Goal: Task Accomplishment & Management: Use online tool/utility

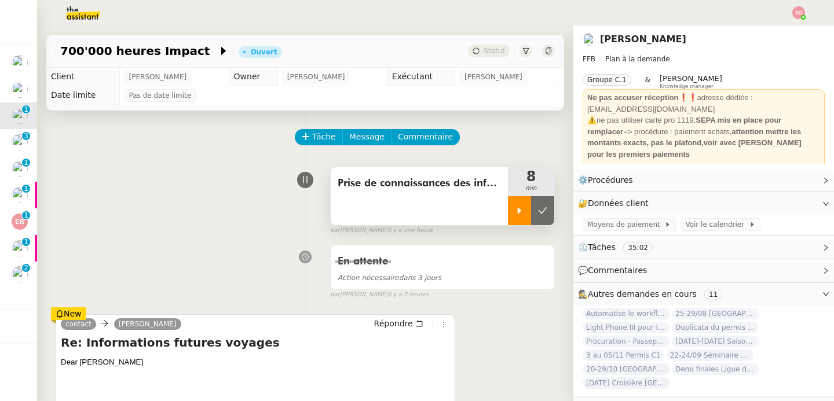
click at [518, 212] on icon at bounding box center [520, 210] width 4 height 6
click at [364, 130] on span "Message" at bounding box center [366, 136] width 35 height 13
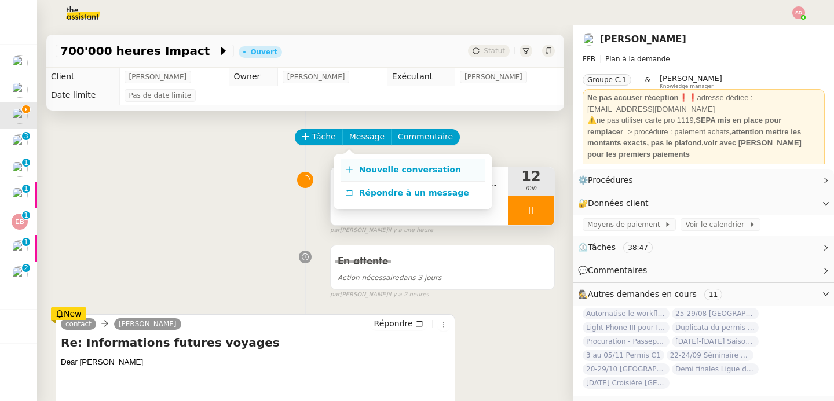
click at [365, 165] on span "Nouvelle conversation" at bounding box center [410, 169] width 102 height 9
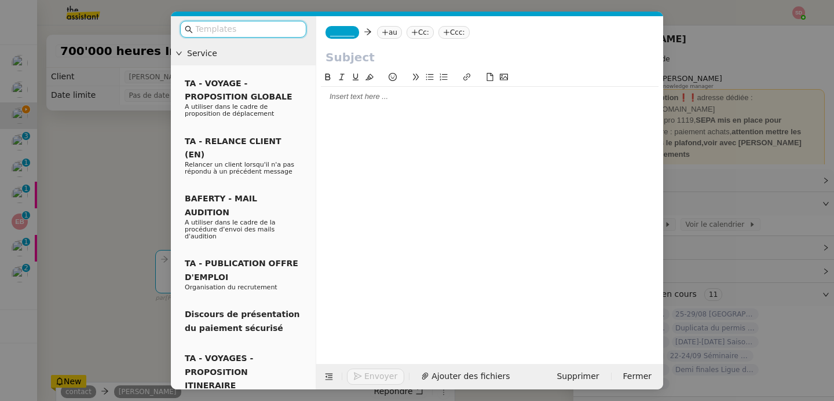
click at [343, 29] on span "_______" at bounding box center [342, 32] width 24 height 8
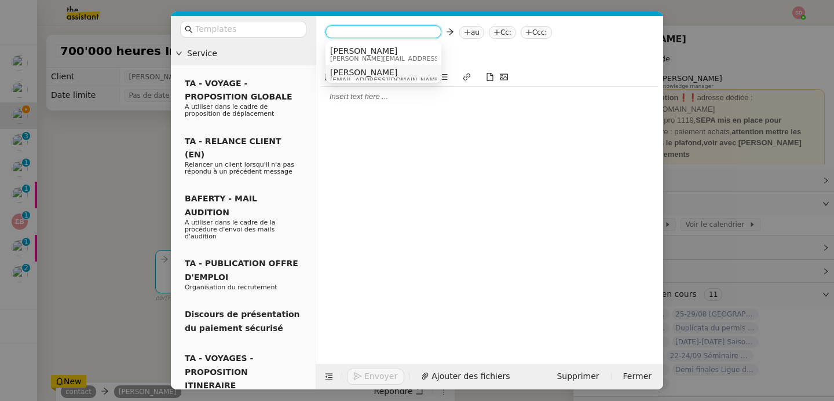
click at [354, 74] on span "Camille" at bounding box center [385, 72] width 111 height 9
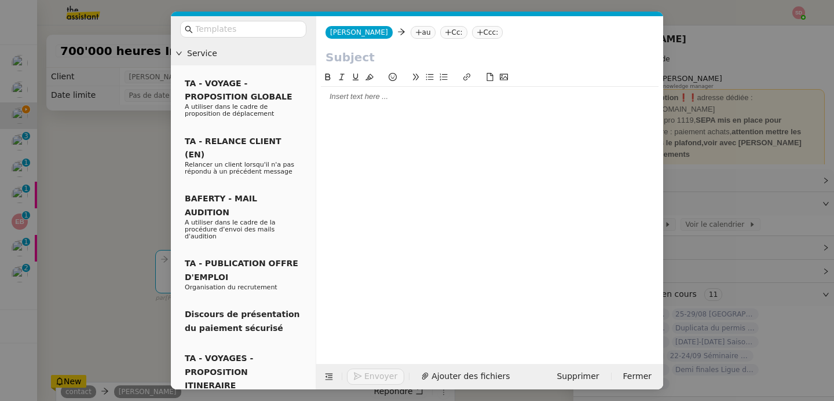
click at [410, 36] on nz-tag "au" at bounding box center [422, 32] width 25 height 13
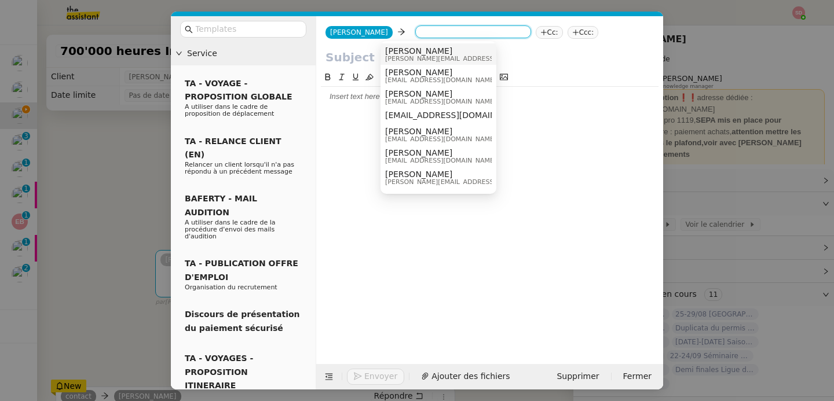
paste input "contact@thierryteyssier.com"
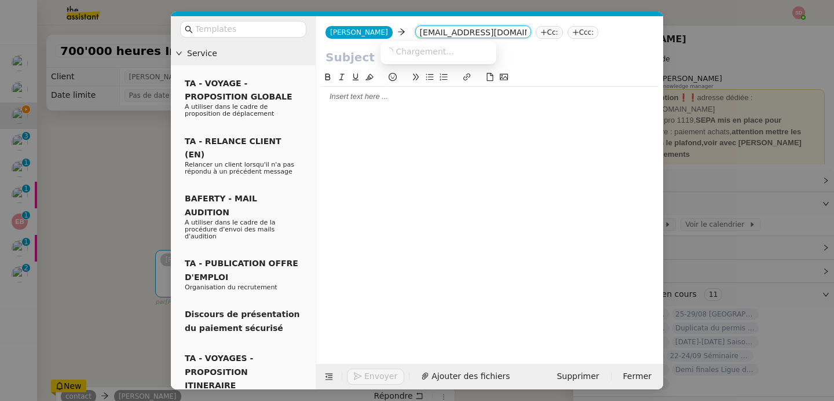
scroll to position [0, 1]
type input "contact@thierryteyssier.com"
click at [397, 53] on span "contact@thierryteyssier.com" at bounding box center [456, 50] width 142 height 9
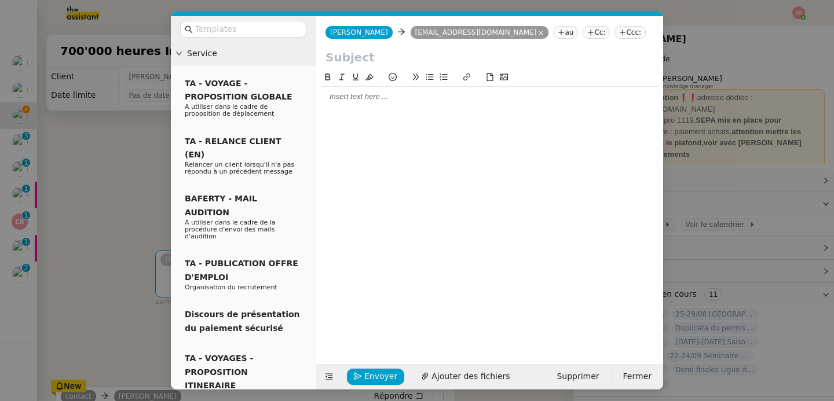
scroll to position [0, 0]
click at [133, 196] on nz-modal-container "Service TA - VOYAGE - PROPOSITION GLOBALE A utiliser dans le cadre de propositi…" at bounding box center [417, 200] width 834 height 401
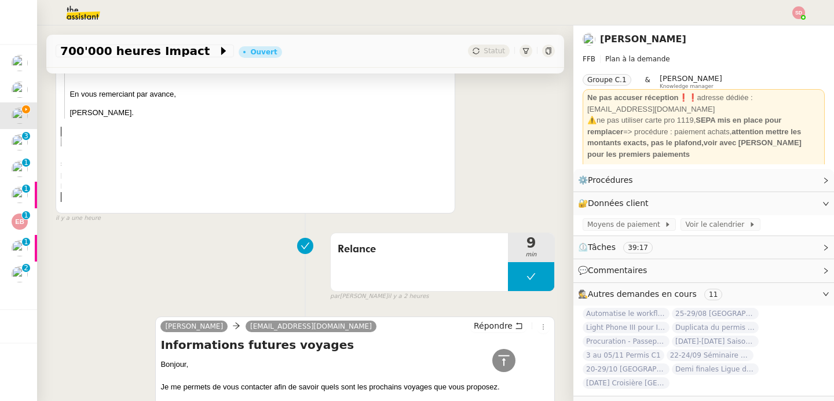
scroll to position [1091, 0]
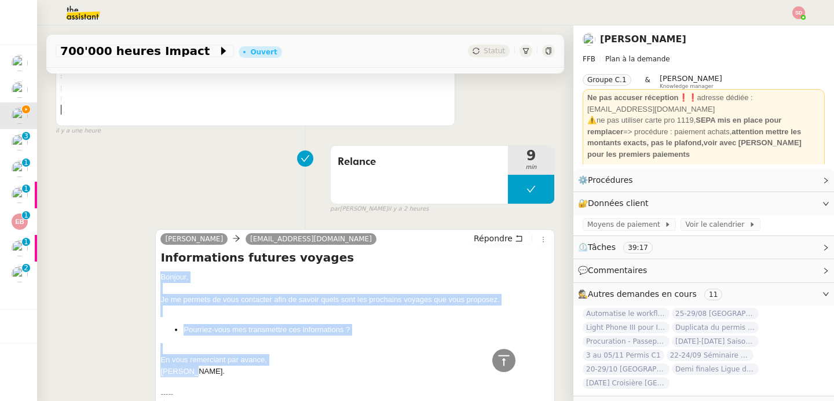
drag, startPoint x: 158, startPoint y: 279, endPoint x: 189, endPoint y: 376, distance: 101.4
click at [189, 376] on div "Bonjour, Je me permets de vous contacter afin de savoir quels sont les prochain…" at bounding box center [354, 383] width 389 height 222
copy div "Bonjour, Je me permets de vous contacter afin de savoir quels sont les prochain…"
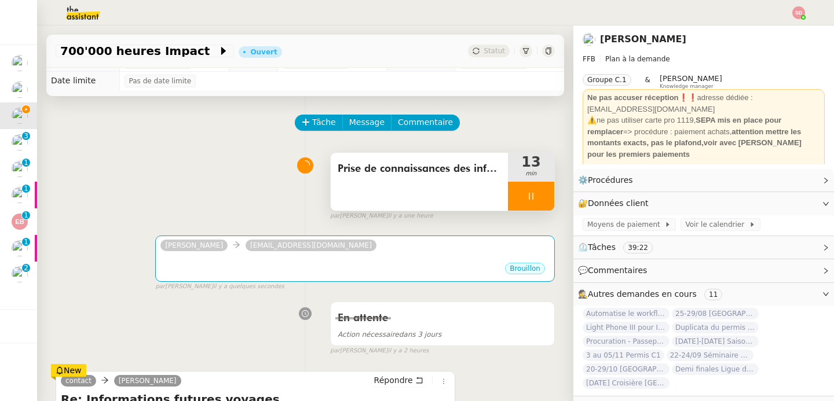
scroll to position [0, 0]
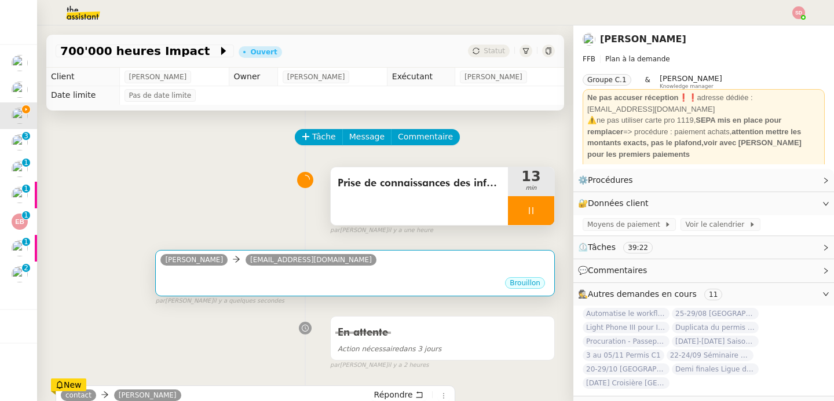
click at [273, 285] on div "Brouillon" at bounding box center [354, 284] width 389 height 17
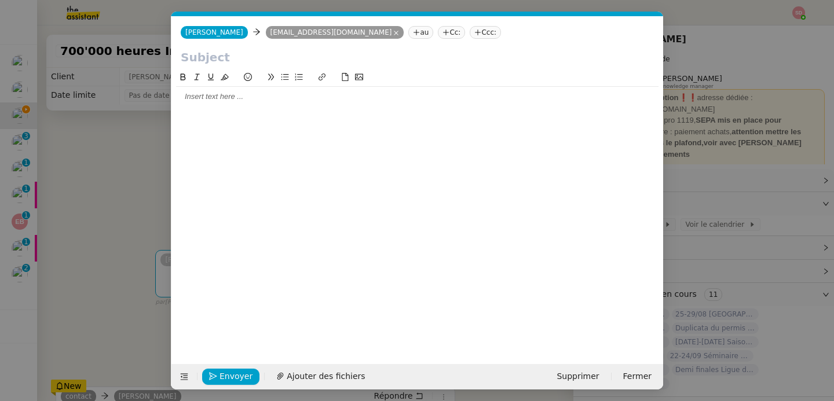
scroll to position [0, 24]
click at [256, 89] on div at bounding box center [417, 97] width 482 height 20
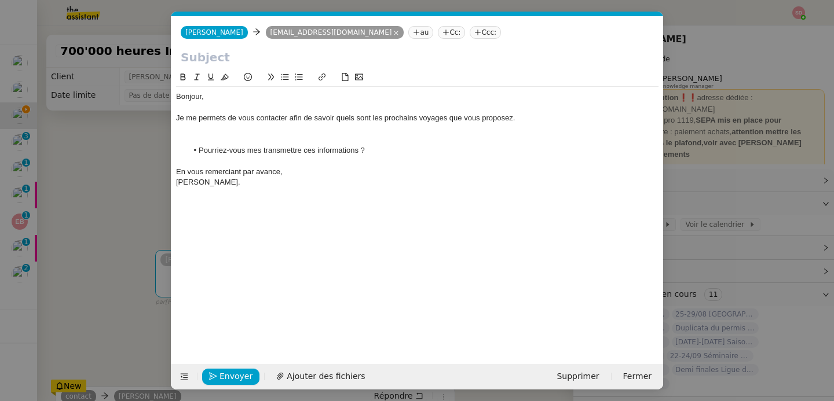
scroll to position [0, 0]
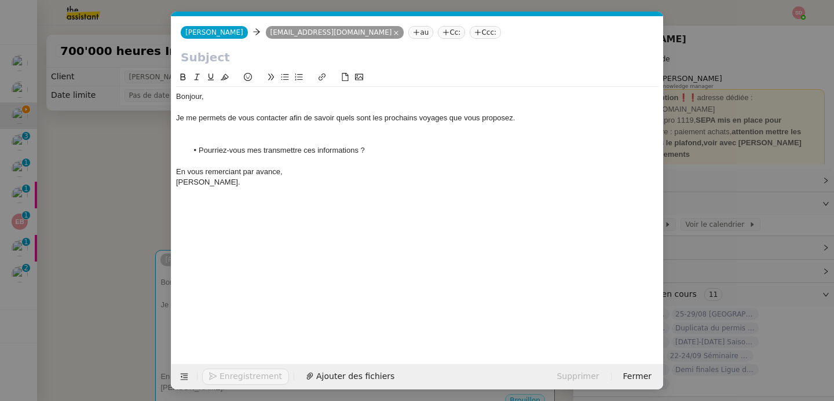
click at [226, 130] on div at bounding box center [417, 129] width 482 height 10
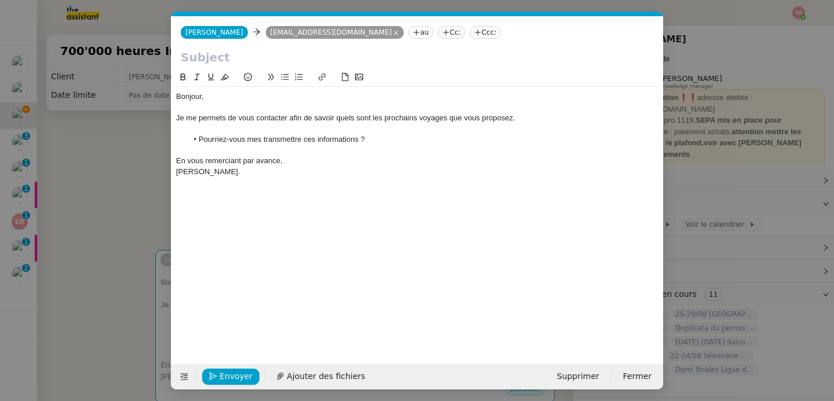
click at [236, 58] on input "text" at bounding box center [417, 57] width 473 height 17
type input "Informations futures voyages"
click at [131, 164] on nz-modal-container "Service TA - VOYAGE - PROPOSITION GLOBALE A utiliser dans le cadre de propositi…" at bounding box center [417, 200] width 834 height 401
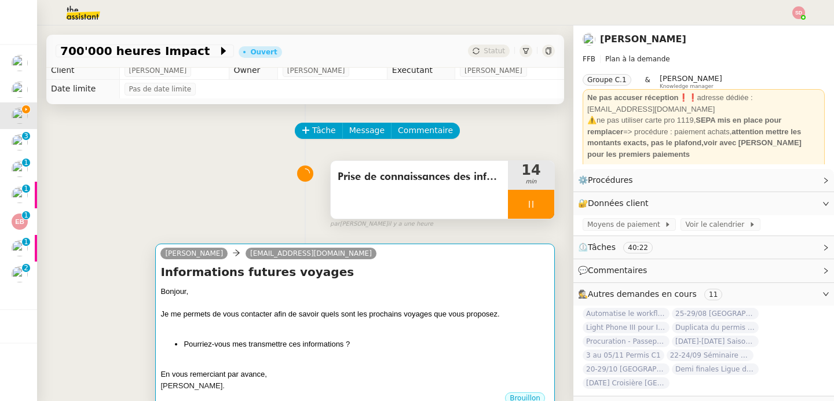
scroll to position [18, 0]
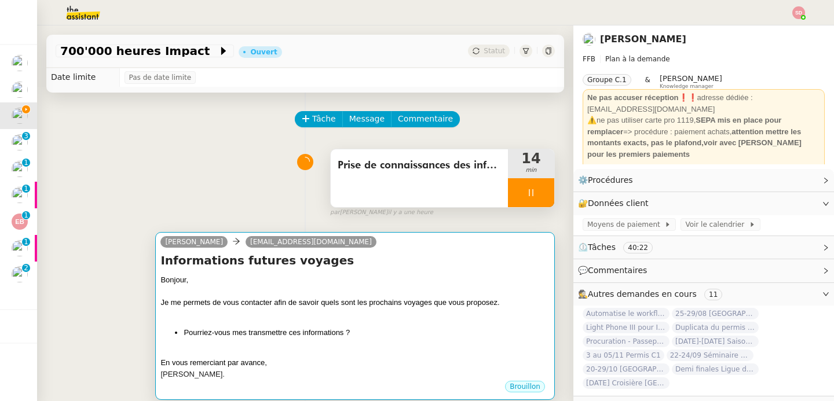
click at [345, 331] on li "Pourriez-vous mes transmettre ces informations ?" at bounding box center [367, 333] width 366 height 12
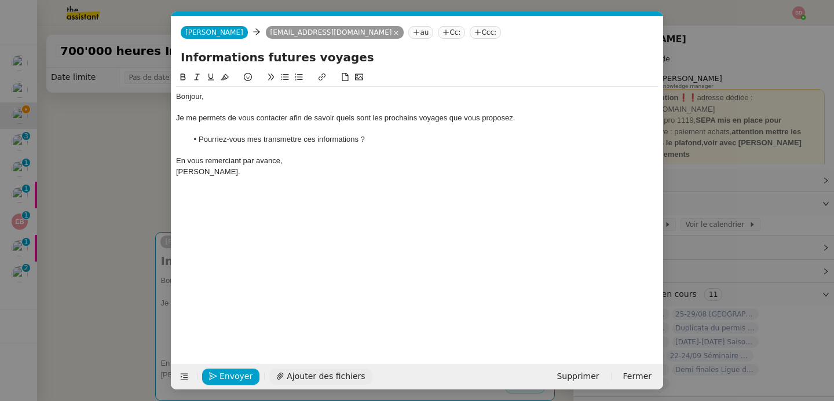
scroll to position [0, 24]
click at [247, 381] on span "Envoyer" at bounding box center [235, 376] width 33 height 13
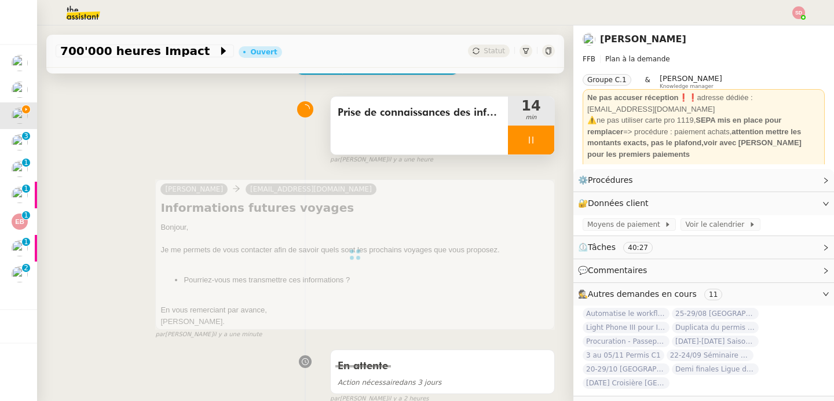
scroll to position [245, 0]
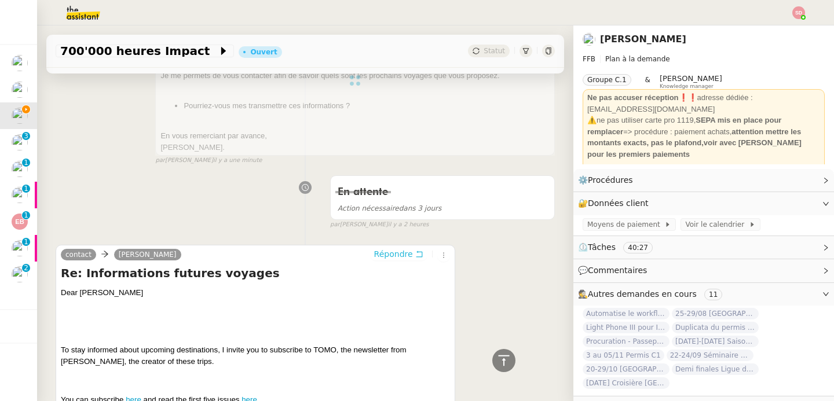
click at [380, 250] on span "Répondre" at bounding box center [393, 254] width 39 height 12
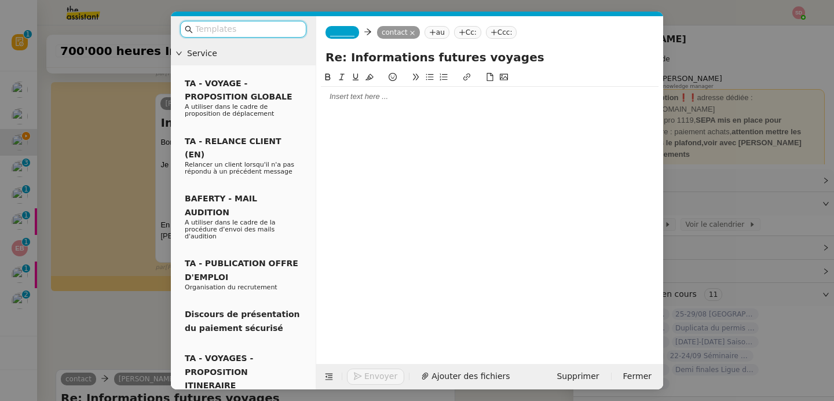
scroll to position [333, 0]
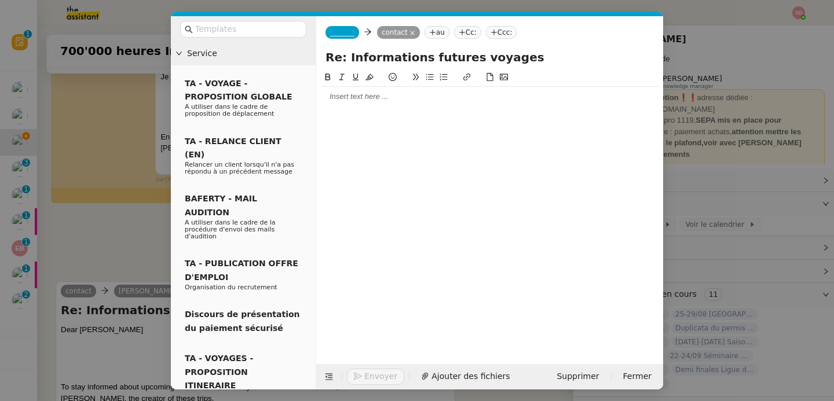
click at [380, 99] on div at bounding box center [490, 96] width 338 height 10
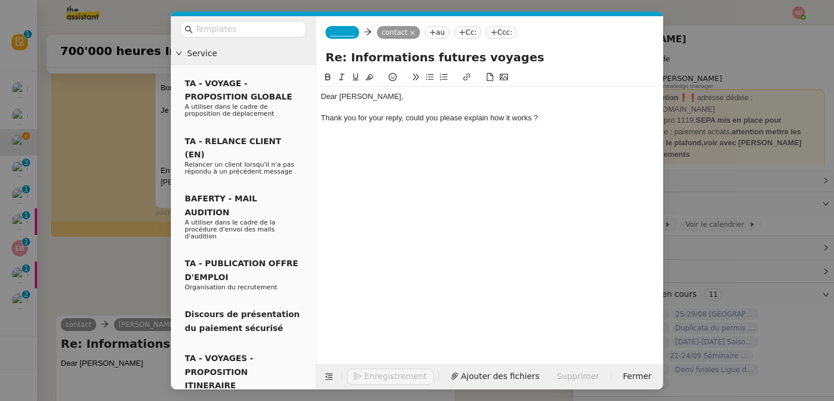
scroll to position [367, 0]
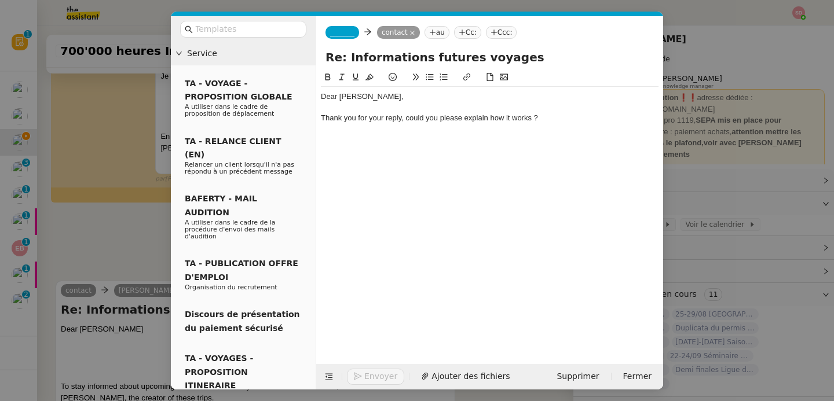
click at [406, 120] on div "Thank you for your reply, could you please explain how it works ?" at bounding box center [490, 118] width 338 height 10
click at [123, 243] on nz-modal-container "Service TA - VOYAGE - PROPOSITION GLOBALE A utiliser dans le cadre de propositi…" at bounding box center [417, 200] width 834 height 401
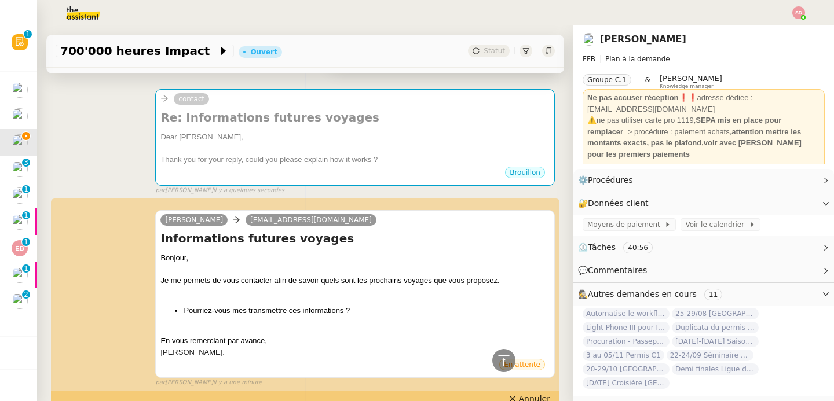
scroll to position [80, 0]
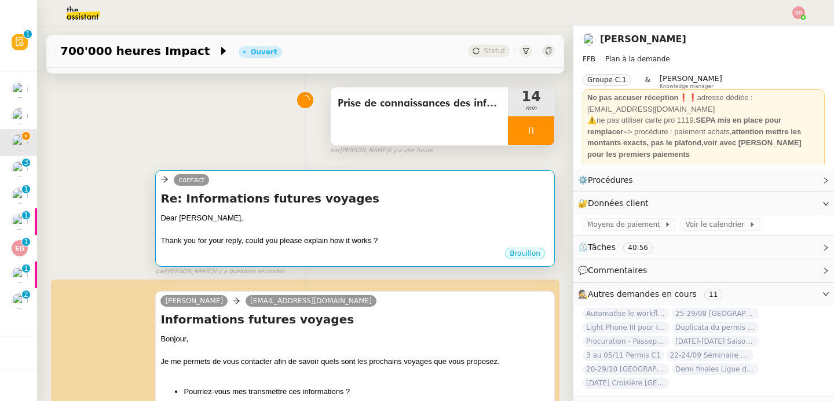
click at [310, 201] on h4 "Re: Informations futures voyages" at bounding box center [354, 198] width 389 height 16
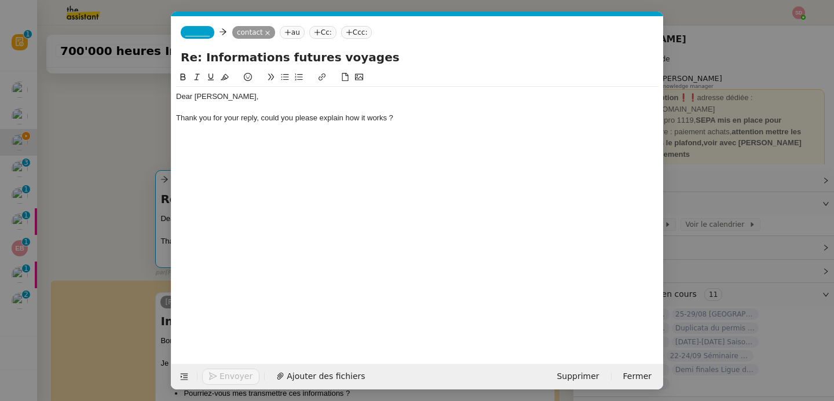
scroll to position [0, 24]
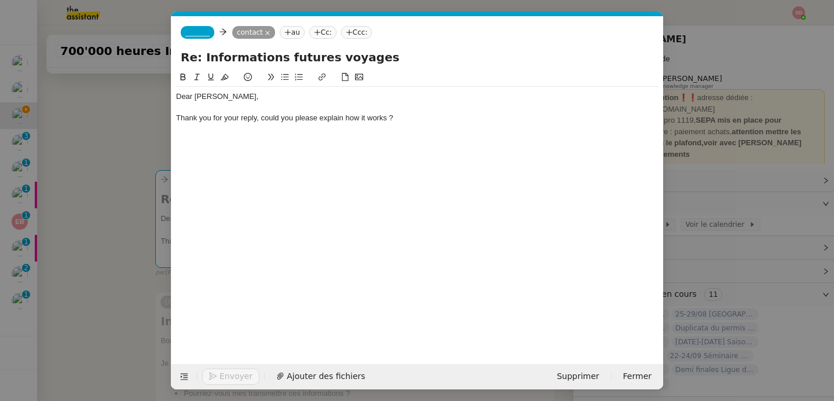
click at [261, 119] on div "Thank you for your reply, could you please explain how it works ?" at bounding box center [417, 118] width 482 height 10
click at [298, 133] on li "Could you please explain how it works ?" at bounding box center [423, 129] width 471 height 10
click at [335, 134] on li "Could you please explain how it works ?" at bounding box center [423, 129] width 471 height 10
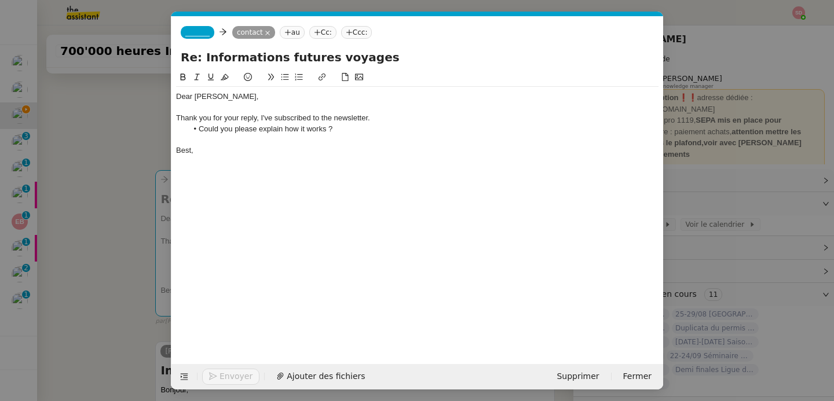
click at [200, 32] on span "_______" at bounding box center [197, 32] width 24 height 8
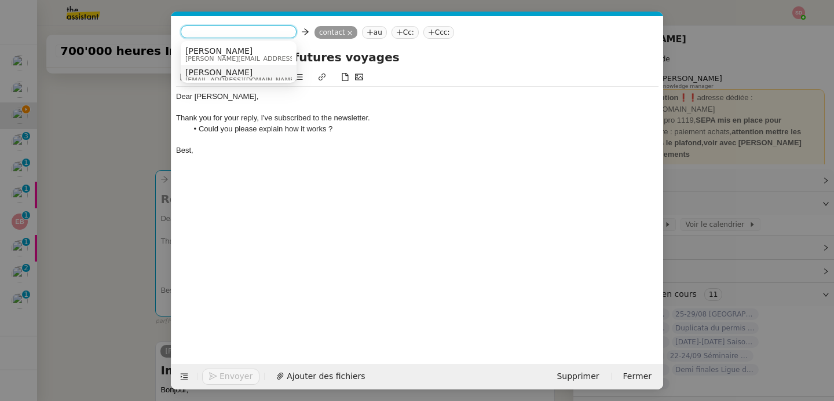
click at [211, 71] on span "Camille" at bounding box center [240, 72] width 111 height 9
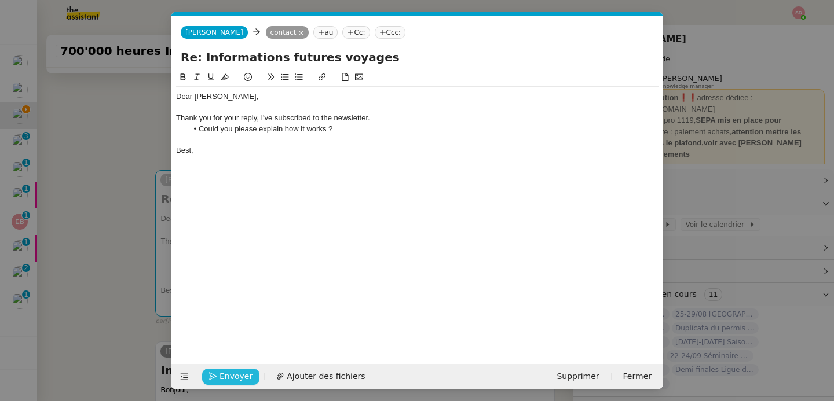
click at [233, 380] on span "Envoyer" at bounding box center [235, 376] width 33 height 13
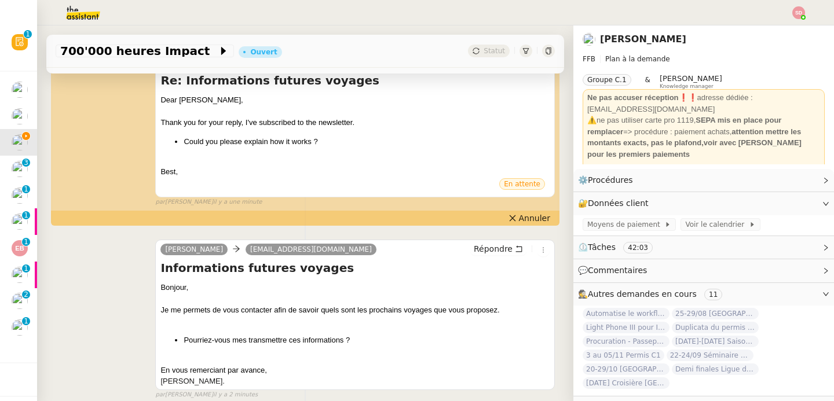
scroll to position [0, 0]
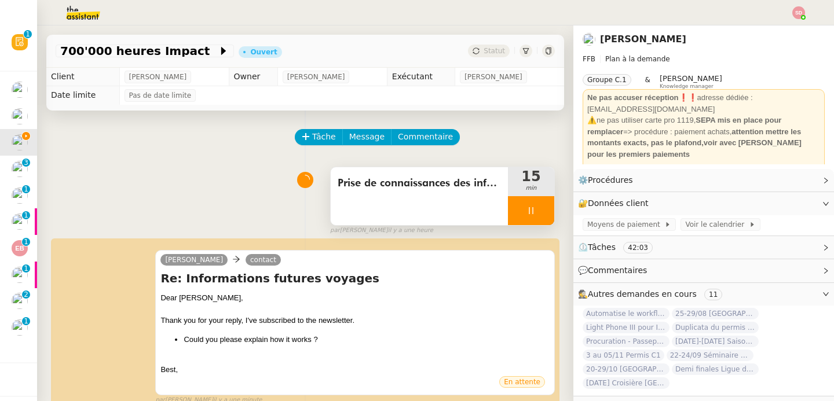
click at [526, 206] on div at bounding box center [531, 210] width 46 height 29
click at [538, 206] on icon at bounding box center [542, 210] width 9 height 9
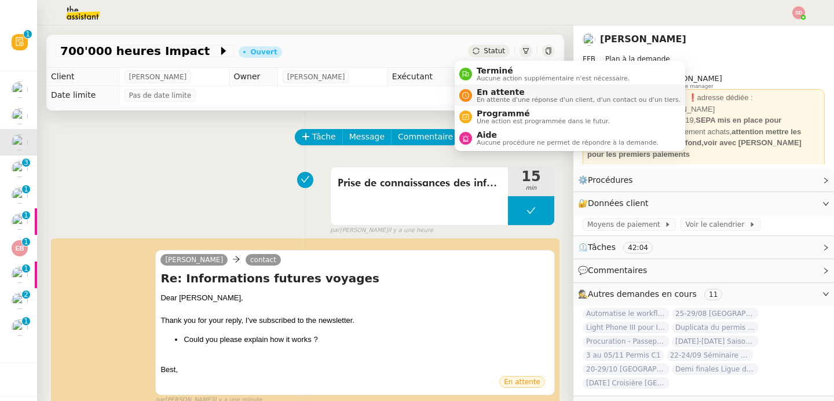
click at [467, 96] on icon at bounding box center [465, 95] width 7 height 7
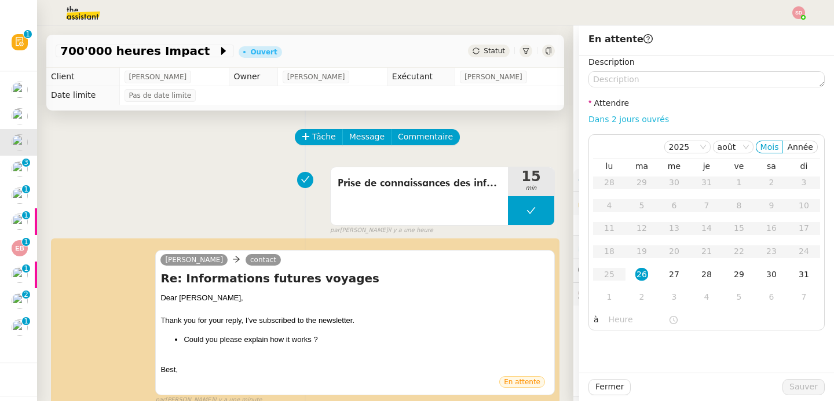
click at [630, 115] on link "Dans 2 jours ouvrés" at bounding box center [628, 119] width 80 height 9
type input "07:00"
click at [732, 278] on div "29" at bounding box center [738, 274] width 13 height 13
click at [789, 384] on span "Sauver" at bounding box center [803, 386] width 28 height 13
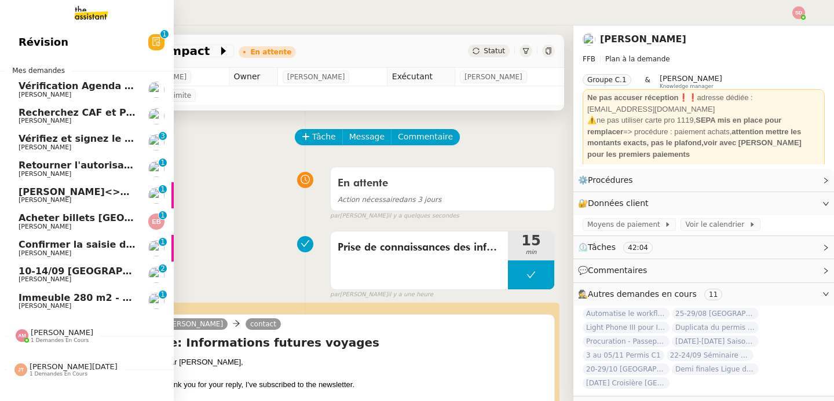
click at [45, 95] on span "David Berrebi" at bounding box center [45, 95] width 53 height 8
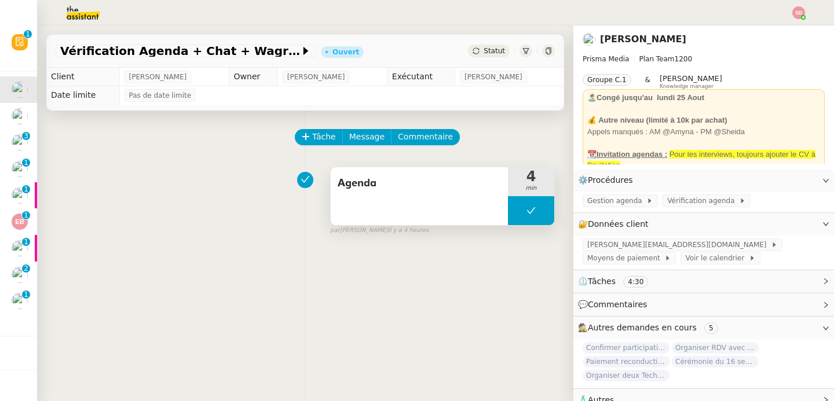
click at [508, 200] on button at bounding box center [531, 210] width 46 height 29
click at [508, 204] on div at bounding box center [519, 210] width 23 height 29
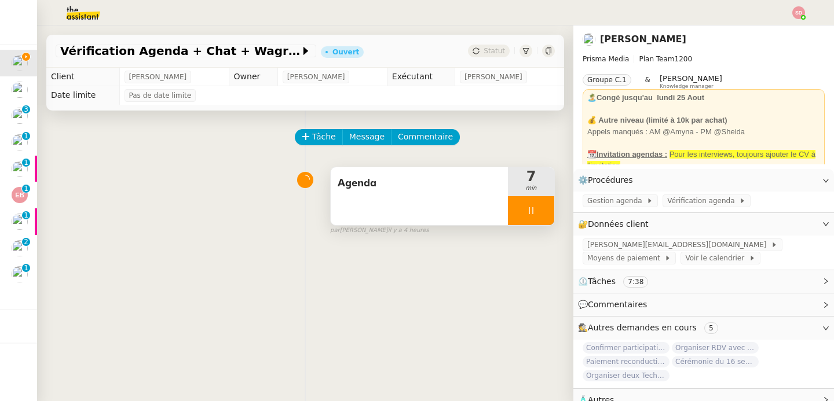
click at [527, 212] on div at bounding box center [531, 210] width 46 height 29
click at [538, 212] on icon at bounding box center [542, 210] width 9 height 6
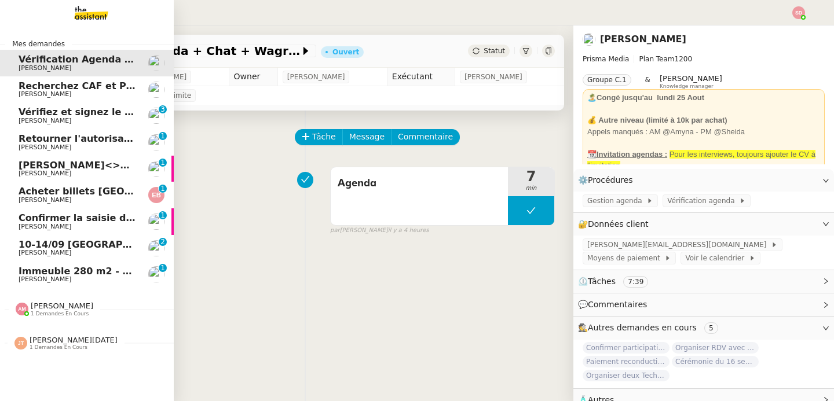
click at [28, 112] on span "Vérifiez et signez le devis charter" at bounding box center [106, 112] width 175 height 11
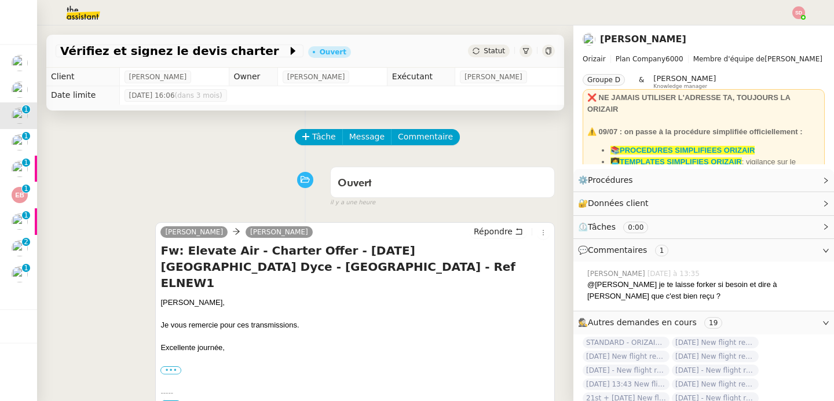
click at [299, 107] on div "Vérifiez et signez le devis charter Ouvert Statut Client Louis Frei Owner Frédé…" at bounding box center [305, 213] width 536 height 376
click at [302, 138] on icon at bounding box center [306, 137] width 8 height 8
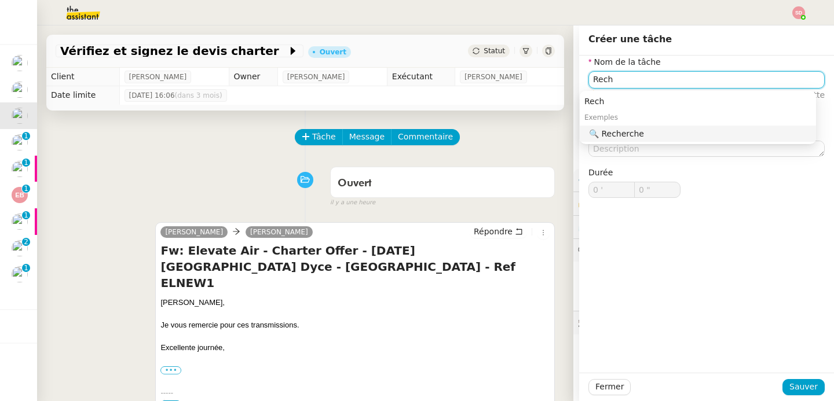
click at [617, 130] on div "🔍 Recherche" at bounding box center [700, 134] width 222 height 10
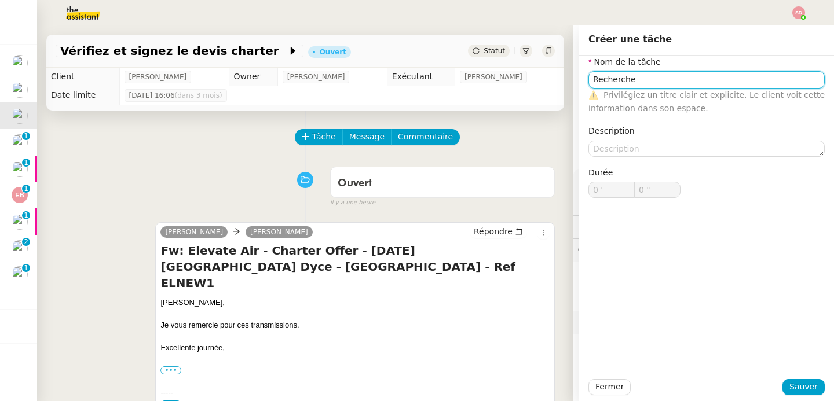
type input "Recherche"
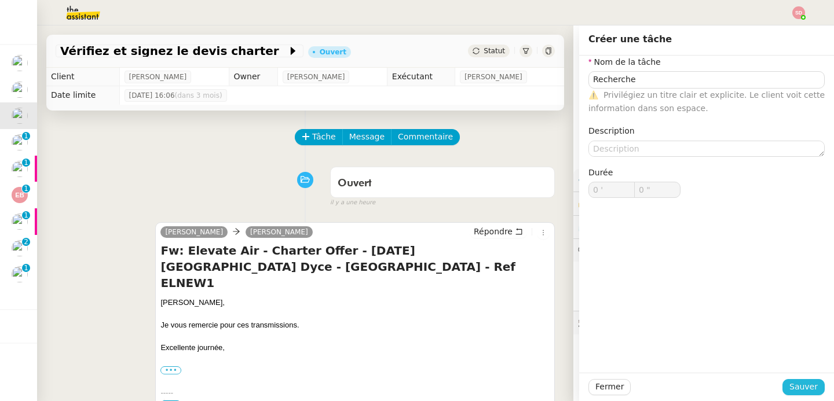
click at [795, 381] on div "Fermer Sauver" at bounding box center [706, 387] width 255 height 28
drag, startPoint x: 794, startPoint y: 383, endPoint x: 706, endPoint y: 362, distance: 90.4
click at [794, 383] on span "Sauver" at bounding box center [803, 386] width 28 height 13
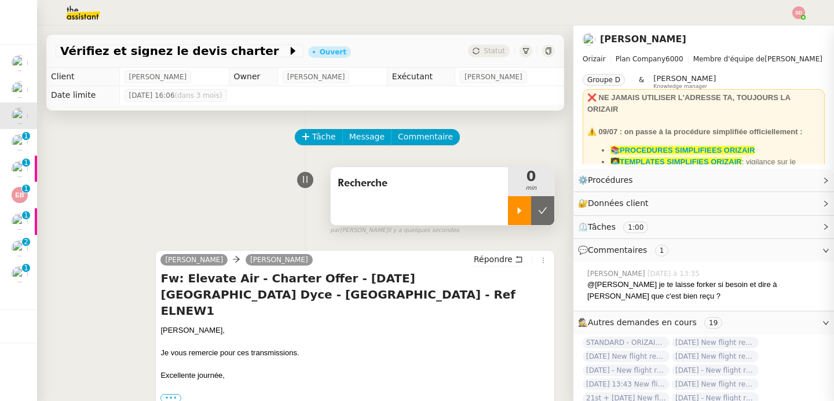
click at [515, 212] on icon at bounding box center [519, 210] width 9 height 9
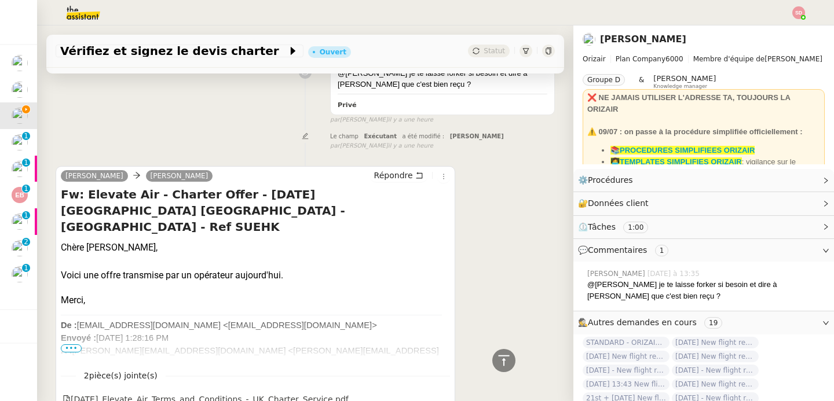
scroll to position [786, 0]
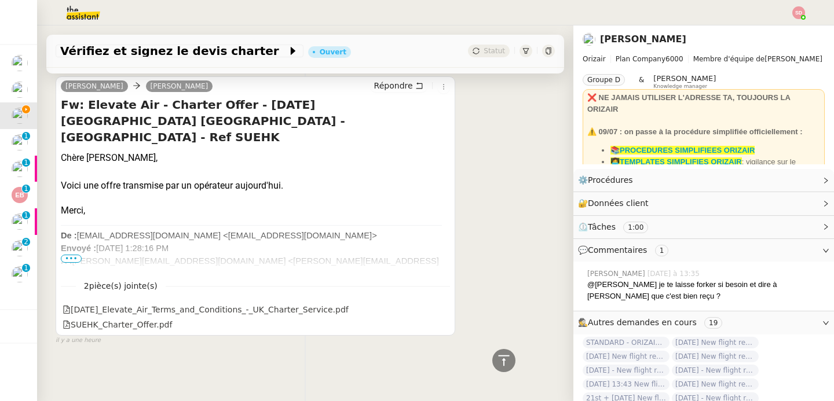
click at [68, 306] on div at bounding box center [255, 312] width 389 height 12
click at [72, 255] on span "•••" at bounding box center [71, 259] width 21 height 8
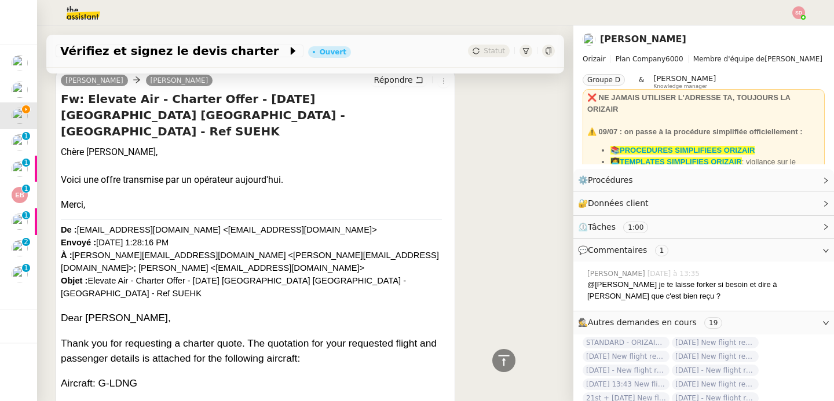
copy p "Newcastle"
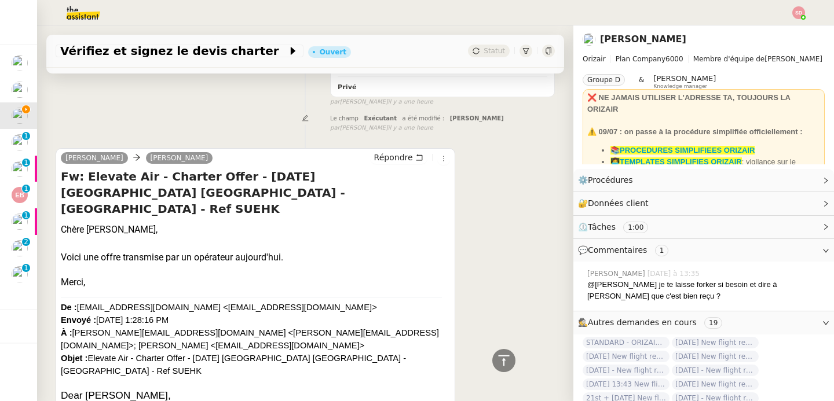
scroll to position [708, 0]
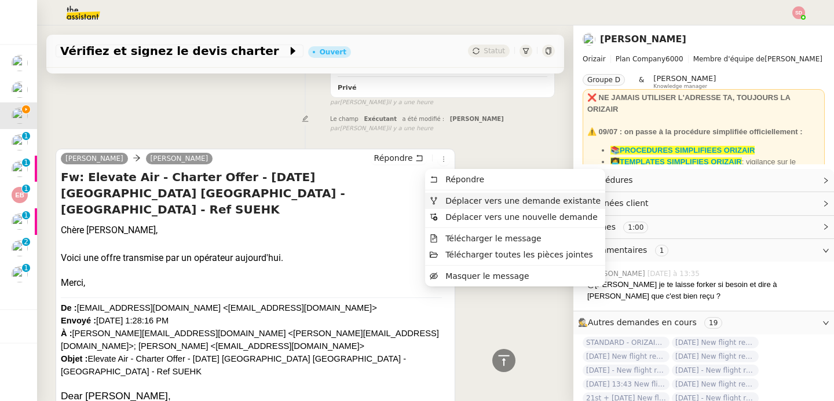
click at [442, 204] on span "Déplacer vers une demande existante" at bounding box center [515, 201] width 171 height 10
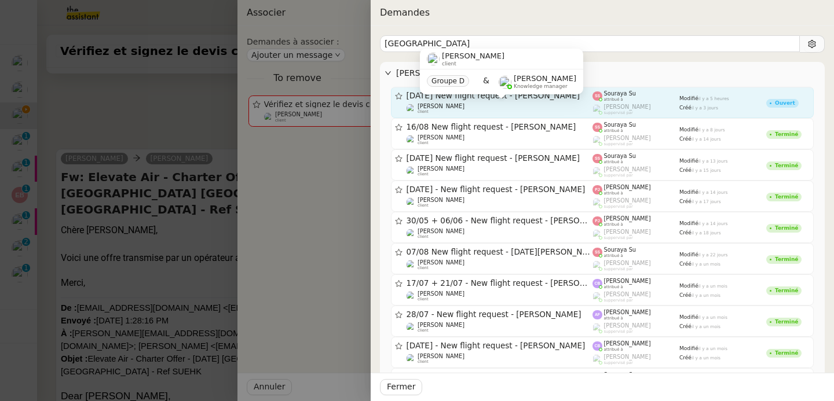
type input "Newcastle"
click at [516, 104] on div "Louis Frei client" at bounding box center [499, 109] width 186 height 12
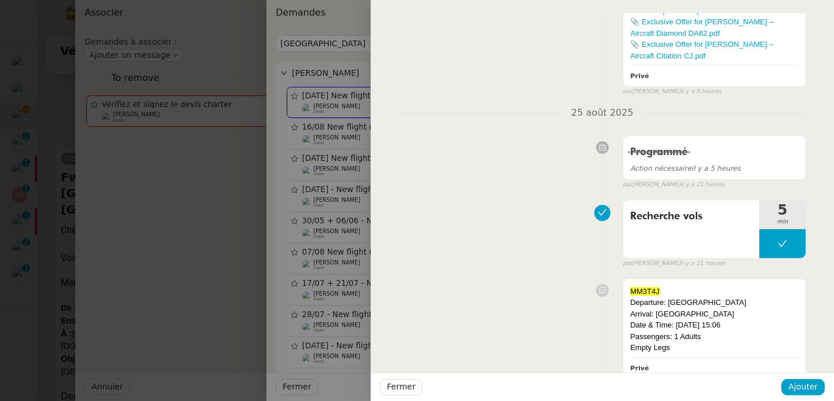
scroll to position [355, 0]
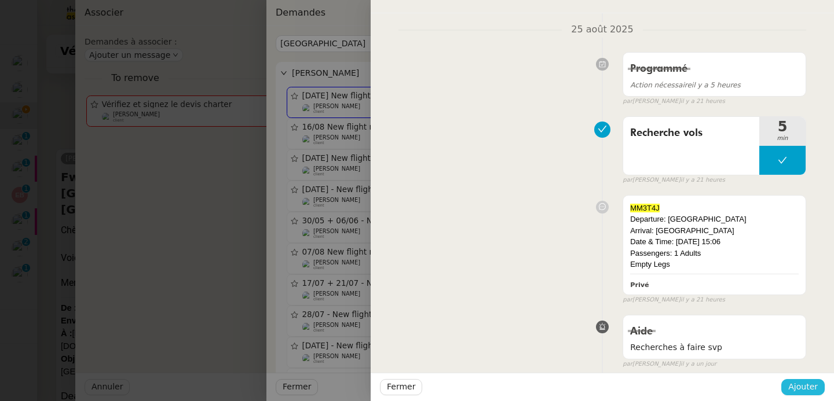
click at [813, 386] on span "Ajouter" at bounding box center [803, 386] width 30 height 13
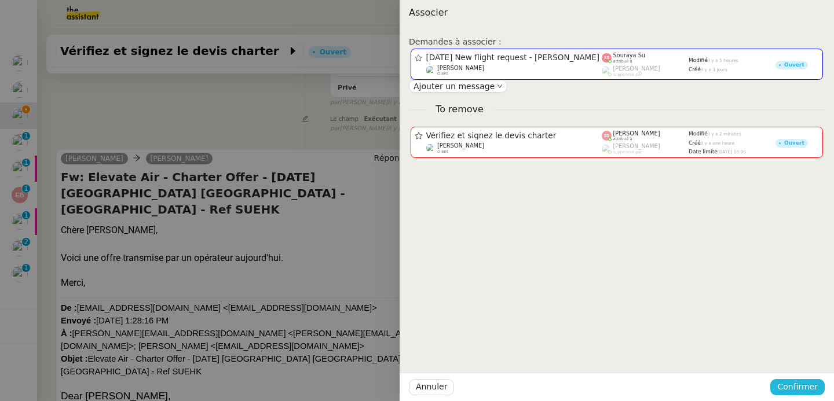
click at [813, 386] on span "Confirmer" at bounding box center [797, 386] width 41 height 13
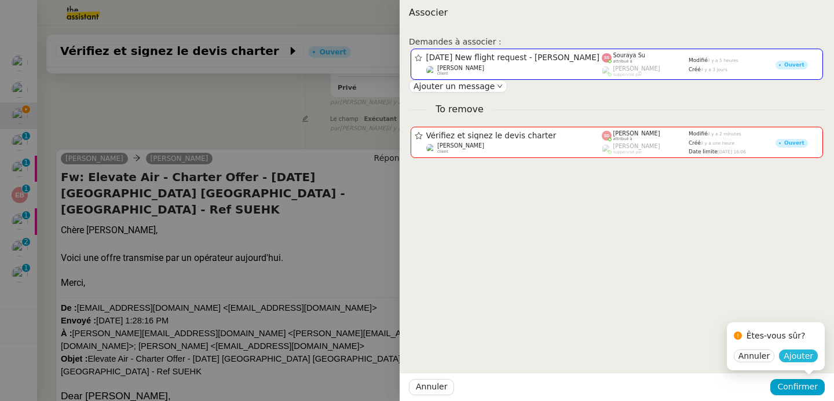
click at [813, 355] on button "Ajouter" at bounding box center [798, 356] width 39 height 13
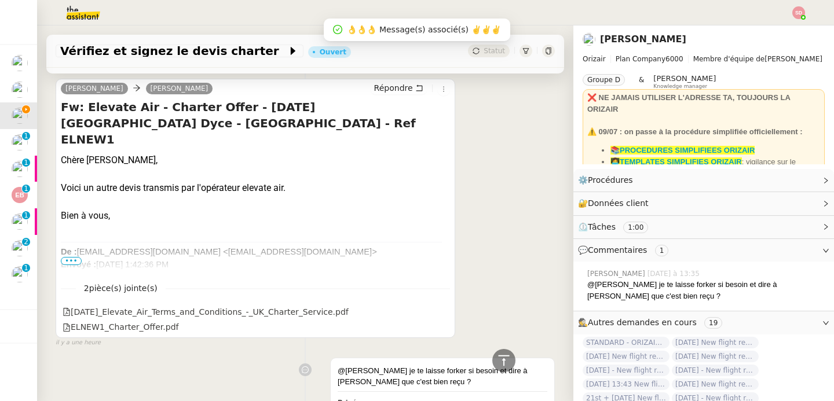
scroll to position [413, 0]
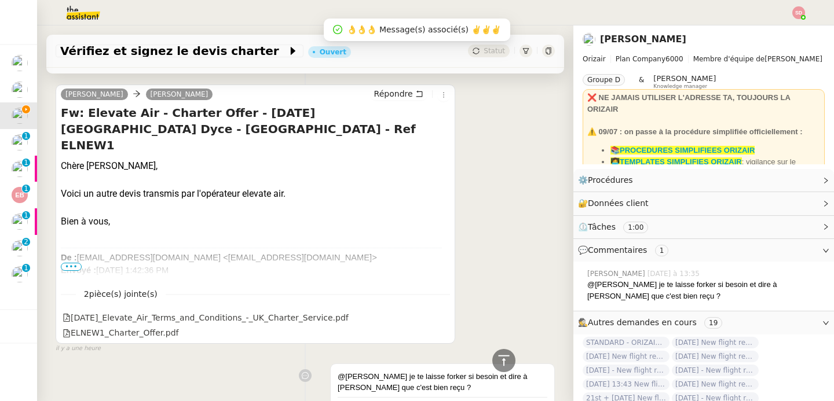
click at [69, 266] on span "•••" at bounding box center [71, 267] width 21 height 8
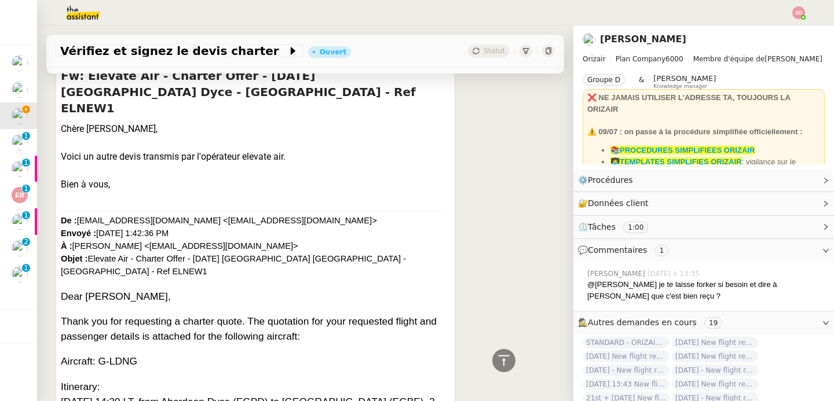
scroll to position [503, 0]
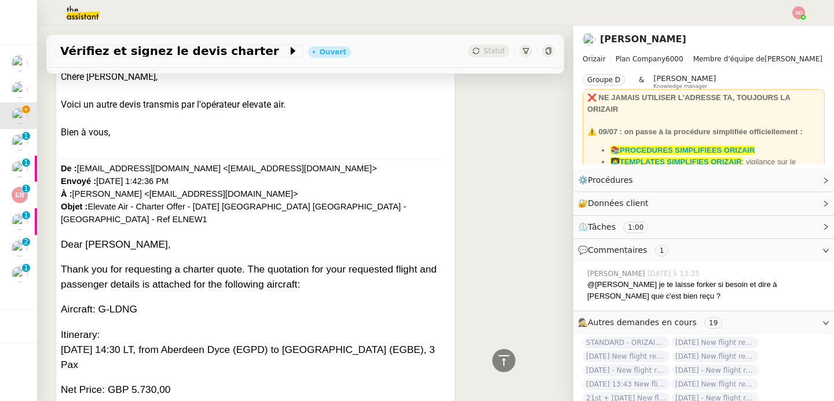
click at [350, 328] on p "Itinerary: Fri 26 Sep 2025 14:30 LT, from Aberdeen Dyce (EGPD) to Coventry (EGB…" at bounding box center [255, 350] width 389 height 45
copy p "Coventry"
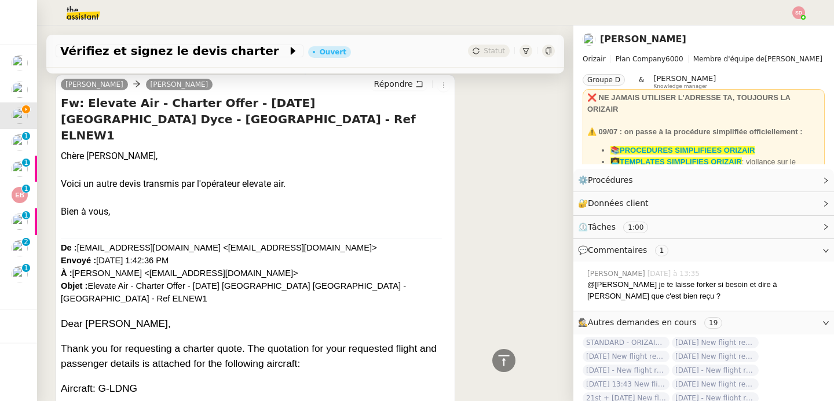
scroll to position [410, 0]
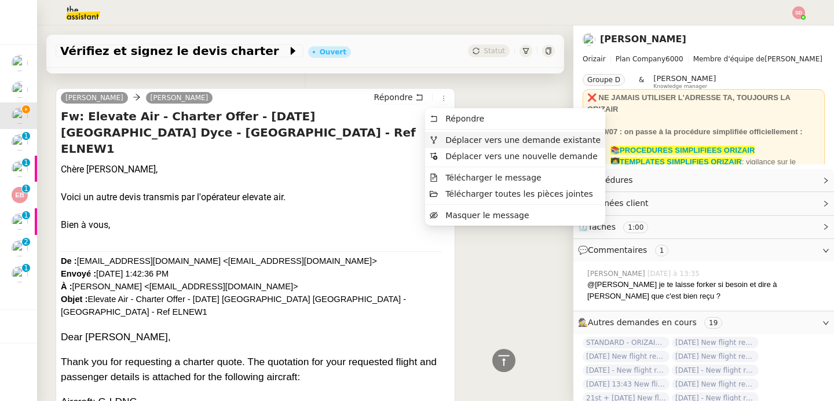
click at [441, 142] on span "Déplacer vers une demande existante" at bounding box center [515, 140] width 171 height 10
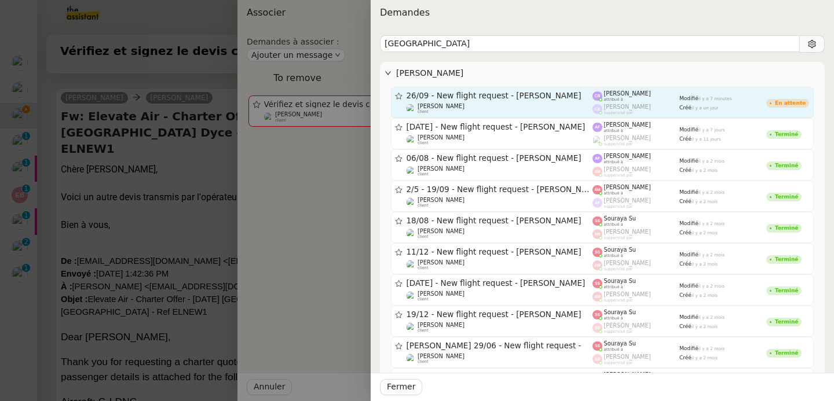
type input "Coventry"
click at [520, 98] on span "26/09 - New flight request - Alan Goudie" at bounding box center [499, 96] width 186 height 8
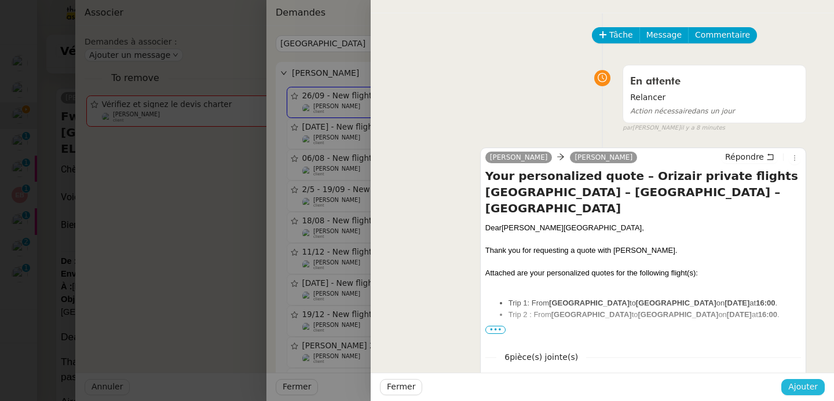
click at [802, 386] on span "Ajouter" at bounding box center [803, 386] width 30 height 13
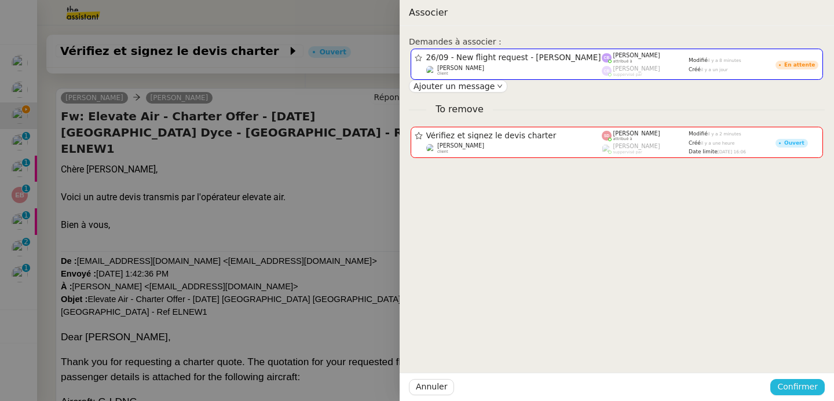
click at [802, 386] on span "Confirmer" at bounding box center [797, 386] width 41 height 13
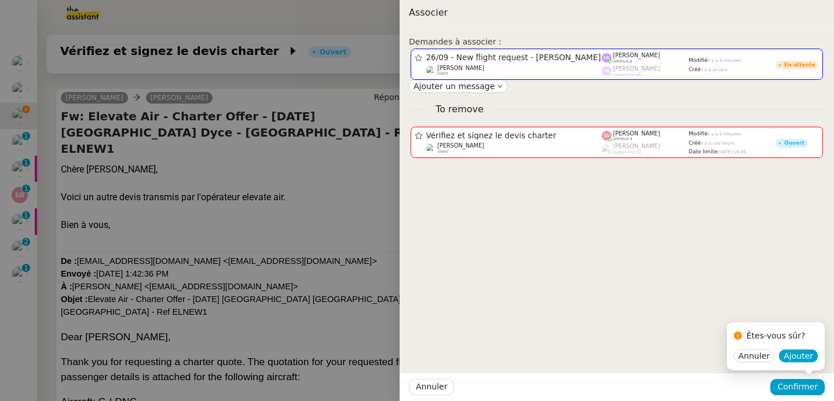
click at [806, 365] on div "Êtes-vous sûr? Annuler Ajouter" at bounding box center [776, 346] width 98 height 48
click at [806, 360] on span "Ajouter" at bounding box center [798, 356] width 30 height 12
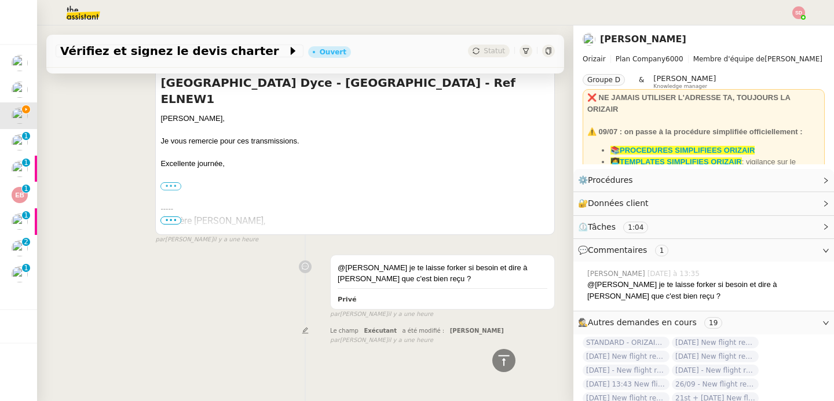
scroll to position [0, 0]
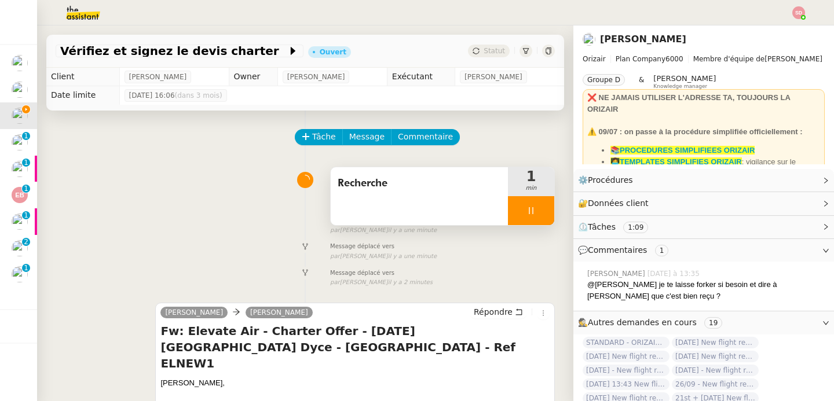
click at [523, 213] on div at bounding box center [531, 210] width 46 height 29
click at [538, 213] on icon at bounding box center [542, 210] width 9 height 9
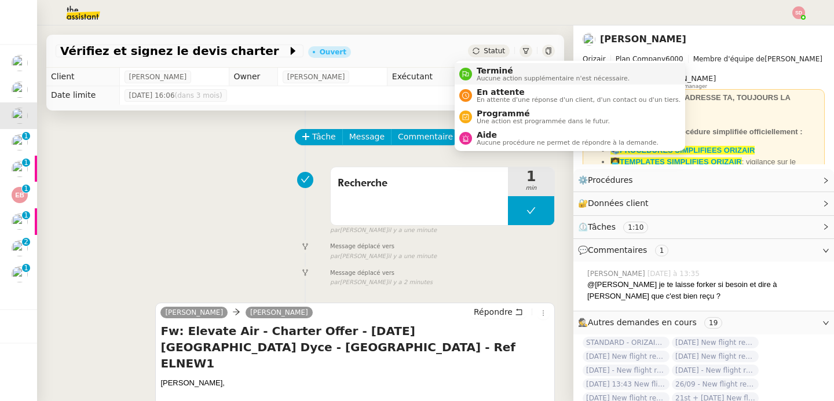
click at [463, 71] on icon at bounding box center [465, 74] width 7 height 7
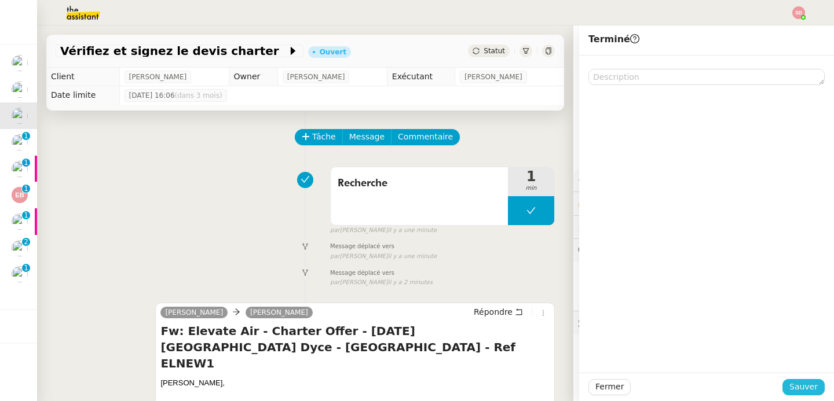
click at [791, 385] on span "Sauver" at bounding box center [803, 386] width 28 height 13
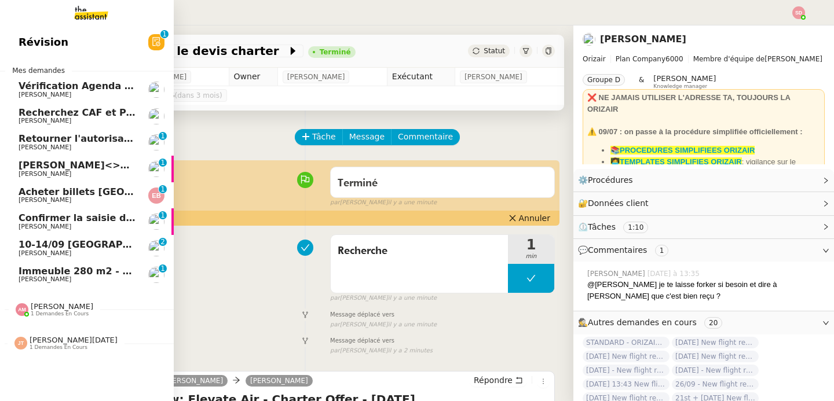
click at [47, 141] on span "Retourner l'autorisation de prélèvement signée" at bounding box center [143, 138] width 249 height 11
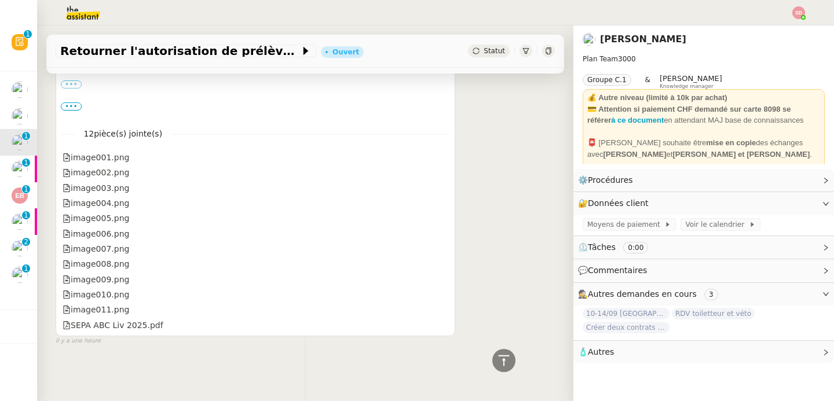
scroll to position [25, 0]
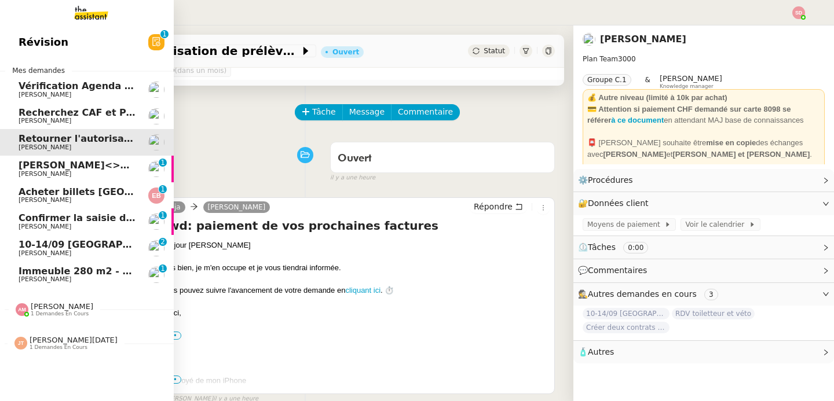
click at [54, 166] on span "Edelman<>Ledger" at bounding box center [88, 165] width 138 height 11
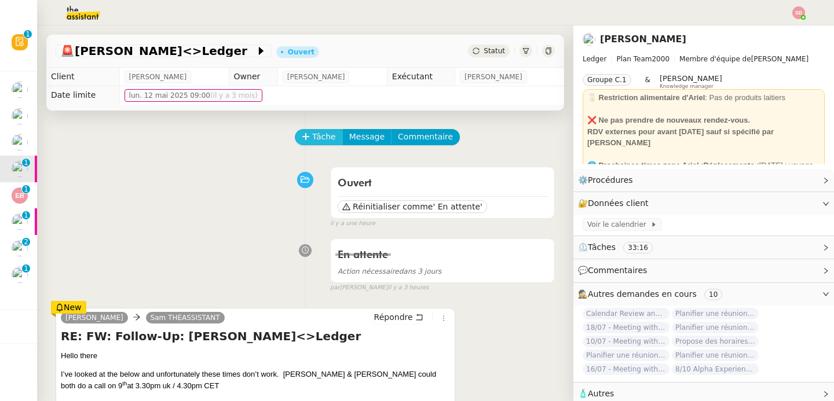
click at [312, 137] on span "Tâche" at bounding box center [324, 136] width 24 height 13
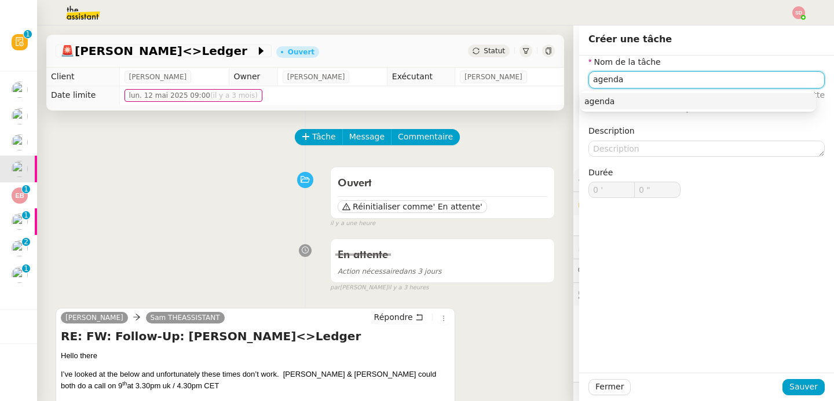
click at [654, 100] on div "agenda" at bounding box center [697, 101] width 227 height 10
type input "agenda"
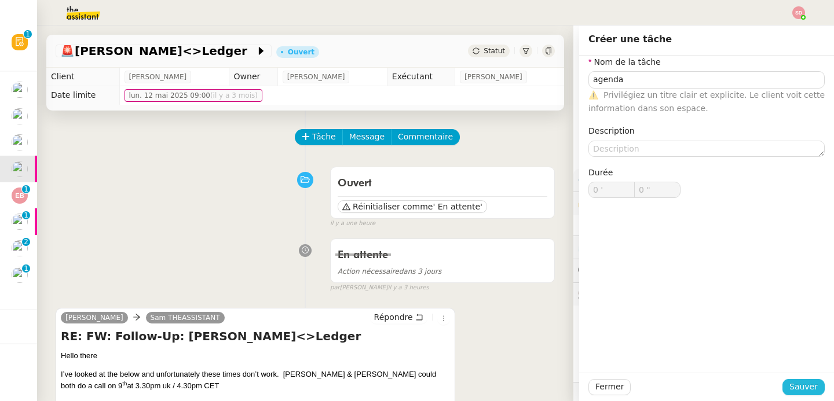
click at [798, 386] on span "Sauver" at bounding box center [803, 386] width 28 height 13
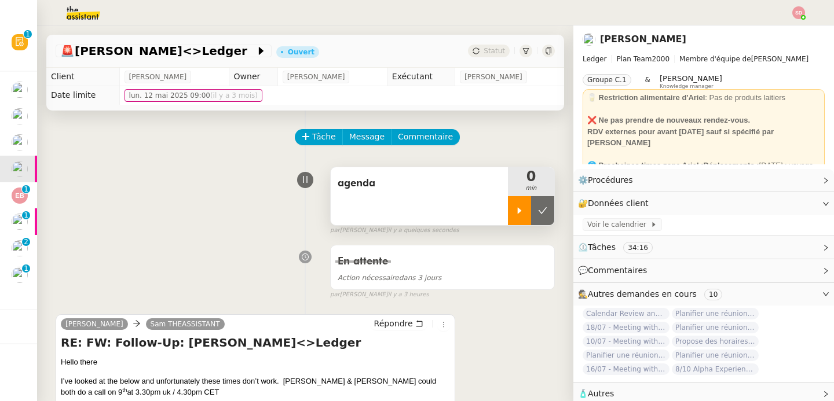
click at [515, 214] on icon at bounding box center [519, 210] width 9 height 9
click at [600, 226] on span "Voir le calendrier" at bounding box center [618, 225] width 63 height 12
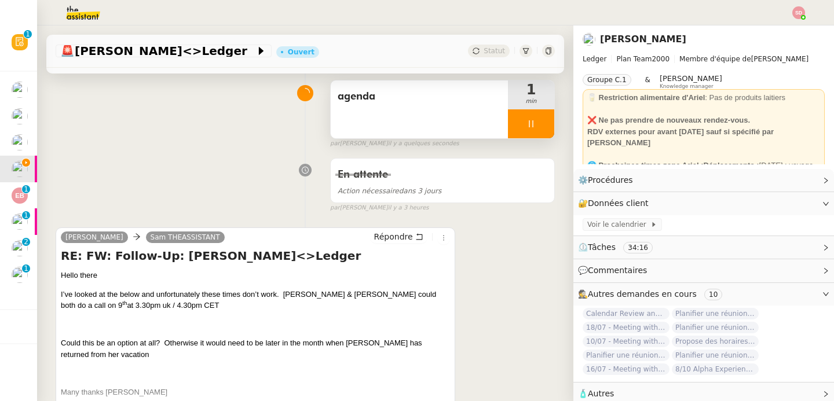
scroll to position [170, 0]
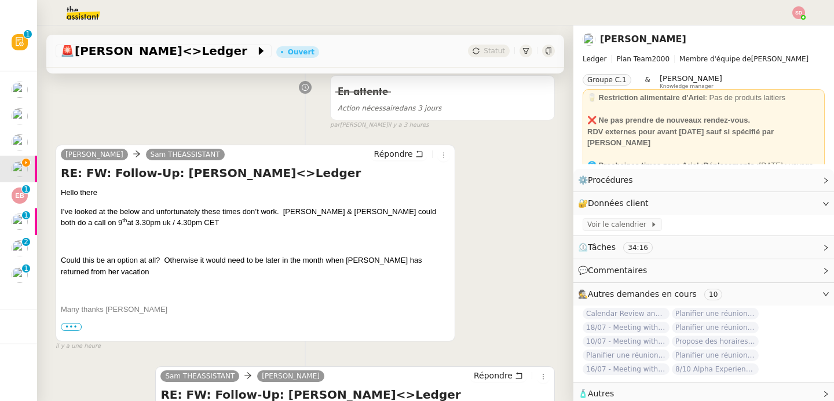
drag, startPoint x: 99, startPoint y: 226, endPoint x: 159, endPoint y: 225, distance: 60.2
click at [159, 225] on p "I’ve looked at the below and unfortunately these times don’t work. Jackie & Eth…" at bounding box center [255, 217] width 389 height 23
click at [74, 324] on span "•••" at bounding box center [71, 327] width 21 height 8
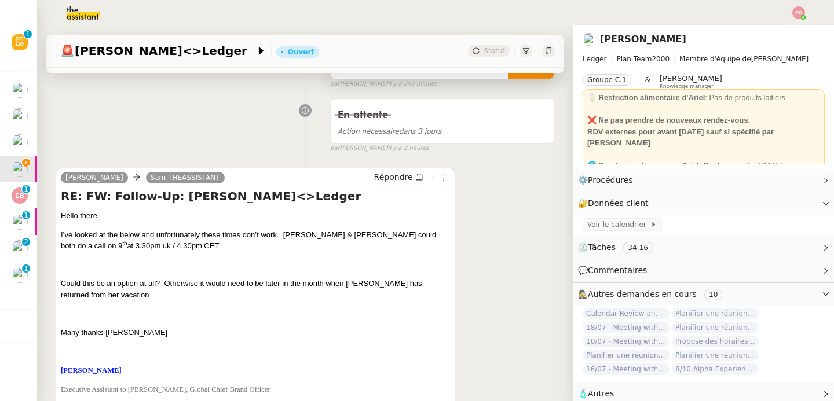
scroll to position [213, 0]
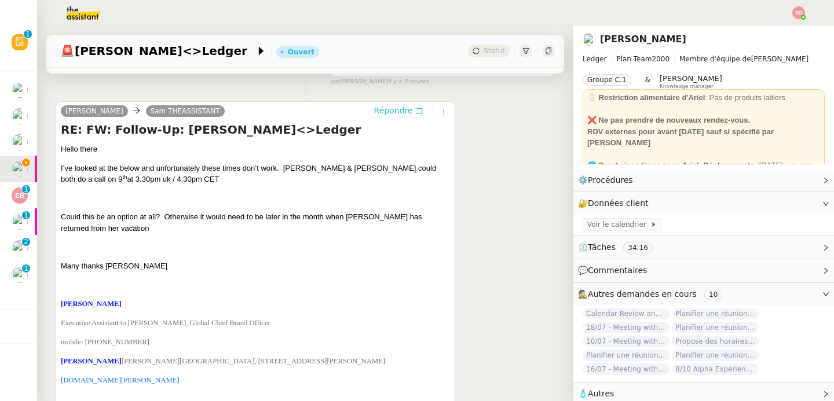
click at [388, 112] on span "Répondre" at bounding box center [393, 111] width 39 height 12
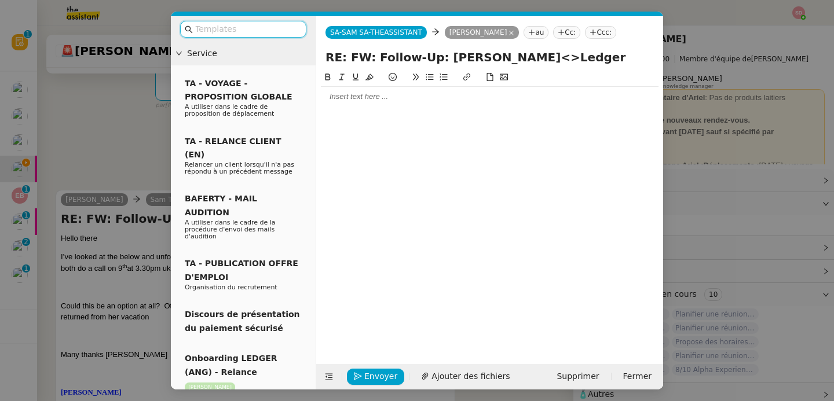
scroll to position [302, 0]
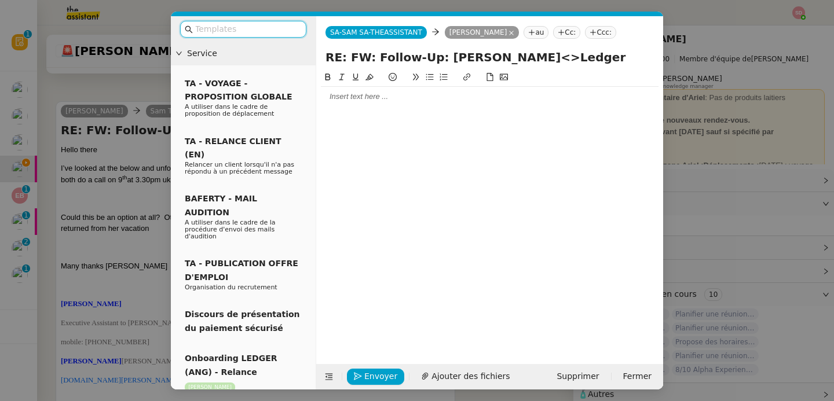
click at [400, 105] on div at bounding box center [490, 97] width 338 height 20
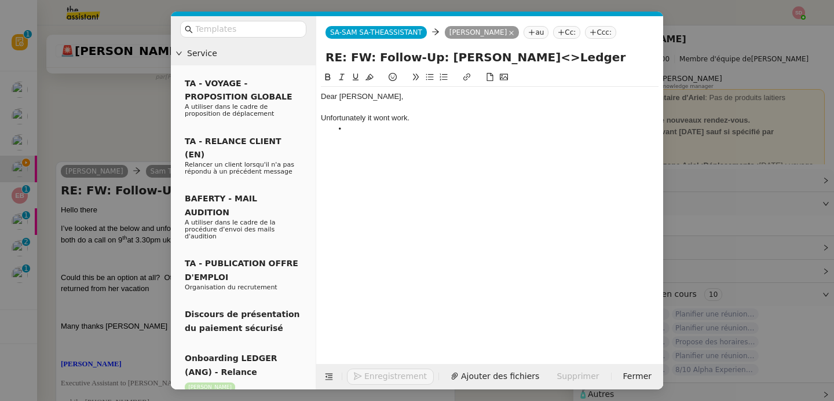
scroll to position [362, 0]
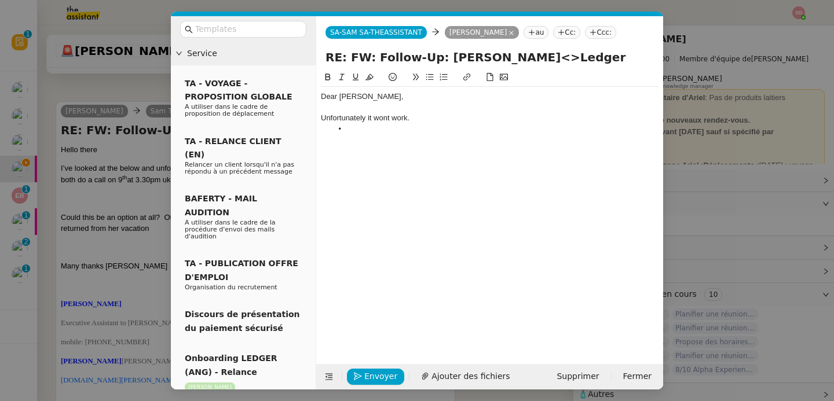
click at [93, 251] on nz-modal-container "Service TA - VOYAGE - PROPOSITION GLOBALE A utiliser dans le cadre de propositi…" at bounding box center [417, 200] width 834 height 401
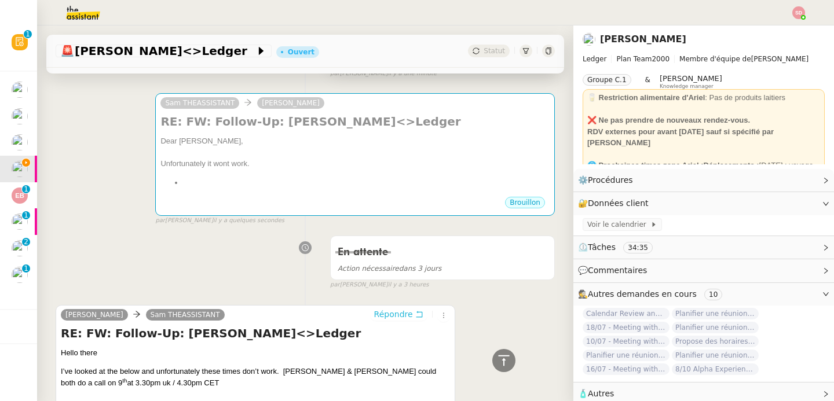
scroll to position [108, 0]
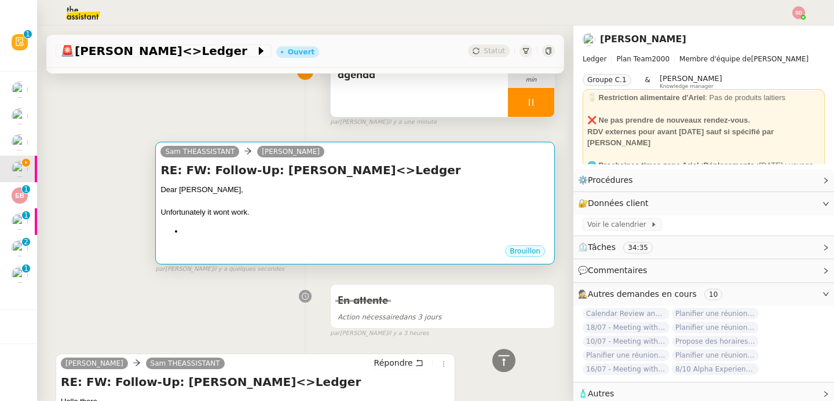
click at [283, 204] on div at bounding box center [354, 202] width 389 height 12
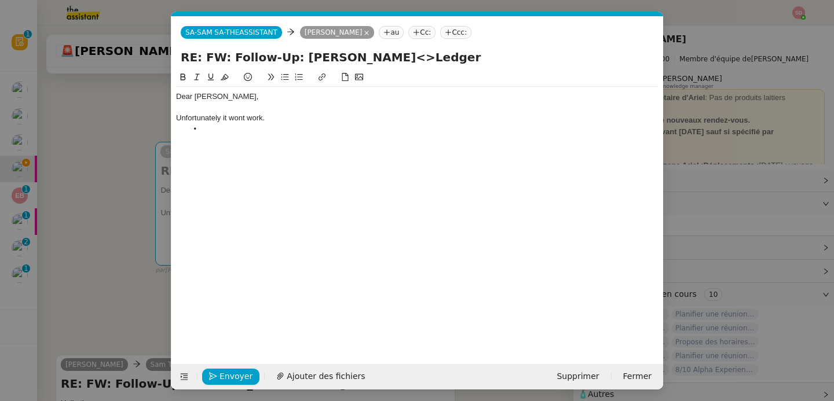
scroll to position [0, 24]
click at [227, 130] on li at bounding box center [423, 129] width 471 height 10
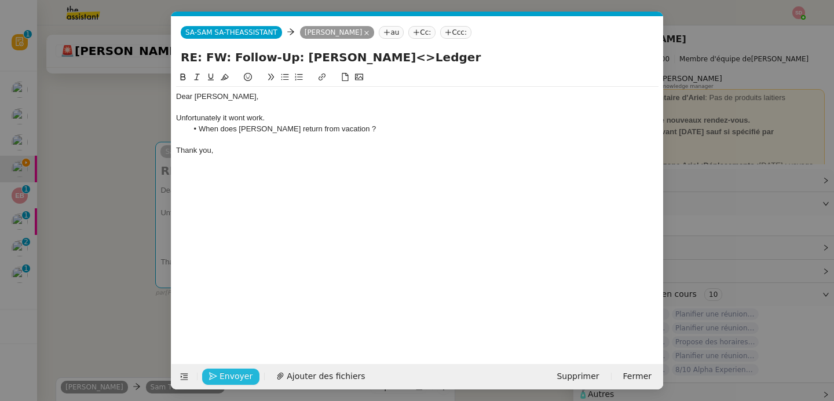
click at [221, 379] on span "Envoyer" at bounding box center [235, 376] width 33 height 13
click at [221, 380] on span "Confirmer l'envoi" at bounding box center [253, 376] width 69 height 13
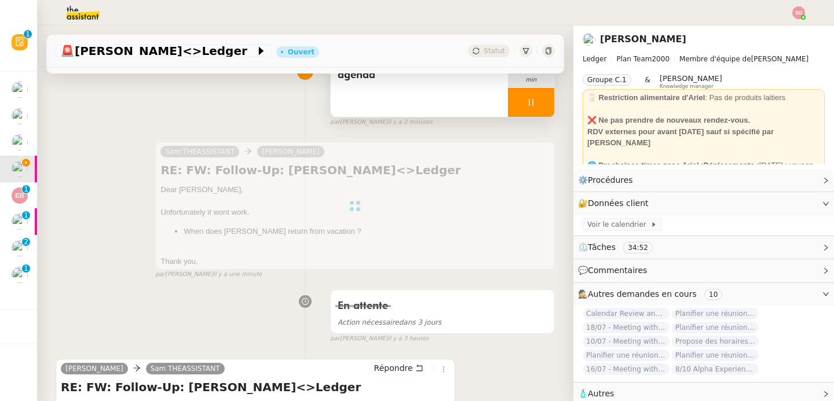
scroll to position [0, 0]
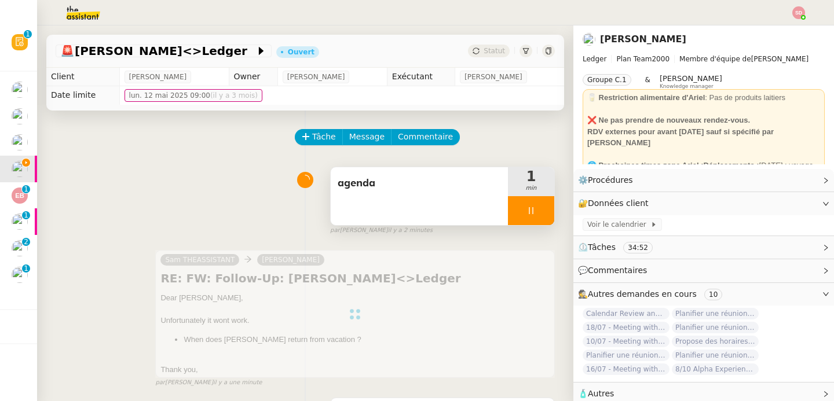
click at [531, 210] on div at bounding box center [531, 210] width 46 height 29
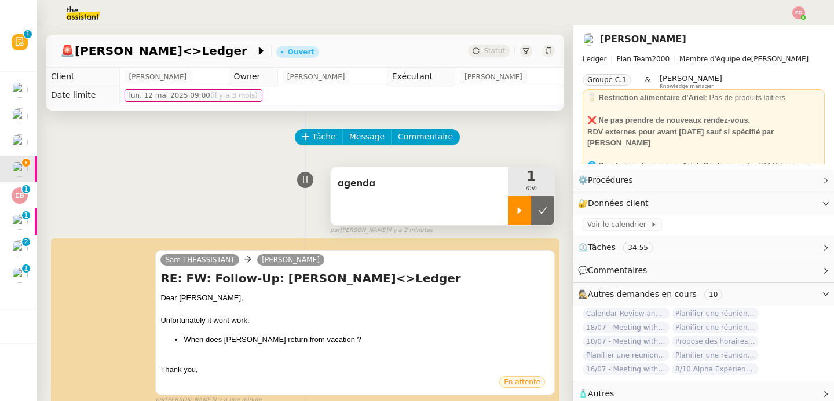
click at [538, 210] on icon at bounding box center [542, 210] width 9 height 9
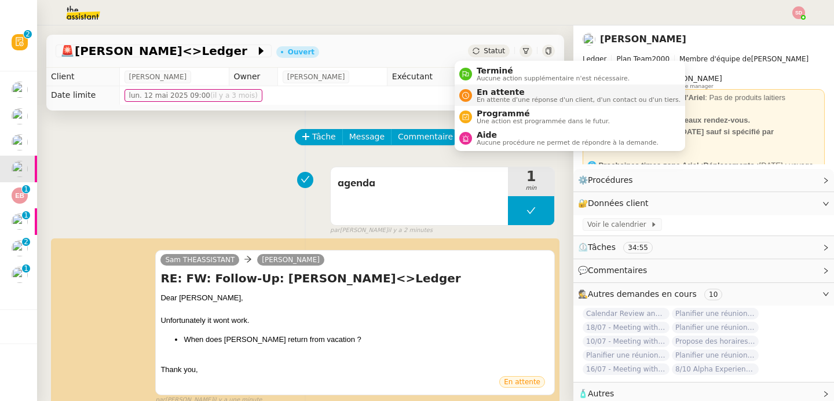
click at [479, 92] on span "En attente" at bounding box center [578, 91] width 204 height 9
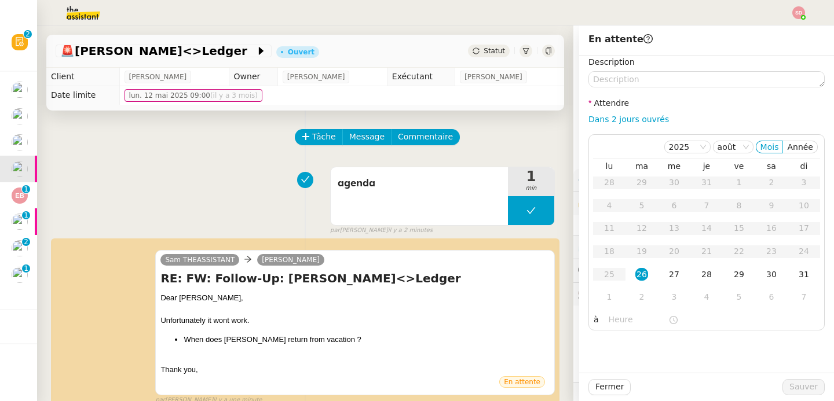
click at [644, 113] on div "Dans 2 jours ouvrés" at bounding box center [706, 119] width 236 height 13
click at [622, 116] on link "Dans 2 jours ouvrés" at bounding box center [628, 119] width 80 height 9
type input "07:00"
click at [789, 393] on span "Sauver" at bounding box center [803, 386] width 28 height 13
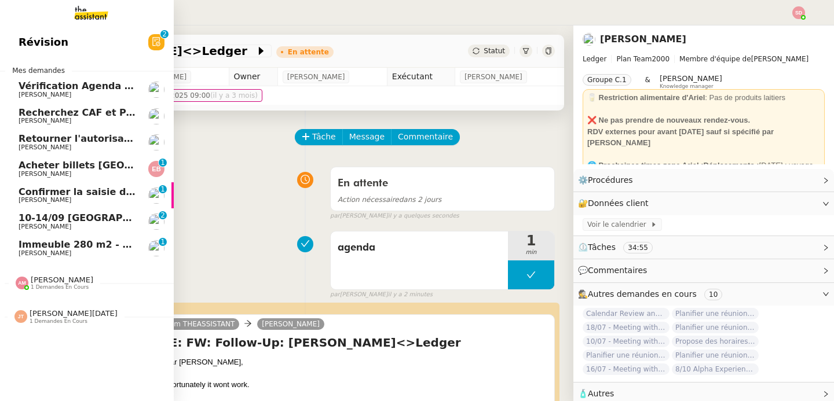
click at [19, 162] on span "Acheter billets musée Copenhagen Contemporary" at bounding box center [152, 165] width 266 height 11
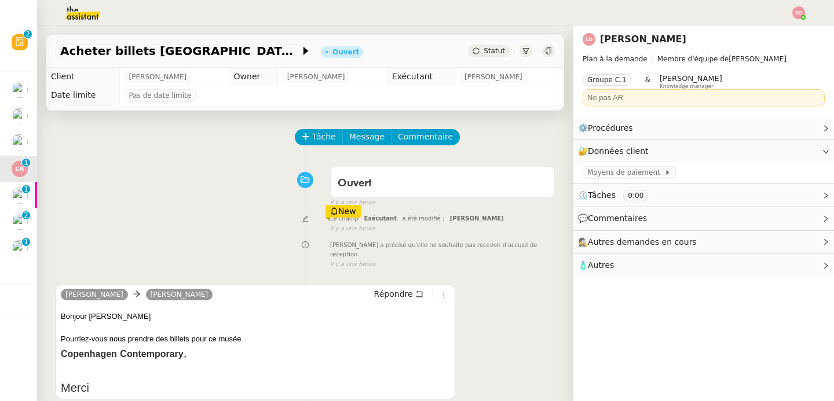
scroll to position [153, 0]
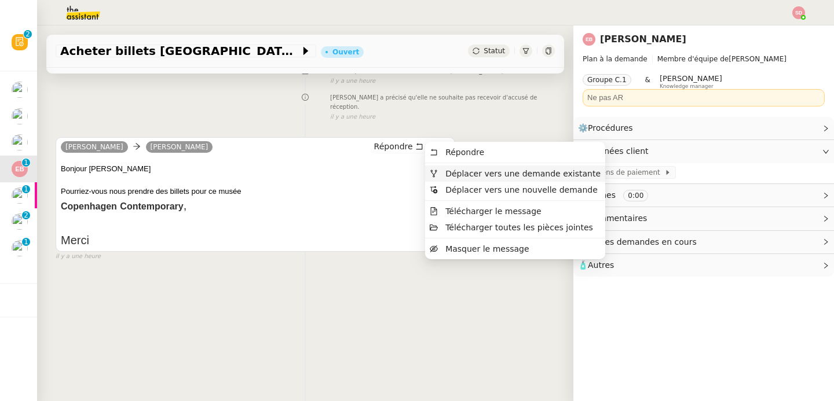
click at [439, 172] on span "Déplacer vers une demande existante" at bounding box center [515, 173] width 171 height 10
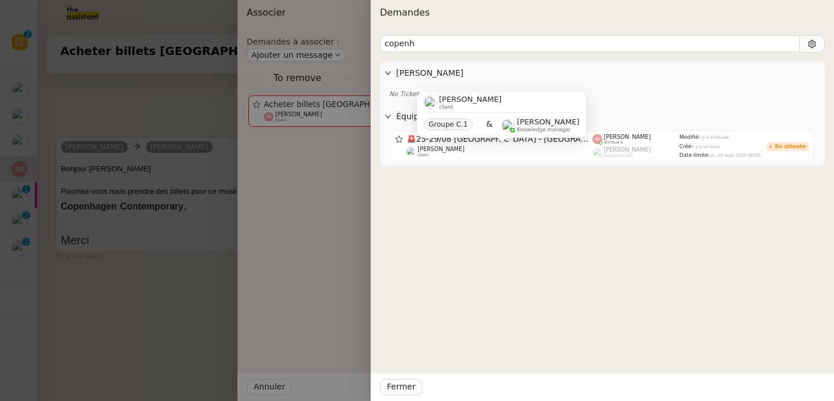
type input "copenh"
click at [502, 145] on div "Fabien Bornancin client Groupe C.1 & Frédérique Albert Knowledge manager" at bounding box center [501, 119] width 169 height 54
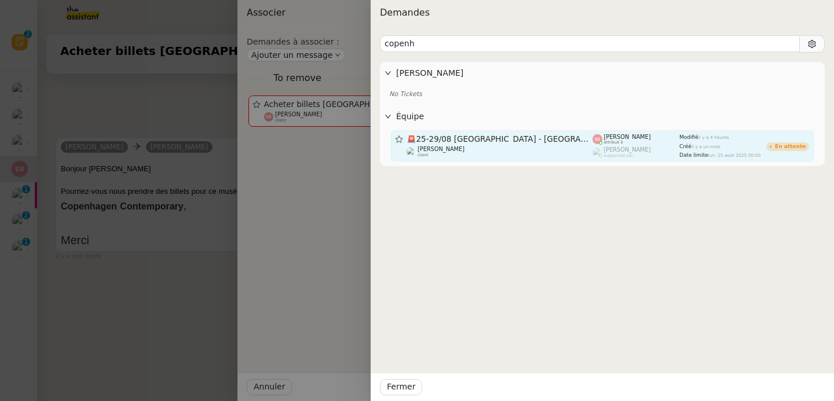
click at [699, 147] on span "il y a un mois" at bounding box center [705, 146] width 29 height 5
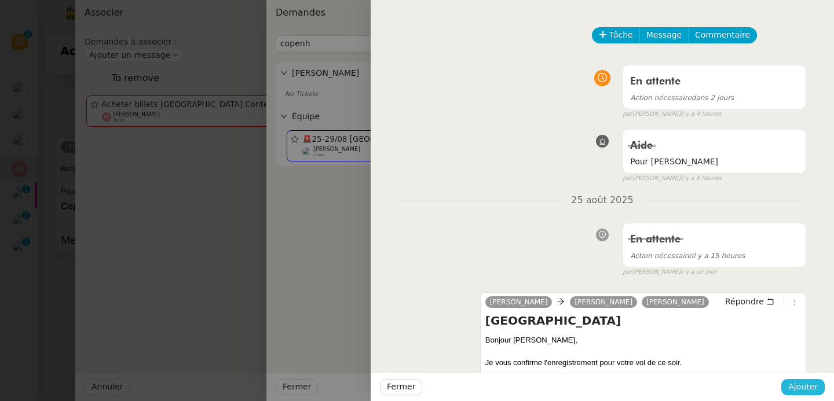
click at [801, 386] on span "Ajouter" at bounding box center [803, 386] width 30 height 13
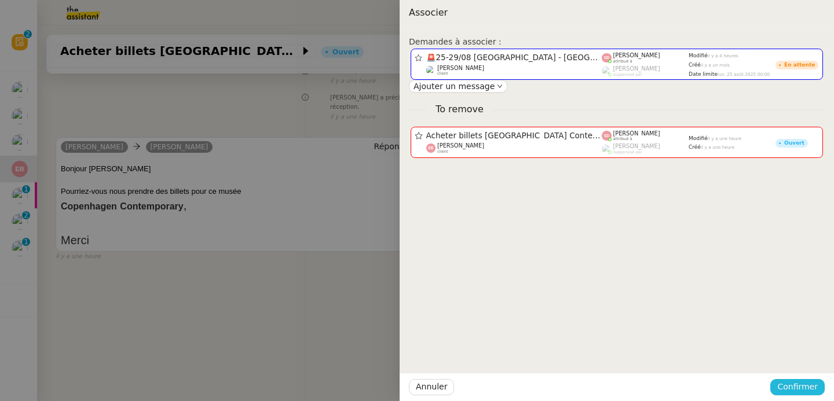
click at [801, 386] on span "Confirmer" at bounding box center [797, 386] width 41 height 13
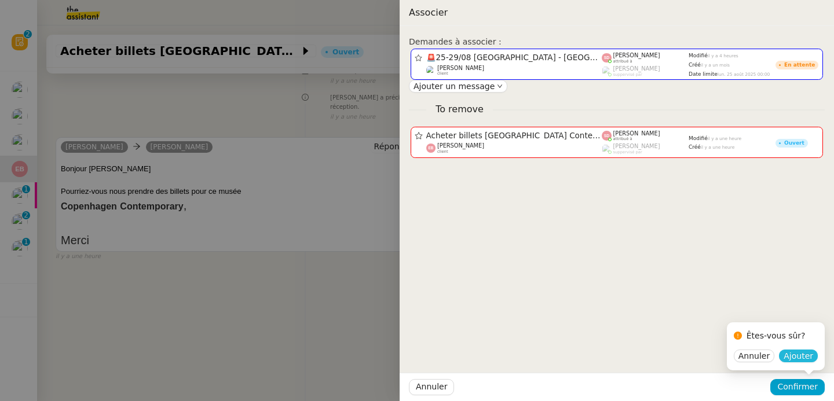
click at [804, 356] on span "Ajouter" at bounding box center [798, 356] width 30 height 12
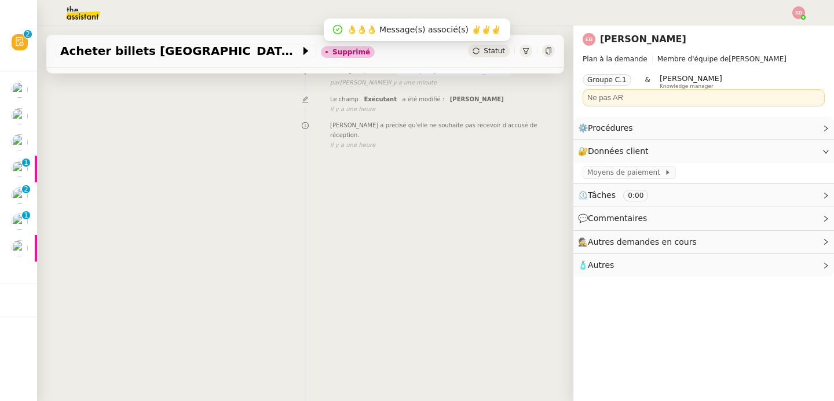
scroll to position [0, 0]
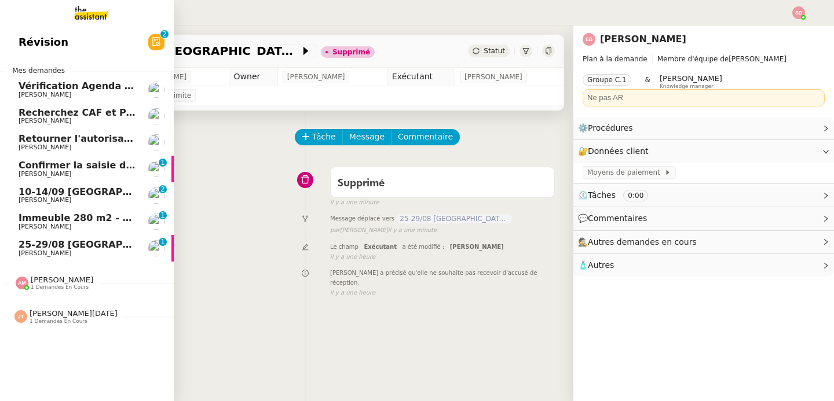
click at [67, 171] on span "Lydie Laulon" at bounding box center [77, 174] width 117 height 7
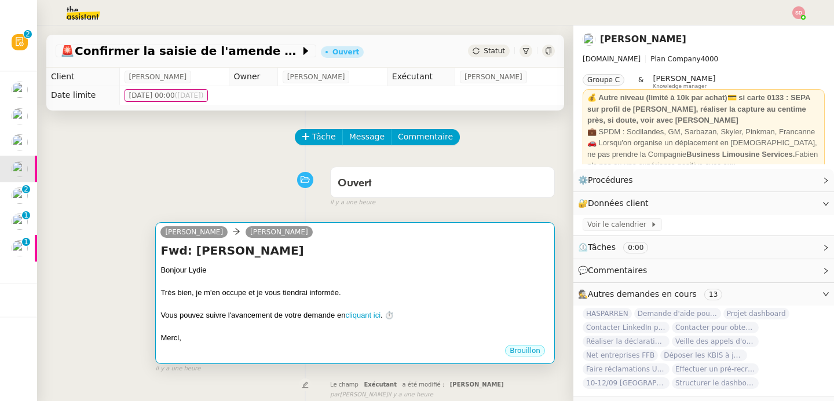
click at [367, 262] on div "Fwd: saisie BILLON Bonjour Lydie Très bien, je m'en occupe et je vous tiendrai …" at bounding box center [354, 293] width 389 height 101
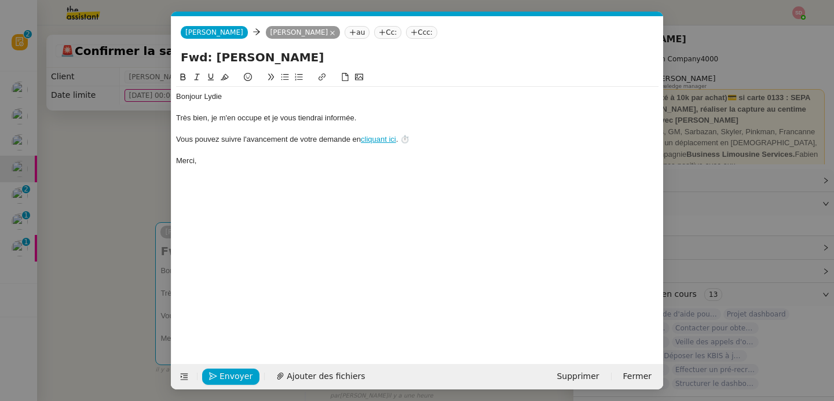
scroll to position [0, 24]
click at [577, 378] on span "Supprimer" at bounding box center [577, 376] width 42 height 13
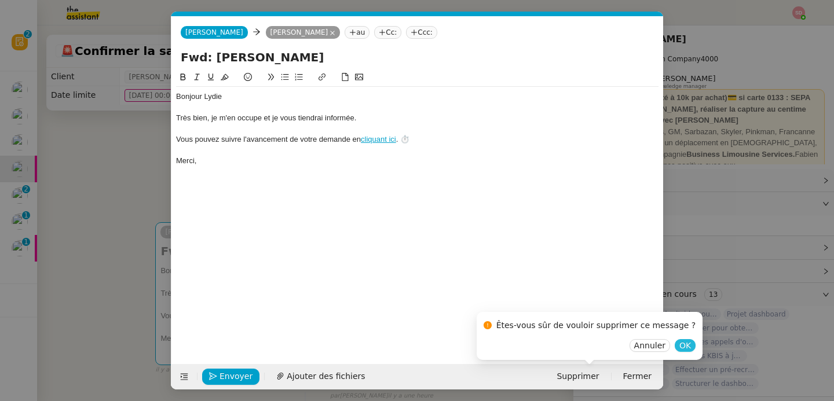
click at [674, 342] on button "OK" at bounding box center [684, 345] width 21 height 13
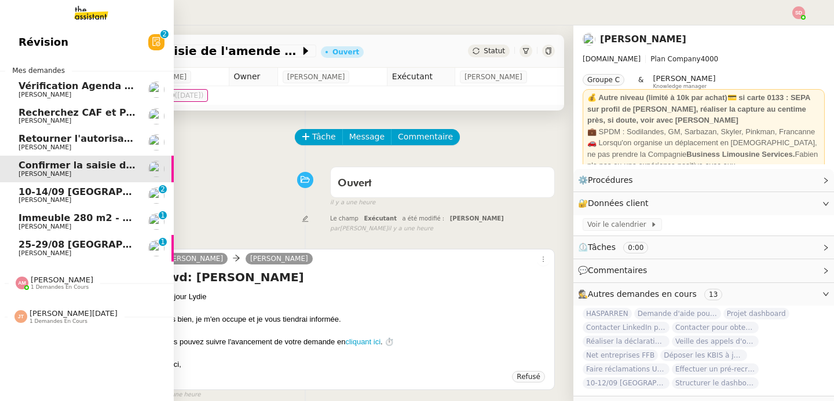
click at [58, 195] on span "10-14/09 Genève-Athènes" at bounding box center [154, 191] width 270 height 11
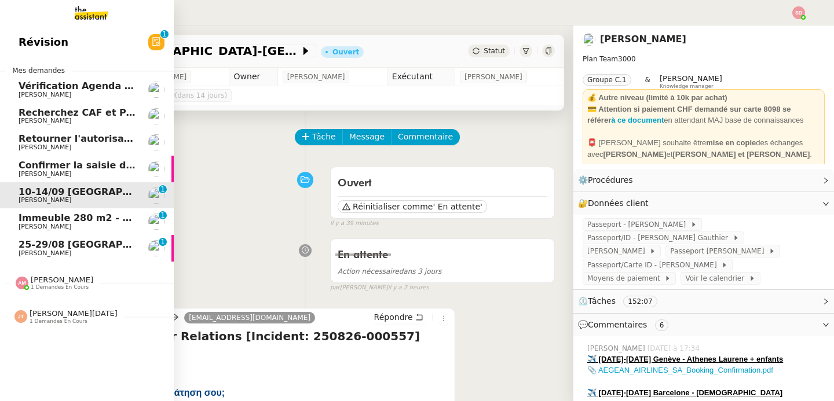
click at [83, 215] on span "Immeuble 280 m2 - Aix-en-Provence 13100 - 1 349 000€" at bounding box center [175, 217] width 313 height 11
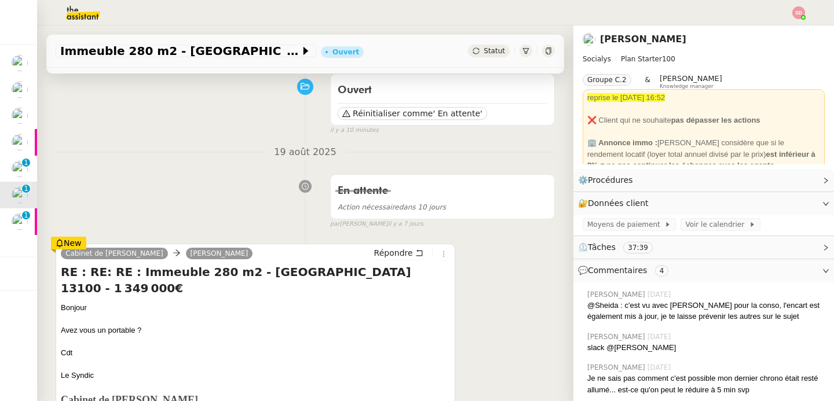
scroll to position [3, 0]
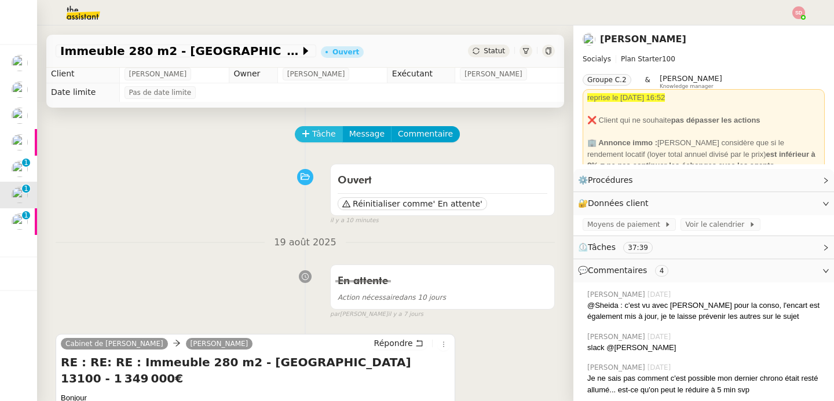
click at [303, 129] on button "Tâche" at bounding box center [319, 134] width 48 height 16
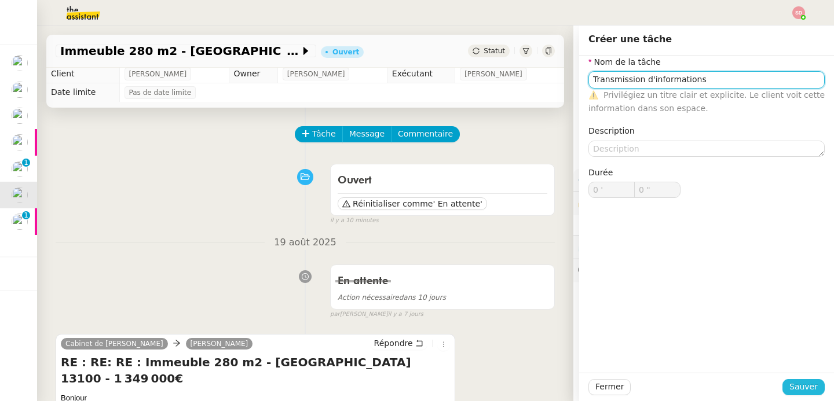
type input "Transmission d'informations"
click at [801, 391] on span "Sauver" at bounding box center [803, 386] width 28 height 13
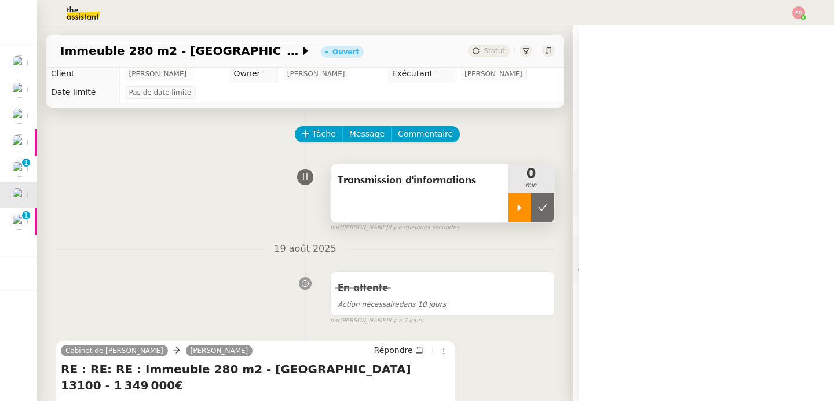
click at [515, 210] on icon at bounding box center [519, 207] width 9 height 9
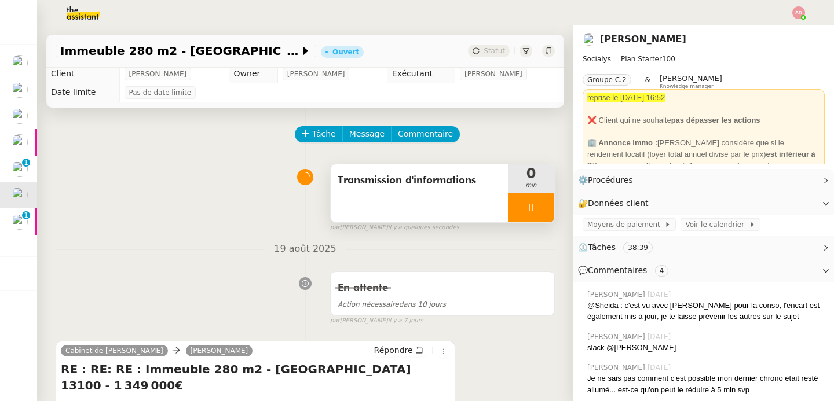
scroll to position [98, 0]
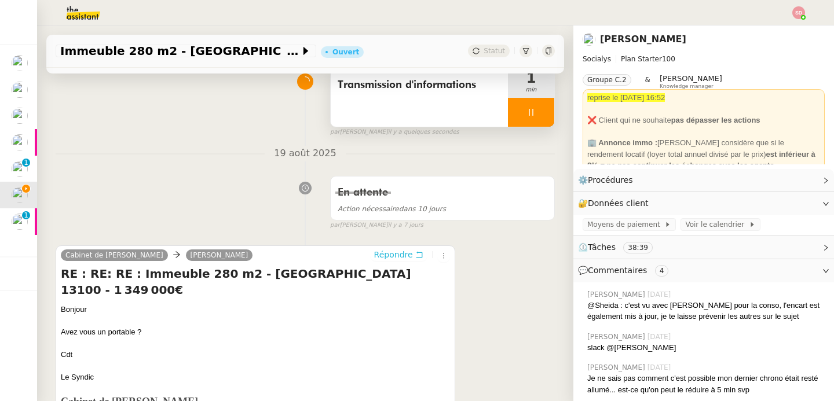
click at [386, 258] on span "Répondre" at bounding box center [393, 255] width 39 height 12
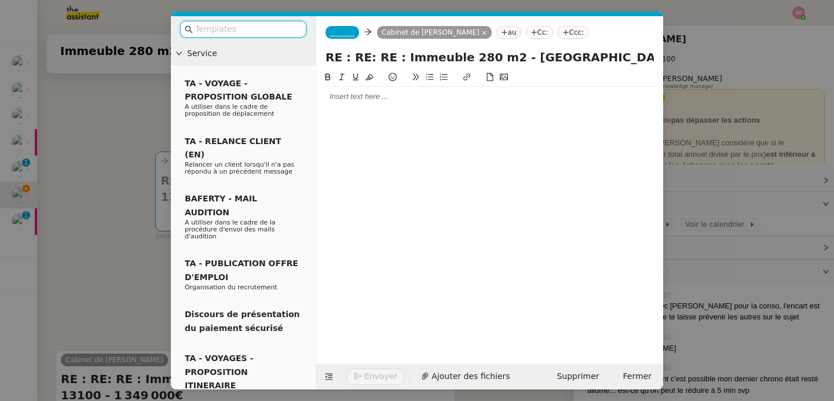
click at [348, 29] on span "_______" at bounding box center [342, 32] width 24 height 8
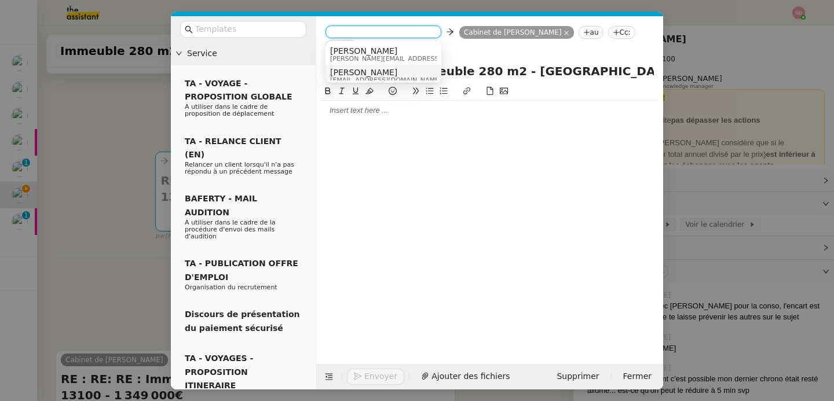
click at [375, 75] on span "Camille" at bounding box center [385, 72] width 111 height 9
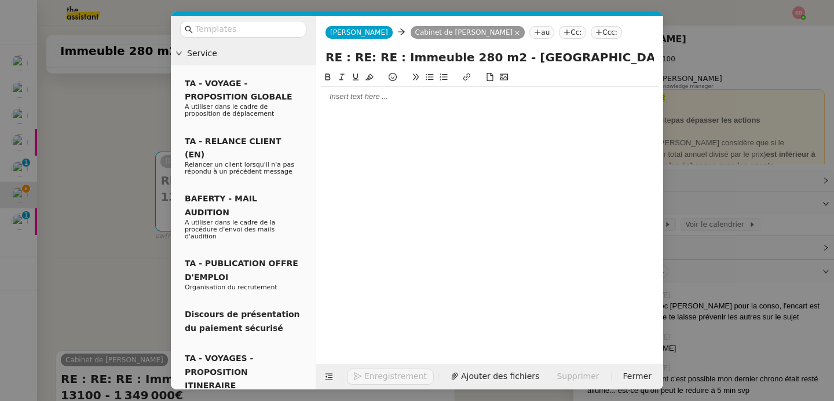
click at [131, 259] on nz-modal-container "Service TA - VOYAGE - PROPOSITION GLOBALE A utiliser dans le cadre de propositi…" at bounding box center [417, 200] width 834 height 401
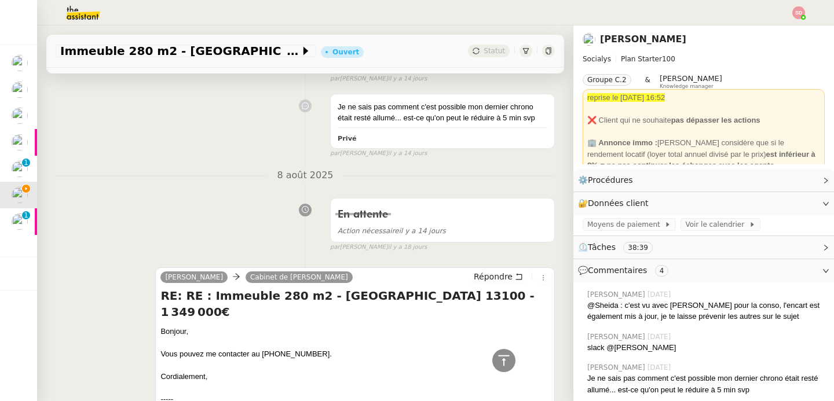
scroll to position [2746, 0]
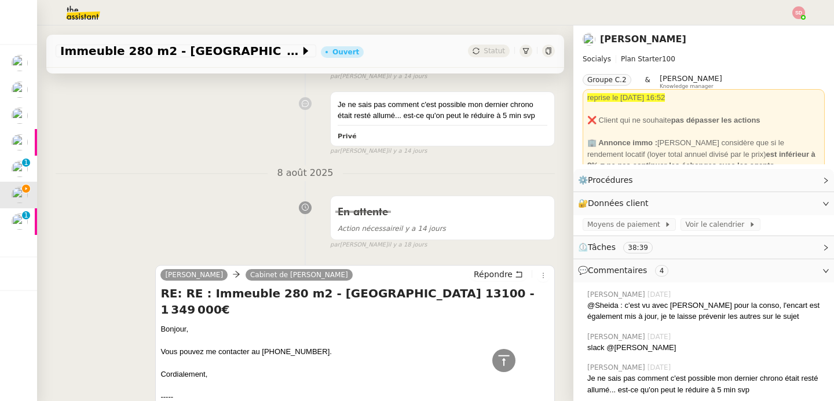
click at [218, 346] on div "Vous pouvez me contacter au 07 57 94 27 86." at bounding box center [354, 352] width 389 height 12
drag, startPoint x: 156, startPoint y: 277, endPoint x: 211, endPoint y: 324, distance: 71.8
click at [211, 324] on div "camille Cabinet de Pierrefeu Répondre RE: RE : Immeuble 280 m2 - Aix-en-Provenc…" at bounding box center [354, 363] width 399 height 197
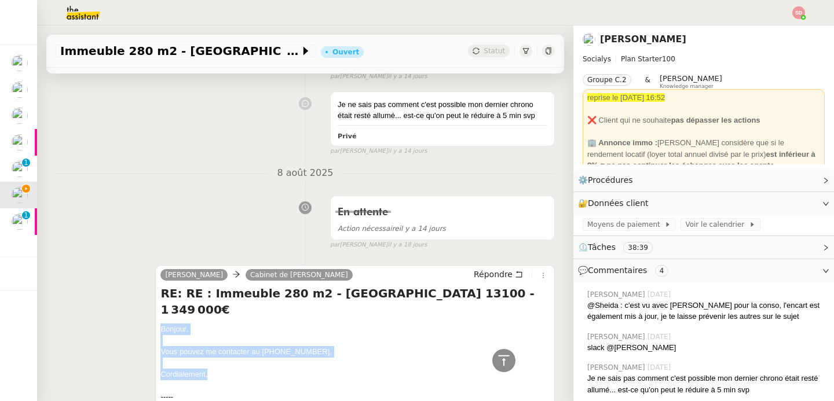
copy div "Bonjour, Vous pouvez me contacter au 07 57 94 27 86. Cordialement,"
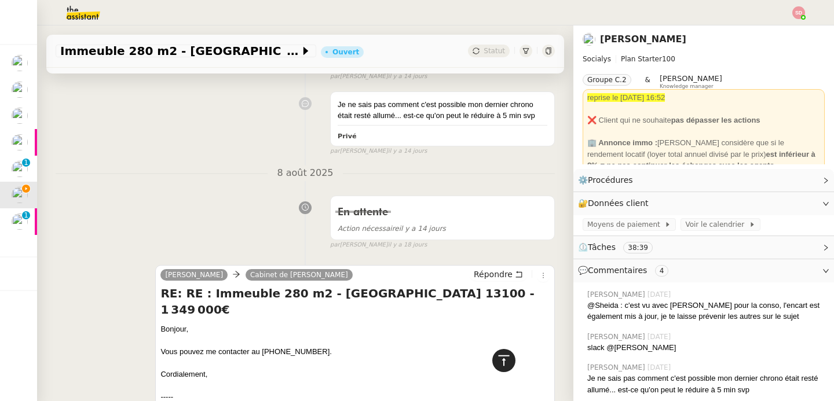
click at [497, 367] on icon at bounding box center [504, 361] width 14 height 14
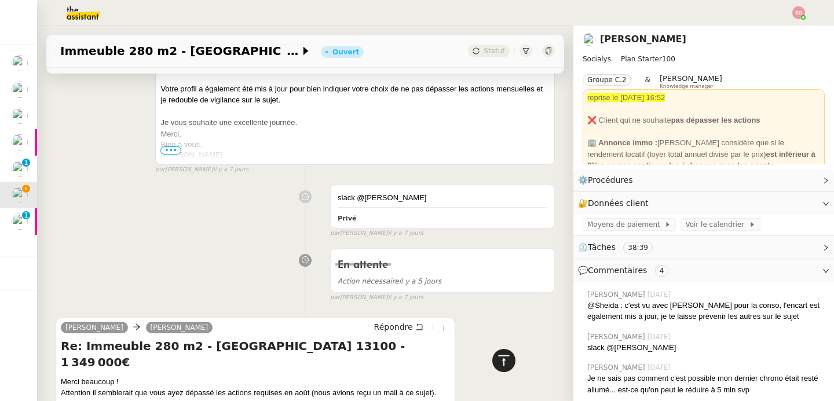
scroll to position [0, 0]
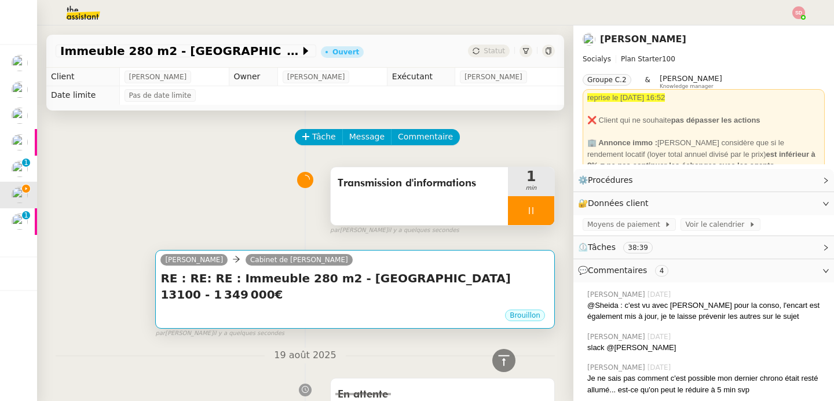
click at [350, 309] on div "Brouillon" at bounding box center [354, 317] width 389 height 17
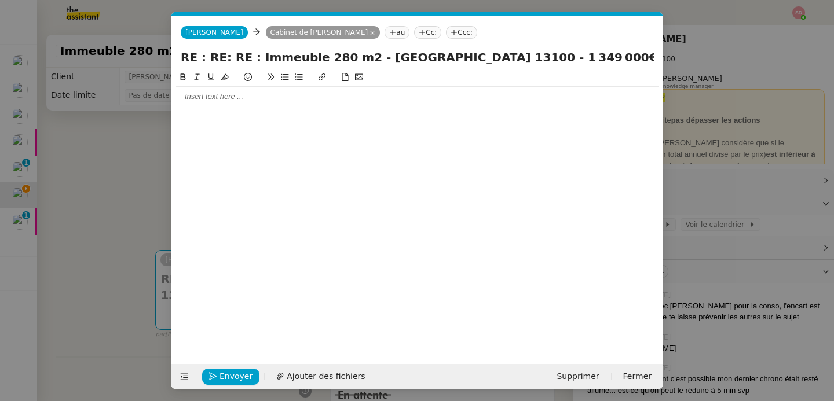
scroll to position [0, 24]
click at [281, 98] on div at bounding box center [417, 96] width 482 height 10
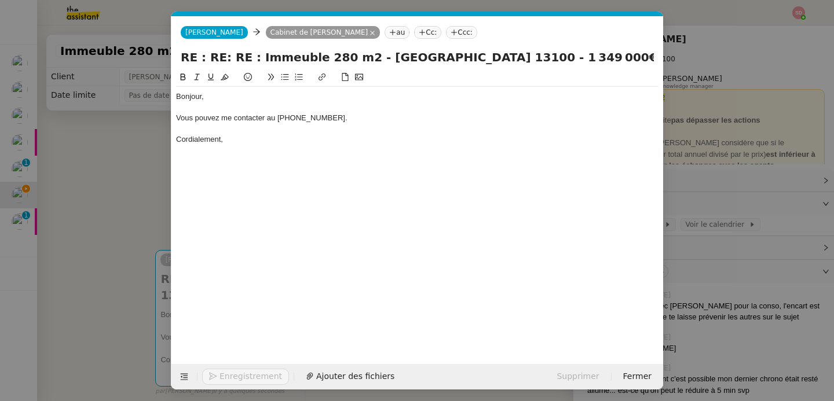
click at [351, 113] on div "Vous pouvez me contacter au 07 57 94 27 86." at bounding box center [417, 118] width 482 height 10
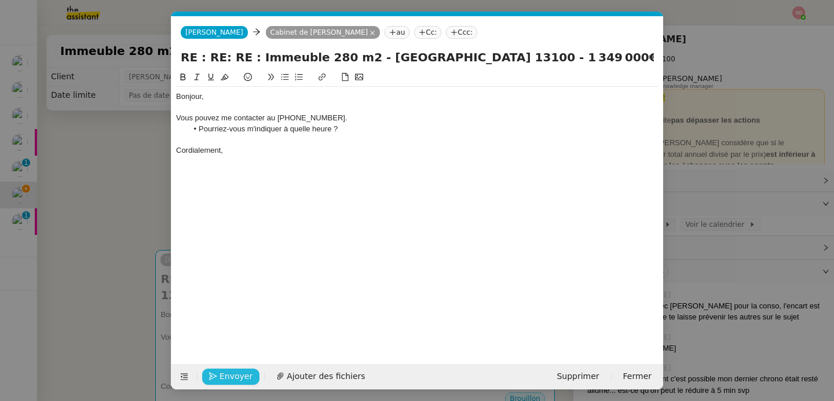
click at [229, 383] on span "Envoyer" at bounding box center [235, 376] width 33 height 13
click at [229, 383] on span "Confirmer l'envoi" at bounding box center [253, 376] width 69 height 13
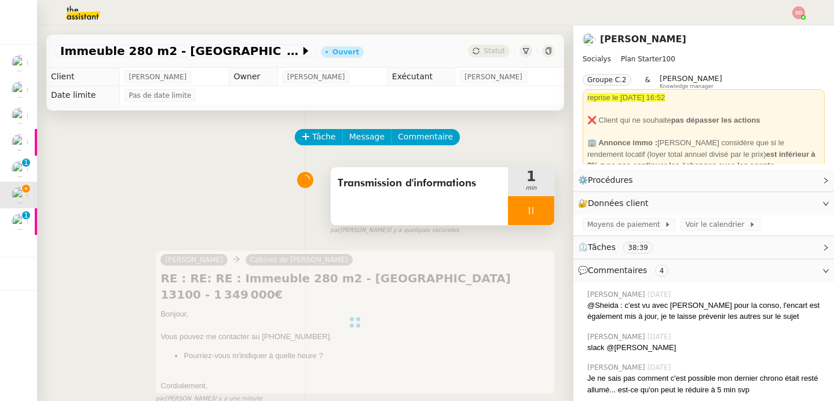
click at [524, 209] on div at bounding box center [531, 210] width 46 height 29
click at [538, 209] on icon at bounding box center [542, 210] width 9 height 9
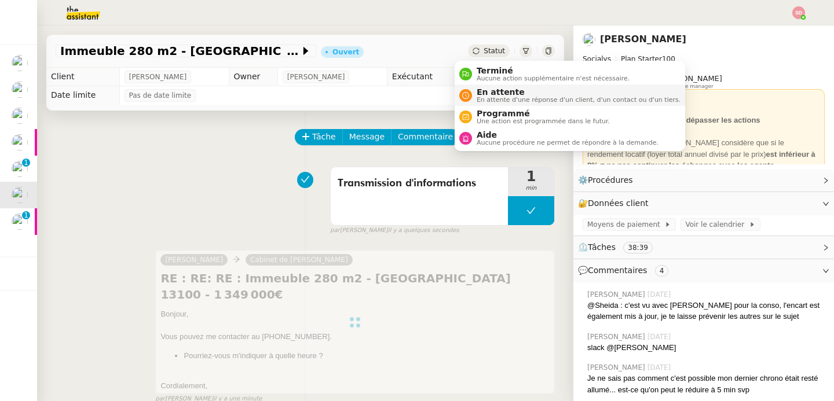
click at [493, 96] on span "En attente" at bounding box center [578, 91] width 204 height 9
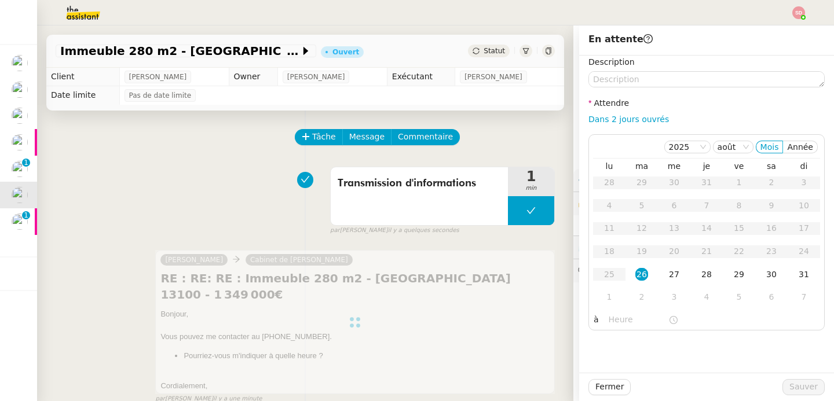
click at [288, 230] on div "Transmission d'informations 1 min false par Sheida D. il y a quelques secondes" at bounding box center [305, 199] width 499 height 74
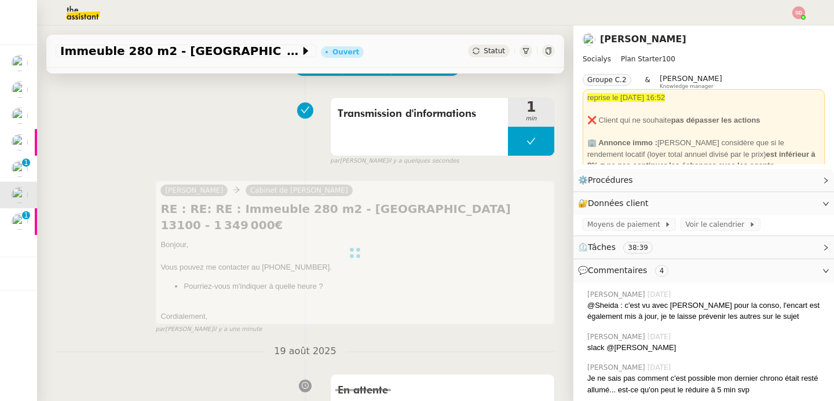
scroll to position [74, 0]
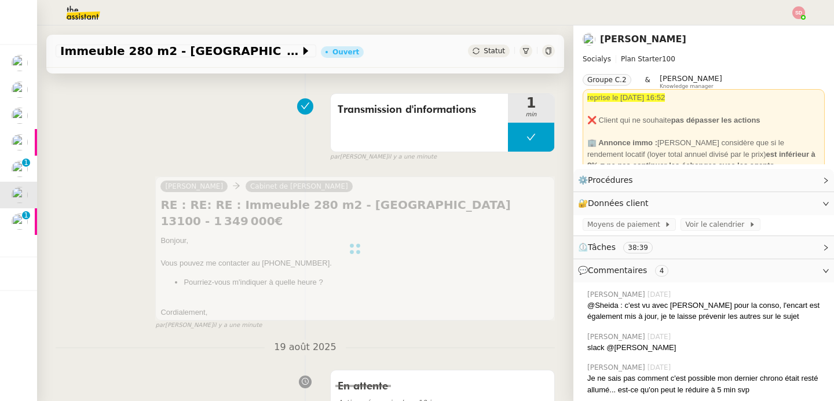
click at [362, 283] on div at bounding box center [354, 249] width 399 height 144
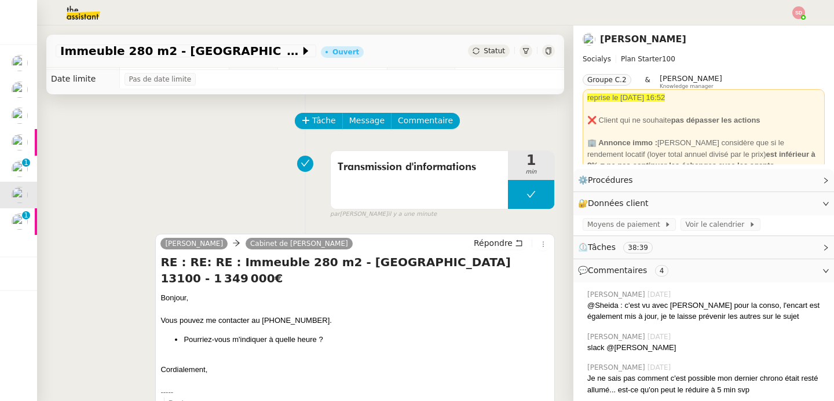
scroll to position [0, 0]
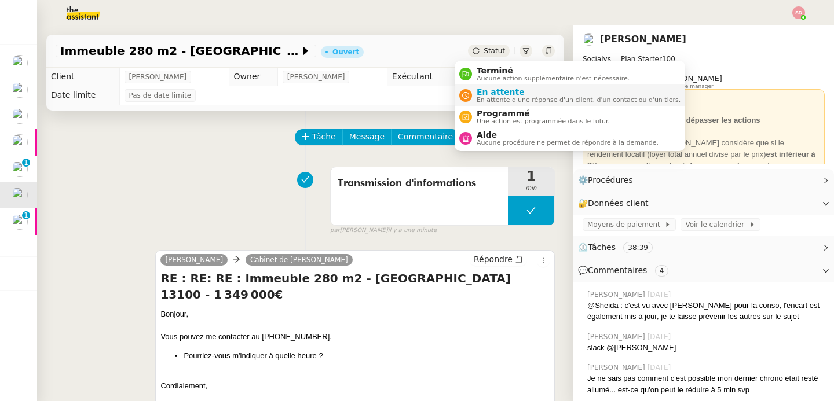
click at [480, 93] on span "En attente" at bounding box center [578, 91] width 204 height 9
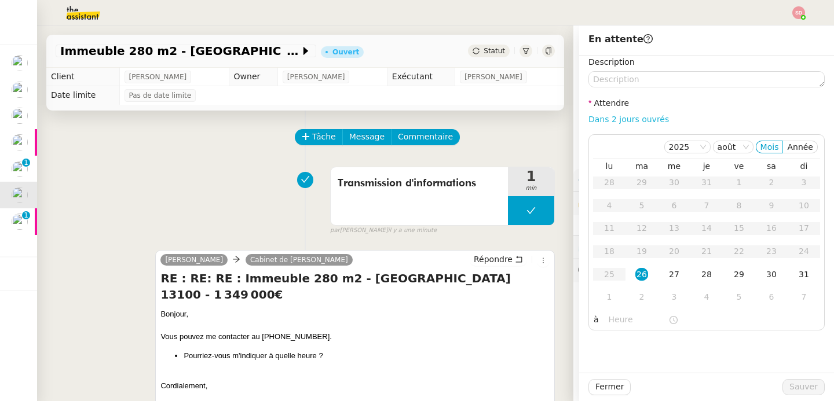
click at [633, 119] on link "Dans 2 jours ouvrés" at bounding box center [628, 119] width 80 height 9
type input "07:00"
click at [702, 292] on div "4" at bounding box center [706, 297] width 13 height 13
click at [798, 391] on span "Sauver" at bounding box center [803, 386] width 28 height 13
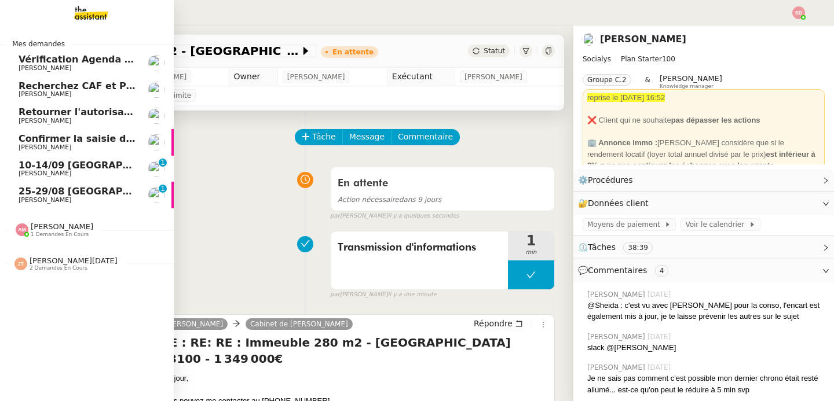
click at [59, 197] on span "Fabien Bornancin" at bounding box center [45, 200] width 53 height 8
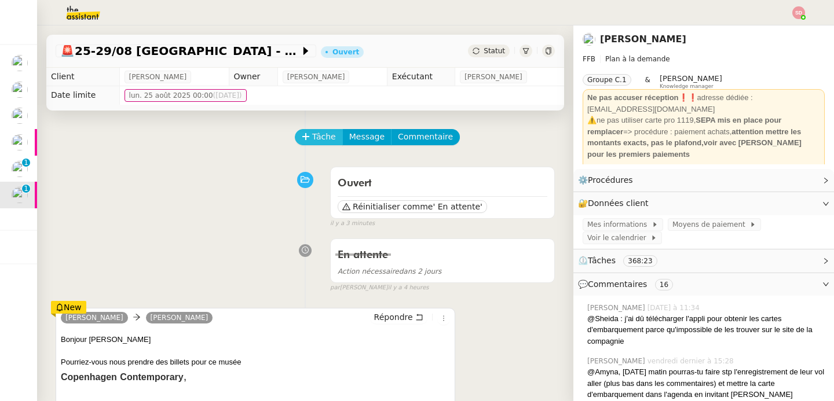
click at [312, 131] on span "Tâche" at bounding box center [324, 136] width 24 height 13
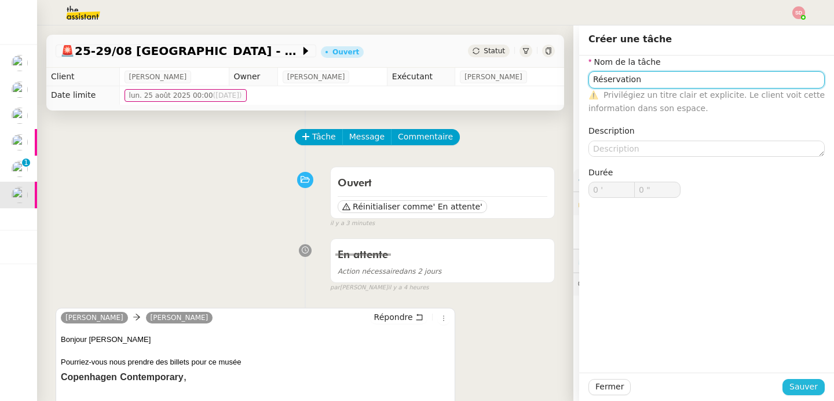
type input "Réservation"
click at [792, 390] on span "Sauver" at bounding box center [803, 386] width 28 height 13
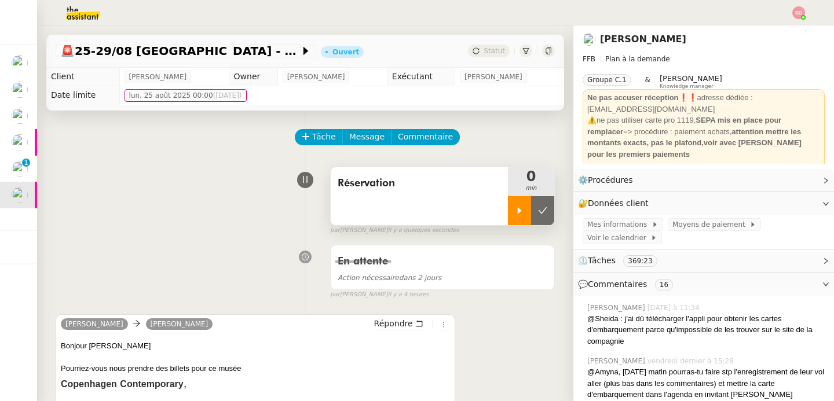
click at [508, 219] on div at bounding box center [519, 210] width 23 height 29
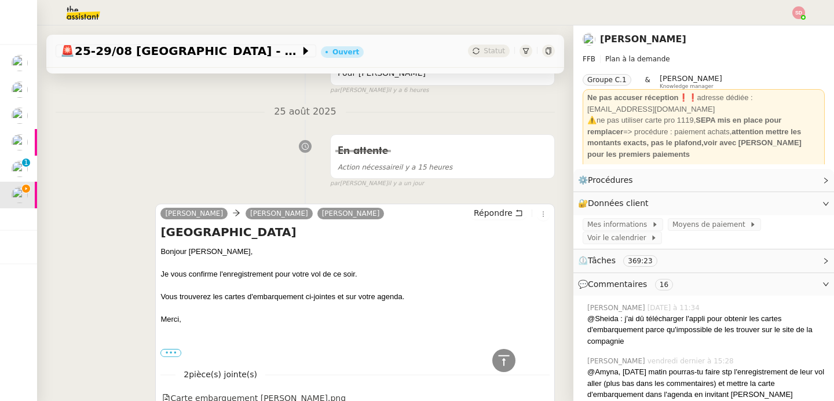
scroll to position [182, 0]
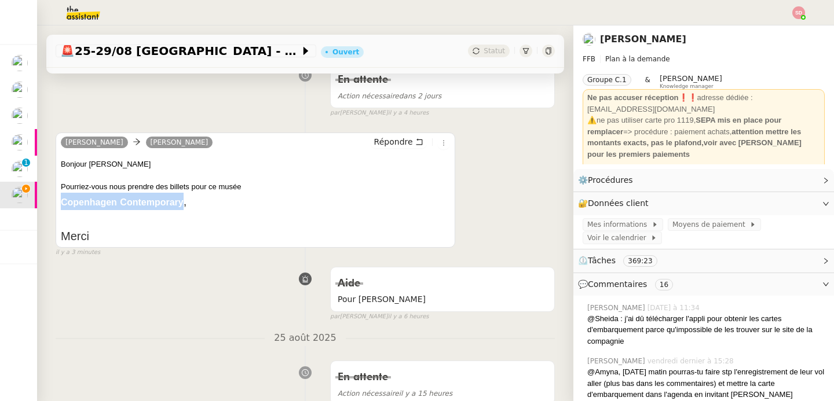
drag, startPoint x: 181, startPoint y: 199, endPoint x: 58, endPoint y: 204, distance: 122.3
click at [58, 204] on div "Emilie Bornancin camille Répondre Bonjour Camille Pourriez-vous nous prendre de…" at bounding box center [255, 190] width 399 height 115
copy strong "Copenhagen Contemporary"
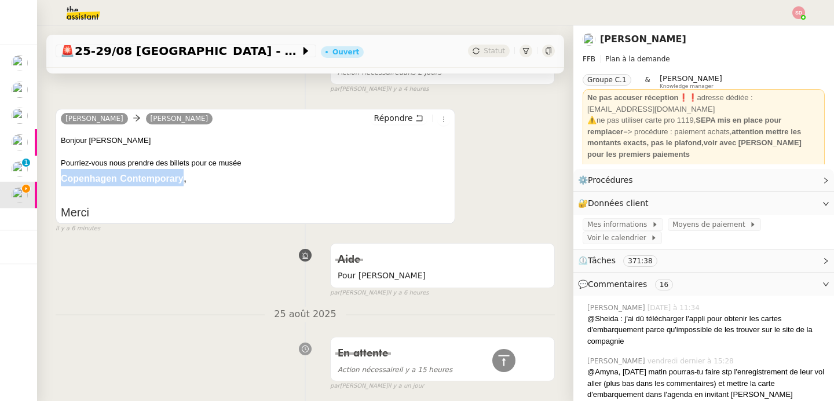
scroll to position [41, 0]
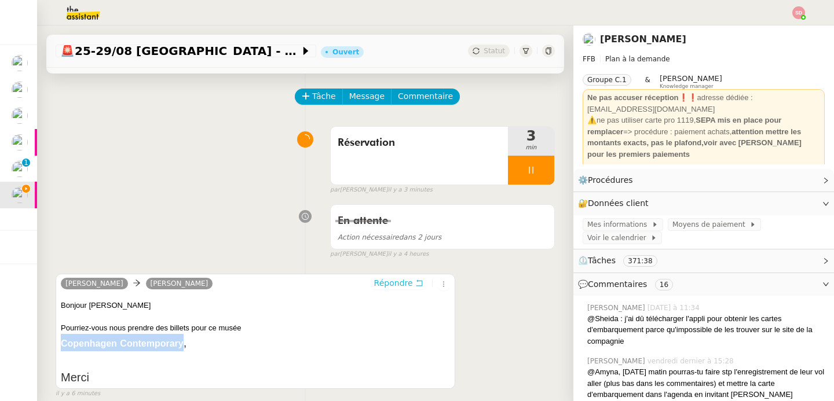
click at [391, 286] on span "Répondre" at bounding box center [393, 283] width 39 height 12
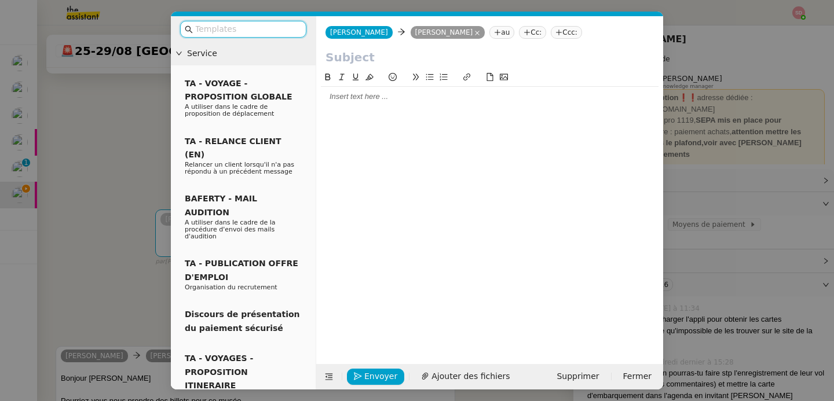
click at [351, 58] on input "text" at bounding box center [489, 57] width 328 height 17
click at [104, 163] on nz-modal-container "Service TA - VOYAGE - PROPOSITION GLOBALE A utiliser dans le cadre de propositi…" at bounding box center [417, 200] width 834 height 401
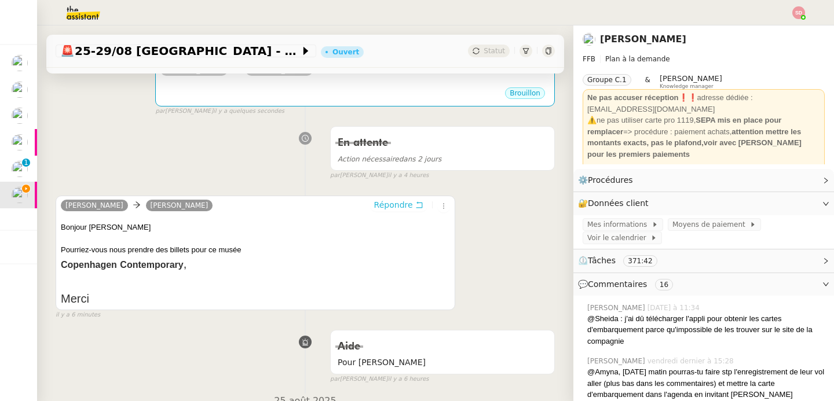
scroll to position [197, 0]
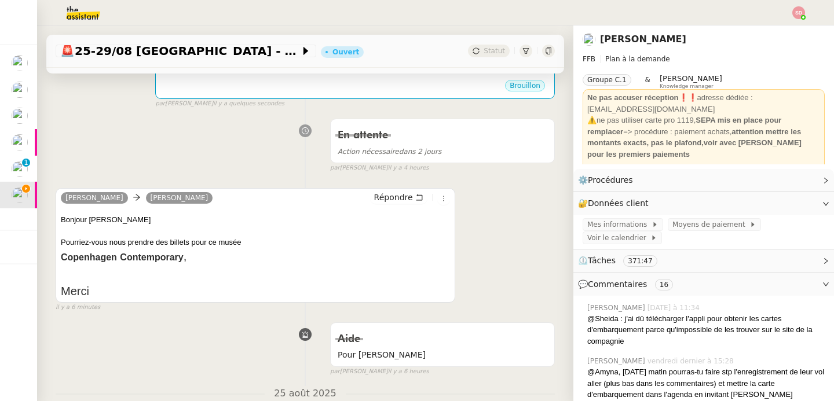
click at [139, 256] on strong "Copenhagen Contemporary" at bounding box center [122, 257] width 123 height 10
copy div "Copenhagen Contemporary ,"
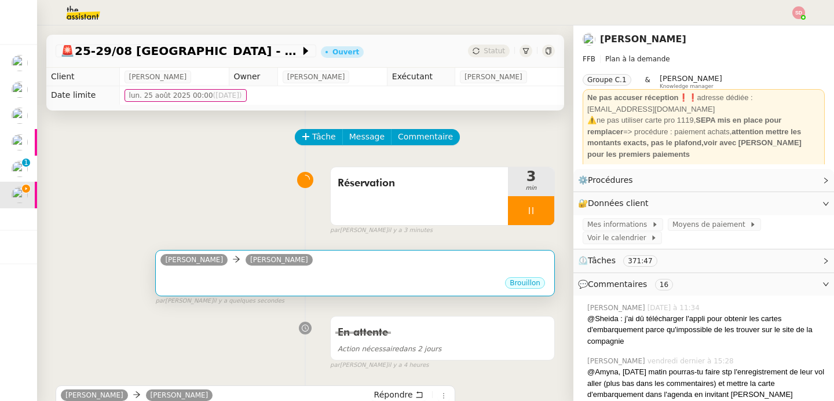
click at [295, 281] on div "Brouillon" at bounding box center [354, 284] width 389 height 17
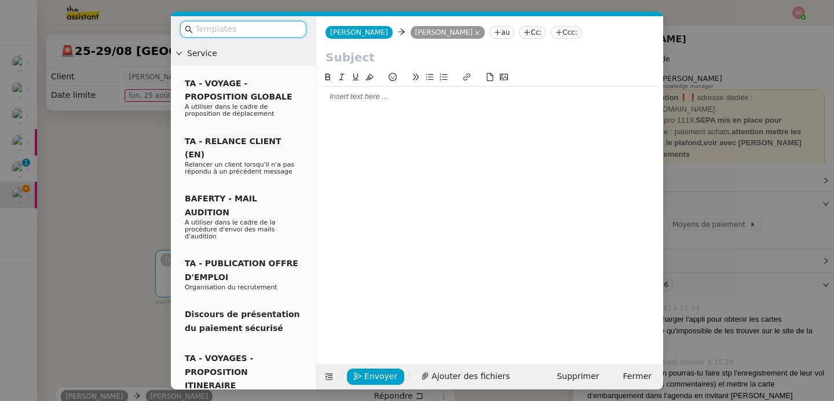
click at [364, 56] on input "text" at bounding box center [489, 57] width 328 height 17
paste input "Copenhagen Contemporary,"
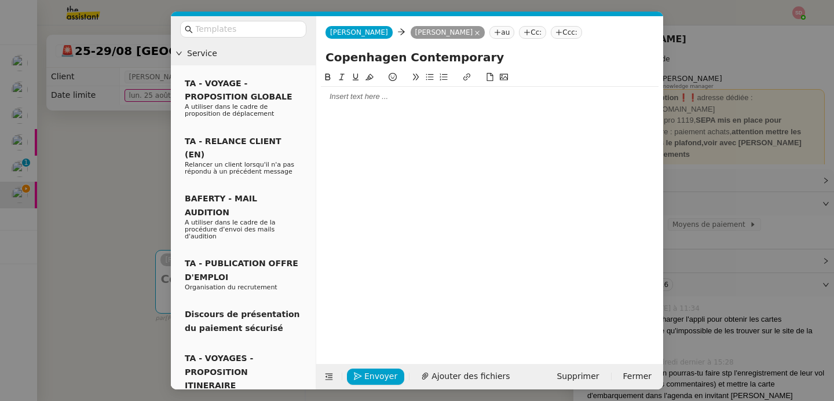
type input "Copenhagen Contemporary"
click at [369, 97] on div at bounding box center [490, 96] width 338 height 10
click at [330, 370] on button at bounding box center [329, 377] width 16 height 16
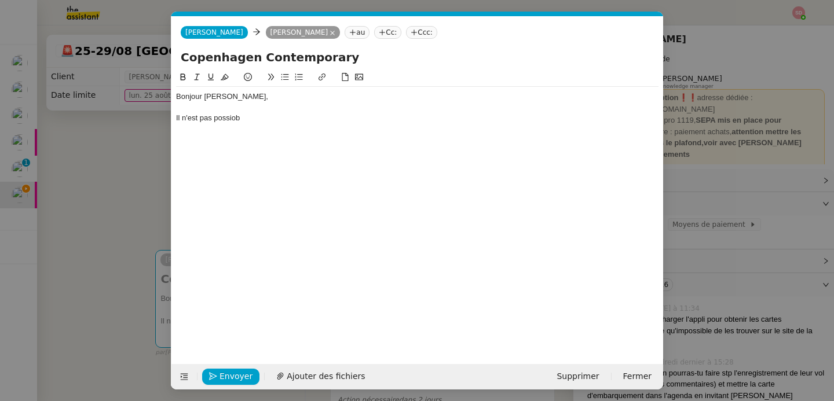
click at [196, 112] on div at bounding box center [417, 107] width 482 height 10
click at [204, 126] on div "Bonjour Emilie, Il n'est pas possiob" at bounding box center [417, 107] width 482 height 41
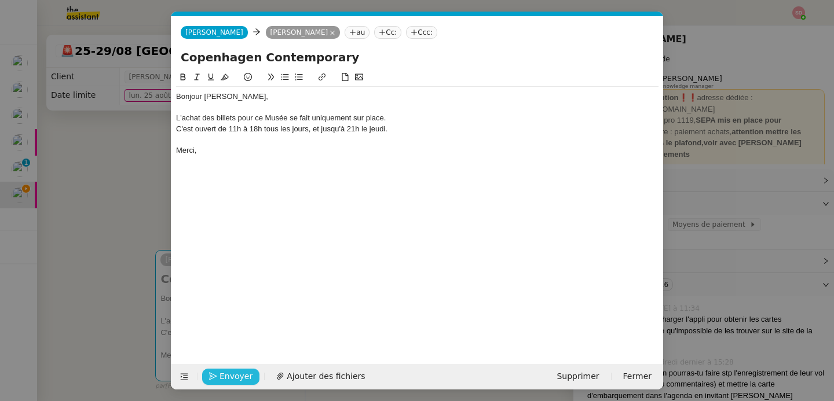
click at [226, 377] on span "Envoyer" at bounding box center [235, 376] width 33 height 13
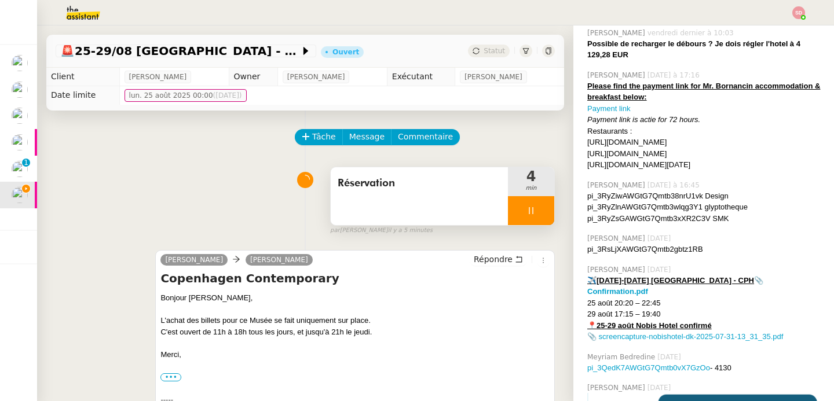
click at [529, 197] on div at bounding box center [531, 210] width 46 height 29
click at [531, 197] on button at bounding box center [542, 210] width 23 height 29
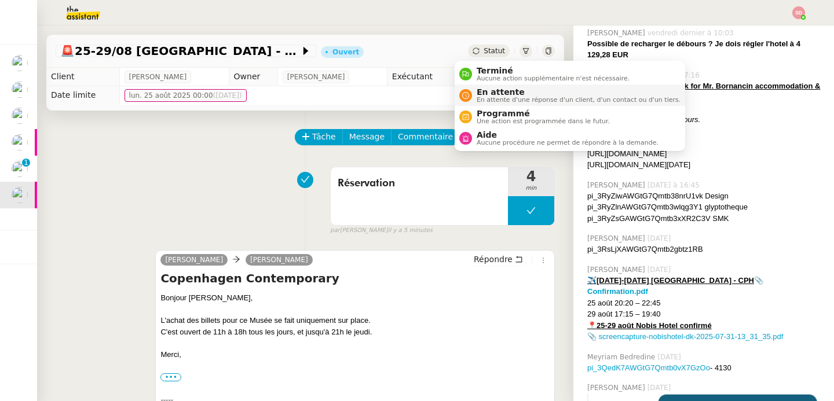
click at [463, 91] on nz-avatar at bounding box center [465, 95] width 13 height 13
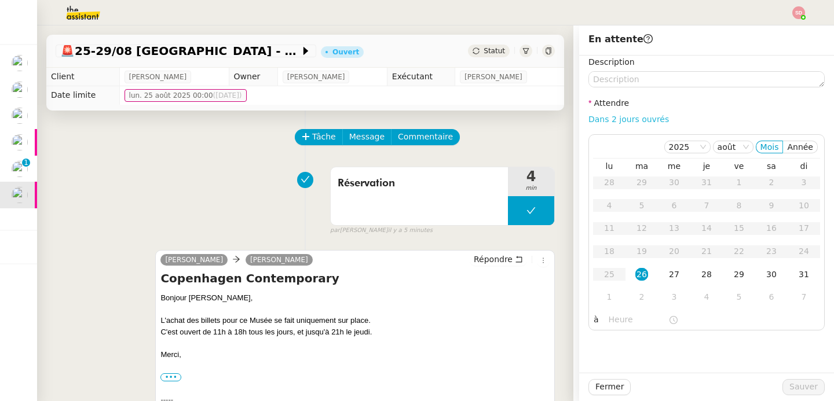
click at [639, 121] on link "Dans 2 jours ouvrés" at bounding box center [628, 119] width 80 height 9
type input "07:00"
click at [802, 391] on span "Sauver" at bounding box center [803, 386] width 28 height 13
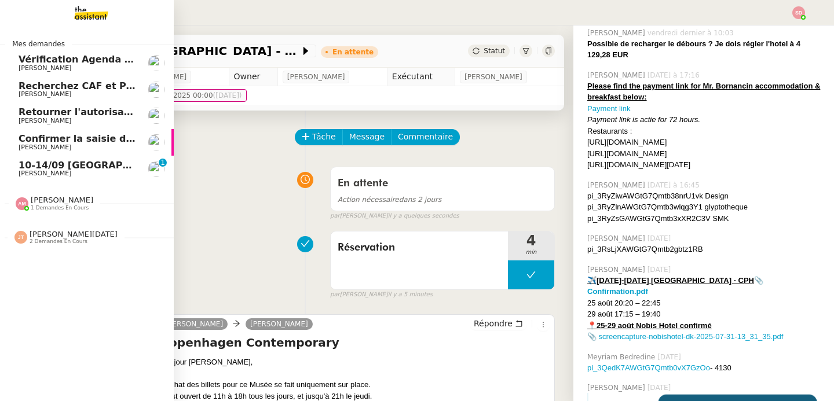
click at [107, 111] on span "Retourner l'autorisation de prélèvement signée" at bounding box center [143, 112] width 249 height 11
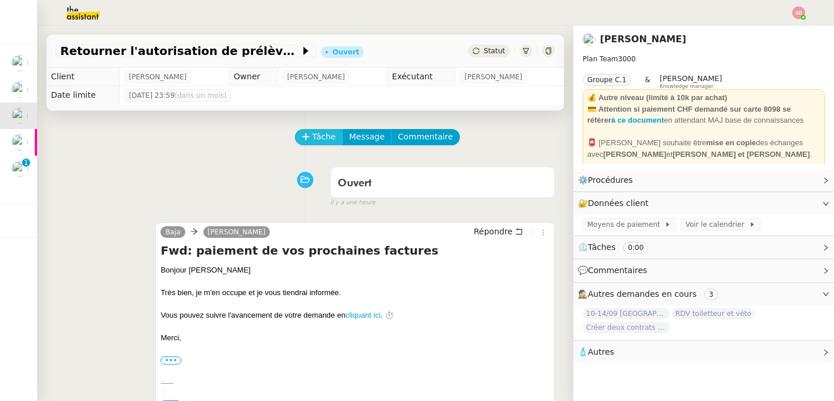
click at [313, 138] on span "Tâche" at bounding box center [324, 136] width 24 height 13
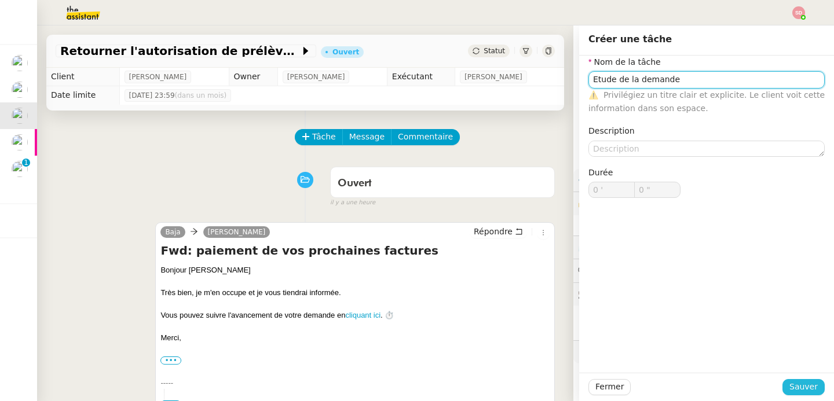
type input "Etude de la demande"
click at [802, 384] on span "Sauver" at bounding box center [803, 386] width 28 height 13
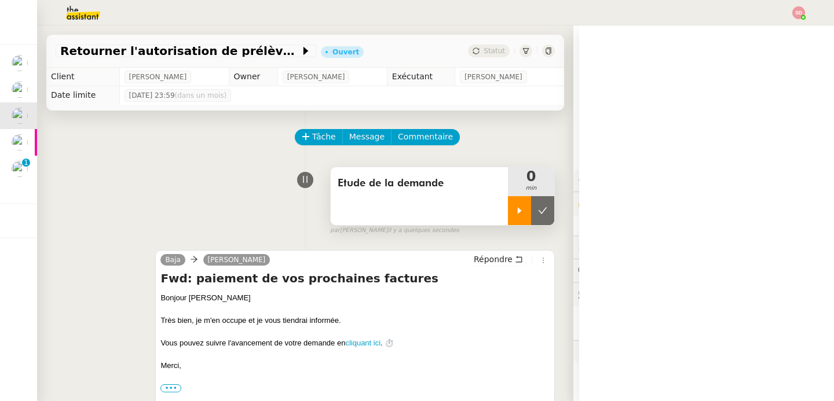
click at [515, 213] on icon at bounding box center [519, 210] width 9 height 9
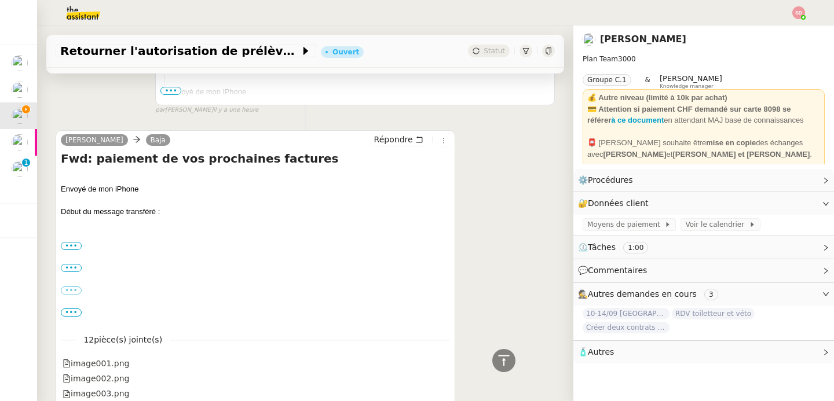
scroll to position [343, 0]
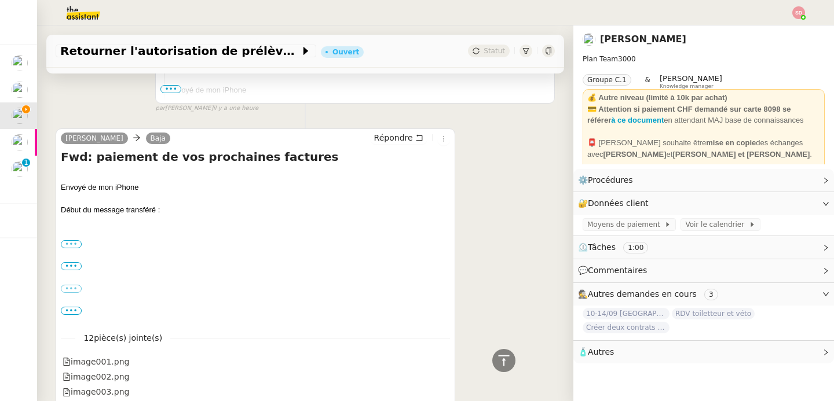
click at [78, 245] on label "•••" at bounding box center [71, 244] width 21 height 8
click at [0, 0] on input "•••" at bounding box center [0, 0] width 0 height 0
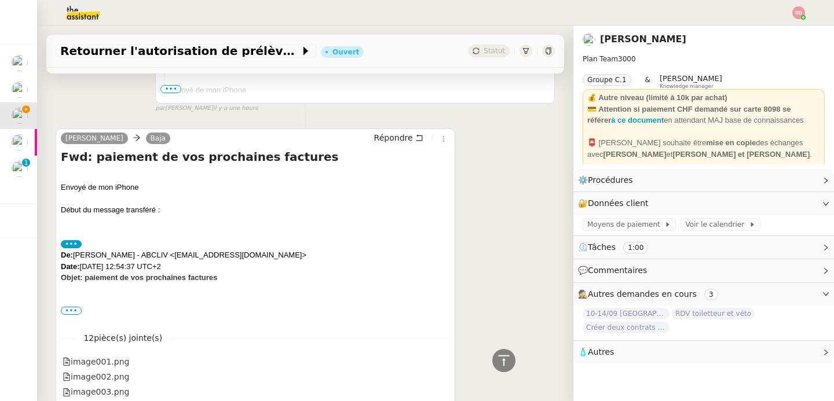
click at [67, 313] on span "•••" at bounding box center [71, 311] width 21 height 8
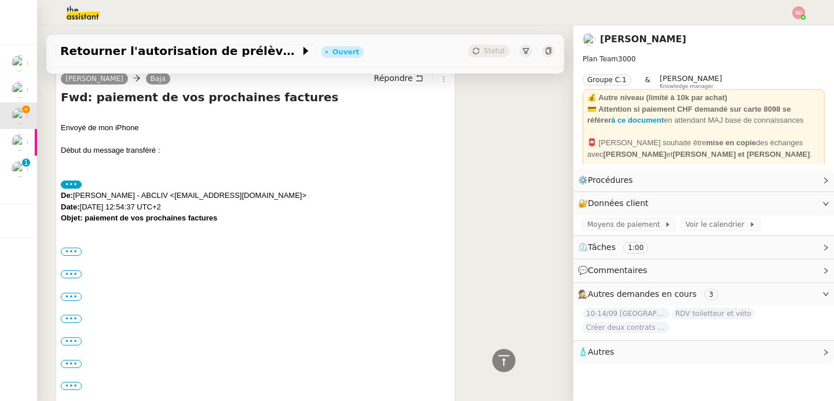
scroll to position [411, 0]
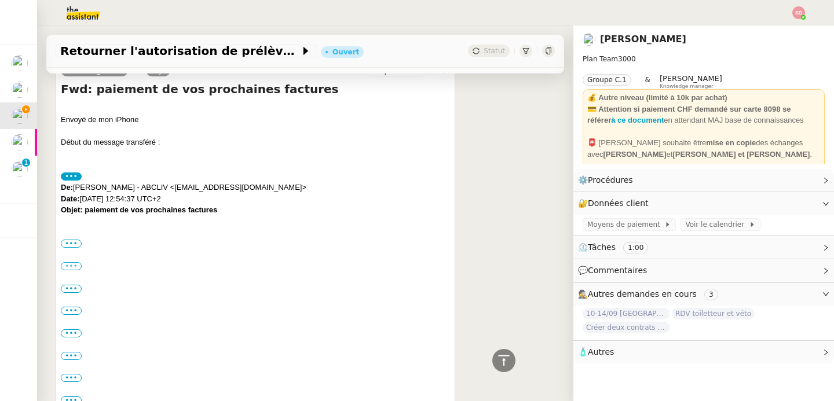
click at [71, 263] on label "•••" at bounding box center [71, 266] width 21 height 8
click at [0, 0] on input "•••" at bounding box center [0, 0] width 0 height 0
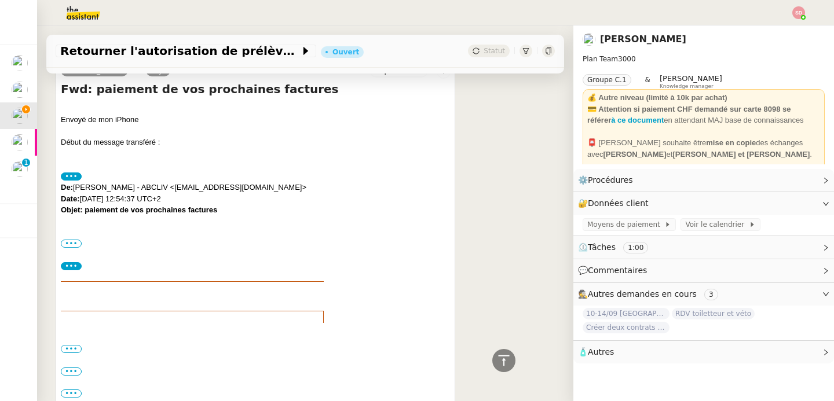
scroll to position [494, 0]
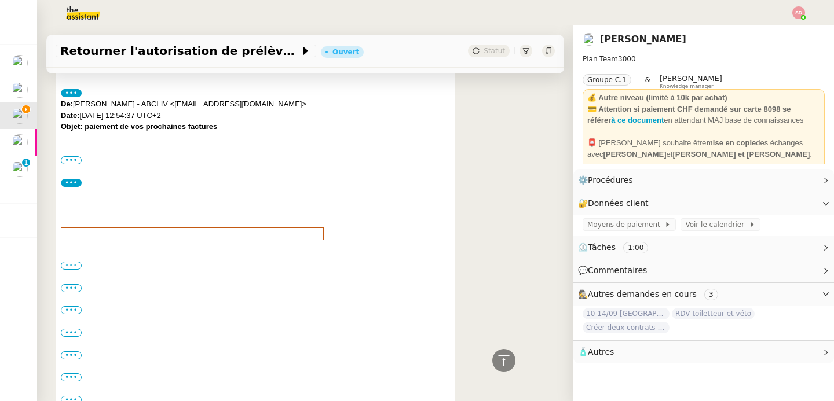
click at [79, 263] on label "•••" at bounding box center [71, 266] width 21 height 8
click at [0, 0] on input "•••" at bounding box center [0, 0] width 0 height 0
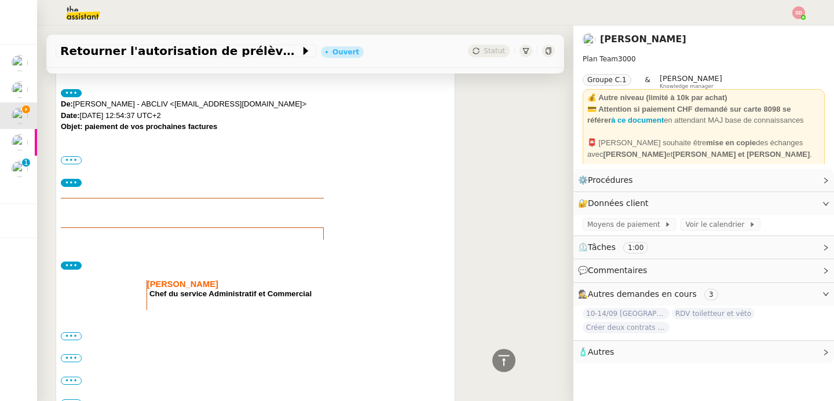
scroll to position [578, 0]
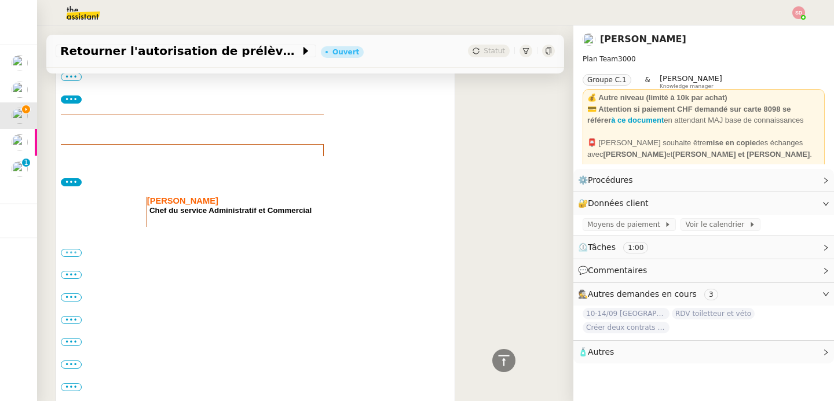
click at [75, 255] on label "•••" at bounding box center [71, 253] width 21 height 8
click at [0, 0] on input "•••" at bounding box center [0, 0] width 0 height 0
click at [73, 327] on label "•••" at bounding box center [71, 324] width 21 height 8
click at [0, 0] on input "•••" at bounding box center [0, 0] width 0 height 0
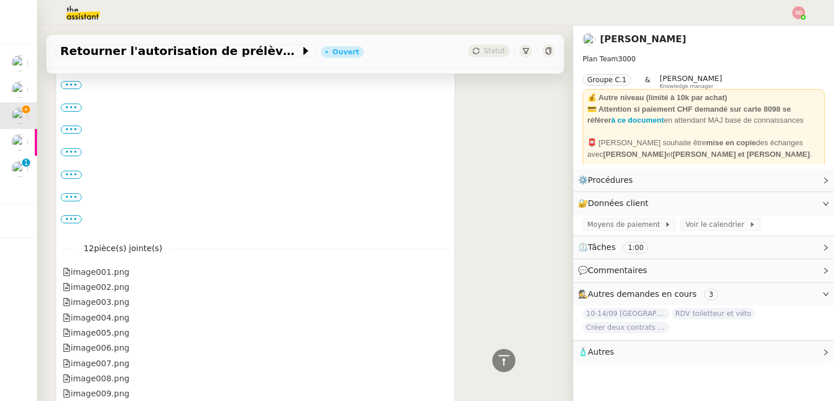
scroll to position [784, 0]
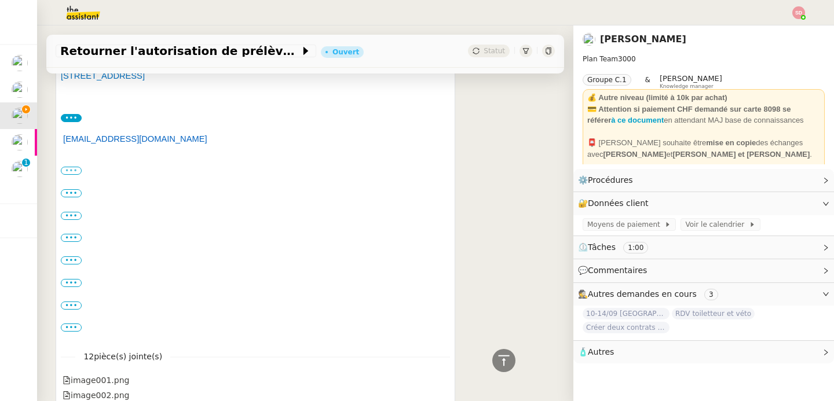
click at [67, 173] on label "•••" at bounding box center [71, 171] width 21 height 8
click at [0, 0] on input "•••" at bounding box center [0, 0] width 0 height 0
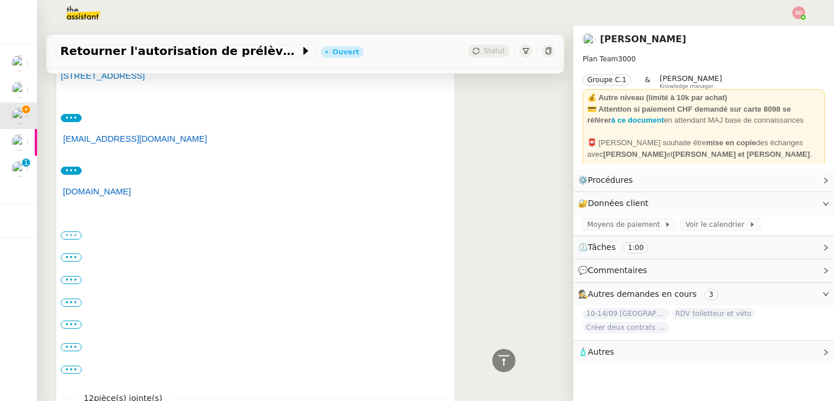
click at [69, 236] on label "•••" at bounding box center [71, 236] width 21 height 8
click at [0, 0] on input "•••" at bounding box center [0, 0] width 0 height 0
click at [73, 289] on label "•••" at bounding box center [71, 288] width 21 height 8
click at [0, 0] on input "•••" at bounding box center [0, 0] width 0 height 0
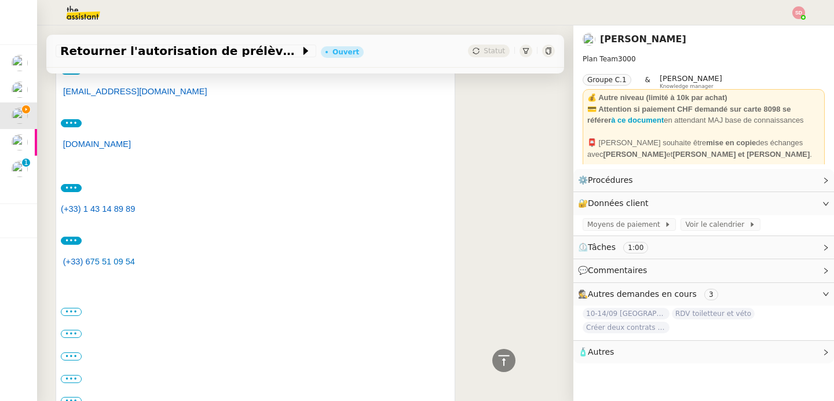
scroll to position [842, 0]
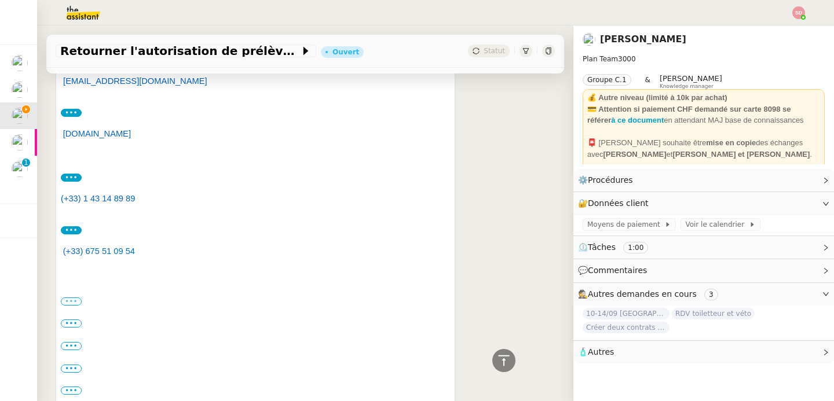
click at [71, 300] on label "•••" at bounding box center [71, 302] width 21 height 8
click at [0, 0] on input "•••" at bounding box center [0, 0] width 0 height 0
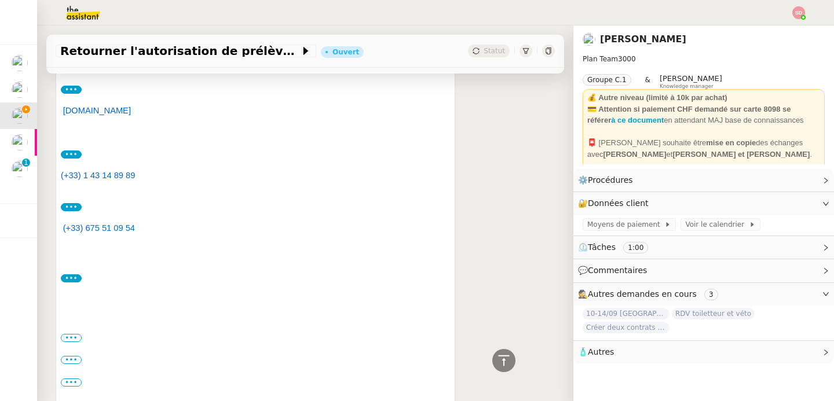
scroll to position [1048, 0]
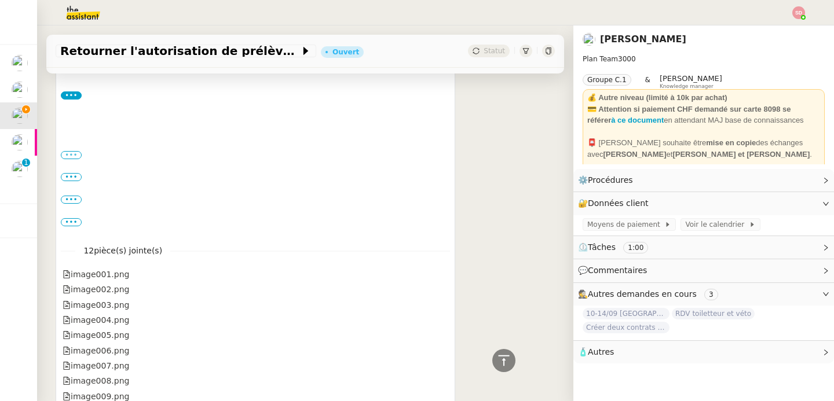
click at [76, 158] on label "•••" at bounding box center [71, 155] width 21 height 8
click at [0, 0] on input "•••" at bounding box center [0, 0] width 0 height 0
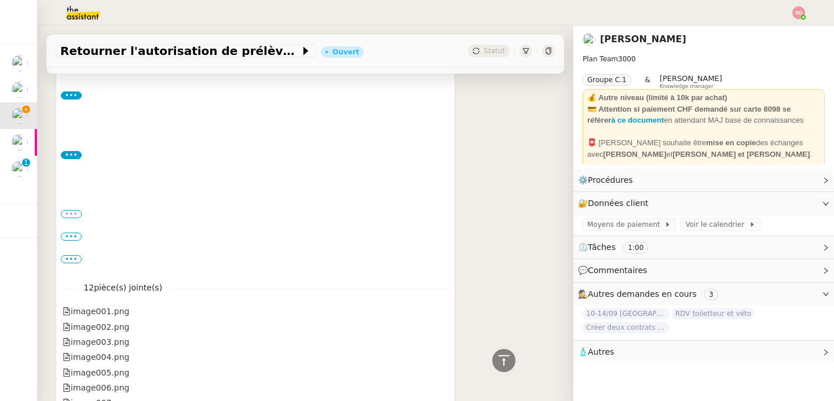
click at [73, 215] on label "•••" at bounding box center [71, 214] width 21 height 8
click at [0, 0] on input "•••" at bounding box center [0, 0] width 0 height 0
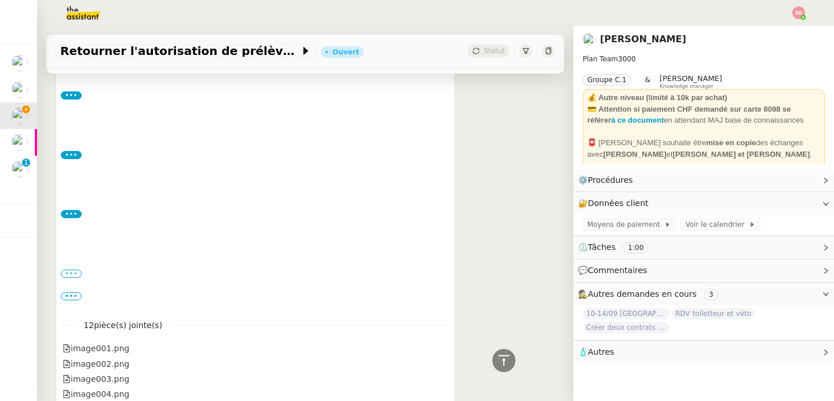
click at [71, 273] on label "•••" at bounding box center [71, 274] width 21 height 8
click at [0, 0] on input "•••" at bounding box center [0, 0] width 0 height 0
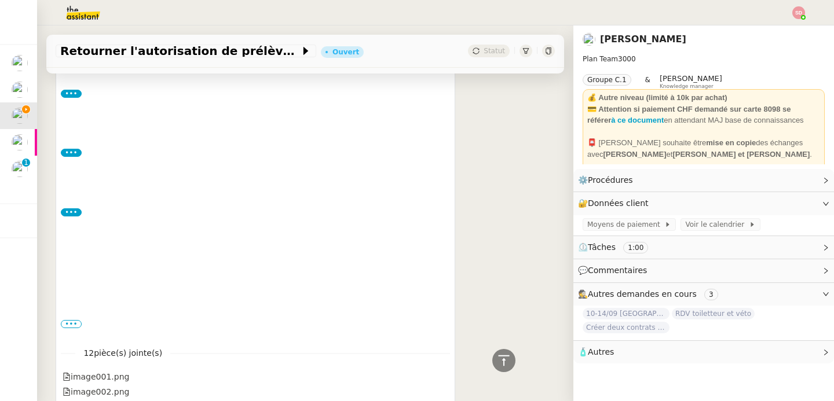
scroll to position [1147, 0]
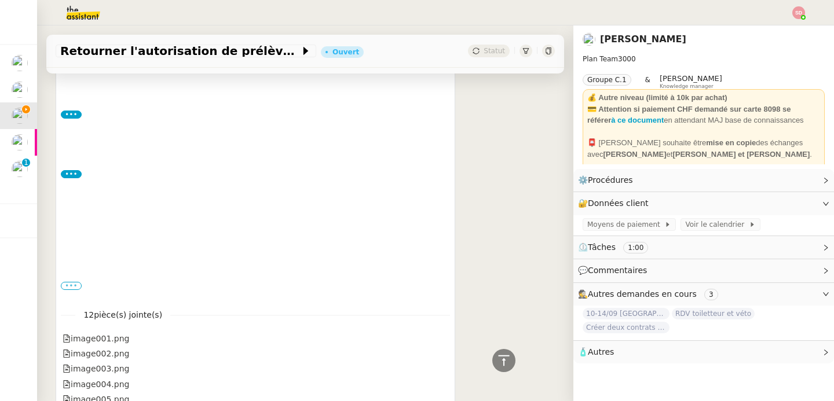
click at [71, 286] on label "•••" at bounding box center [71, 286] width 21 height 8
click at [0, 0] on input "•••" at bounding box center [0, 0] width 0 height 0
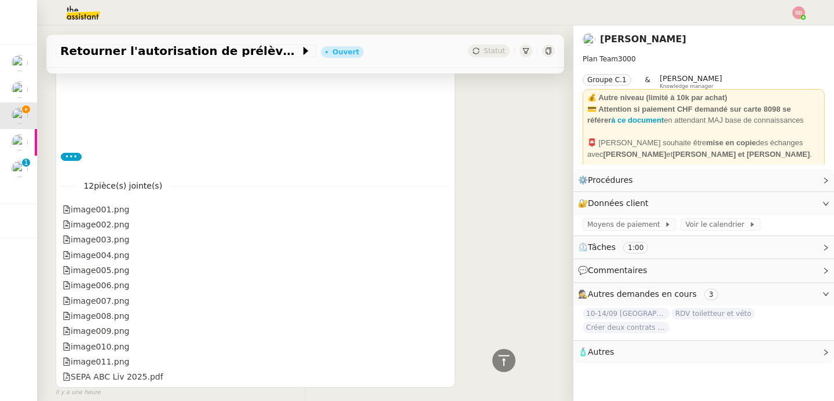
scroll to position [1336, 0]
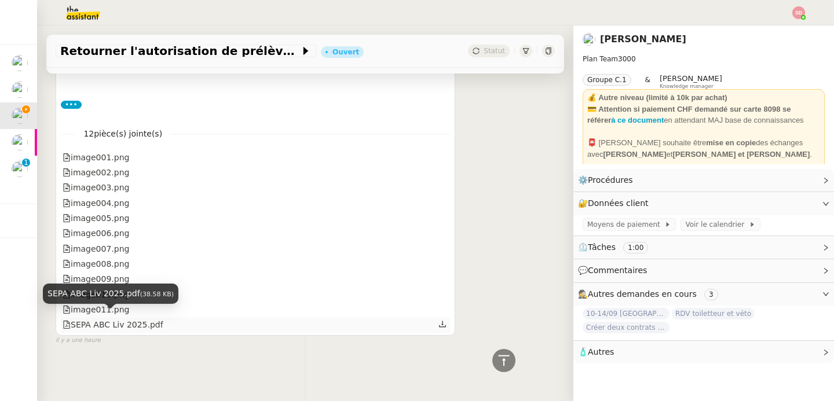
click at [90, 320] on div "SEPA ABC Liv 2025.pdf" at bounding box center [113, 324] width 101 height 13
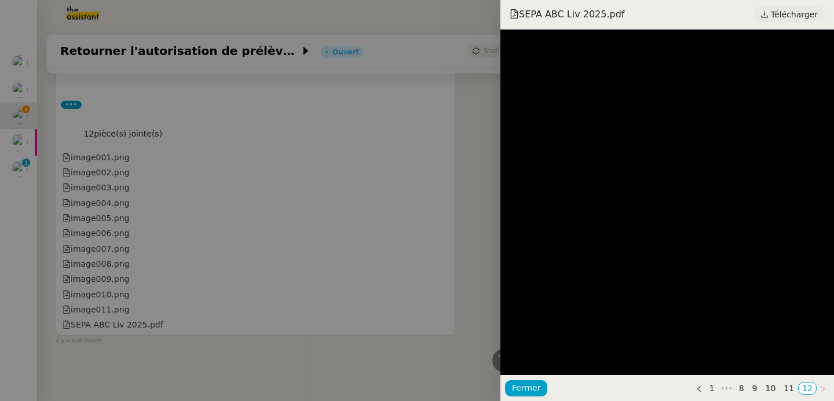
click at [805, 12] on span "Télécharger" at bounding box center [794, 14] width 47 height 15
click at [240, 166] on div at bounding box center [417, 200] width 834 height 401
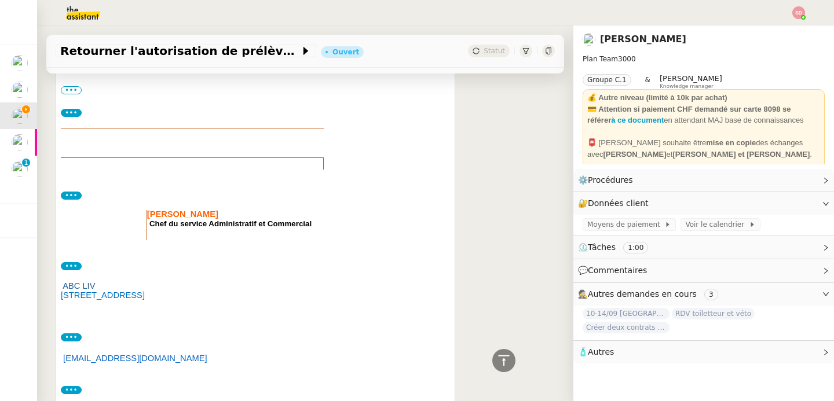
scroll to position [490, 0]
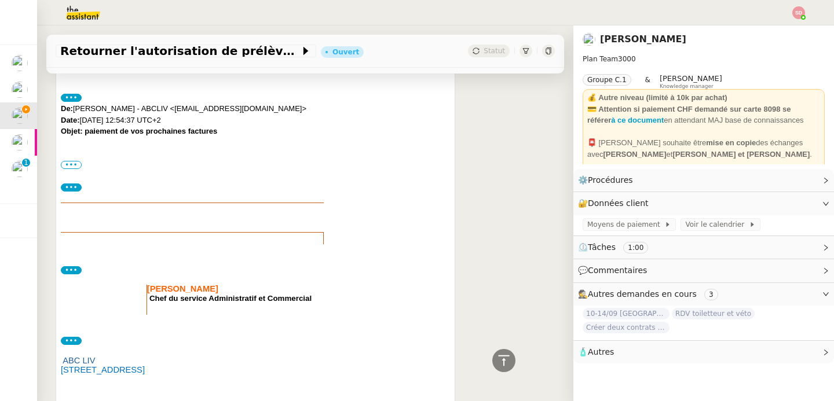
click at [73, 219] on td at bounding box center [192, 218] width 263 height 30
click at [70, 165] on label "•••" at bounding box center [71, 165] width 21 height 8
click at [0, 0] on input "•••" at bounding box center [0, 0] width 0 height 0
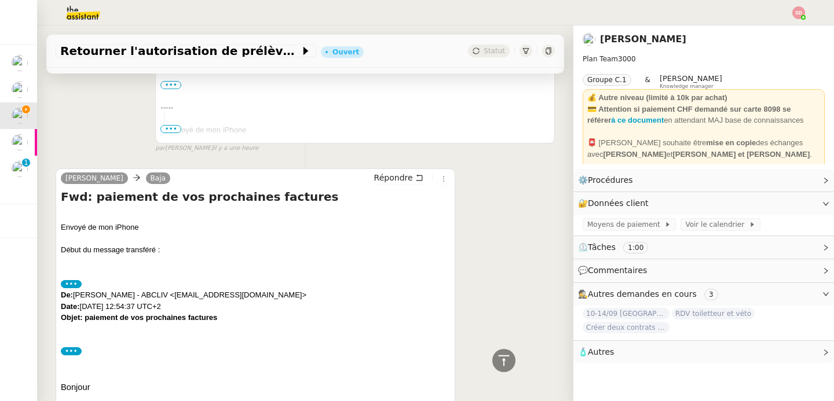
scroll to position [0, 0]
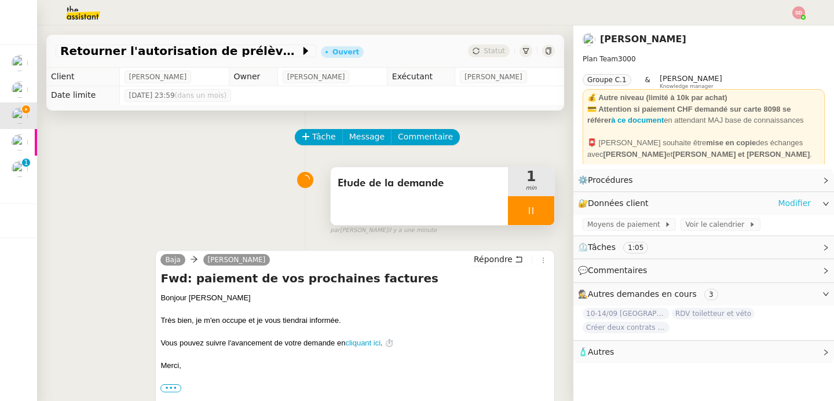
click at [778, 203] on link "Modifier" at bounding box center [794, 203] width 33 height 13
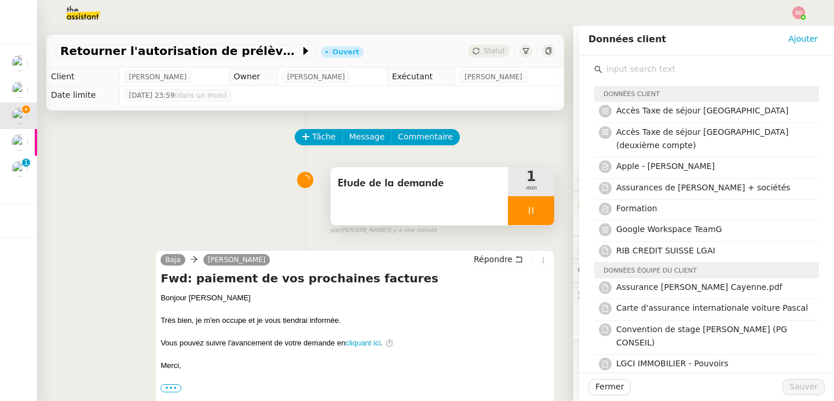
click at [663, 74] on input "text" at bounding box center [710, 69] width 217 height 16
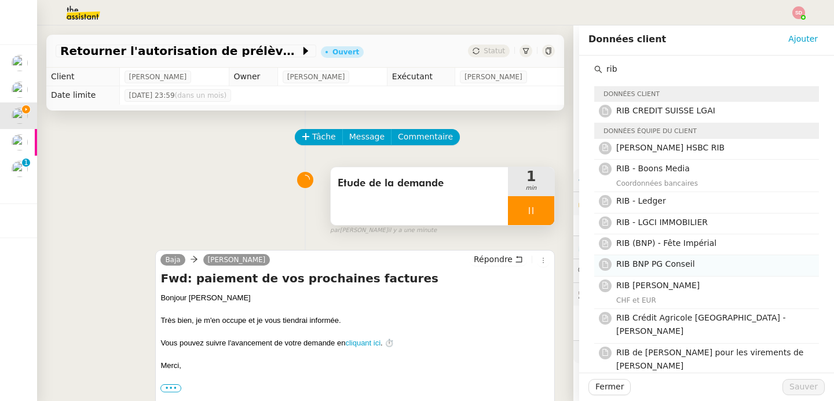
type input "rib"
click at [691, 259] on h4 "RIB BNP PG Conseil" at bounding box center [714, 264] width 196 height 13
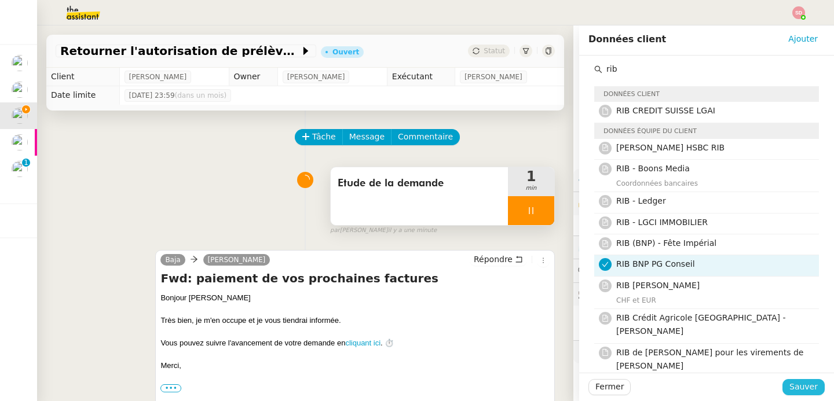
click at [789, 386] on span "Sauver" at bounding box center [803, 386] width 28 height 13
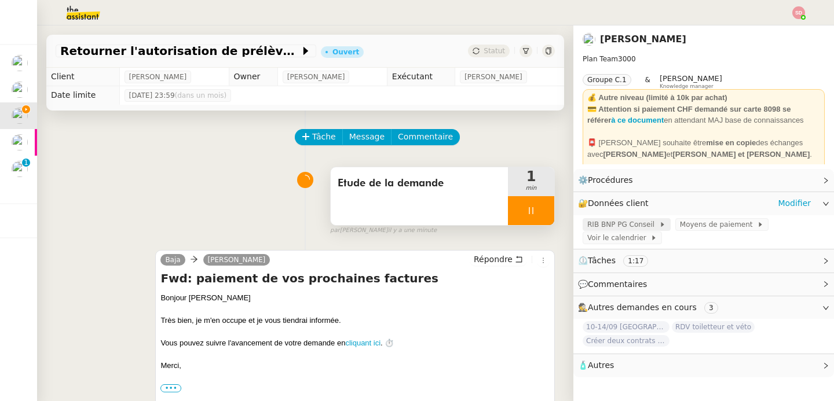
click at [616, 222] on span "RIB BNP PG Conseil" at bounding box center [623, 225] width 72 height 12
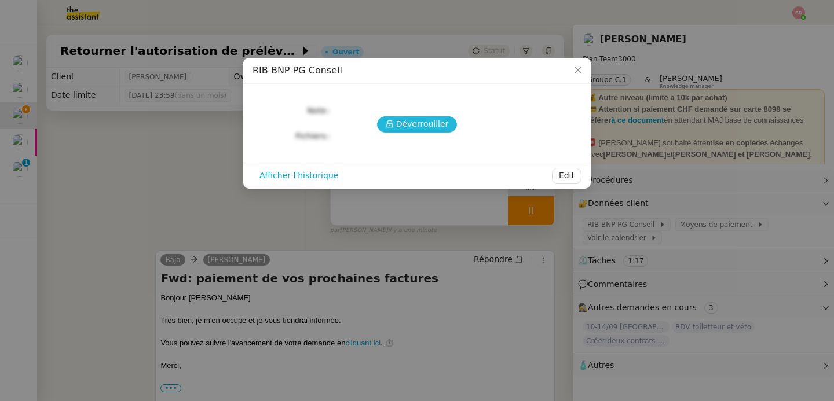
click at [382, 119] on button "Déverrouiller" at bounding box center [417, 124] width 80 height 16
click at [397, 132] on button "Déverrouiller" at bounding box center [417, 124] width 80 height 16
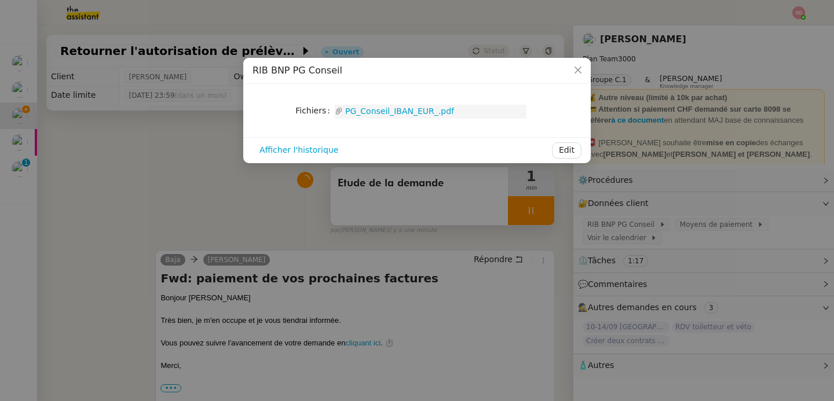
click at [382, 114] on link "PG_Conseil_IBAN_EUR_.pdf" at bounding box center [435, 111] width 184 height 13
click at [173, 174] on nz-modal-container "RIB BNP PG Conseil Fichiers Upload PG_Conseil_IBAN_EUR_.pdf Afficher l'historiq…" at bounding box center [417, 200] width 834 height 401
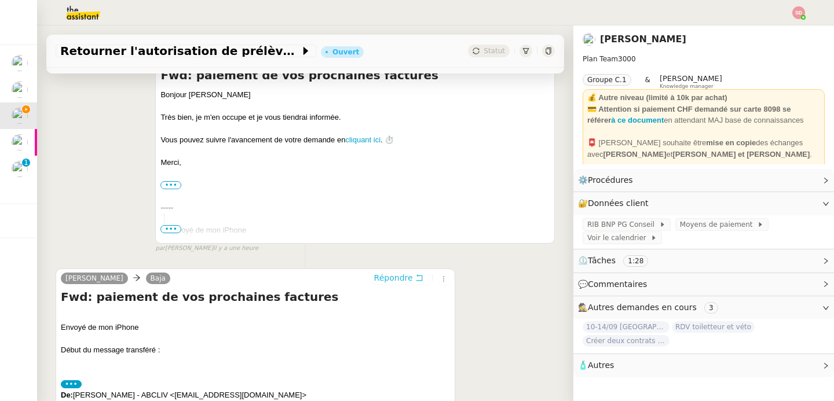
scroll to position [204, 0]
click at [374, 279] on span "Répondre" at bounding box center [393, 278] width 39 height 12
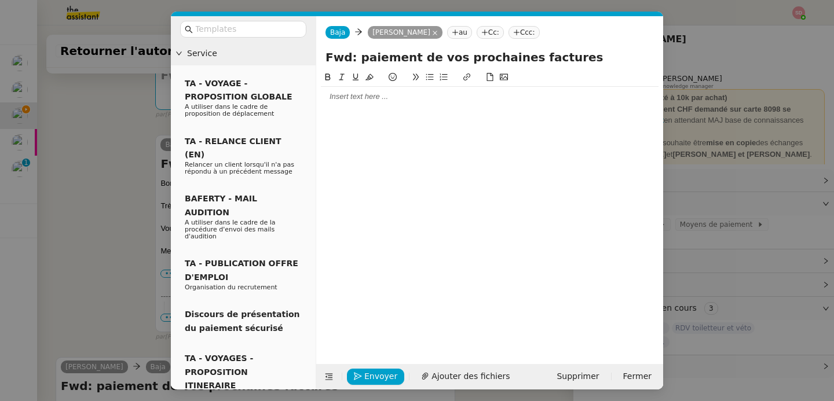
click at [391, 101] on div at bounding box center [490, 96] width 338 height 10
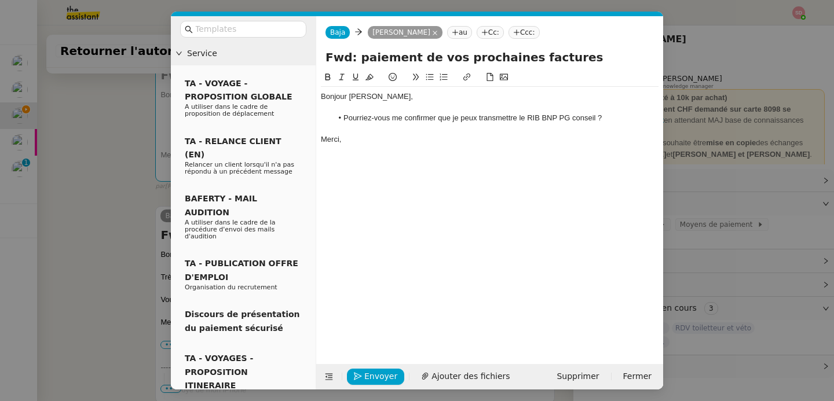
click at [439, 365] on div "Envoyer Ajouter des fichiers Supprimer Fermer" at bounding box center [489, 376] width 347 height 25
click at [442, 379] on span "Ajouter des fichiers" at bounding box center [470, 376] width 78 height 13
click at [373, 373] on span "Envoyer" at bounding box center [380, 376] width 33 height 13
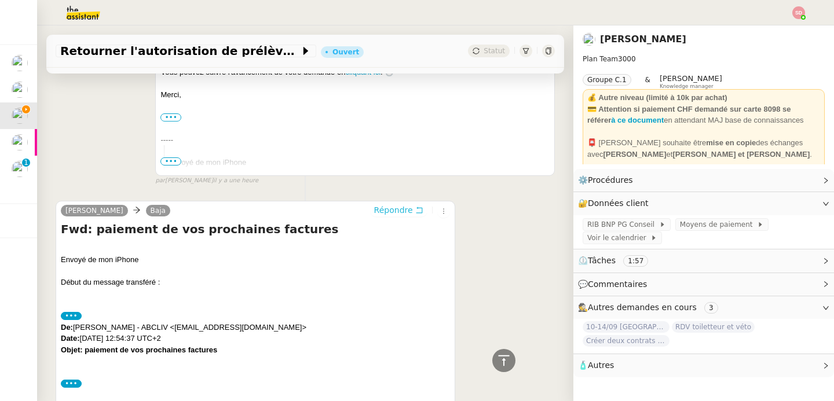
scroll to position [0, 0]
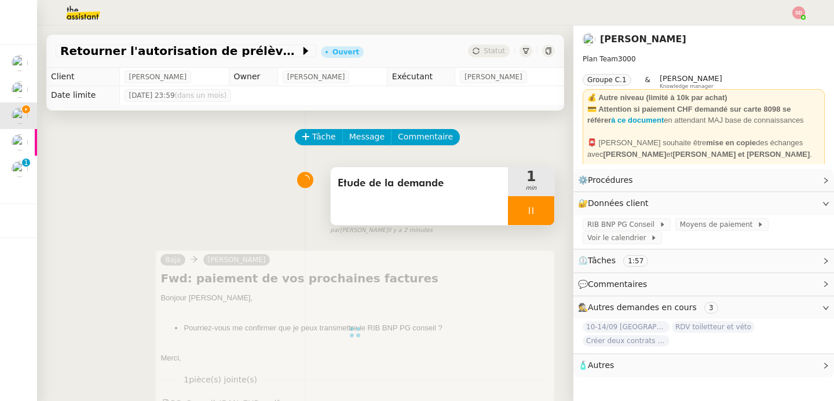
click at [533, 212] on div at bounding box center [531, 210] width 46 height 29
click at [533, 212] on button at bounding box center [542, 210] width 23 height 29
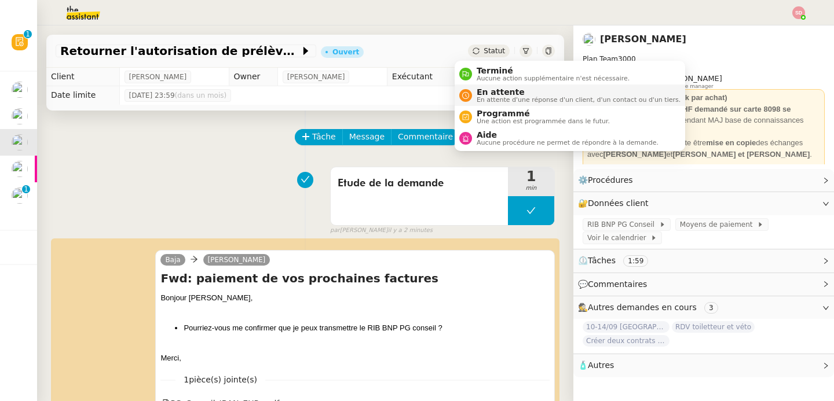
click at [488, 92] on span "En attente" at bounding box center [578, 91] width 204 height 9
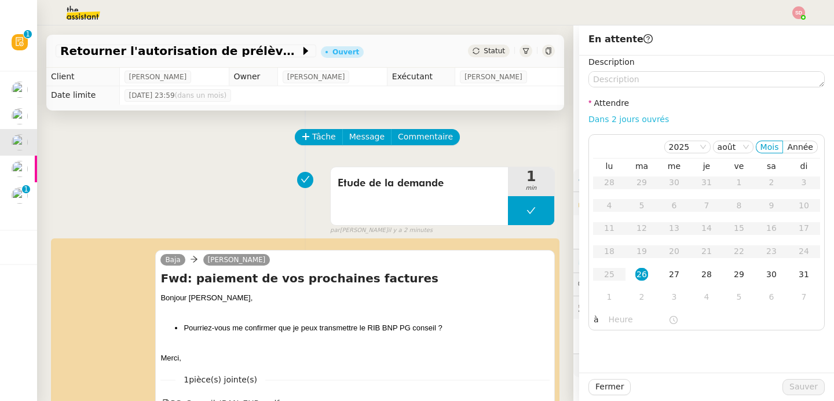
click at [621, 120] on link "Dans 2 jours ouvrés" at bounding box center [628, 119] width 80 height 9
type input "07:00"
click at [799, 387] on span "Sauver" at bounding box center [803, 386] width 28 height 13
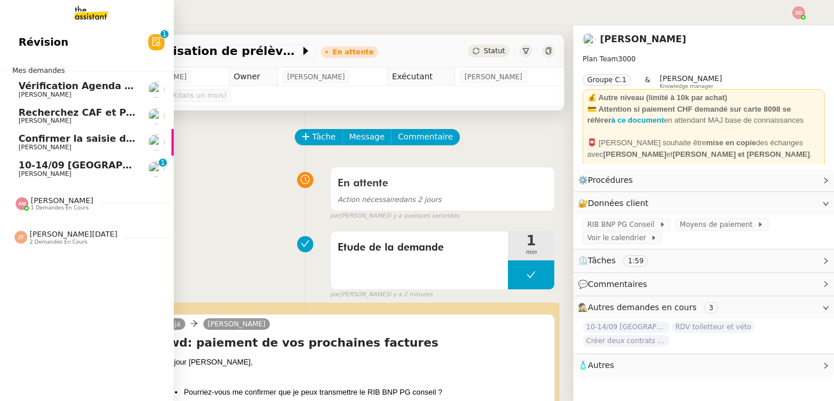
click at [82, 105] on link "Recherchez CAF et Pajemploi Emile Kratiroff" at bounding box center [87, 116] width 174 height 27
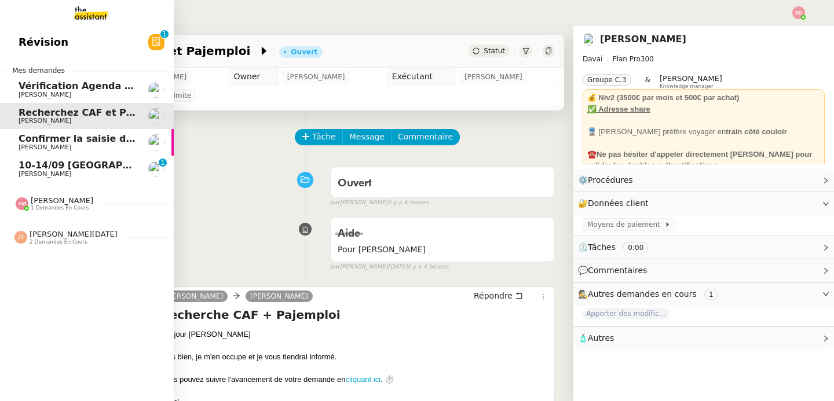
click at [87, 148] on span "Lydie Laulon" at bounding box center [77, 147] width 117 height 7
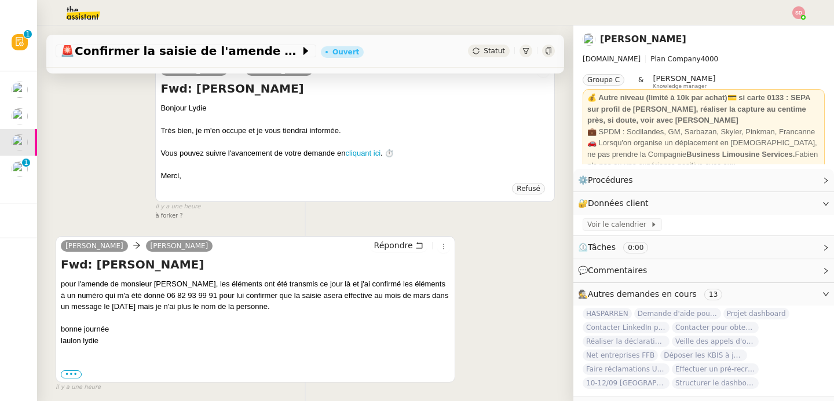
scroll to position [215, 0]
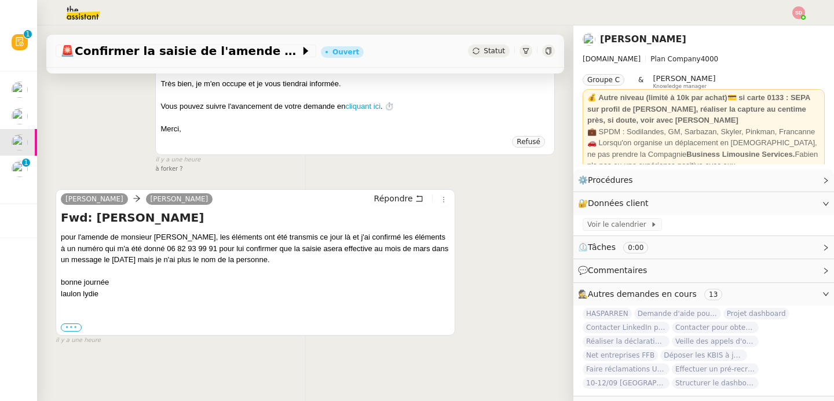
click at [72, 324] on label "•••" at bounding box center [71, 328] width 21 height 8
click at [0, 0] on input "•••" at bounding box center [0, 0] width 0 height 0
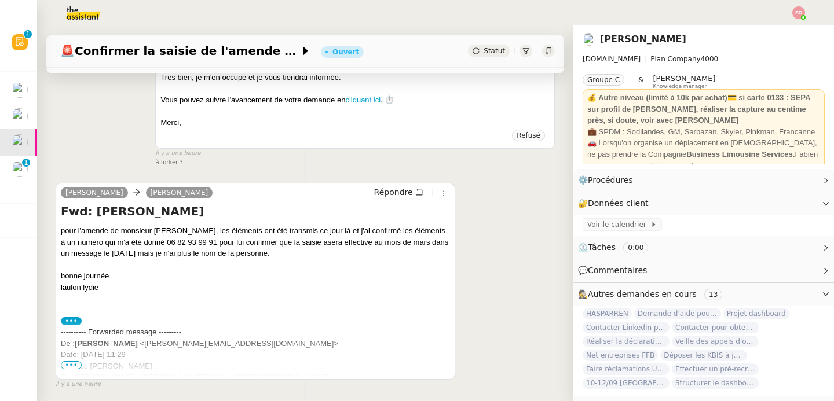
click at [76, 364] on span "•••" at bounding box center [71, 365] width 21 height 8
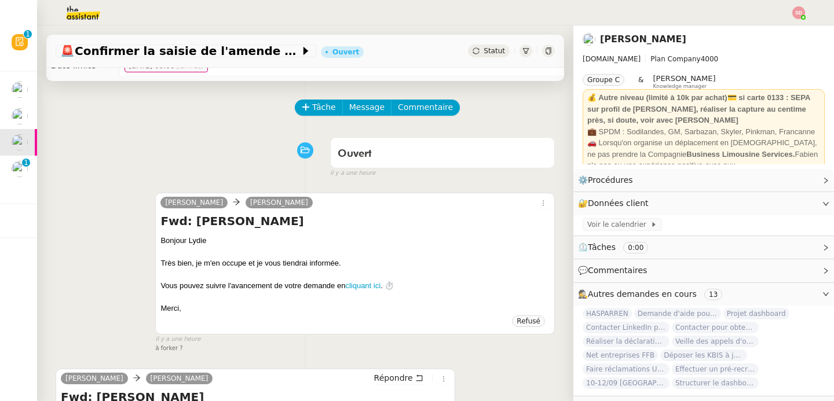
scroll to position [0, 0]
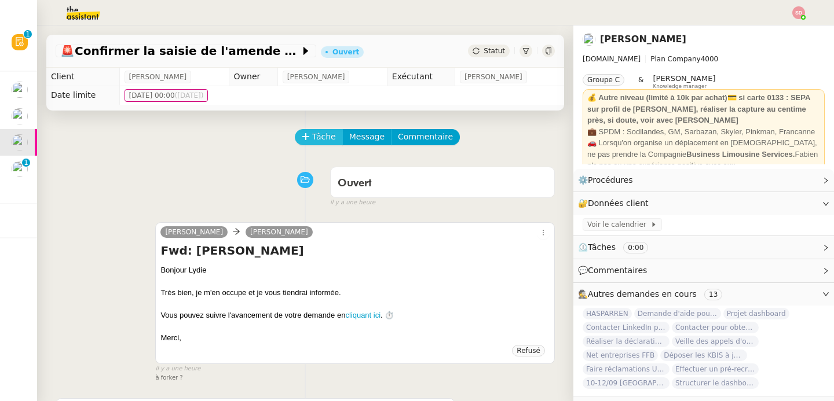
click at [300, 141] on button "Tâche" at bounding box center [319, 137] width 48 height 16
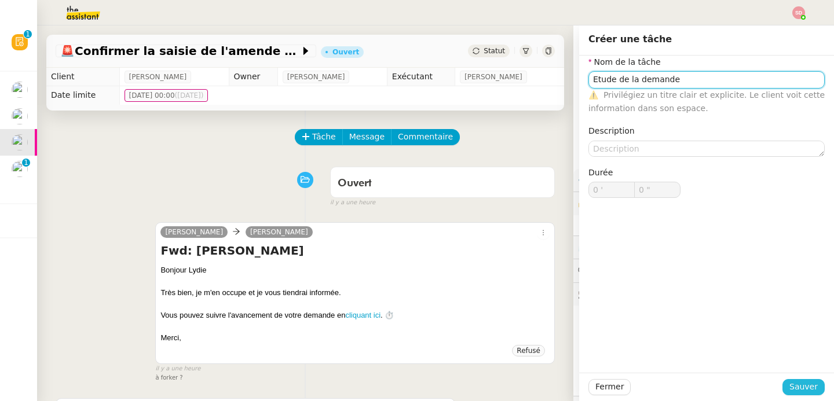
type input "Etude de la demande"
click at [793, 387] on span "Sauver" at bounding box center [803, 386] width 28 height 13
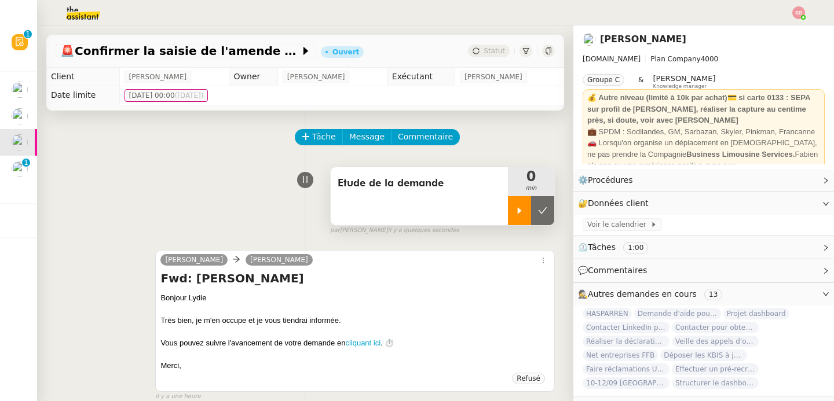
click at [515, 214] on icon at bounding box center [519, 210] width 9 height 9
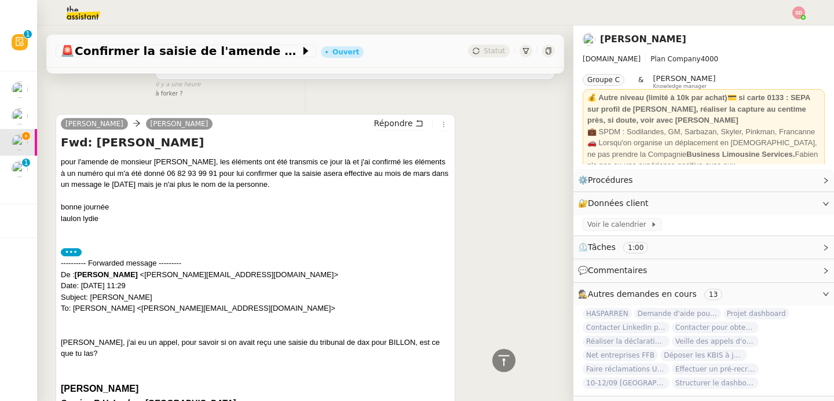
scroll to position [311, 0]
click at [392, 123] on span "Répondre" at bounding box center [393, 125] width 39 height 12
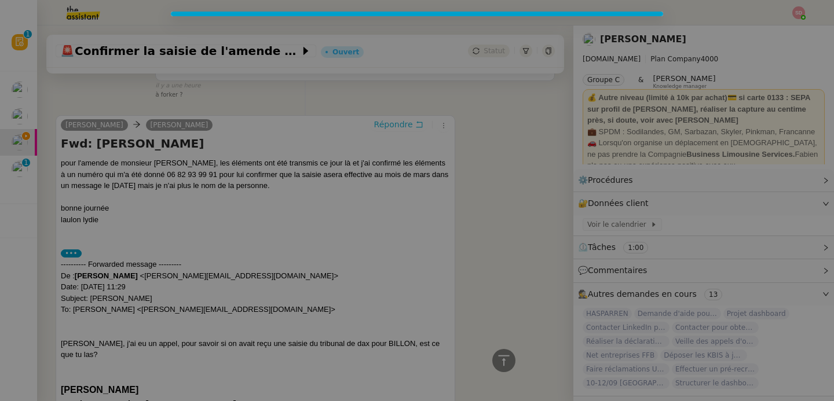
scroll to position [399, 0]
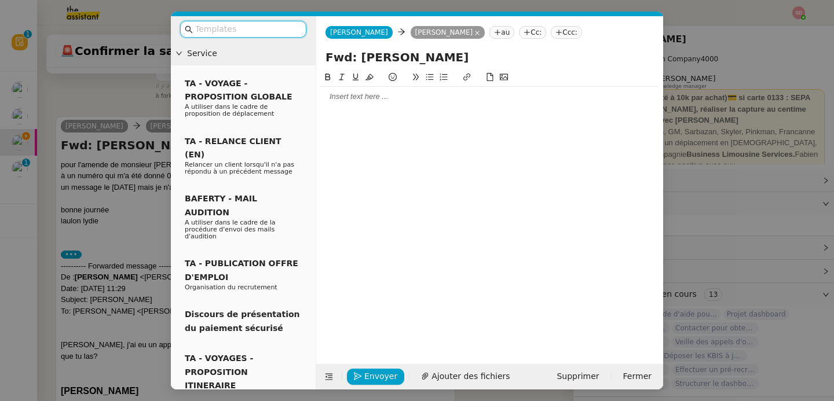
click at [357, 94] on div at bounding box center [490, 96] width 338 height 10
click at [155, 213] on nz-modal-container "Service TA - VOYAGE - PROPOSITION GLOBALE A utiliser dans le cadre de propositi…" at bounding box center [417, 200] width 834 height 401
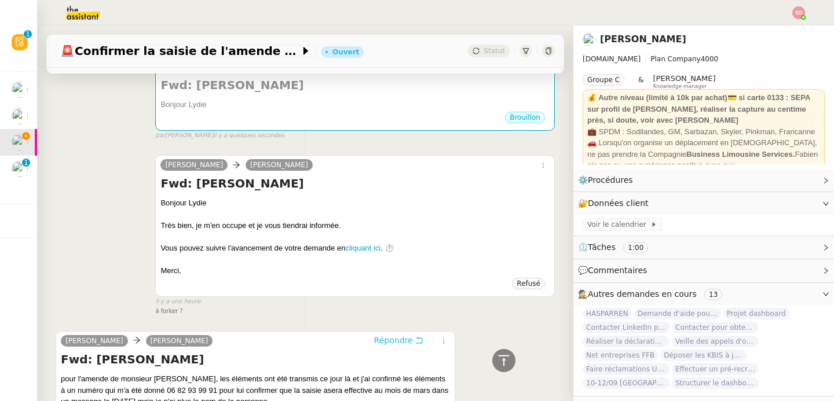
scroll to position [0, 0]
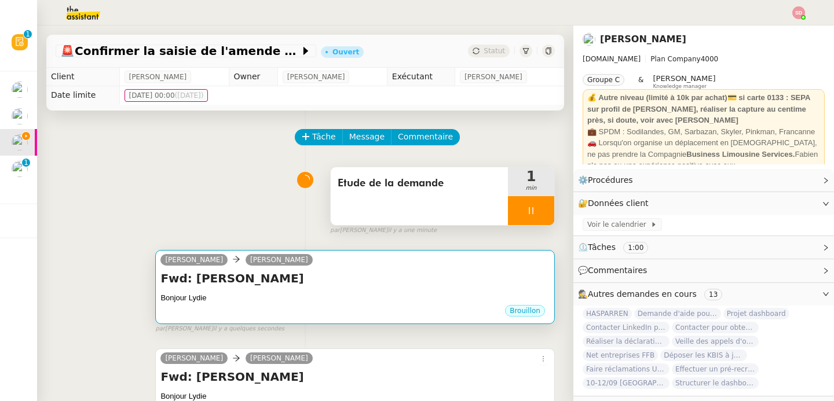
click at [303, 260] on div "camille Lydie Laulon" at bounding box center [354, 261] width 389 height 17
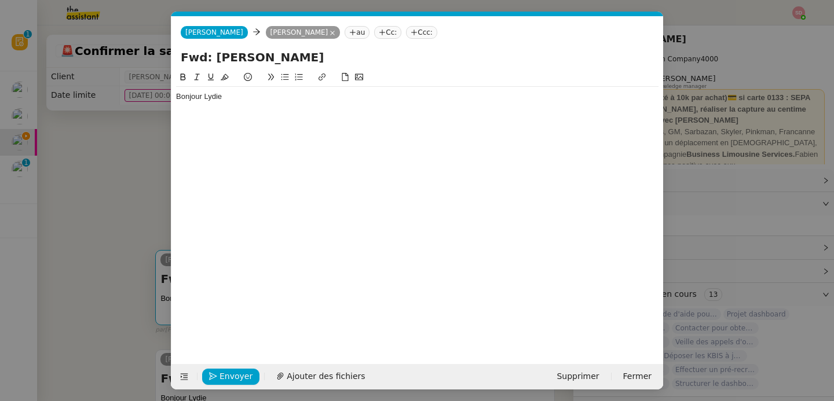
scroll to position [0, 24]
click at [267, 102] on div "Bonjour Lydie" at bounding box center [417, 97] width 482 height 20
click at [294, 120] on li "Pourriez-vous me confirmer que ce message" at bounding box center [423, 118] width 471 height 10
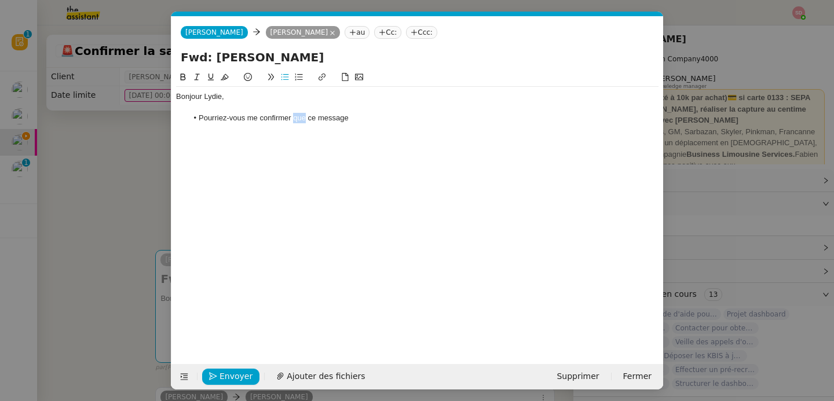
click at [294, 120] on li "Pourriez-vous me confirmer que ce message" at bounding box center [423, 118] width 471 height 10
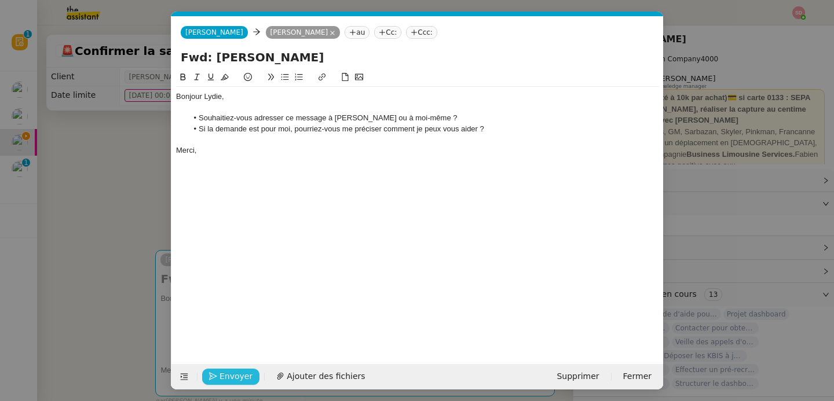
click at [241, 372] on span "Envoyer" at bounding box center [235, 376] width 33 height 13
click at [241, 372] on span "Confirmer l'envoi" at bounding box center [253, 376] width 69 height 13
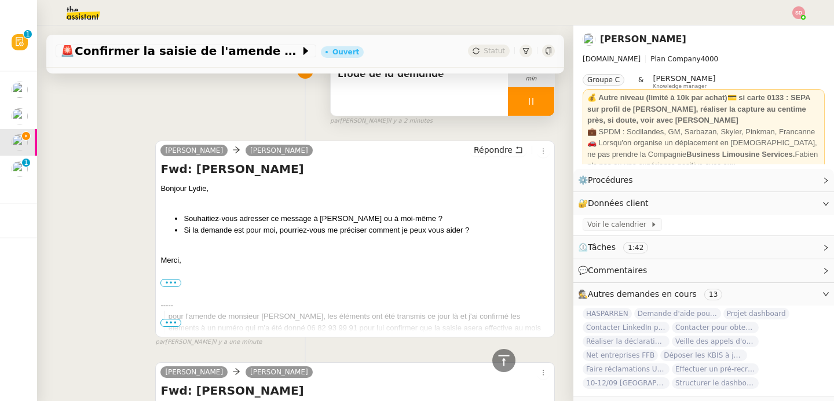
scroll to position [0, 0]
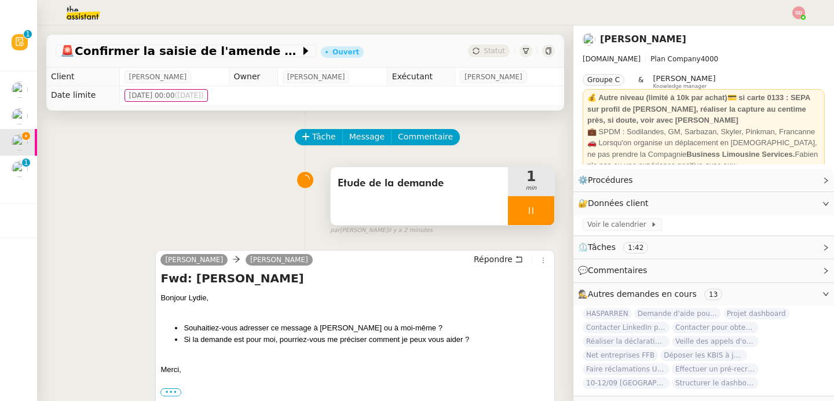
click at [522, 212] on div at bounding box center [531, 210] width 46 height 29
click at [538, 212] on icon at bounding box center [542, 210] width 9 height 9
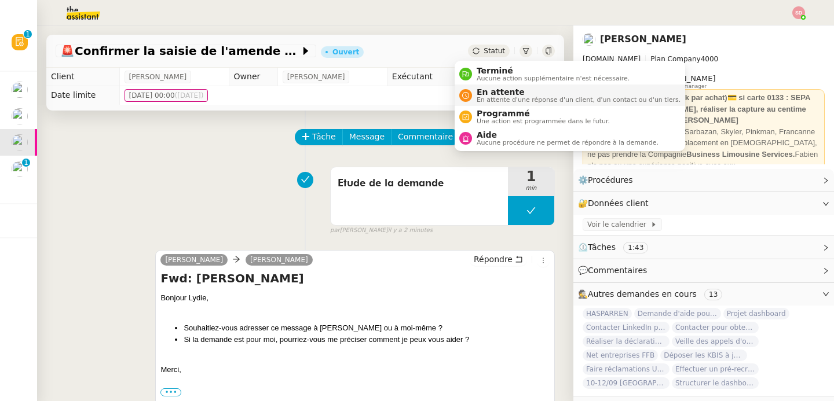
click at [468, 95] on nz-avatar at bounding box center [465, 95] width 13 height 13
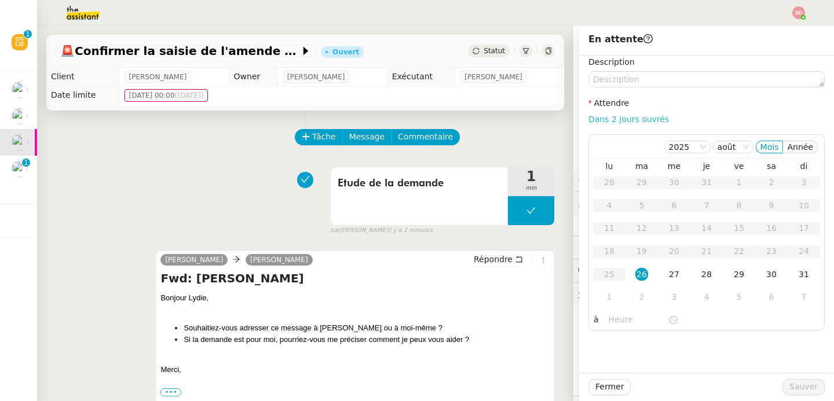
click at [631, 122] on link "Dans 2 jours ouvrés" at bounding box center [628, 119] width 80 height 9
type input "07:00"
click at [784, 380] on button "Sauver" at bounding box center [803, 387] width 42 height 16
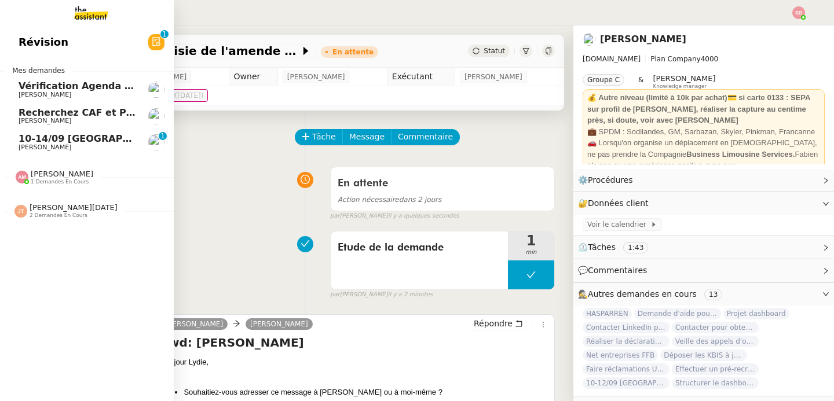
click at [54, 173] on span "Amyna Mehrez" at bounding box center [62, 174] width 63 height 9
click at [60, 214] on span "2 demandes en cours" at bounding box center [59, 215] width 58 height 6
click at [63, 233] on span "Contacter pour obtenir un RIB" at bounding box center [99, 233] width 160 height 11
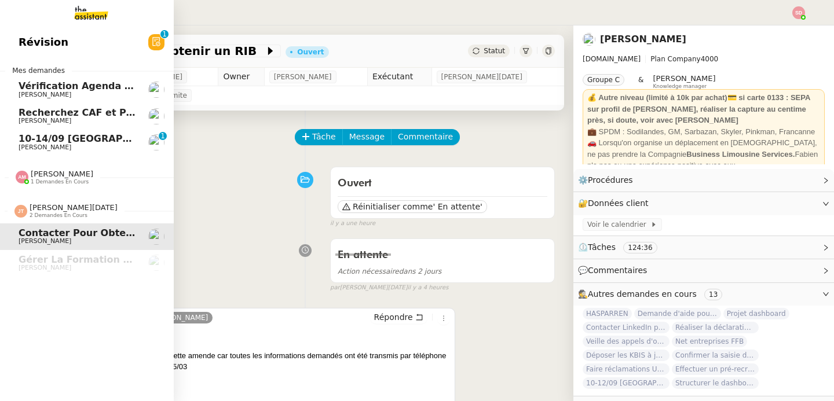
click at [78, 42] on link "Révision 0 1 2 3 4 5 6 7 8 9" at bounding box center [87, 42] width 174 height 27
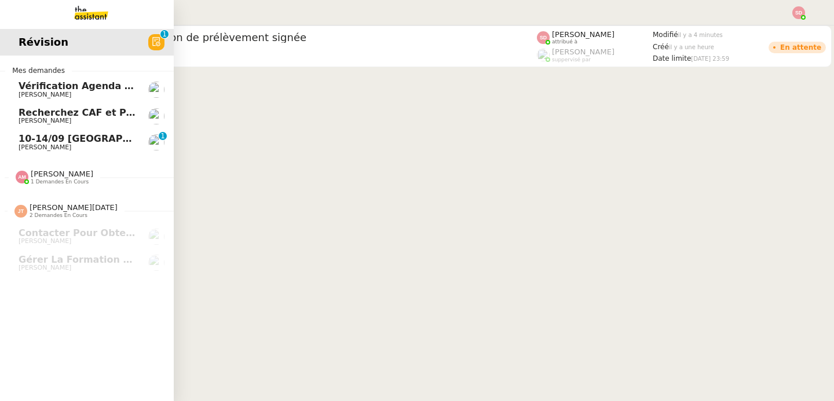
click at [86, 12] on img at bounding box center [82, 12] width 90 height 25
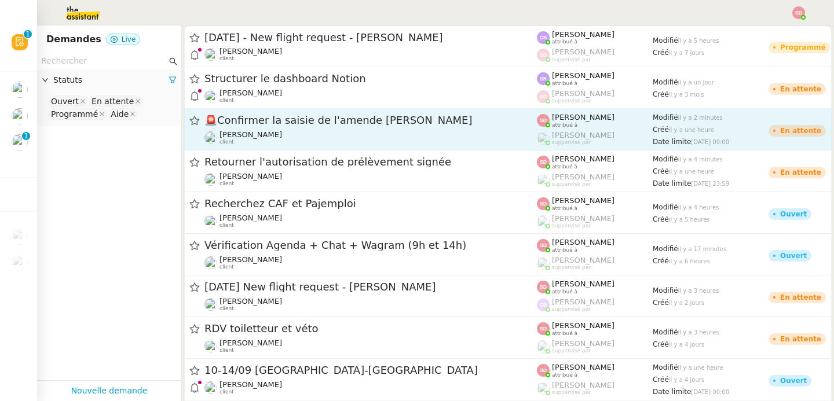
click at [339, 128] on div "🚨 Confirmer la saisie de l'amende Billon Lydie Laulon client" at bounding box center [370, 129] width 332 height 32
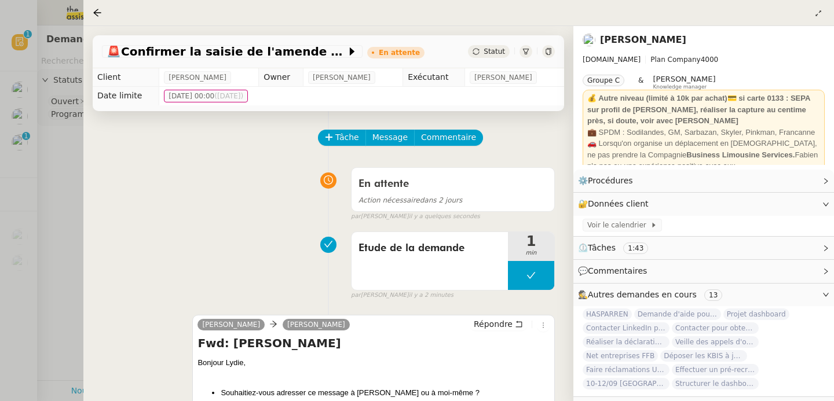
click at [57, 239] on div at bounding box center [417, 200] width 834 height 401
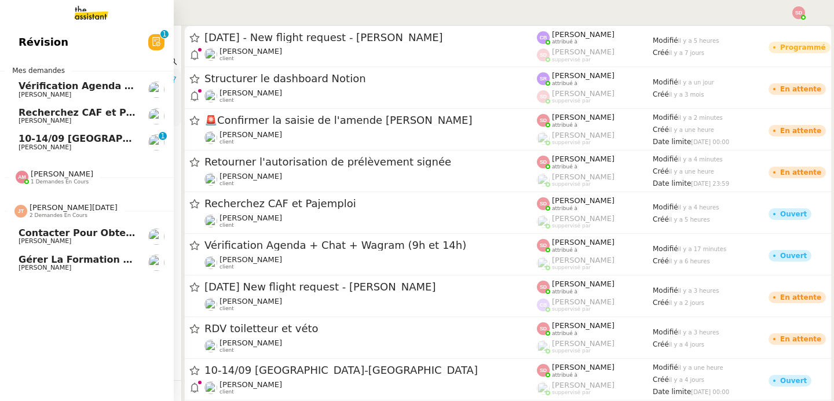
click at [21, 242] on span "Lydie Laulon" at bounding box center [45, 241] width 53 height 8
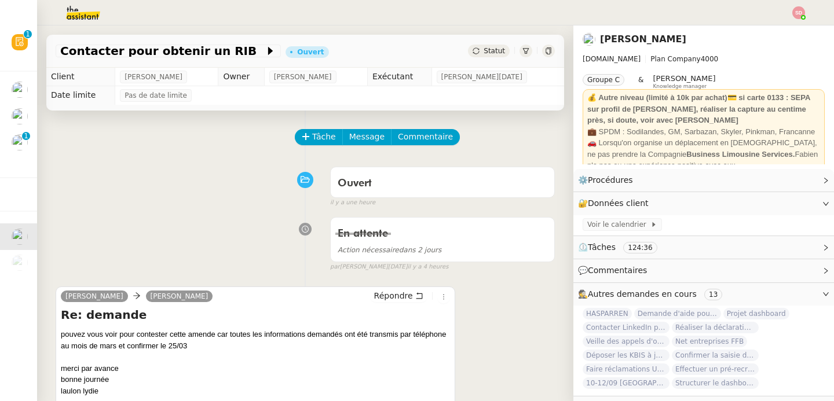
click at [542, 47] on div at bounding box center [548, 51] width 13 height 13
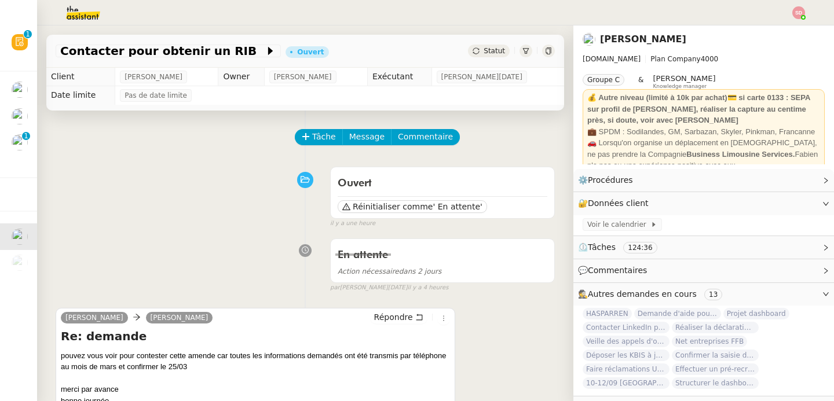
click at [78, 13] on img at bounding box center [74, 12] width 90 height 25
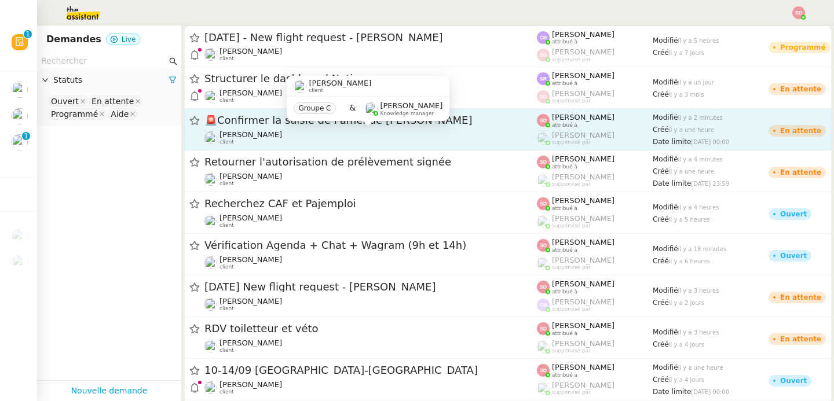
click at [424, 132] on div "Lydie Laulon client" at bounding box center [370, 137] width 332 height 15
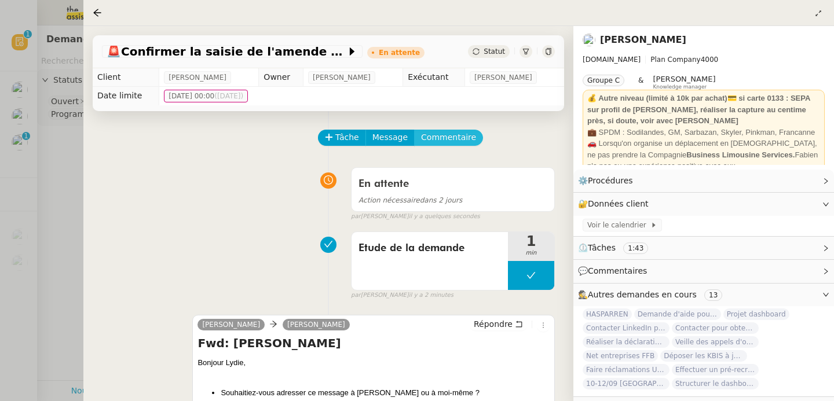
click at [449, 135] on span "Commentaire" at bounding box center [448, 137] width 55 height 13
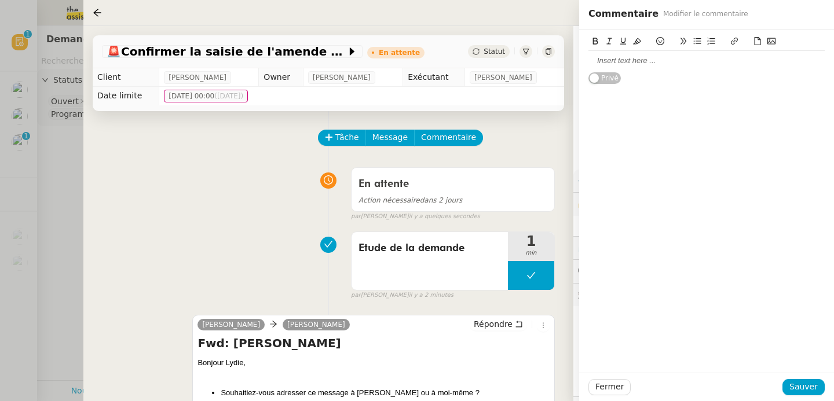
click at [626, 61] on div at bounding box center [706, 61] width 236 height 10
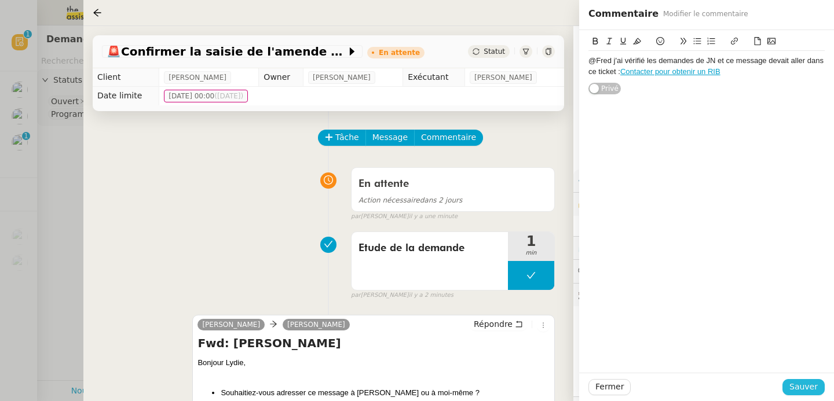
click at [802, 393] on span "Sauver" at bounding box center [803, 386] width 28 height 13
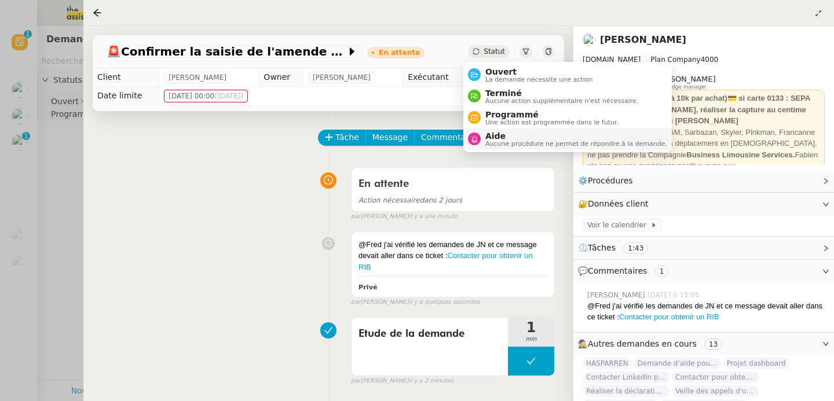
click at [491, 142] on span "Aucune procédure ne permet de répondre à la demande." at bounding box center [576, 144] width 182 height 6
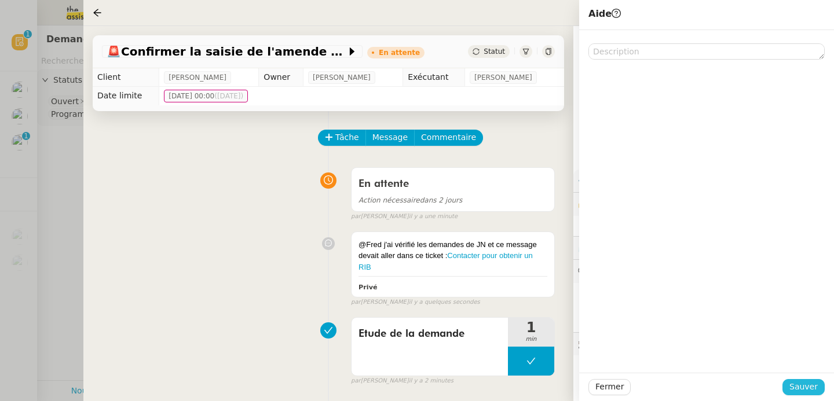
click at [798, 386] on span "Sauver" at bounding box center [803, 386] width 28 height 13
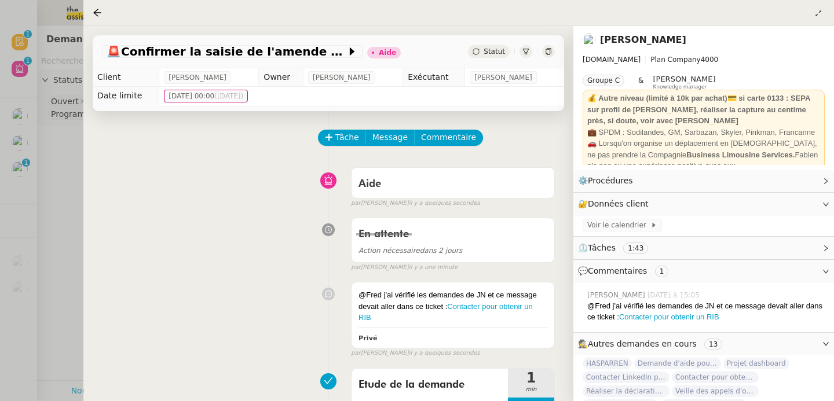
click at [51, 240] on div at bounding box center [417, 200] width 834 height 401
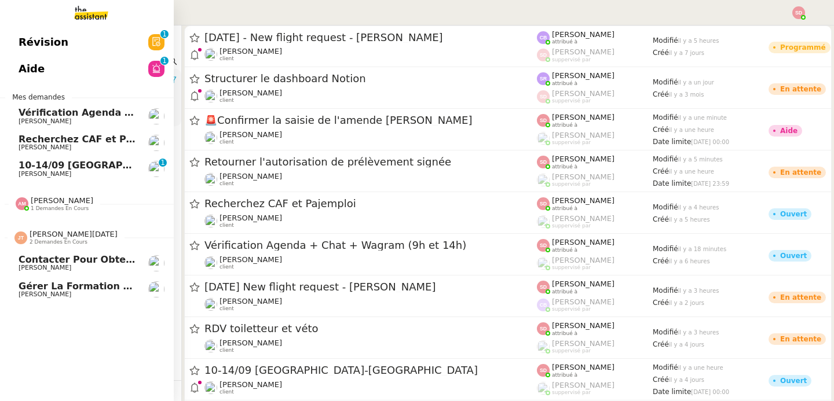
click at [30, 240] on span "2 demandes en cours" at bounding box center [59, 242] width 58 height 6
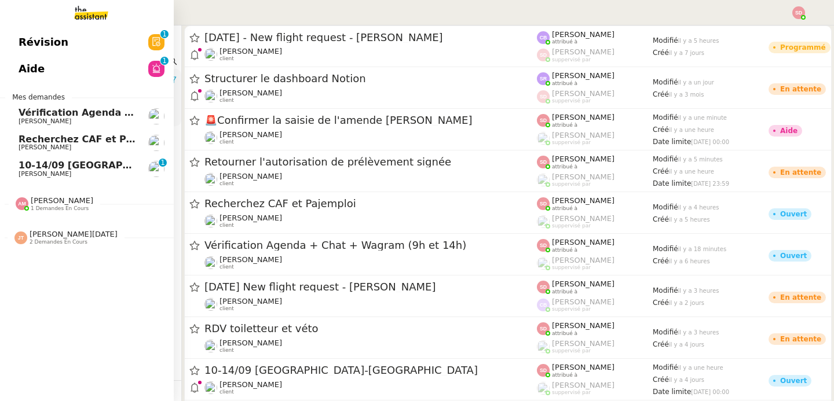
click at [44, 211] on div "Amyna Mehrez 1 demandes en cours" at bounding box center [87, 199] width 174 height 34
click at [97, 142] on span "Recherchez CAF et Pajemploi" at bounding box center [95, 139] width 152 height 11
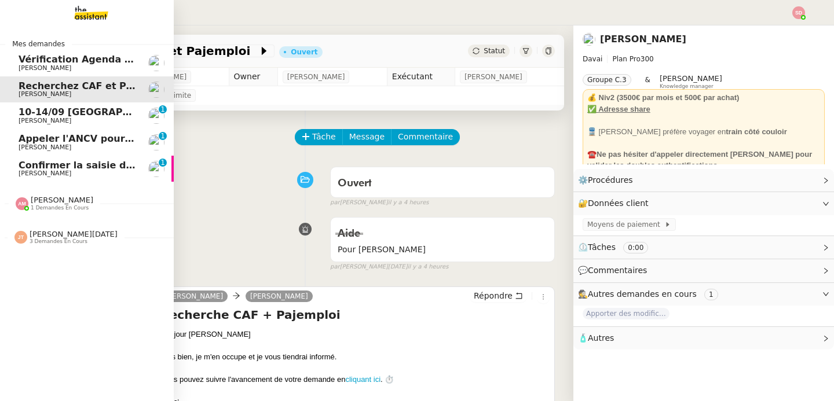
click at [56, 166] on span "Confirmer la saisie de l'amende Billon" at bounding box center [146, 165] width 254 height 11
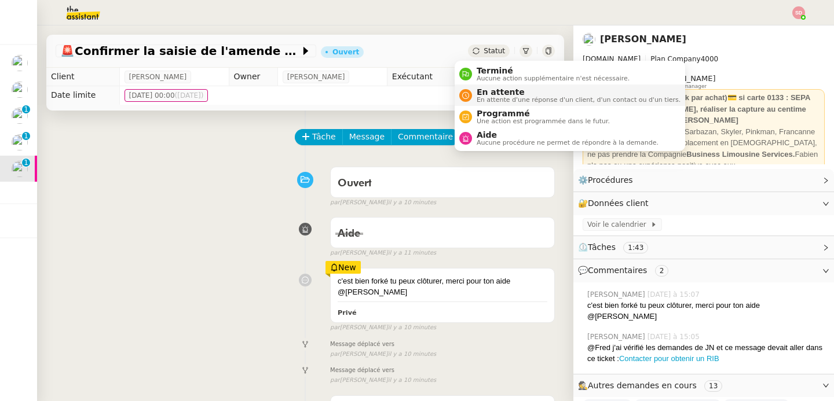
click at [469, 85] on li "En attente En attente d'une réponse d'un client, d'un contact ou d'un tiers." at bounding box center [569, 95] width 230 height 21
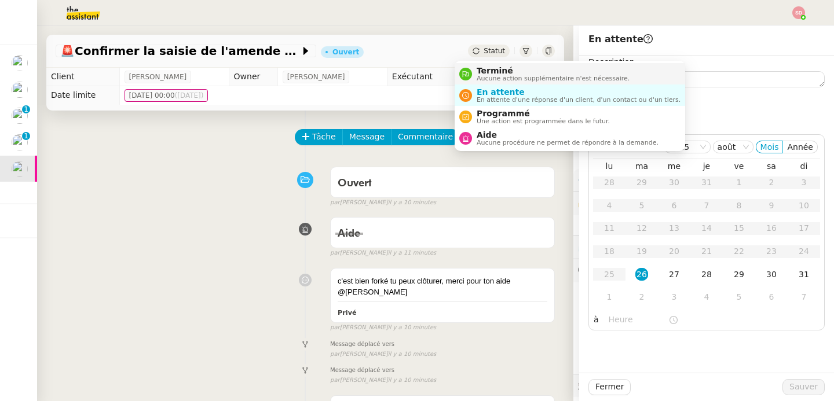
click at [483, 72] on span "Terminé" at bounding box center [552, 70] width 153 height 9
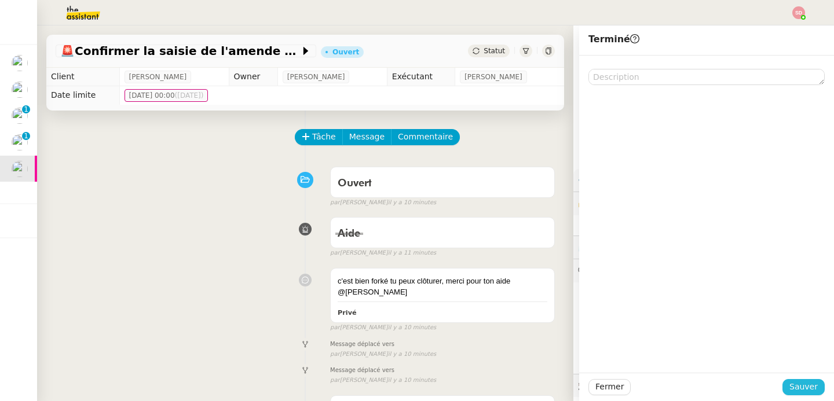
click at [795, 388] on span "Sauver" at bounding box center [803, 386] width 28 height 13
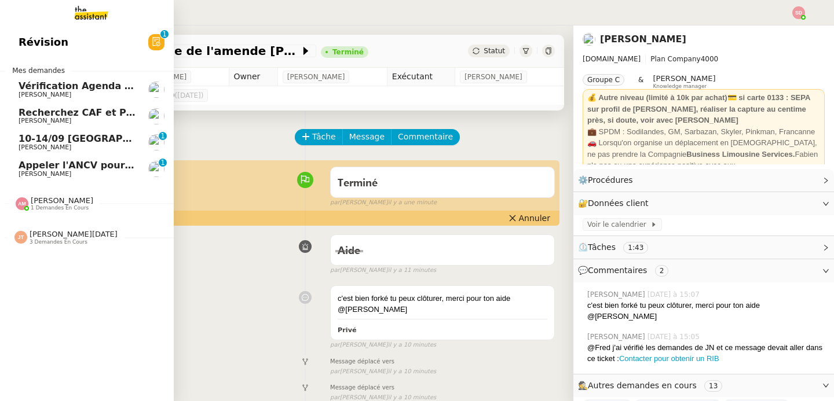
click at [30, 239] on span "3 demandes en cours" at bounding box center [59, 242] width 58 height 6
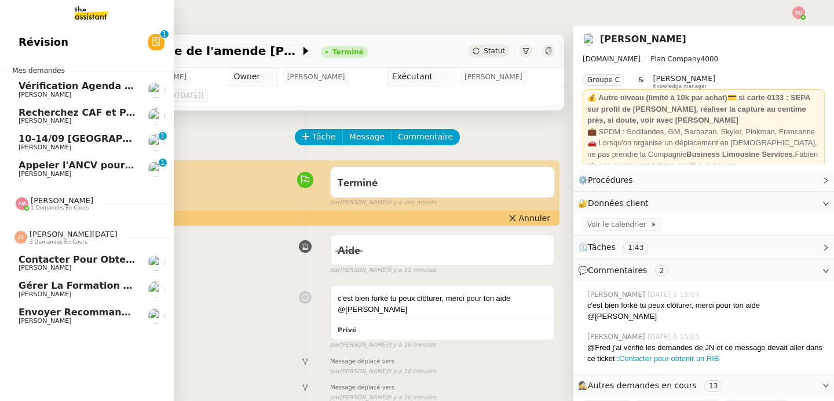
click at [106, 266] on span "Lydie Laulon" at bounding box center [77, 268] width 117 height 7
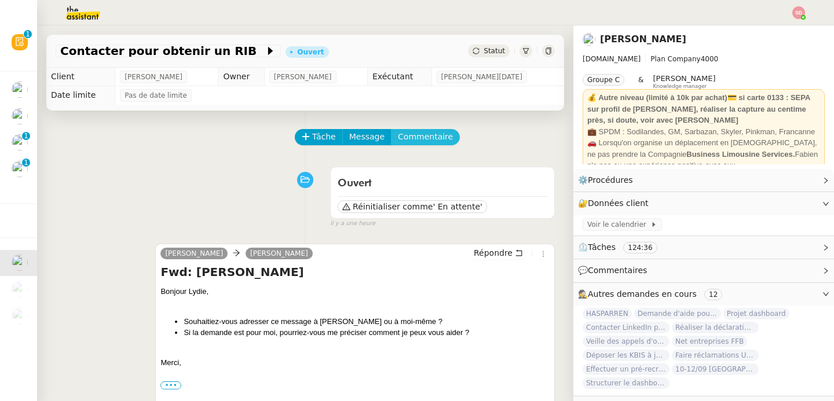
click at [408, 135] on span "Commentaire" at bounding box center [425, 136] width 55 height 13
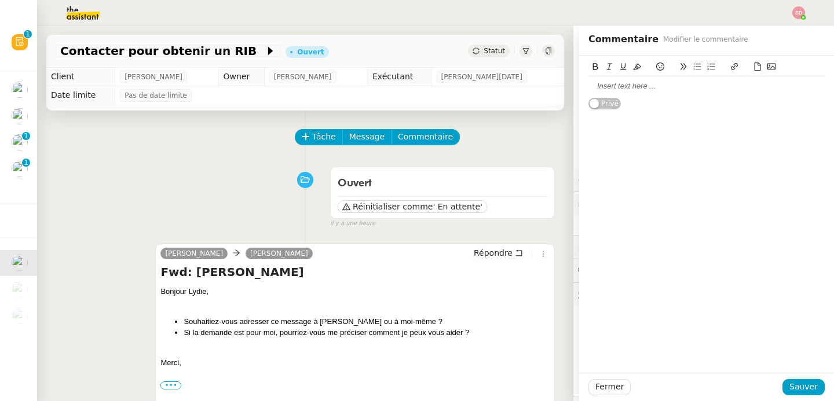
click at [639, 89] on div at bounding box center [706, 86] width 236 height 10
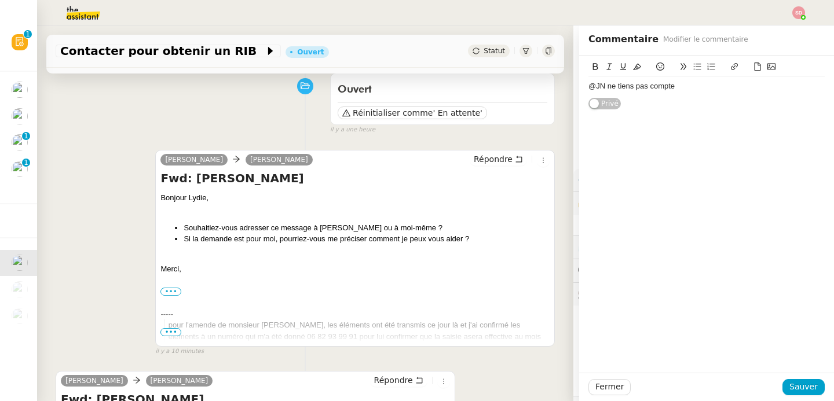
scroll to position [95, 0]
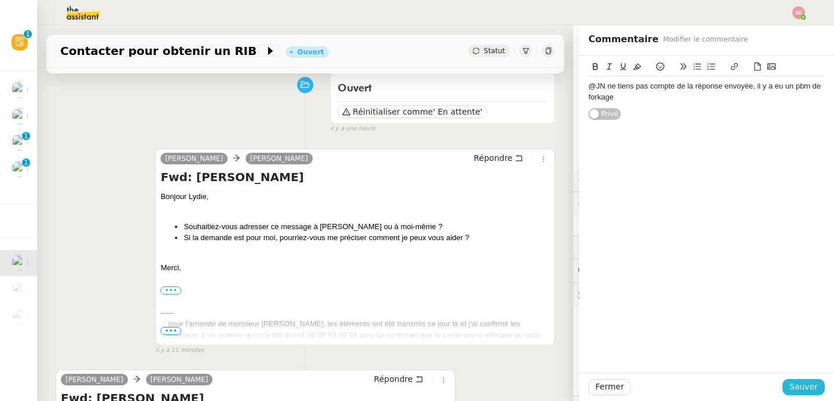
click at [782, 394] on button "Sauver" at bounding box center [803, 387] width 42 height 16
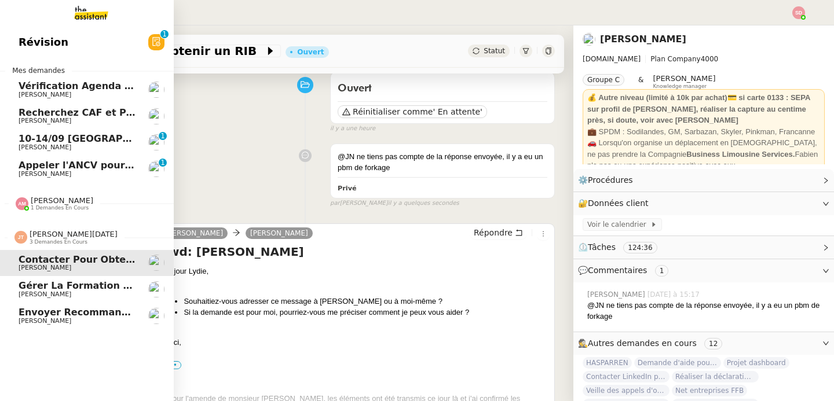
click at [38, 321] on div "Révision 0 1 2 3 4 5 6 7 8 9 Mes demandes Vérification Agenda + Chat + Wagram (…" at bounding box center [87, 213] width 174 height 376
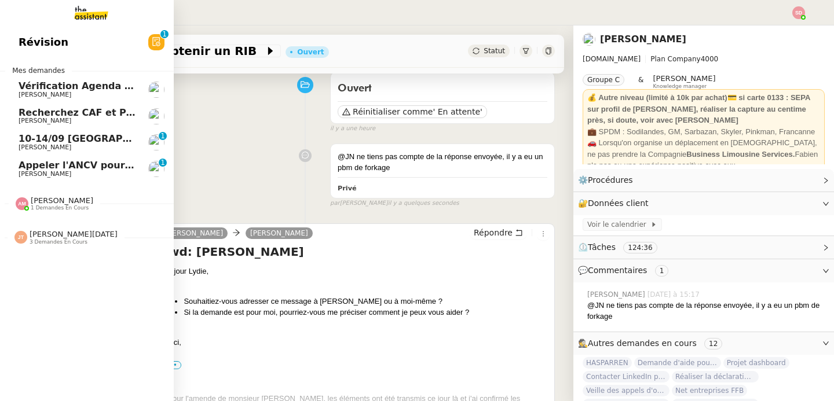
click at [54, 244] on span "3 demandes en cours" at bounding box center [59, 242] width 58 height 6
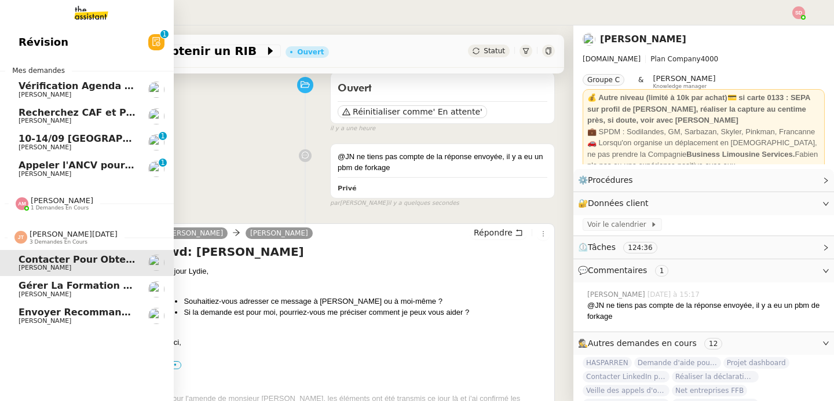
click at [48, 305] on link "Envoyer recommandé à Samsic Nicolas Clavé" at bounding box center [87, 316] width 174 height 27
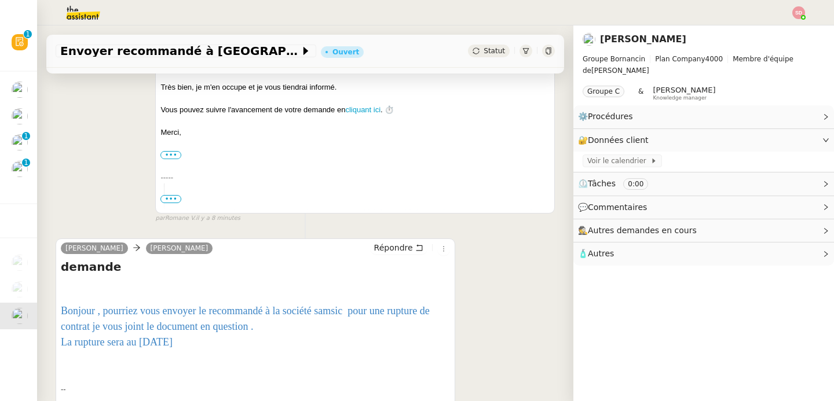
scroll to position [281, 0]
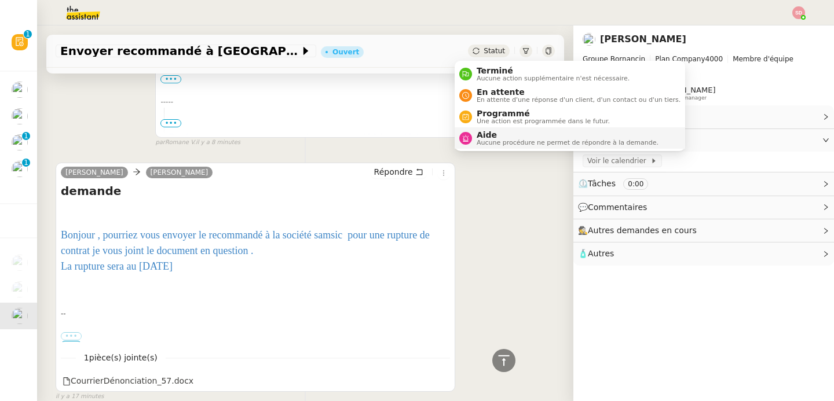
click at [494, 144] on span "Aucune procédure ne permet de répondre à la demande." at bounding box center [567, 143] width 182 height 6
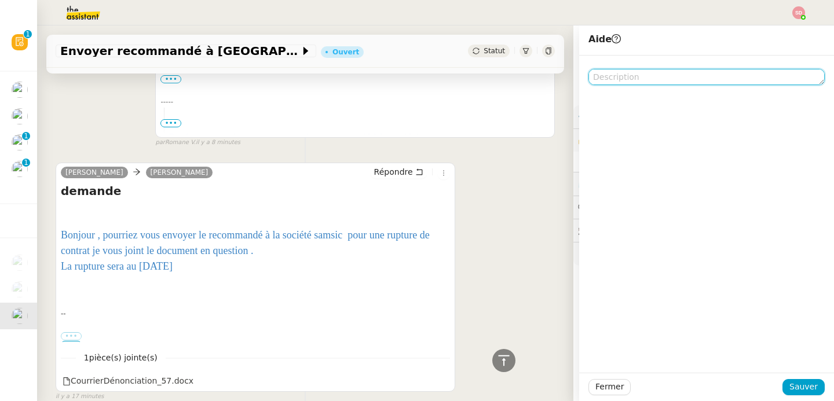
click at [615, 70] on textarea at bounding box center [706, 77] width 236 height 16
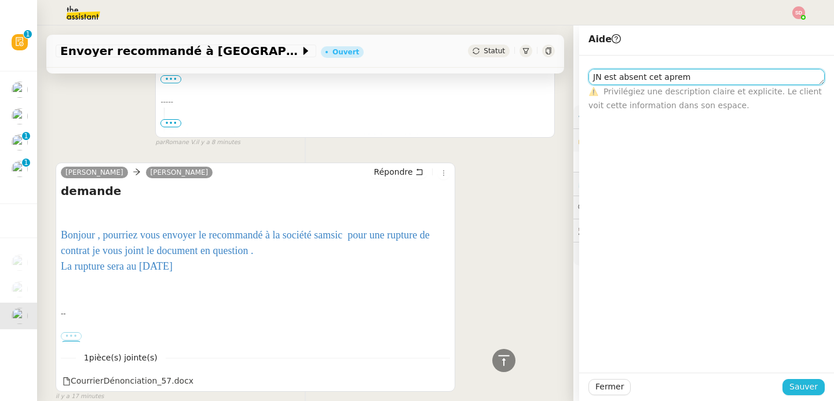
type textarea "JN est absent cet aprem"
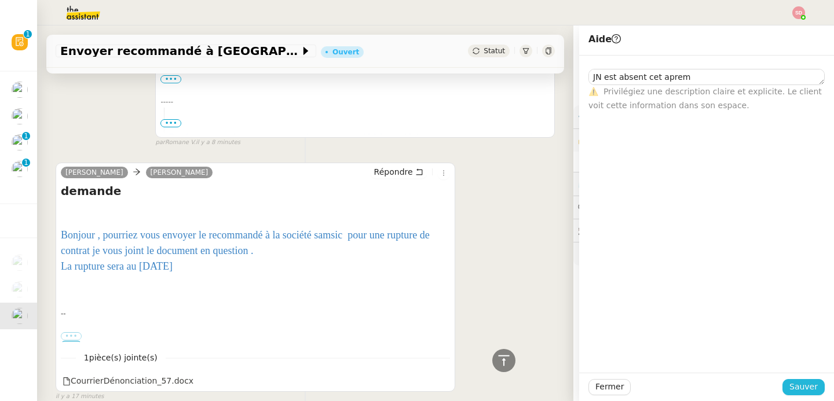
click at [801, 387] on span "Sauver" at bounding box center [803, 386] width 28 height 13
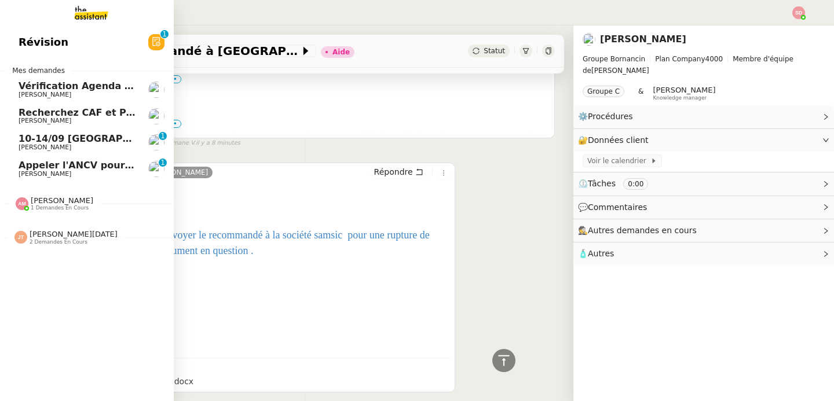
click at [36, 259] on div "Révision 0 1 2 3 4 5 6 7 8 9 Mes demandes Vérification Agenda + Chat + Wagram (…" at bounding box center [87, 213] width 174 height 376
click at [56, 236] on span "Jean-Noël De Tinguy" at bounding box center [74, 234] width 88 height 9
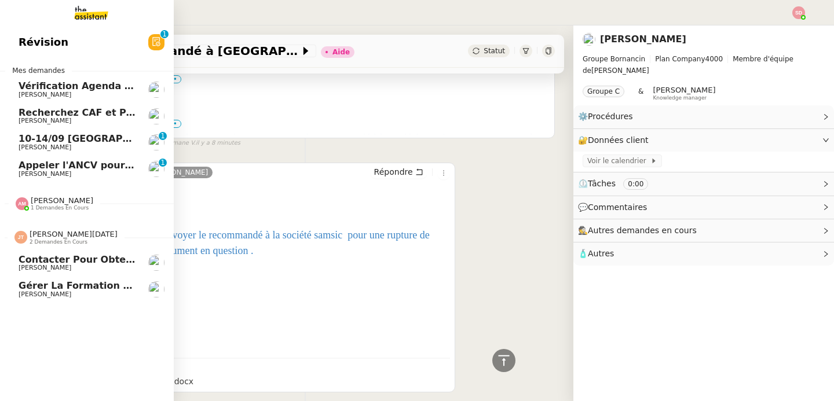
click at [62, 280] on link "Gérer la formation OPCO Axel BANDIAKY" at bounding box center [87, 289] width 174 height 27
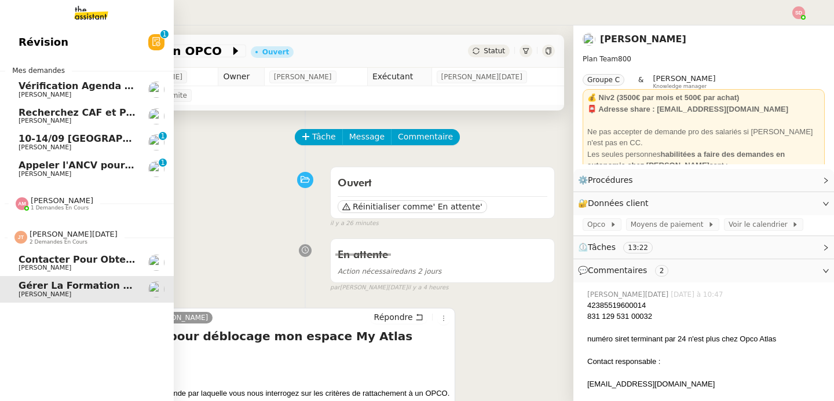
click at [30, 243] on span "2 demandes en cours" at bounding box center [59, 242] width 58 height 6
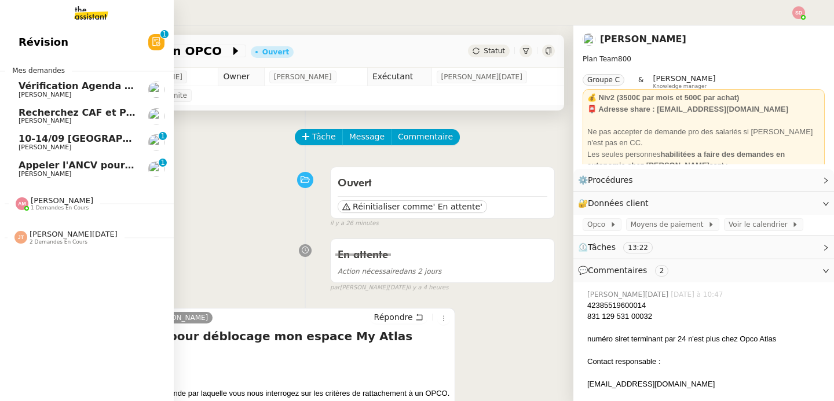
click at [99, 162] on span "Appeler l'ANCV pour suivi des chèques vacances" at bounding box center [146, 165] width 254 height 11
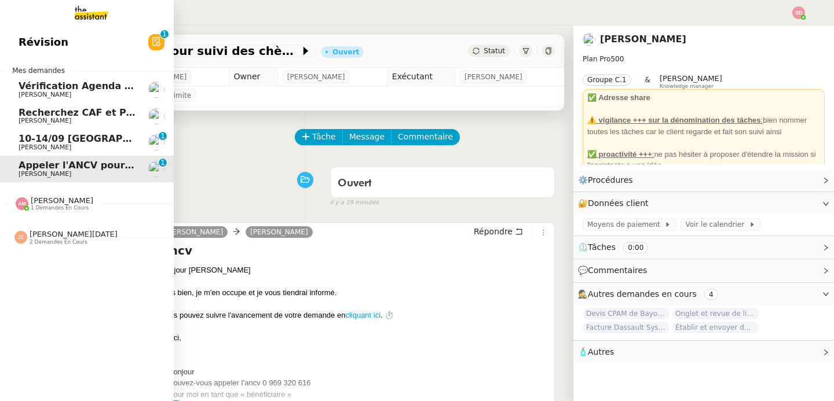
click at [88, 110] on span "Recherchez CAF et Pajemploi" at bounding box center [95, 112] width 152 height 11
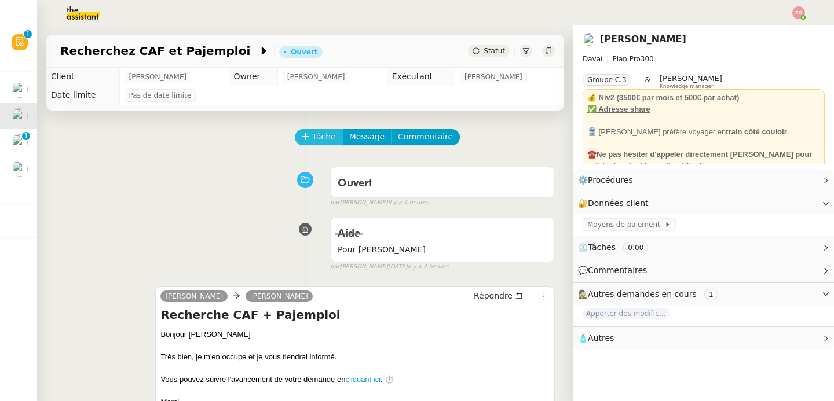
click at [312, 135] on span "Tâche" at bounding box center [324, 136] width 24 height 13
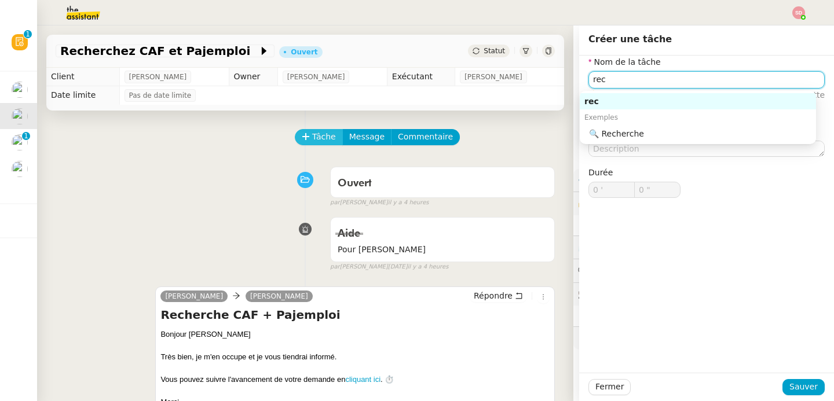
type input "rech"
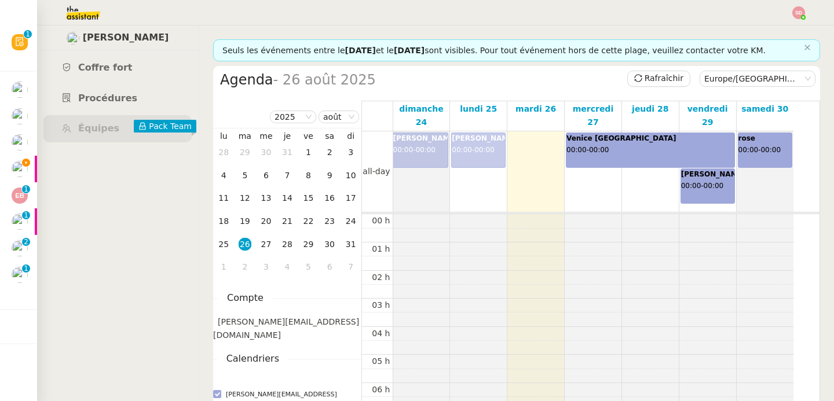
scroll to position [170, 0]
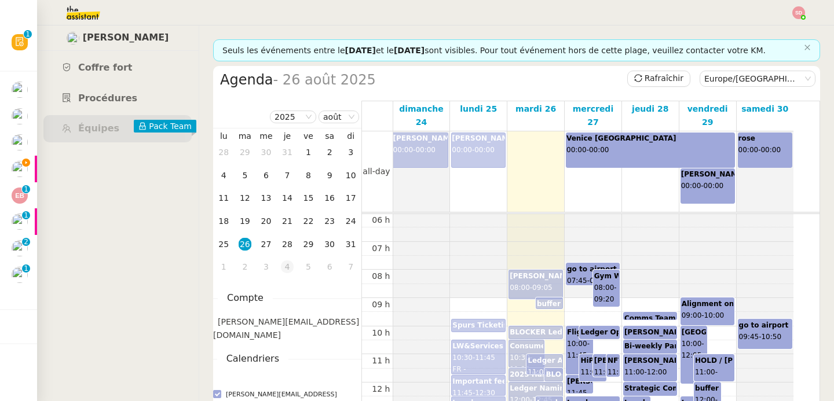
click at [284, 261] on div "4" at bounding box center [287, 267] width 13 height 13
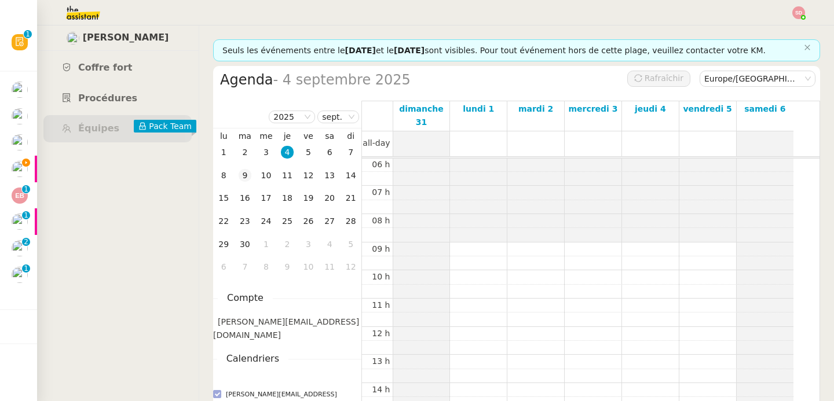
click at [246, 174] on div "9" at bounding box center [245, 175] width 13 height 13
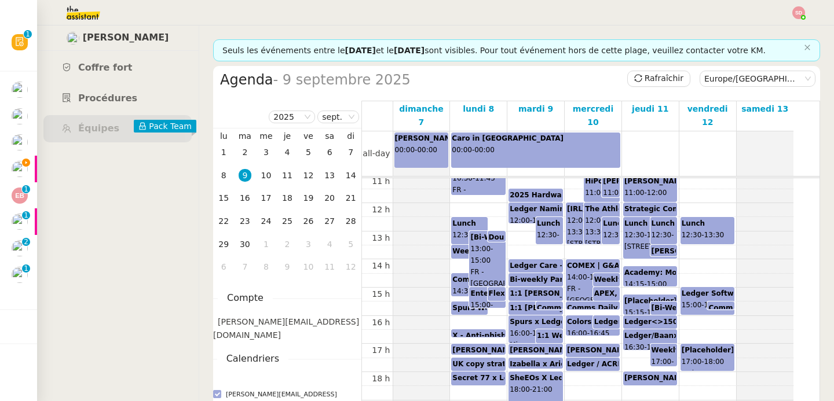
scroll to position [331, 0]
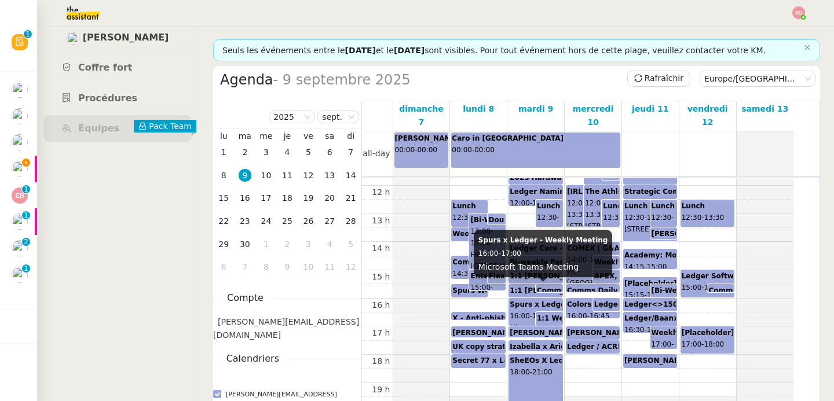
click at [522, 312] on span "16:00" at bounding box center [519, 316] width 20 height 8
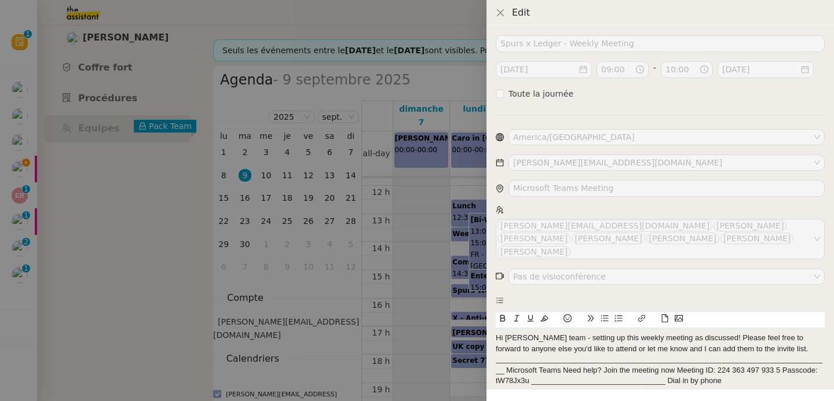
click at [461, 301] on div at bounding box center [417, 200] width 834 height 401
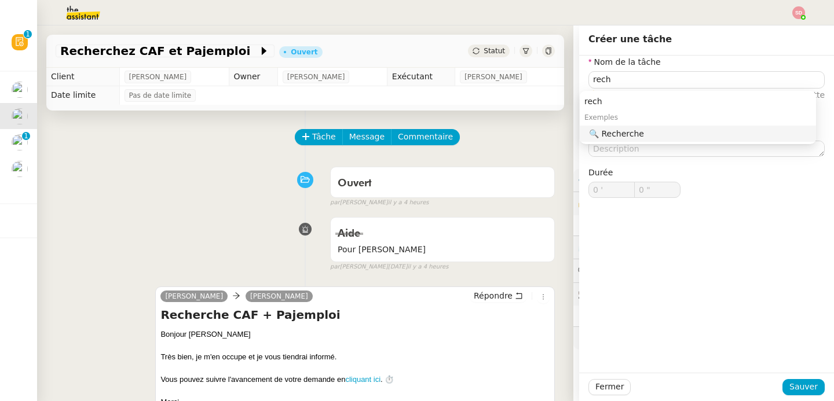
click at [614, 129] on div "🔍 Recherche" at bounding box center [700, 134] width 222 height 10
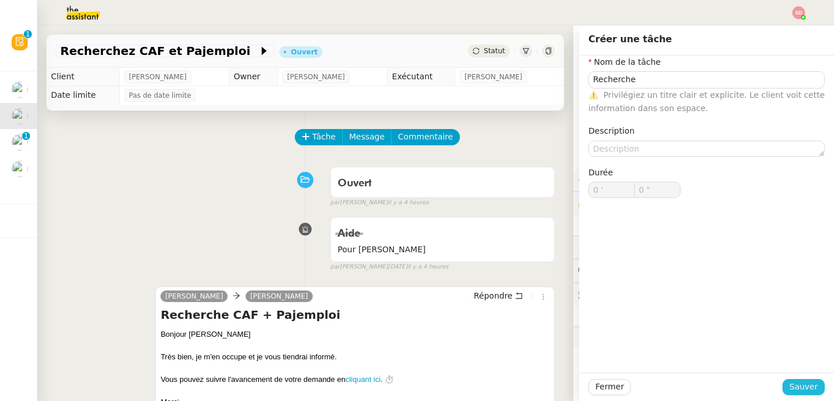
type input "Recherche"
click at [793, 386] on span "Sauver" at bounding box center [803, 386] width 28 height 13
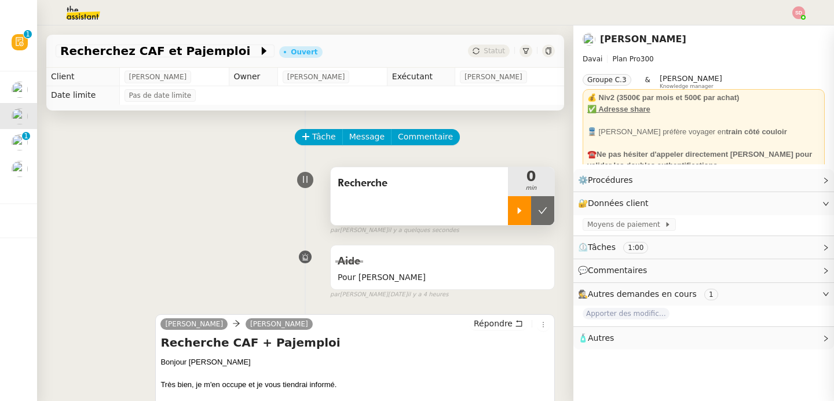
click at [508, 211] on div at bounding box center [519, 210] width 23 height 29
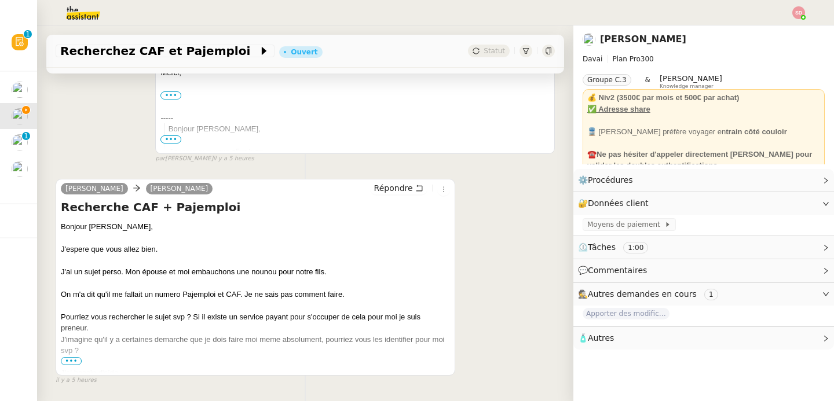
scroll to position [403, 0]
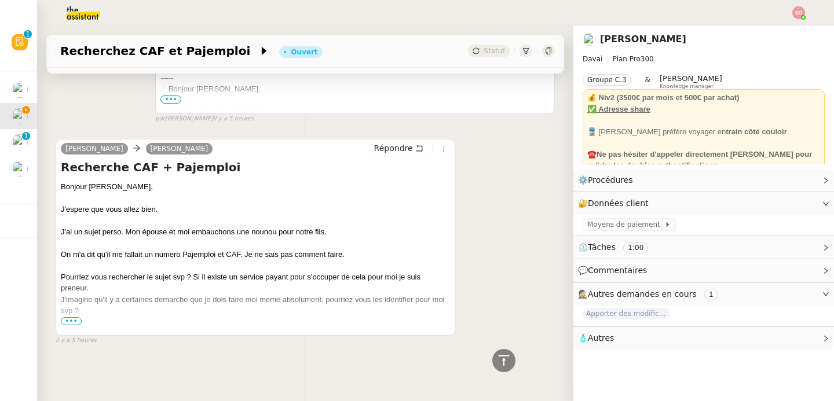
click at [71, 317] on span "•••" at bounding box center [71, 321] width 21 height 8
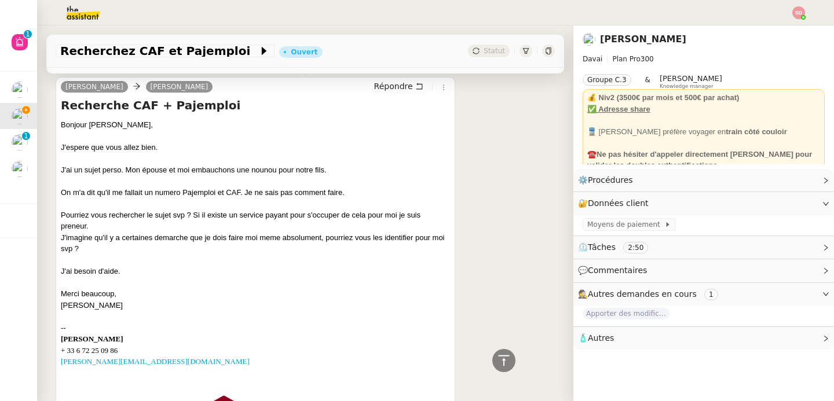
scroll to position [459, 0]
click at [779, 203] on link "Modifier" at bounding box center [794, 203] width 33 height 13
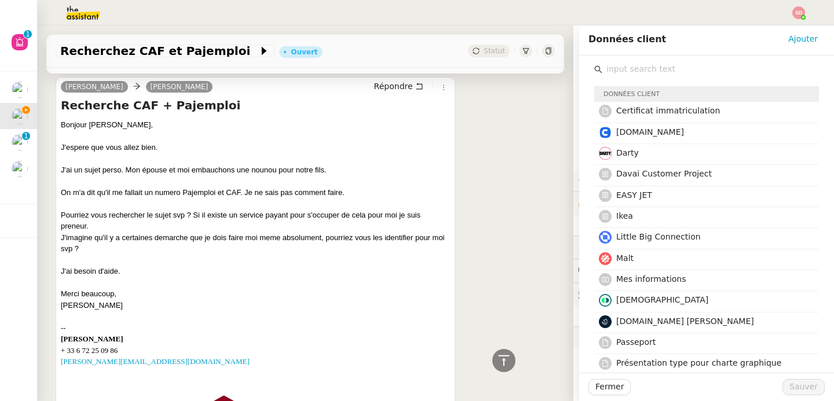
click at [642, 76] on input "text" at bounding box center [710, 69] width 217 height 16
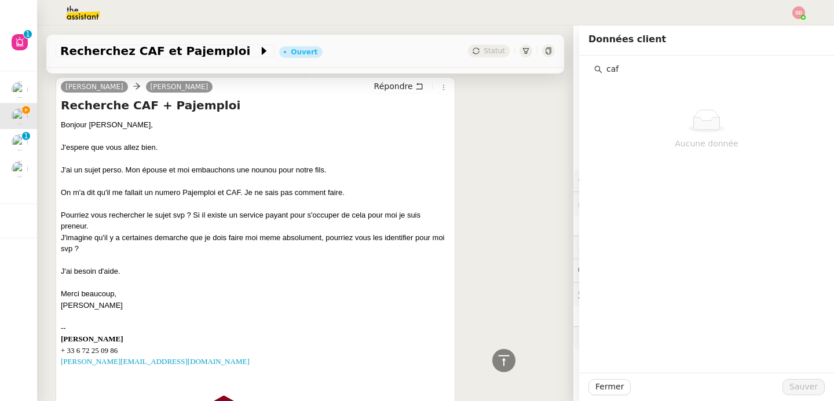
type input "caf"
click at [481, 169] on div "Emile Kratiroff Alfred Répondre Recherche CAF + Pajemploi Bonjour Alfred, J'esp…" at bounding box center [305, 397] width 499 height 661
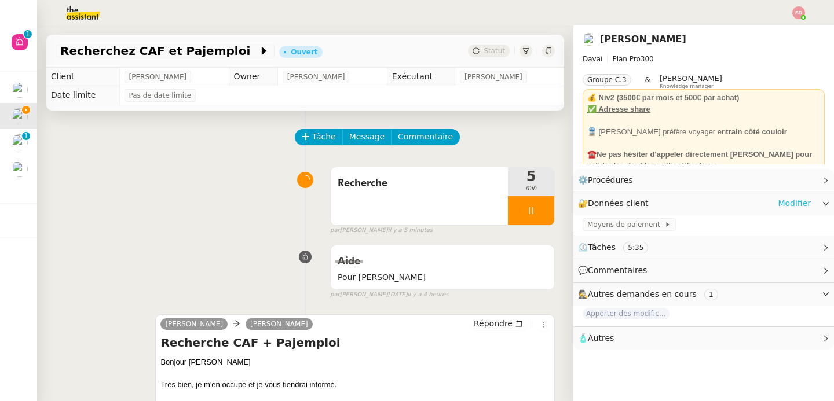
click at [778, 202] on link "Modifier" at bounding box center [794, 203] width 33 height 13
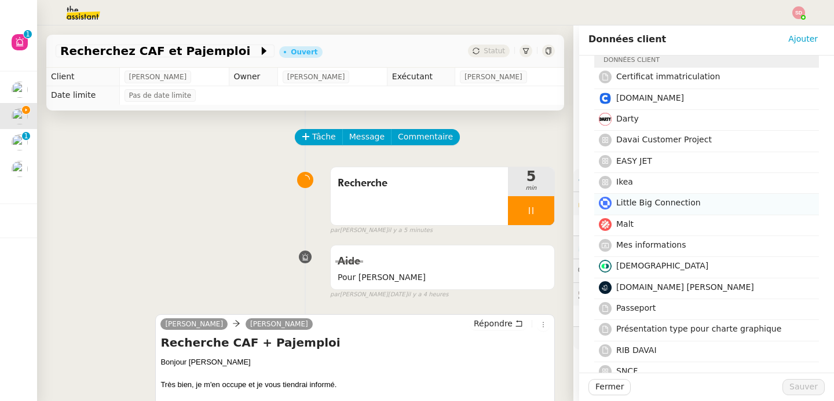
scroll to position [96, 0]
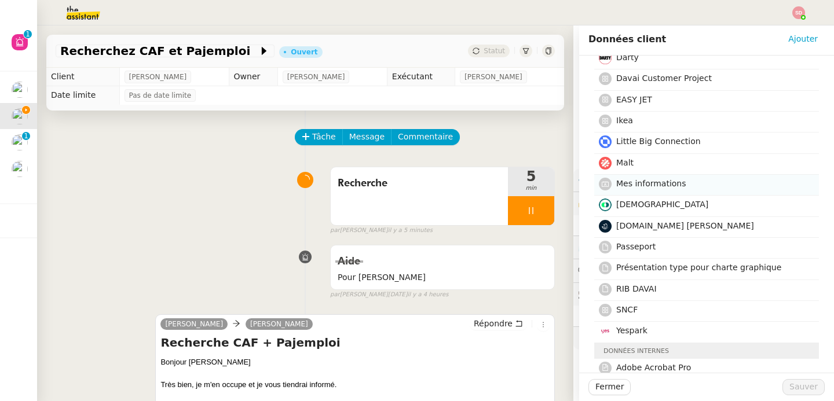
click at [683, 179] on h4 "Mes informations" at bounding box center [714, 183] width 196 height 13
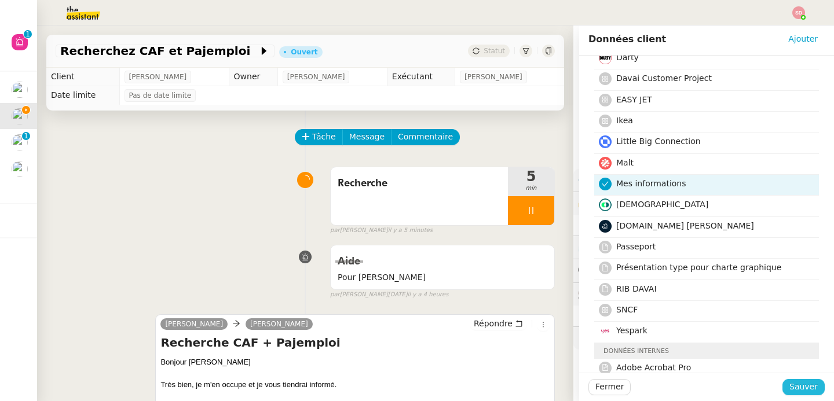
click at [804, 393] on span "Sauver" at bounding box center [803, 386] width 28 height 13
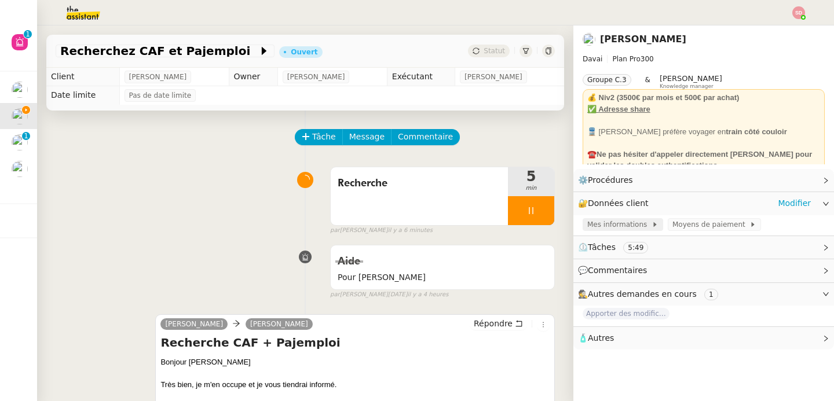
click at [615, 226] on span "Mes informations" at bounding box center [619, 225] width 64 height 12
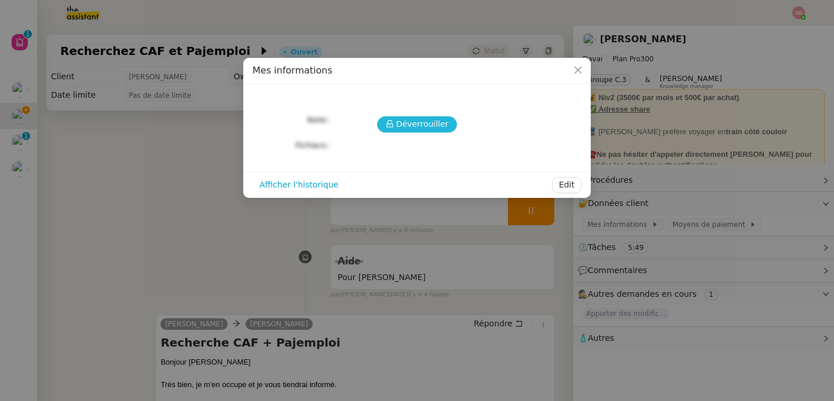
click at [413, 126] on span "Déverrouiller" at bounding box center [422, 124] width 53 height 13
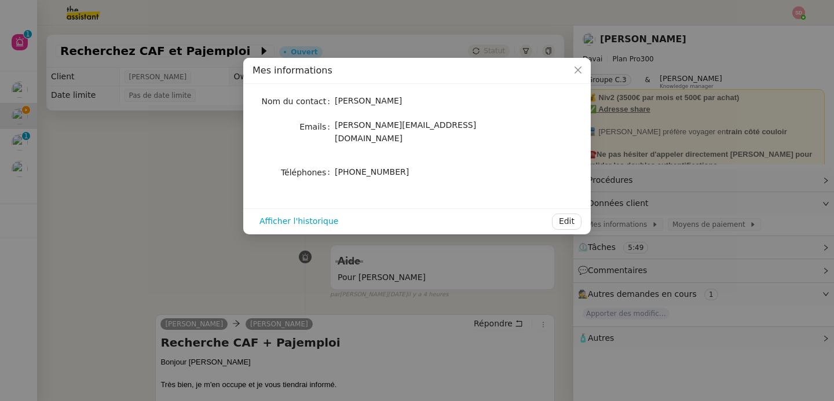
click at [656, 173] on nz-modal-container "Mes informations Nom du contact Emile Kratiroff Emails emile@davai.co Téléphone…" at bounding box center [417, 200] width 834 height 401
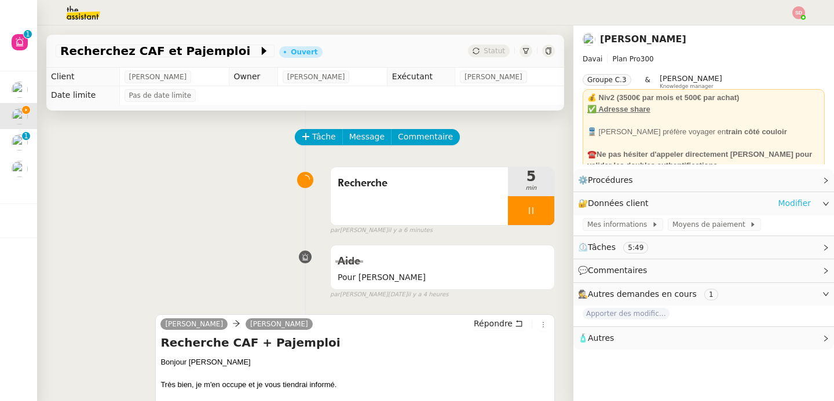
click at [800, 200] on link "Modifier" at bounding box center [794, 203] width 33 height 13
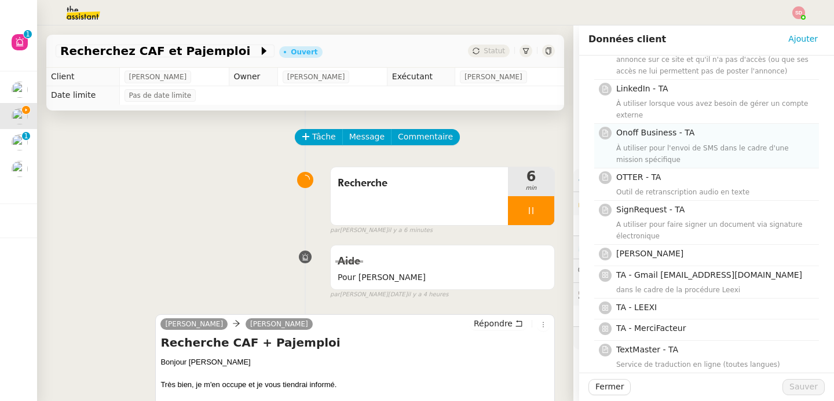
scroll to position [558, 0]
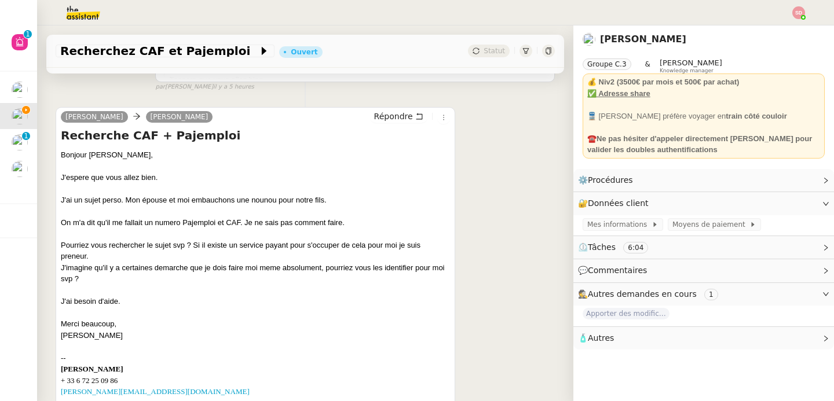
scroll to position [470, 0]
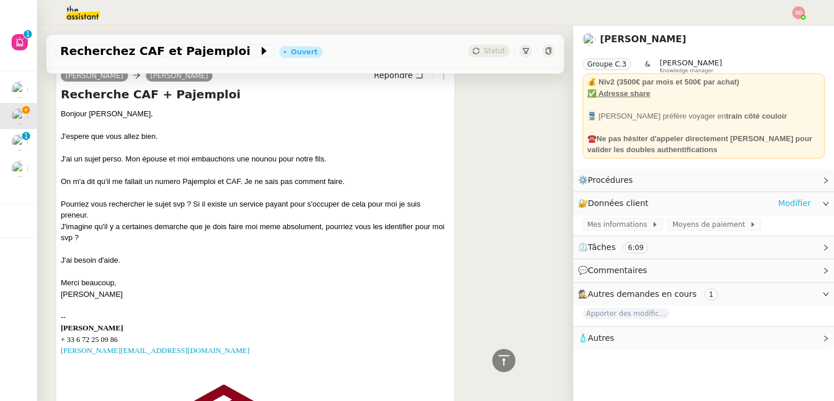
click at [787, 204] on link "Modifier" at bounding box center [794, 203] width 33 height 13
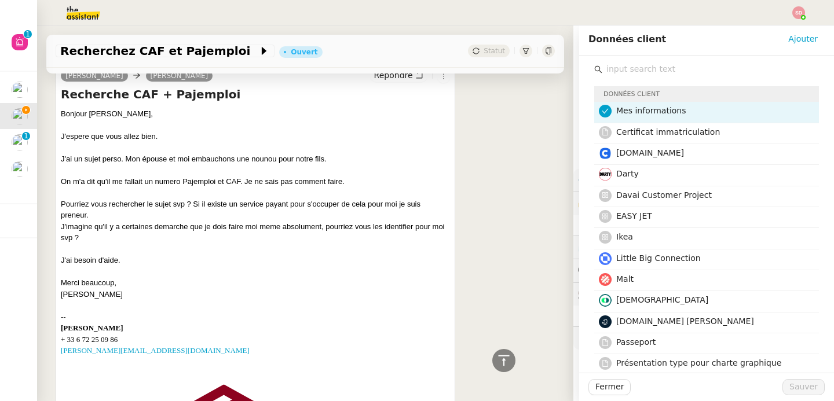
click at [694, 75] on input "text" at bounding box center [710, 69] width 217 height 16
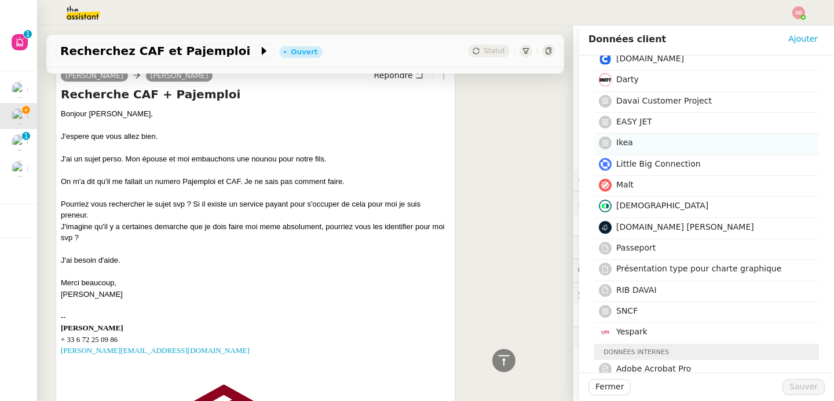
scroll to position [95, 0]
click at [670, 258] on nz-list-item "Passeport" at bounding box center [706, 249] width 225 height 21
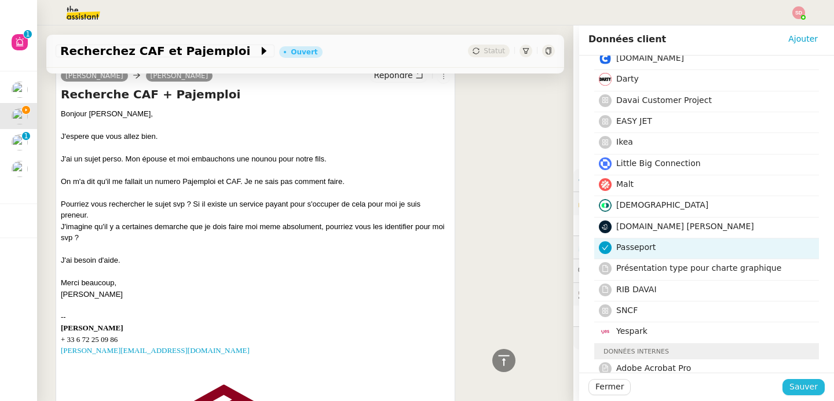
click at [793, 387] on span "Sauver" at bounding box center [803, 386] width 28 height 13
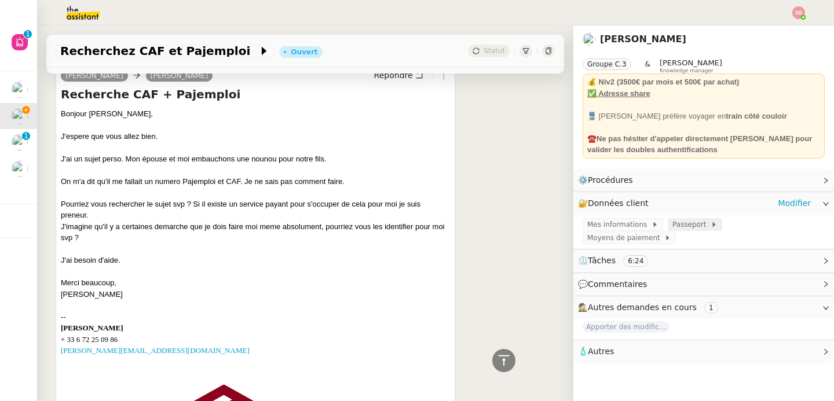
click at [680, 226] on span "Passeport" at bounding box center [691, 225] width 38 height 12
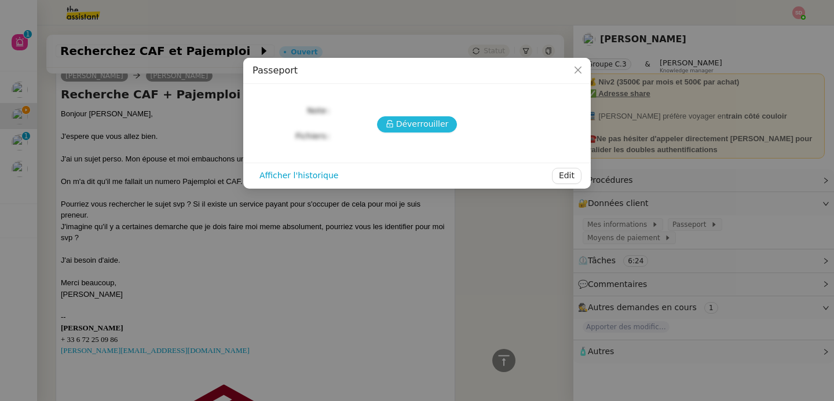
click at [423, 126] on span "Déverrouiller" at bounding box center [422, 124] width 53 height 13
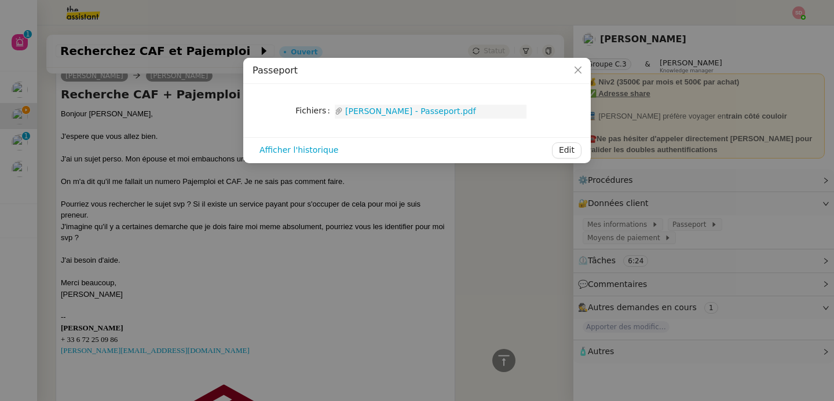
click at [410, 113] on link "Emile Kratiroff - Passeport.pdf" at bounding box center [435, 111] width 184 height 13
click at [527, 251] on nz-modal-container "Passeport Fichiers Upload Emile Kratiroff - Passeport.pdf Afficher l'historique…" at bounding box center [417, 200] width 834 height 401
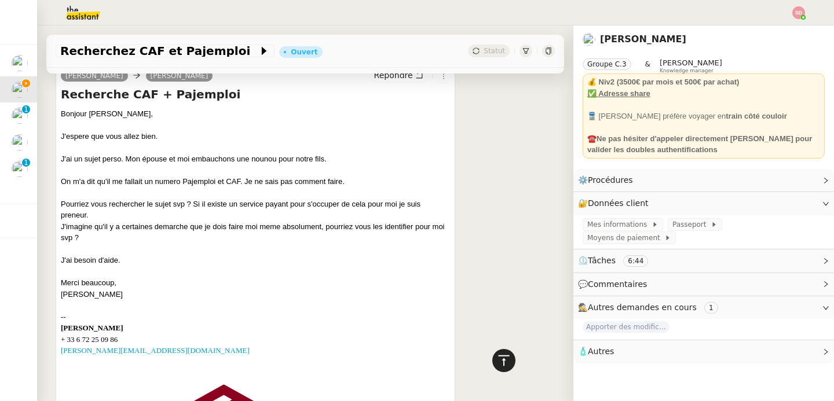
click at [497, 361] on icon at bounding box center [504, 361] width 14 height 14
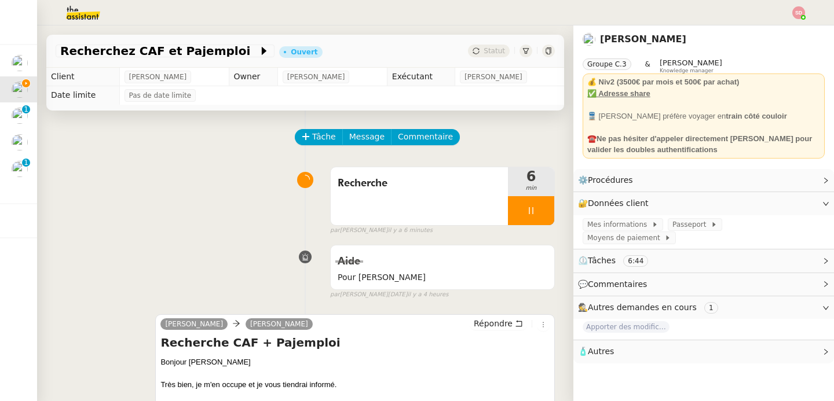
click at [630, 321] on span "Apporter des modifications au backoffice du site" at bounding box center [625, 327] width 87 height 12
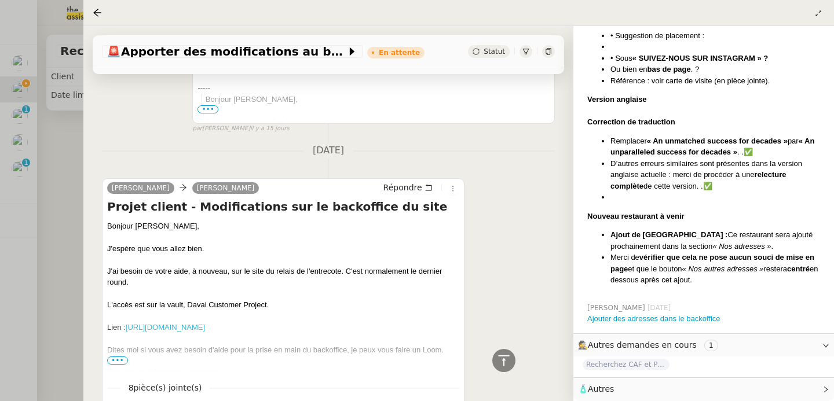
scroll to position [5348, 0]
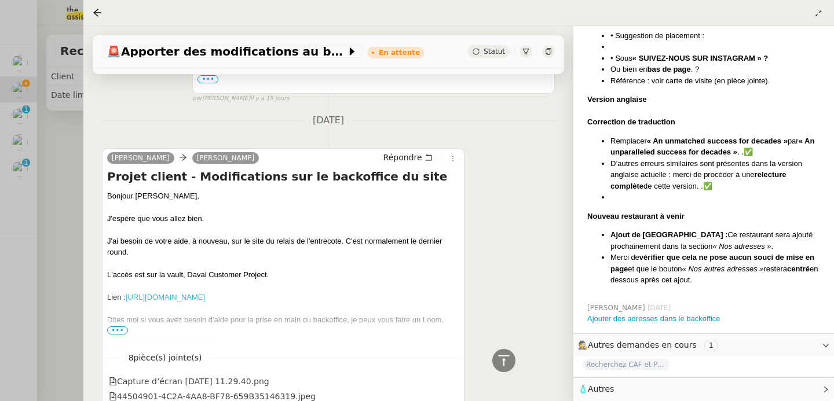
click at [129, 326] on div at bounding box center [283, 332] width 352 height 12
click at [125, 327] on span "•••" at bounding box center [117, 331] width 21 height 8
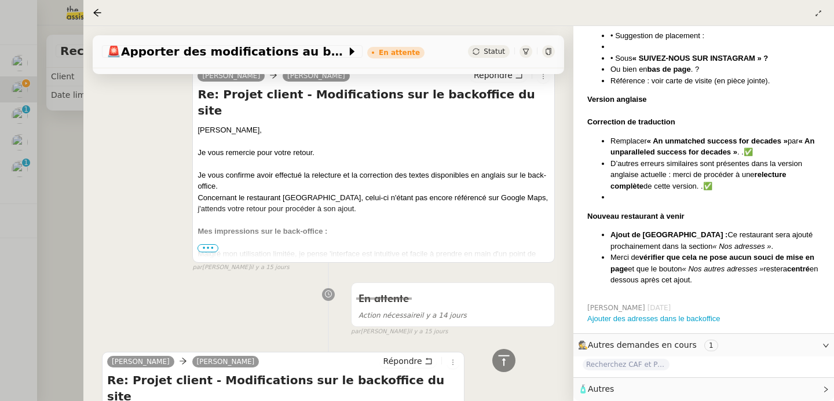
scroll to position [2827, 0]
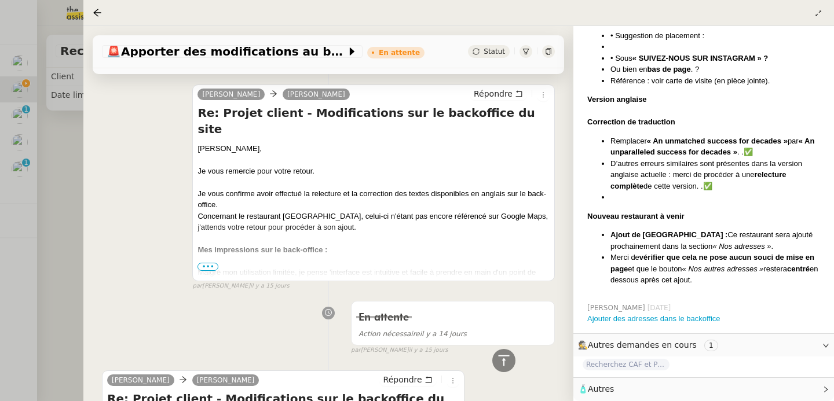
click at [60, 300] on div at bounding box center [417, 200] width 834 height 401
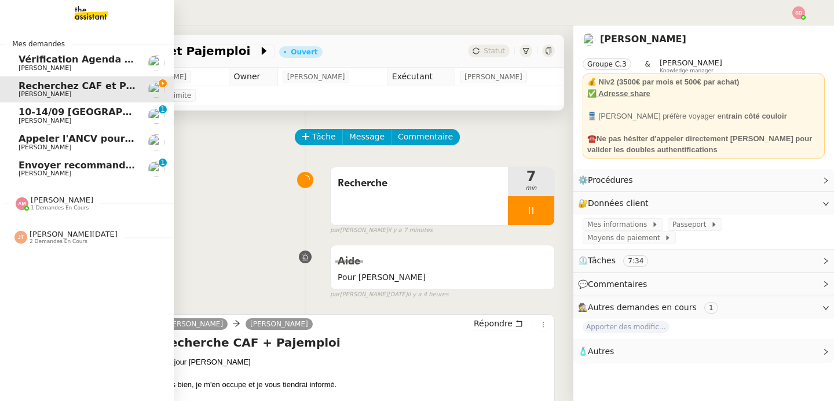
click at [38, 200] on span "[PERSON_NAME]" at bounding box center [62, 200] width 63 height 9
click at [57, 244] on span "2 demandes en cours" at bounding box center [59, 242] width 58 height 6
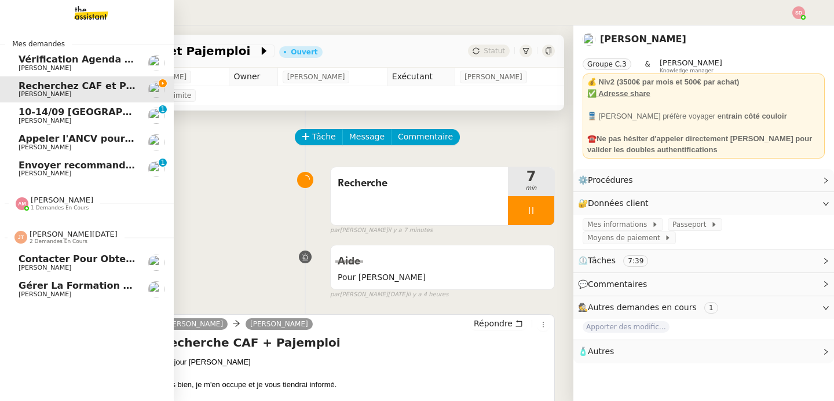
click at [57, 244] on span "2 demandes en cours" at bounding box center [59, 242] width 58 height 6
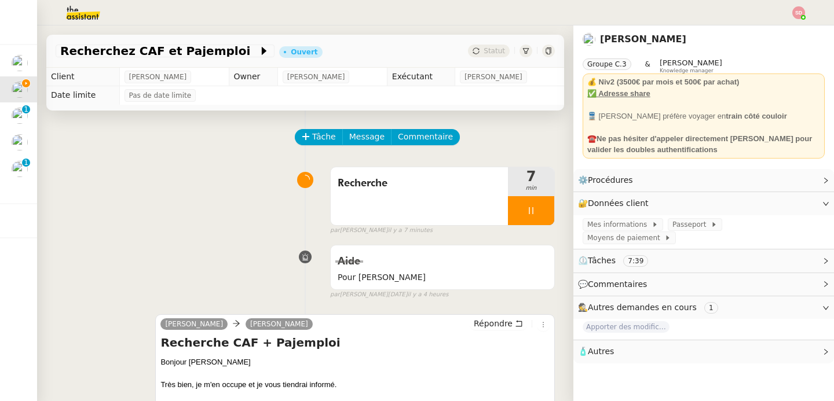
click at [96, 17] on img at bounding box center [74, 12] width 90 height 25
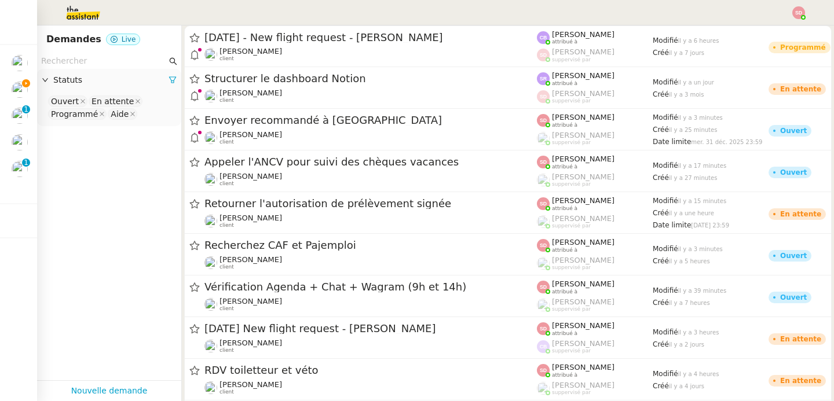
click at [114, 63] on input "text" at bounding box center [104, 60] width 126 height 13
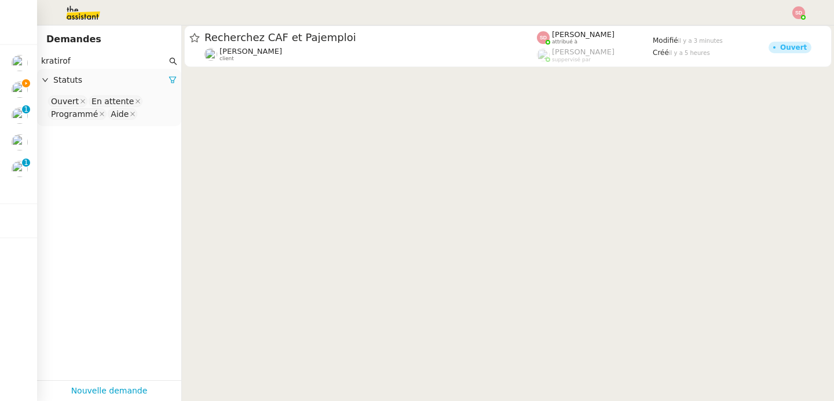
type input "kratirof"
click at [152, 119] on nz-select-top-control "Ouvert En attente Programmé Aide" at bounding box center [109, 107] width 126 height 27
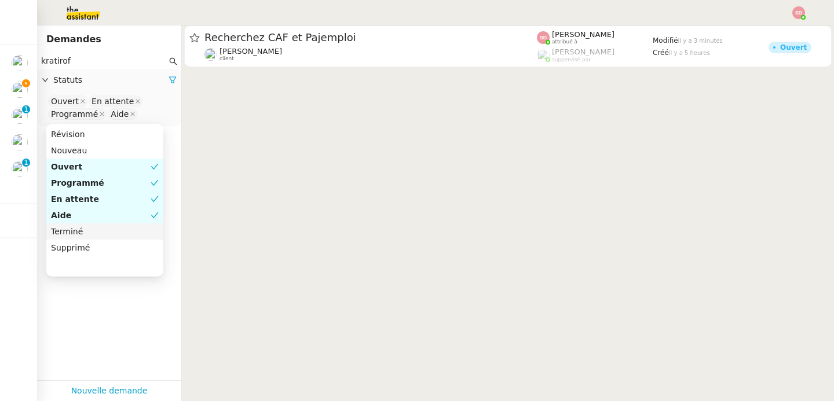
click at [85, 233] on div "Terminé" at bounding box center [105, 231] width 108 height 10
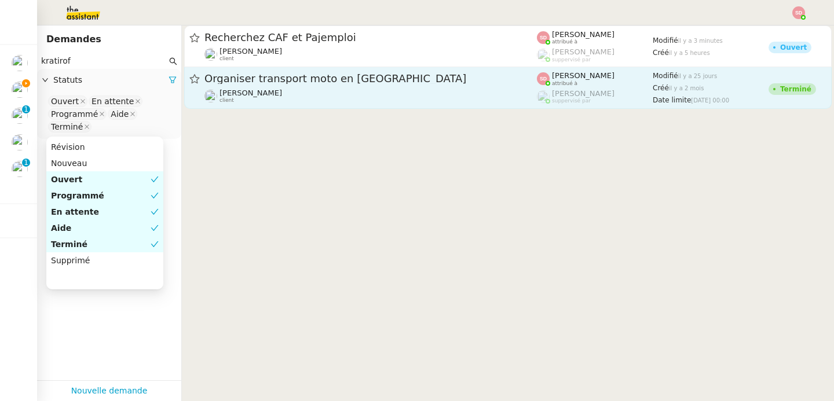
click at [395, 69] on link "Organiser transport moto en Gironde Emile Kratiroff client Sheida Delpazir attr…" at bounding box center [507, 88] width 647 height 42
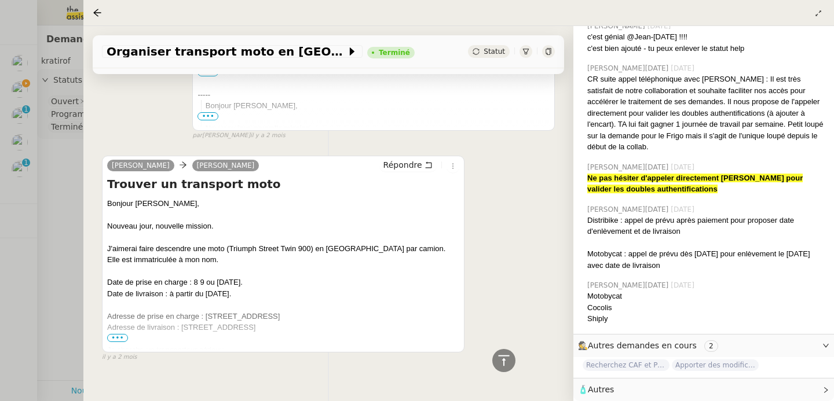
scroll to position [11156, 0]
click at [118, 333] on span "•••" at bounding box center [117, 337] width 21 height 8
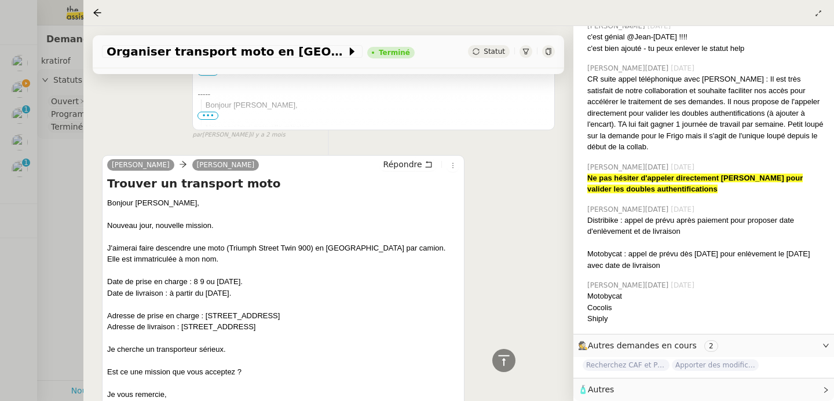
drag, startPoint x: 205, startPoint y: 294, endPoint x: 326, endPoint y: 295, distance: 121.0
click at [326, 310] on div "Adresse de prise en charge : 79 rue Marcadet 75018" at bounding box center [283, 316] width 352 height 12
copy div "79 rue Marcadet 75018"
click at [52, 207] on div at bounding box center [417, 200] width 834 height 401
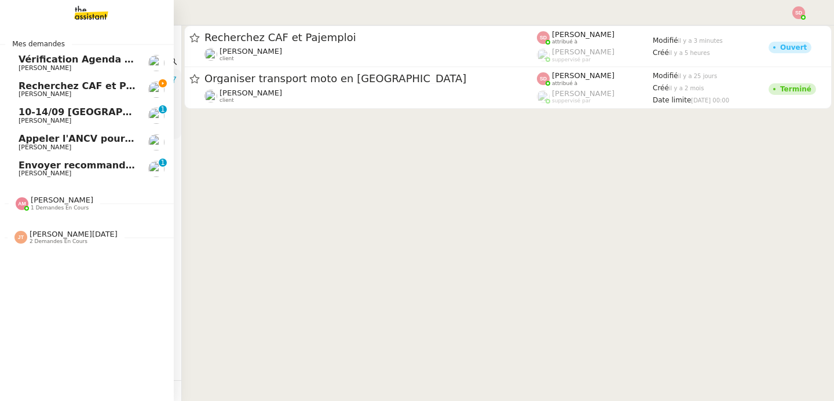
click at [12, 75] on link "Vérification Agenda + Chat + Wagram (9h et 14h) David Berrebi" at bounding box center [87, 63] width 174 height 27
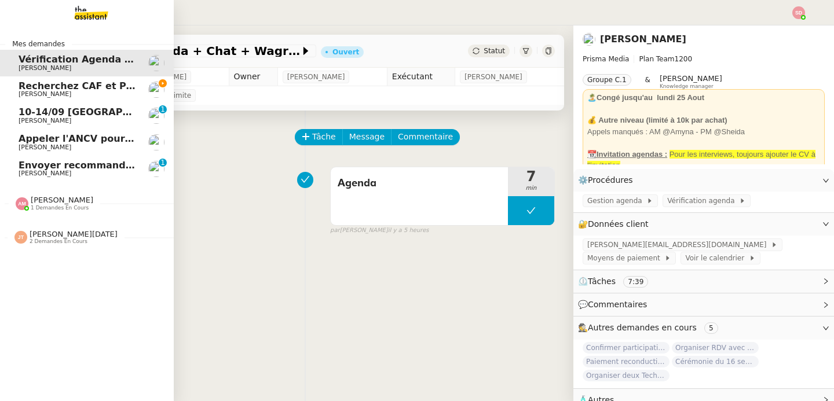
click at [45, 87] on span "Recherchez CAF et Pajemploi" at bounding box center [95, 85] width 152 height 11
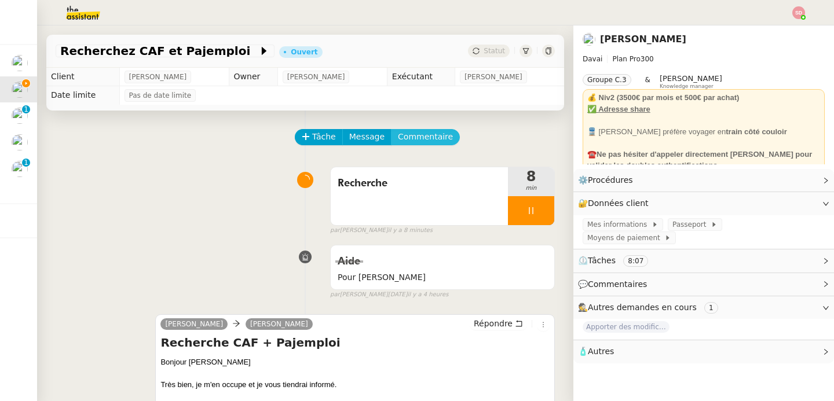
click at [414, 133] on span "Commentaire" at bounding box center [425, 136] width 55 height 13
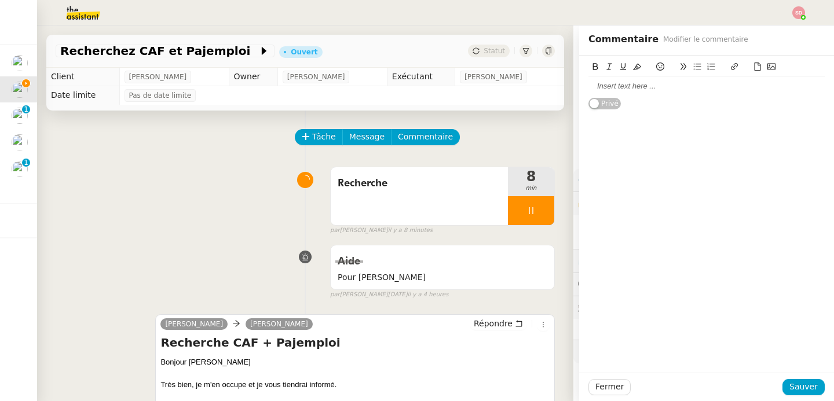
click at [648, 83] on div at bounding box center [706, 86] width 236 height 10
click at [791, 380] on button "Sauver" at bounding box center [803, 387] width 42 height 16
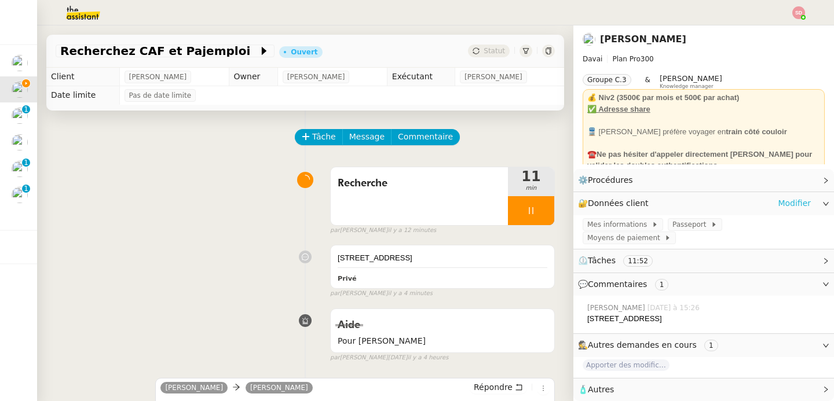
click at [789, 202] on link "Modifier" at bounding box center [794, 203] width 33 height 13
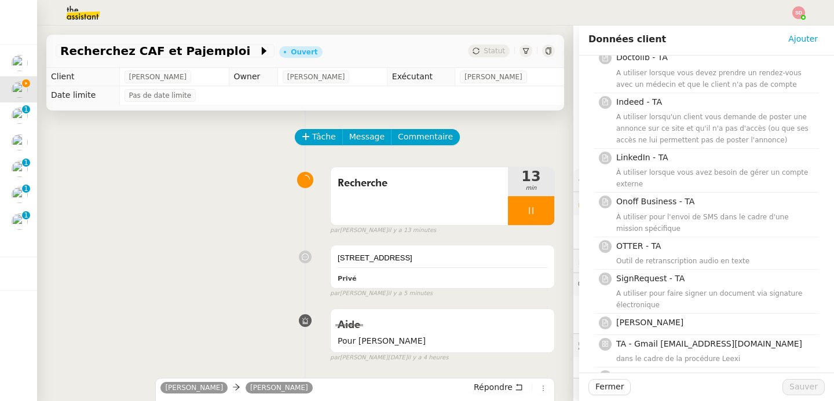
scroll to position [482, 0]
click at [149, 180] on div "Recherche 15 min false par Sheida D. il y a 15 minutes" at bounding box center [305, 199] width 499 height 74
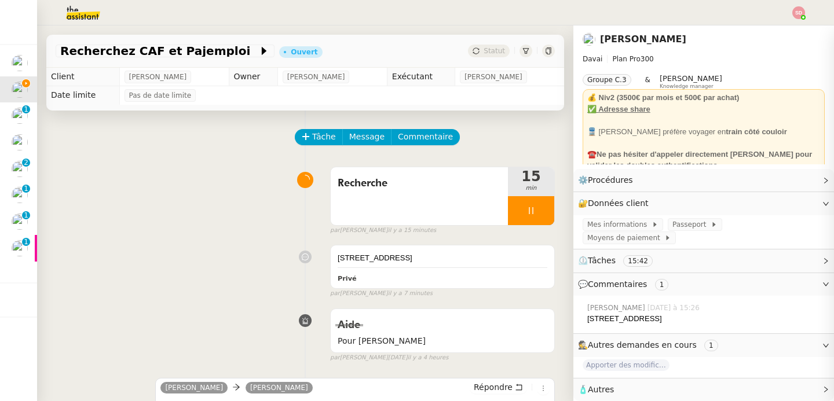
scroll to position [467, 0]
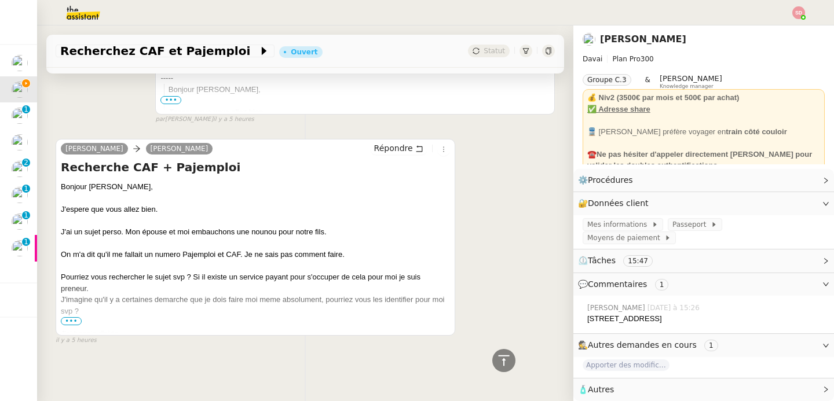
click at [65, 317] on span "•••" at bounding box center [71, 321] width 21 height 8
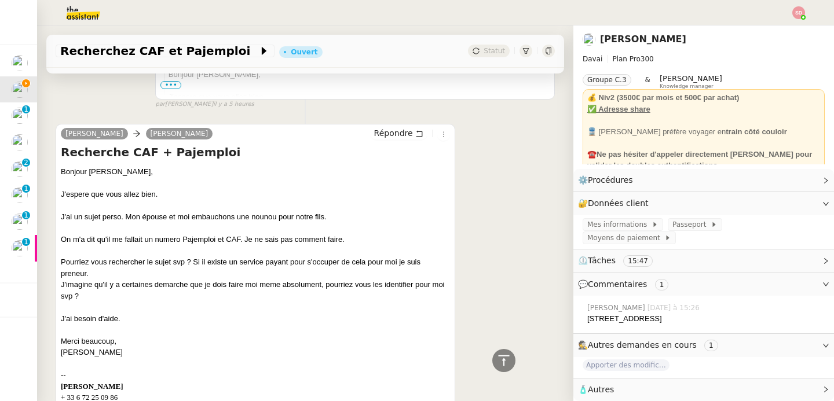
scroll to position [478, 0]
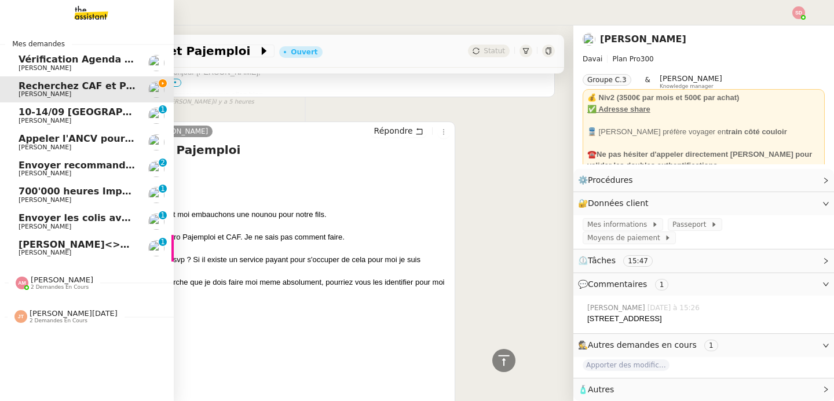
click at [31, 278] on span "Amyna Mehrez" at bounding box center [62, 280] width 63 height 9
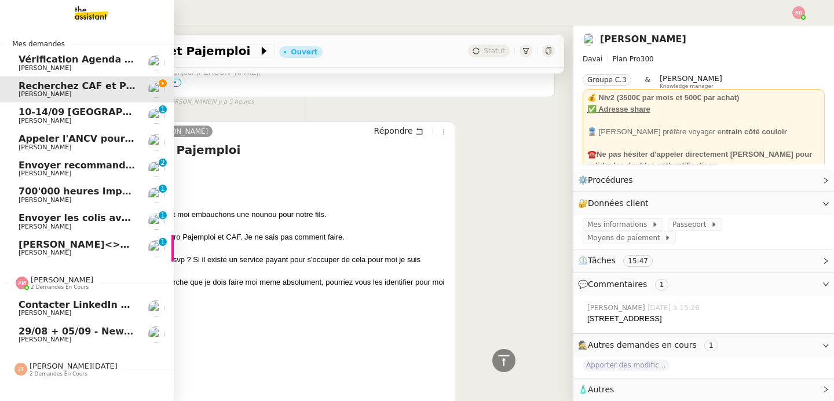
click at [31, 278] on span "Amyna Mehrez" at bounding box center [62, 280] width 63 height 9
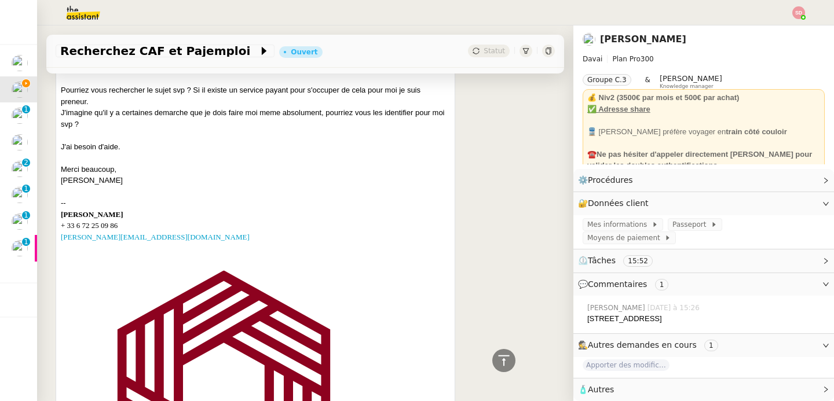
scroll to position [474, 0]
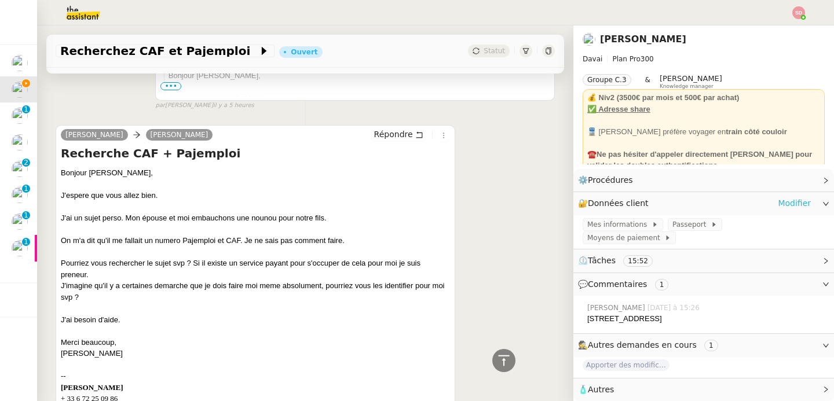
click at [780, 203] on link "Modifier" at bounding box center [794, 203] width 33 height 13
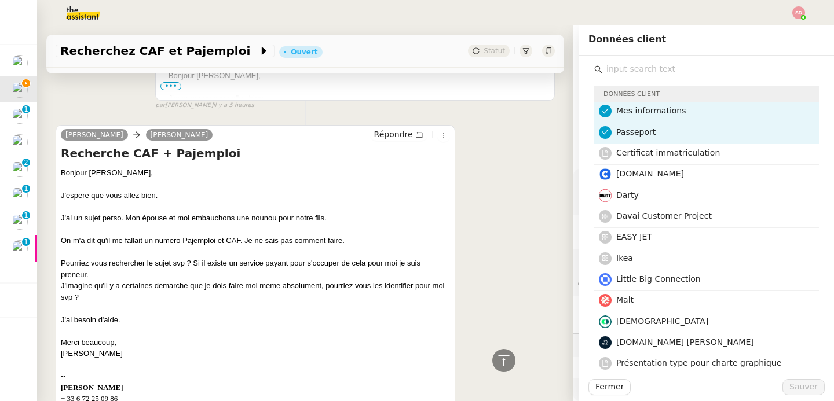
click at [372, 257] on div at bounding box center [255, 253] width 389 height 12
click at [416, 249] on div at bounding box center [255, 253] width 389 height 12
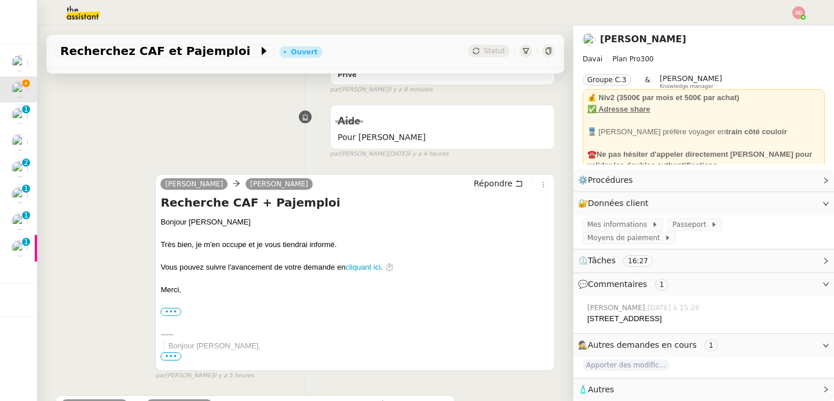
scroll to position [393, 0]
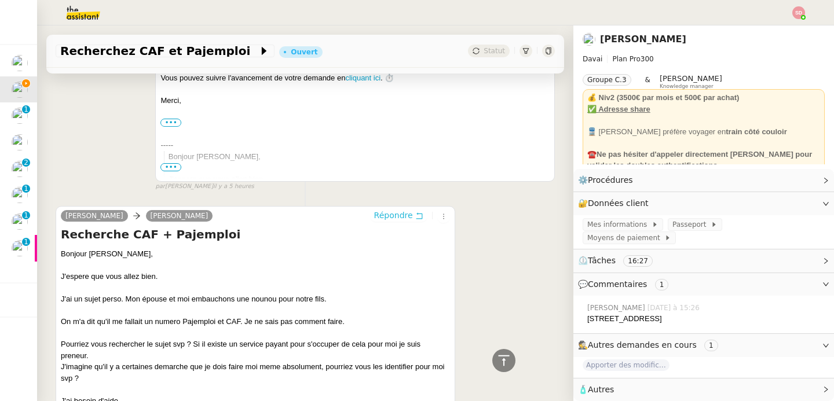
click at [389, 209] on button "Répondre" at bounding box center [398, 215] width 57 height 13
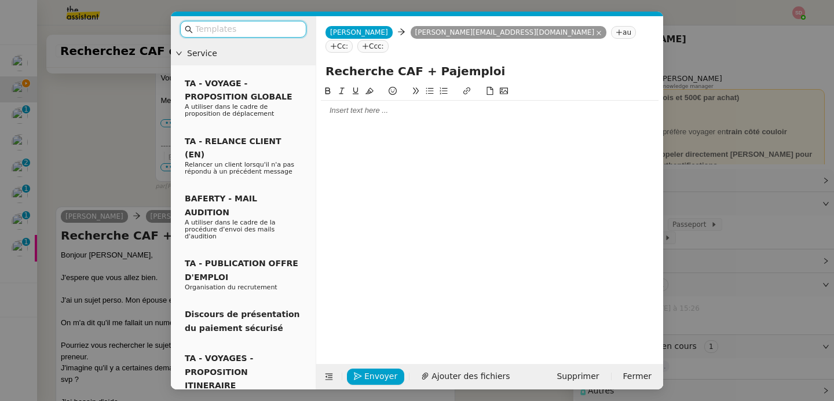
scroll to position [482, 0]
click at [369, 105] on div at bounding box center [490, 110] width 338 height 10
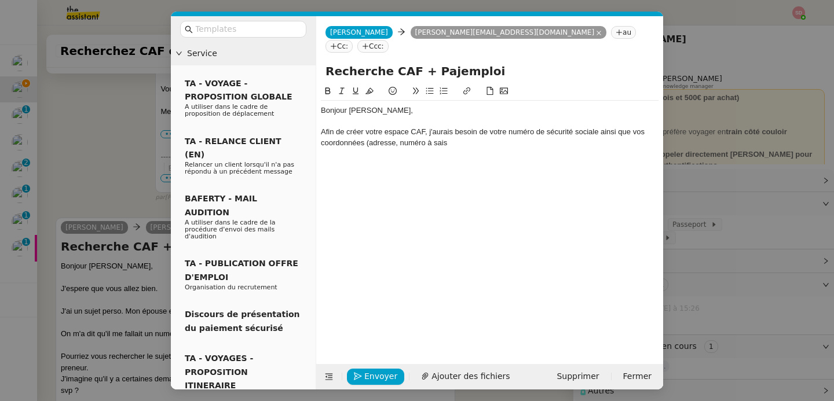
scroll to position [527, 0]
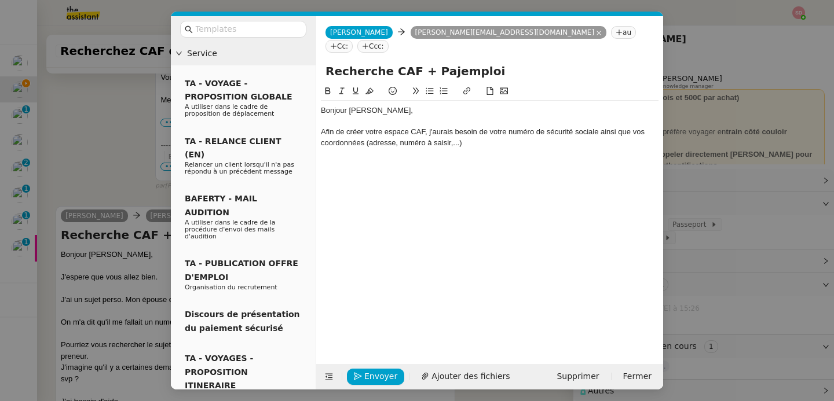
click at [453, 133] on div "Afin de créer votre espace CAF, j'aurais besoin de votre numéro de sécurité soc…" at bounding box center [490, 137] width 338 height 21
click at [427, 127] on div "Afin de créer votre espace CAF, j'aurais besoin de votre numéro de sécurité soc…" at bounding box center [490, 137] width 338 height 21
drag, startPoint x: 428, startPoint y: 119, endPoint x: 461, endPoint y: 118, distance: 33.0
click at [461, 127] on div "Afin de créer votre espace CAF via ce lien, j'aurais besoin de votre numéro de …" at bounding box center [490, 137] width 338 height 21
click at [465, 87] on icon at bounding box center [467, 91] width 8 height 8
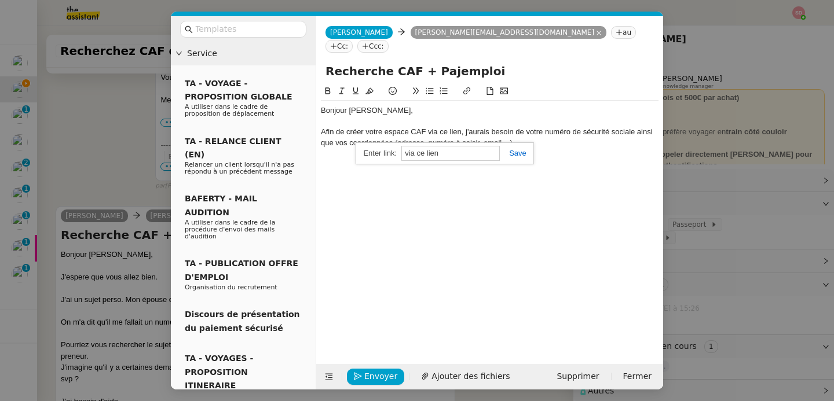
paste input "https://connect.caf.fr/creationcompteappli/dist/?forceReload=20250313&contexteA…"
type input "https://connect.caf.fr/creationcompteappli/dist/?forceReload=20250313&contexteA…"
click at [517, 149] on link at bounding box center [513, 153] width 27 height 9
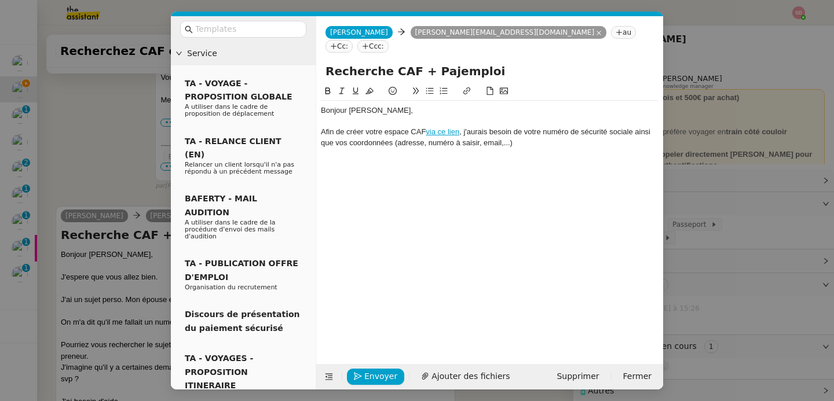
click at [560, 127] on div "Afin de créer votre espace CAF via ce lien , j'aurais besoin de votre numéro de…" at bounding box center [490, 137] width 338 height 21
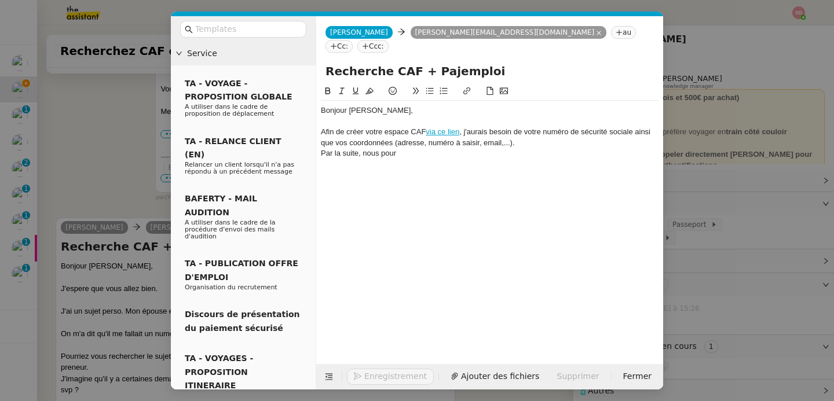
scroll to position [538, 0]
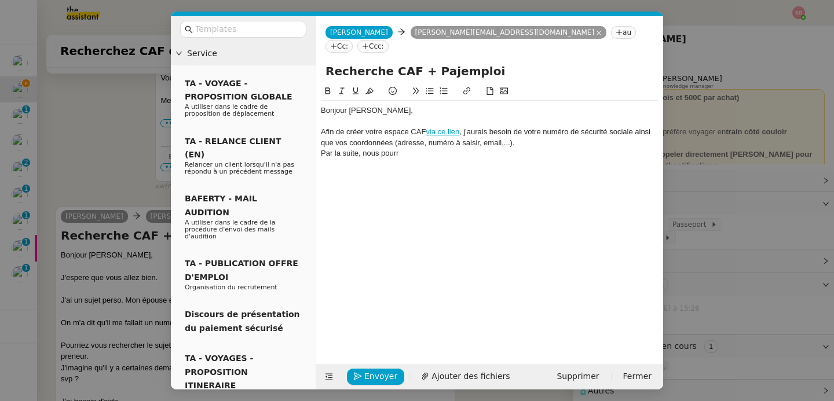
click at [363, 148] on div "Par la suite, nous pourr" at bounding box center [490, 153] width 338 height 10
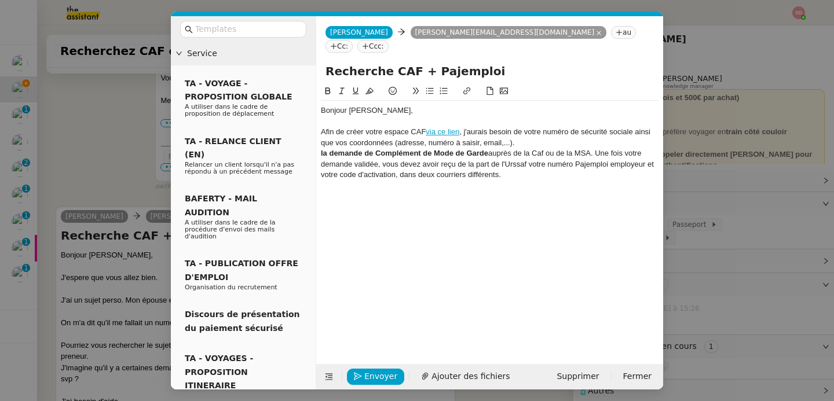
scroll to position [561, 0]
click at [321, 148] on div "la demande de Complément de Mode de Garde auprès de la Caf ou de la MSA. Une fo…" at bounding box center [490, 164] width 338 height 32
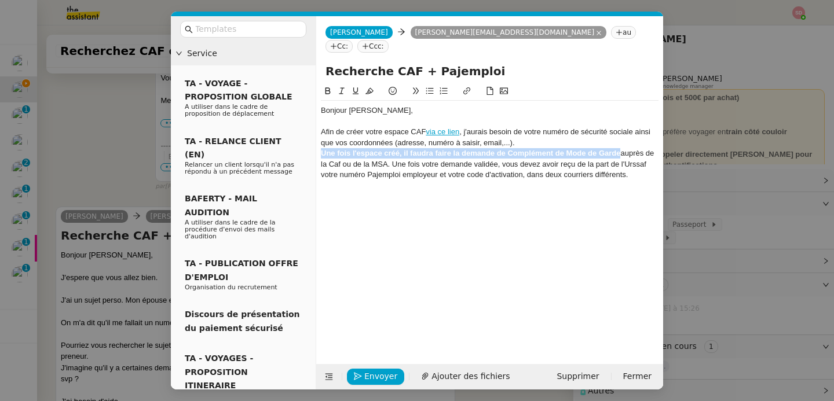
drag, startPoint x: 321, startPoint y: 142, endPoint x: 621, endPoint y: 144, distance: 300.5
click at [621, 148] on div "Une fois l'espace créé, il faudra faire la demande de Complément de Mode de Gar…" at bounding box center [490, 164] width 338 height 32
click at [324, 87] on icon at bounding box center [328, 91] width 8 height 8
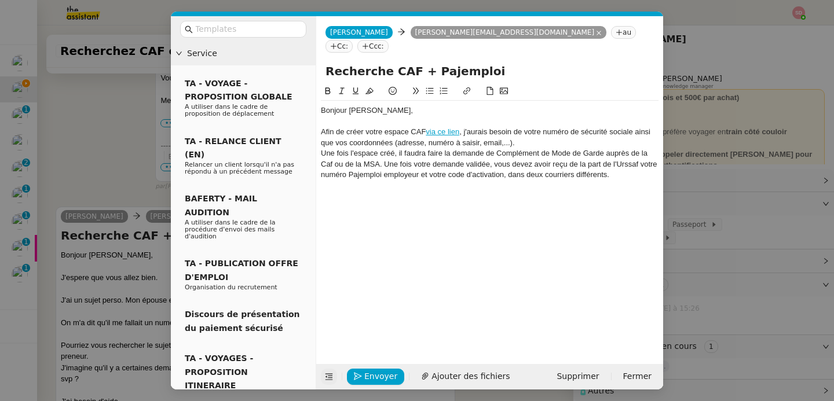
click at [335, 376] on icon at bounding box center [328, 377] width 15 height 8
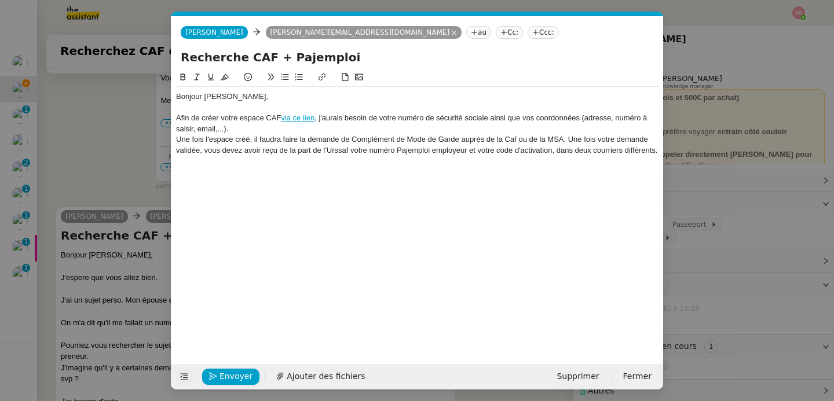
click at [261, 173] on div "Bonjour Emile, Afin de créer votre espace CAF via ce lien , j'aurais besoin de …" at bounding box center [417, 209] width 482 height 276
drag, startPoint x: 516, startPoint y: 140, endPoint x: 562, endPoint y: 140, distance: 45.7
click at [562, 140] on div "Une fois l'espace créé, il faudra faire la demande de Complément de Mode de Gar…" at bounding box center [417, 144] width 482 height 21
drag, startPoint x: 252, startPoint y: 141, endPoint x: 177, endPoint y: 138, distance: 75.3
click at [177, 138] on div "Une fois l'espace créé, il faudra faire la demande de Complément de Mode de Gar…" at bounding box center [417, 144] width 482 height 21
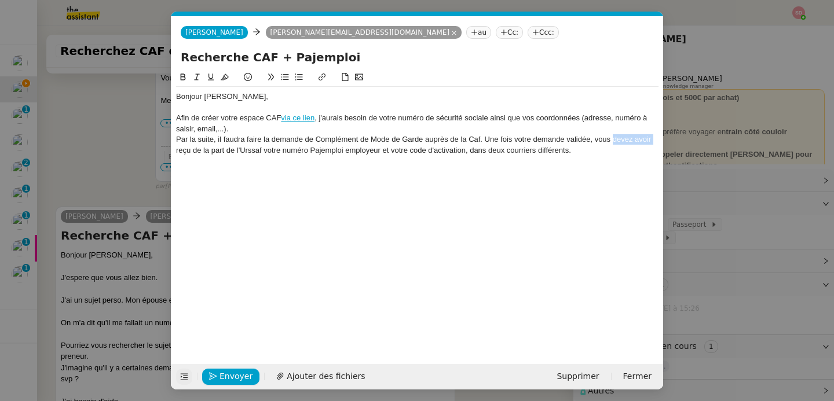
drag, startPoint x: 612, startPoint y: 140, endPoint x: 653, endPoint y: 143, distance: 41.2
click at [653, 143] on div "Par la suite, il faudra faire la demande de Complément de Mode de Garde auprès …" at bounding box center [417, 144] width 482 height 21
click at [646, 140] on div "Par la suite, il faudra faire la demande de Complément de Mode de Garde auprès …" at bounding box center [417, 144] width 482 height 21
click at [567, 159] on div "Bonjour Emile, Afin de créer votre espace CAF via ce lien , j'aurais besoin de …" at bounding box center [417, 124] width 482 height 74
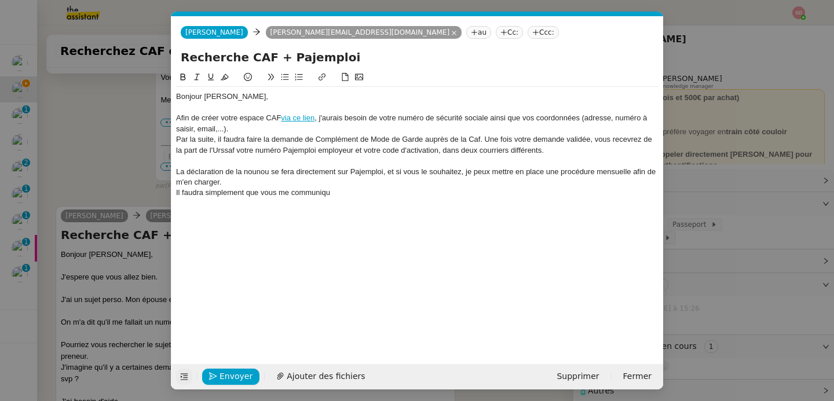
scroll to position [606, 0]
click at [573, 146] on div "Par la suite, il faudra faire la demande de Complément de Mode de Garde auprès …" at bounding box center [417, 144] width 482 height 21
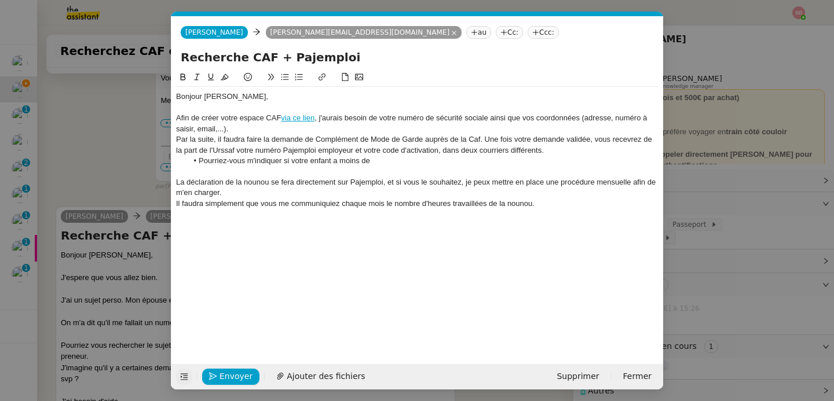
scroll to position [633, 0]
click at [267, 160] on li "Pourriez-vous m'indiquer si votre enfant a moins de 6 ans ?" at bounding box center [423, 161] width 471 height 10
click at [250, 162] on li "Pourriez-vous m'indiquer si votre enfant a moins de 6 ans ?" at bounding box center [423, 161] width 471 height 10
drag, startPoint x: 247, startPoint y: 162, endPoint x: 306, endPoint y: 160, distance: 59.1
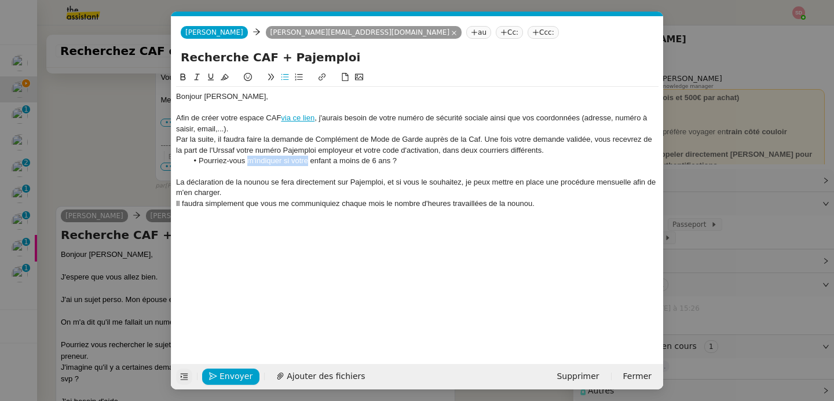
click at [306, 160] on li "Pourriez-vous m'indiquer si votre enfant a moins de 6 ans ?" at bounding box center [423, 161] width 471 height 10
click at [235, 126] on div "Afin de créer votre espace CAF via ce lien , j'aurais besoin de votre numéro de…" at bounding box center [417, 123] width 482 height 21
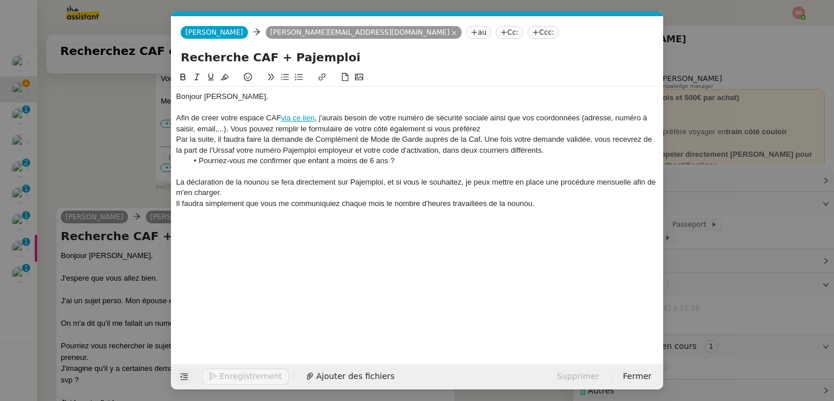
scroll to position [634, 0]
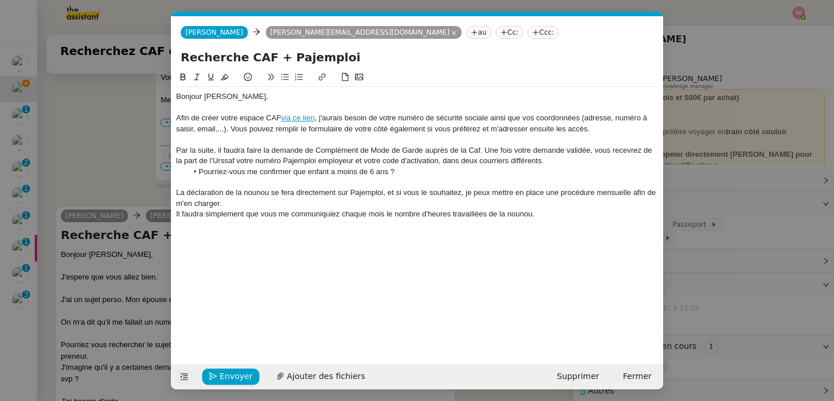
click at [295, 215] on div "Il faudra simplement que vous me communiquiez chaque mois le nombre d'heures tr…" at bounding box center [417, 214] width 482 height 10
click at [234, 375] on span "Envoyer" at bounding box center [235, 376] width 33 height 13
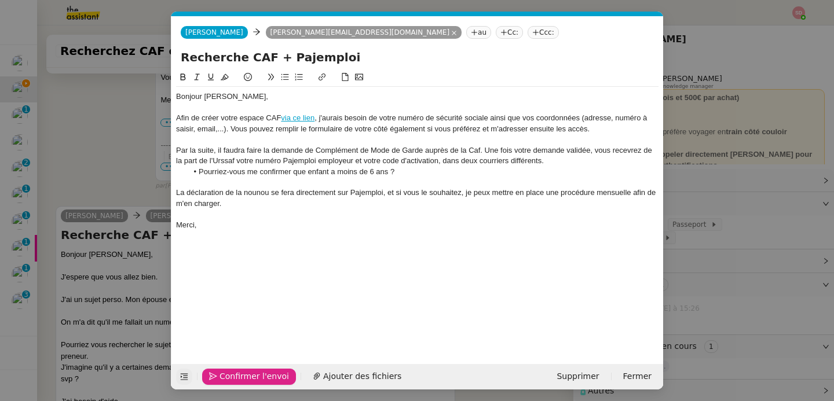
click at [234, 375] on span "Confirmer l'envoi" at bounding box center [253, 376] width 69 height 13
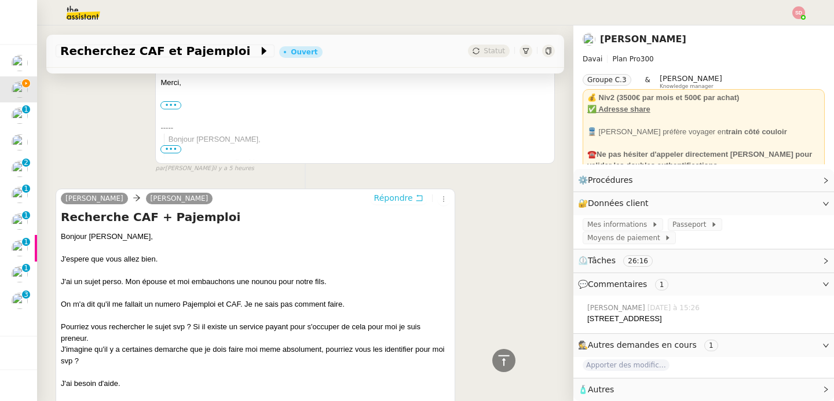
scroll to position [615, 0]
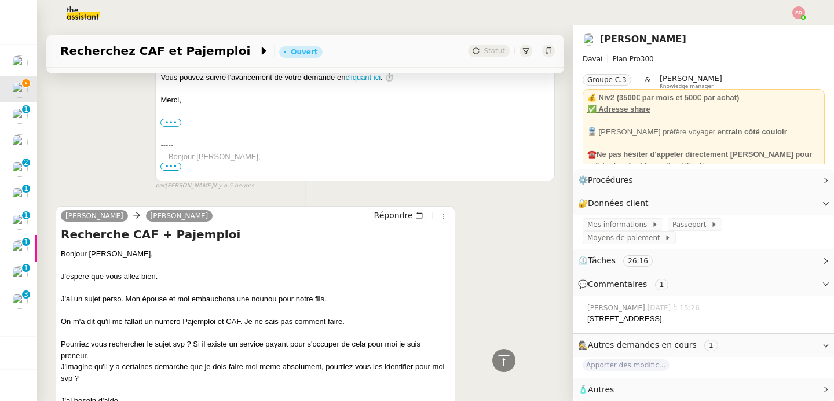
click at [497, 364] on icon at bounding box center [504, 361] width 14 height 14
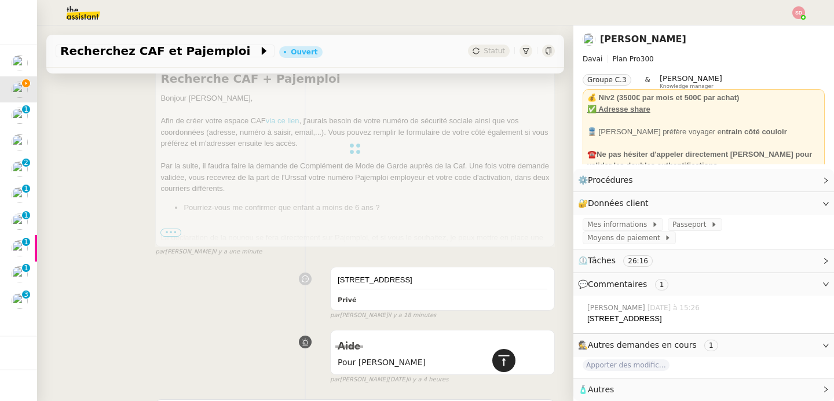
scroll to position [0, 0]
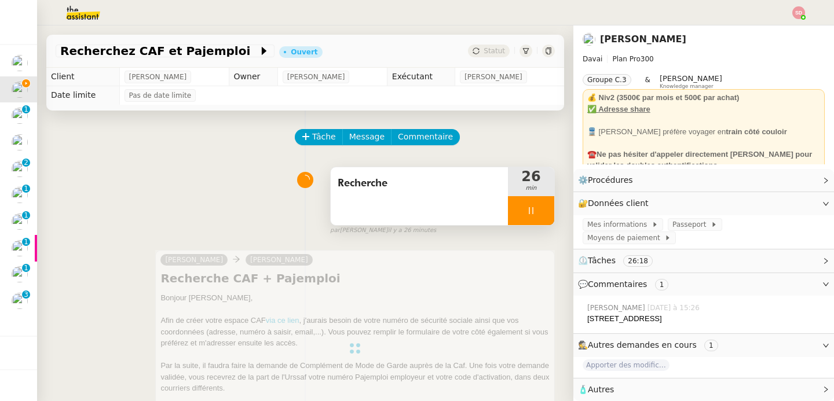
click at [526, 202] on div at bounding box center [531, 210] width 46 height 29
click at [531, 202] on button at bounding box center [542, 210] width 23 height 29
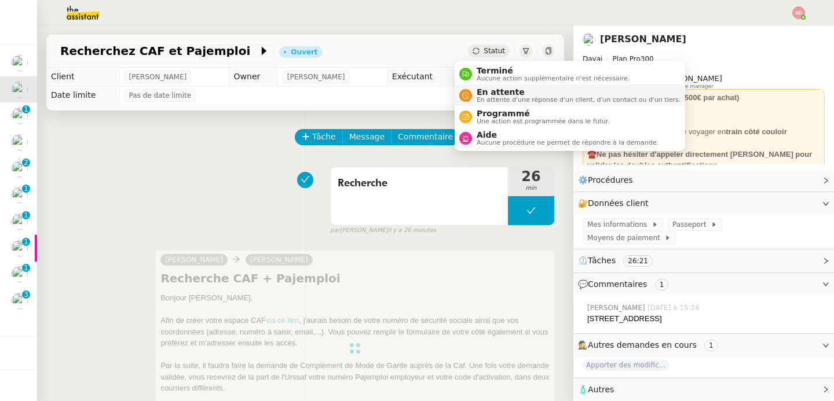
click at [483, 94] on span "En attente" at bounding box center [578, 91] width 204 height 9
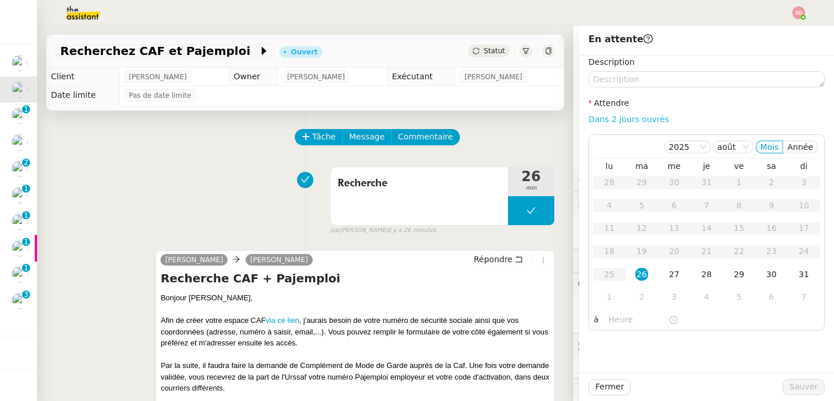
click at [635, 120] on link "Dans 2 jours ouvrés" at bounding box center [628, 119] width 80 height 9
type input "07:00"
click at [798, 384] on span "Sauver" at bounding box center [803, 386] width 28 height 13
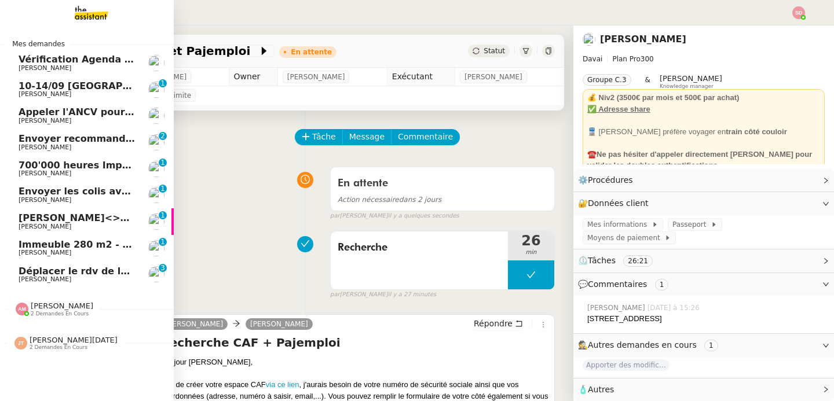
click at [67, 272] on span "Déplacer le rdv de la visio" at bounding box center [87, 271] width 136 height 11
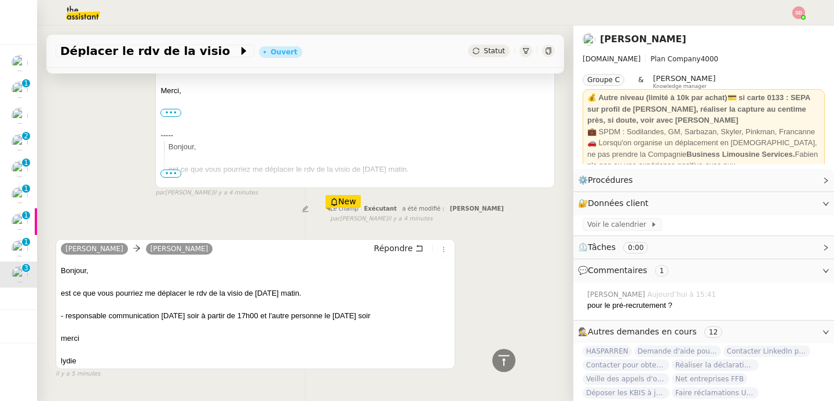
scroll to position [335, 0]
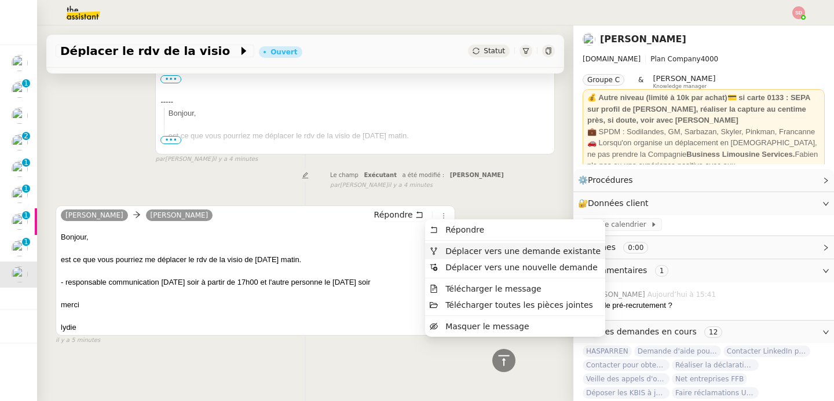
click at [432, 250] on icon at bounding box center [434, 251] width 8 height 8
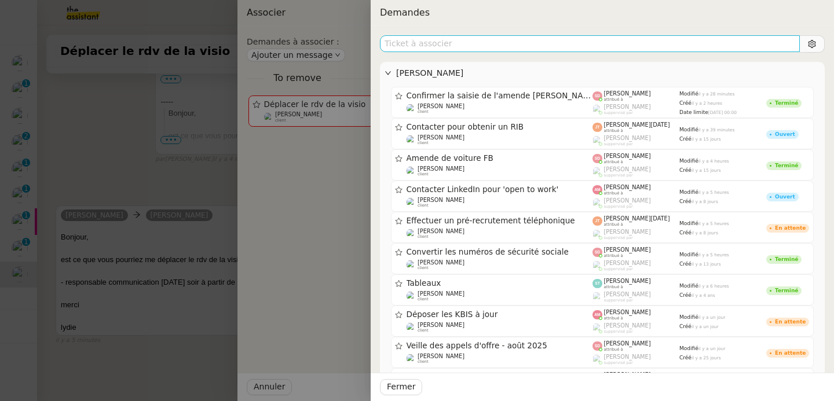
click at [474, 51] on input "text" at bounding box center [590, 43] width 420 height 17
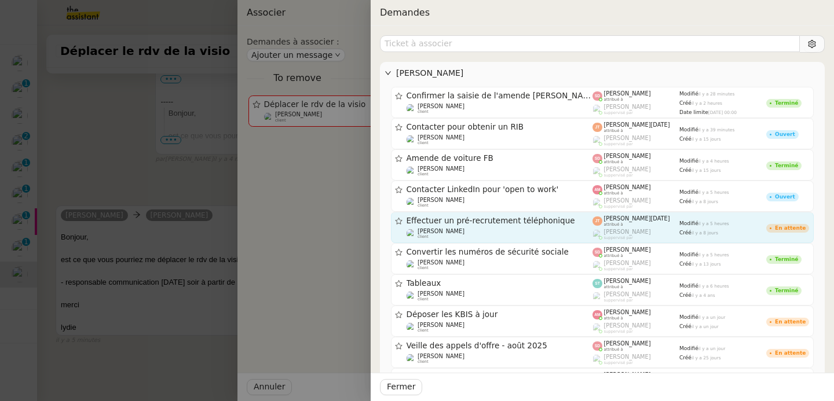
click at [523, 225] on span "Effectuer un pré-recrutement téléphonique" at bounding box center [499, 221] width 186 height 8
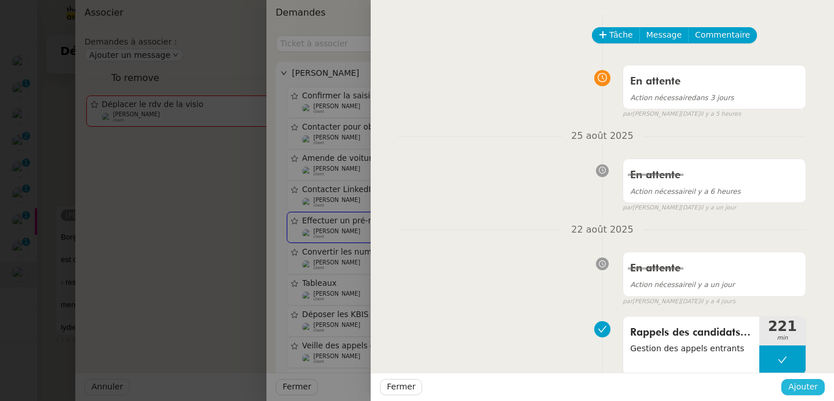
click at [812, 388] on span "Ajouter" at bounding box center [803, 386] width 30 height 13
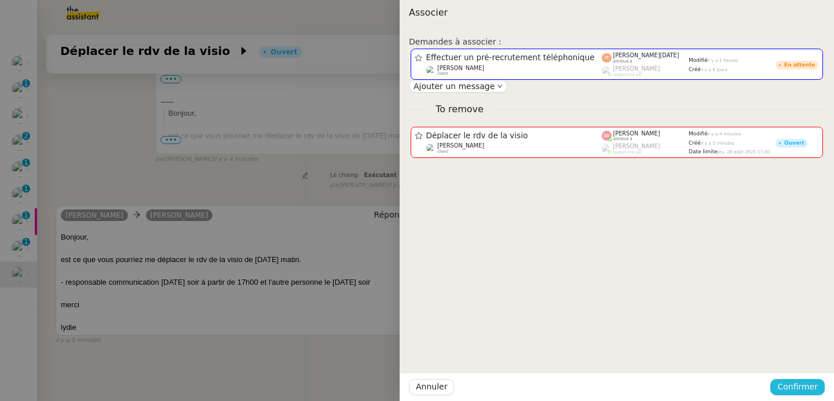
click at [812, 388] on span "Confirmer" at bounding box center [797, 386] width 41 height 13
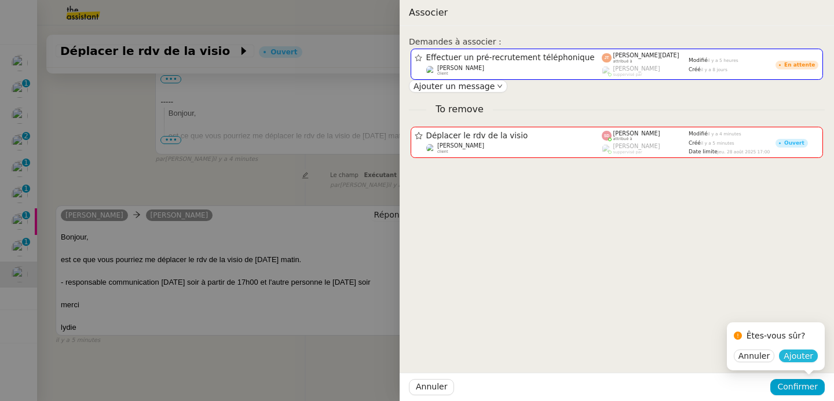
click at [806, 357] on span "Ajouter" at bounding box center [798, 356] width 30 height 12
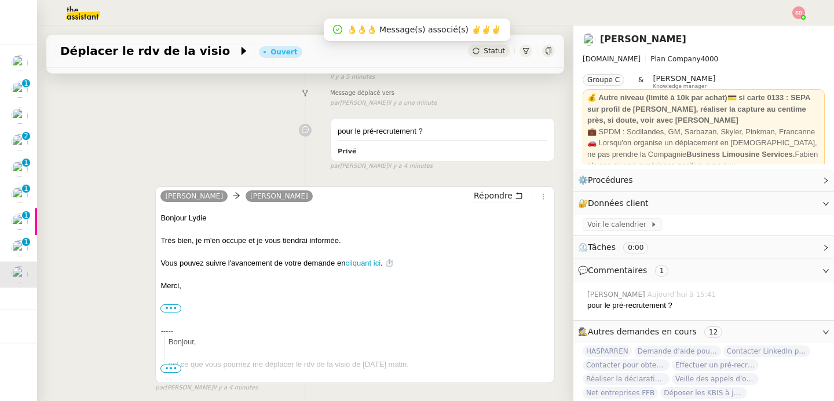
scroll to position [0, 0]
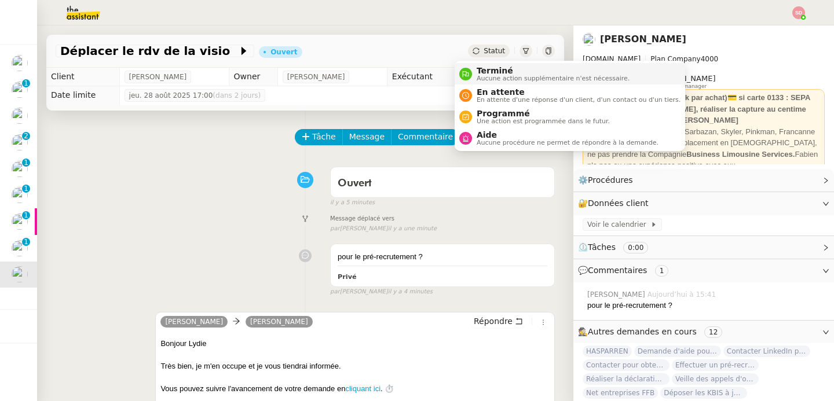
click at [476, 84] on li "Terminé Aucune action supplémentaire n'est nécessaire." at bounding box center [569, 73] width 230 height 21
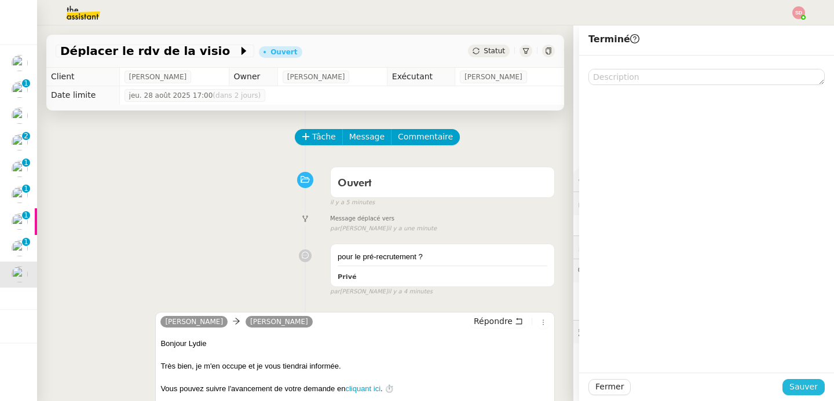
click at [800, 385] on span "Sauver" at bounding box center [803, 386] width 28 height 13
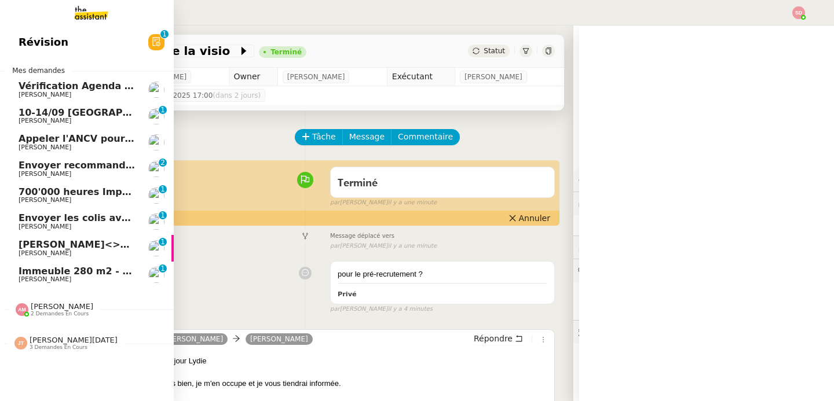
click at [35, 258] on link "Edelman<>Ledger Ariel Wengroff 0 1 2 3 4 5 6 7 8 9" at bounding box center [87, 248] width 174 height 27
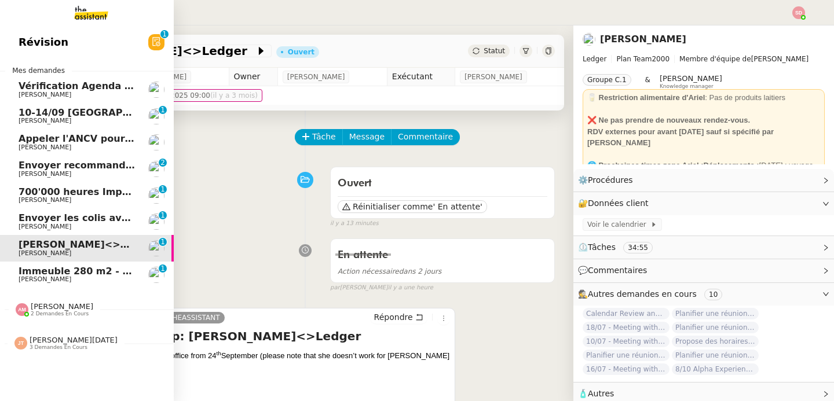
click at [42, 274] on span "Immeuble 280 m2 - Aix-en-Provence 13100 - 1 349 000€" at bounding box center [175, 271] width 313 height 11
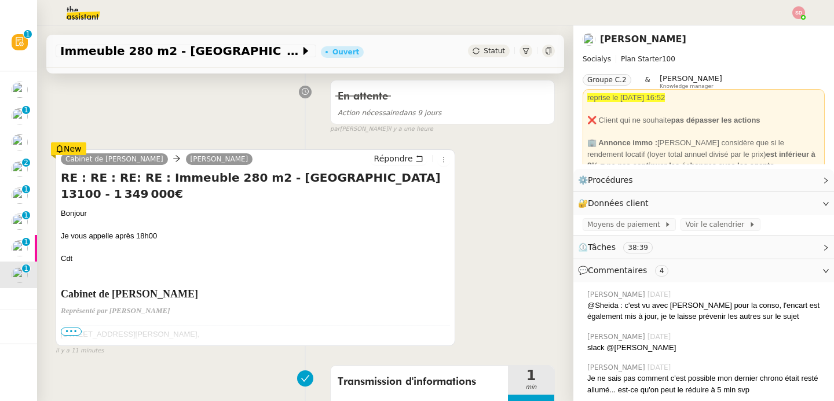
scroll to position [159, 0]
click at [380, 159] on span "Répondre" at bounding box center [393, 158] width 39 height 12
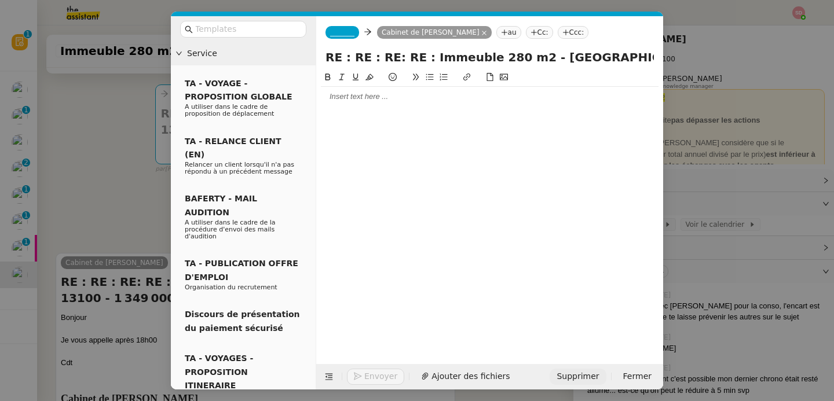
click at [575, 377] on span "Supprimer" at bounding box center [577, 376] width 42 height 13
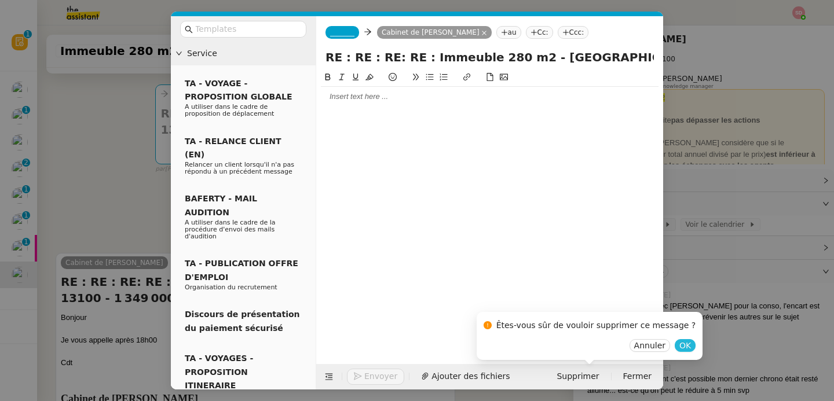
click at [674, 352] on button "OK" at bounding box center [684, 345] width 21 height 13
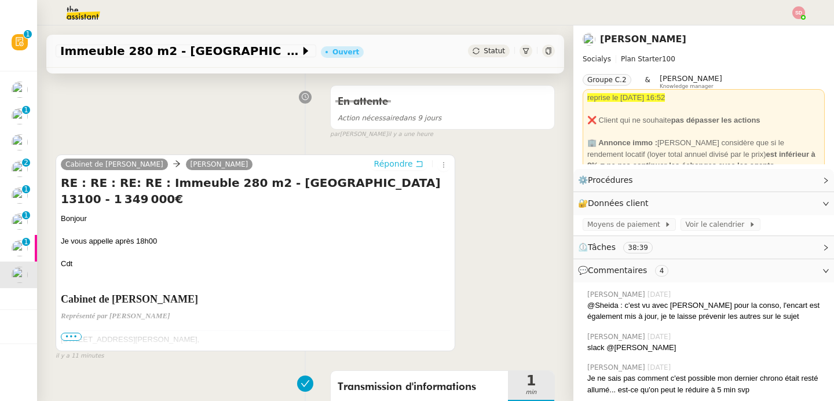
scroll to position [0, 0]
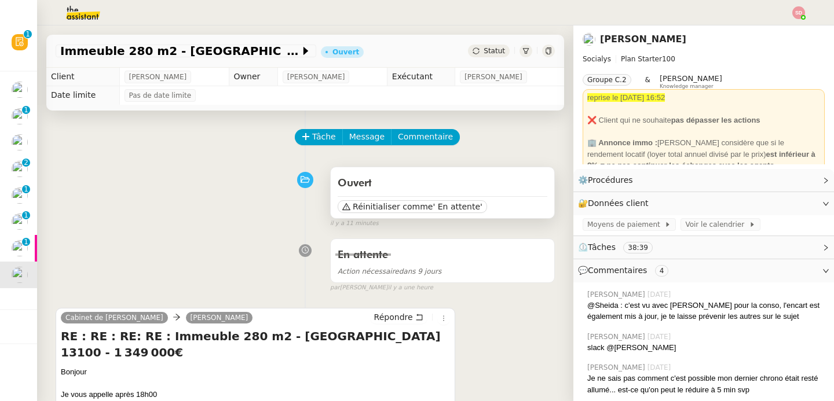
click at [415, 198] on div "Réinitialiser comme ' En attente'" at bounding box center [443, 204] width 210 height 17
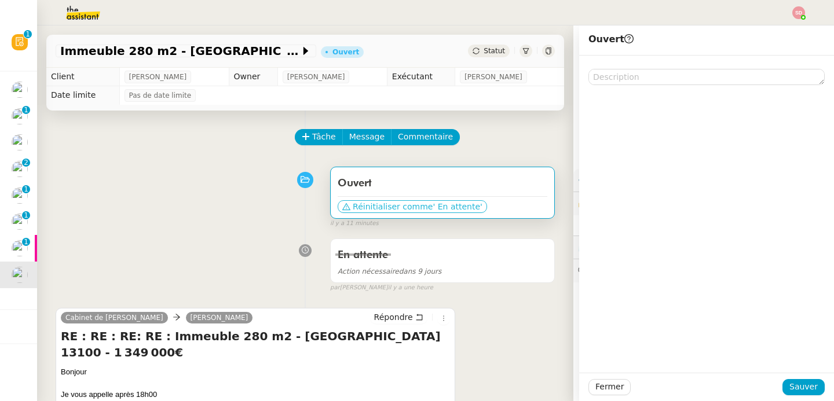
click at [410, 205] on span "Réinitialiser comme" at bounding box center [393, 207] width 80 height 12
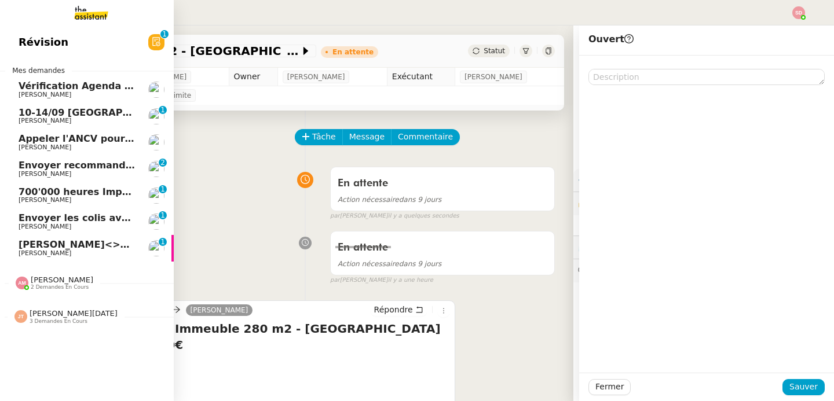
click at [19, 248] on span "Edelman<>Ledger" at bounding box center [88, 244] width 138 height 11
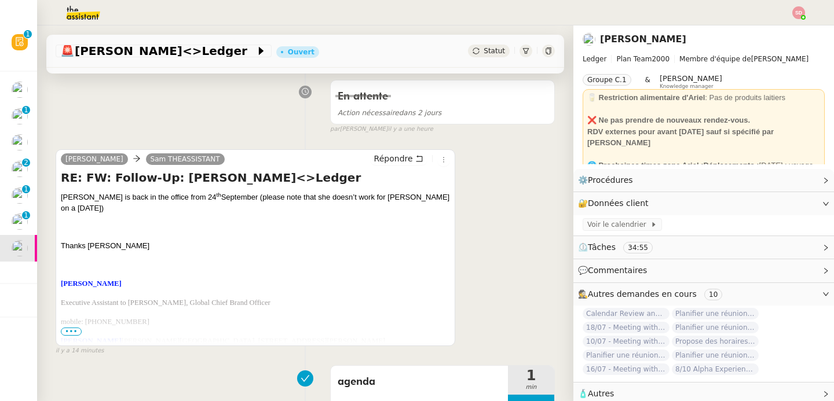
scroll to position [222, 0]
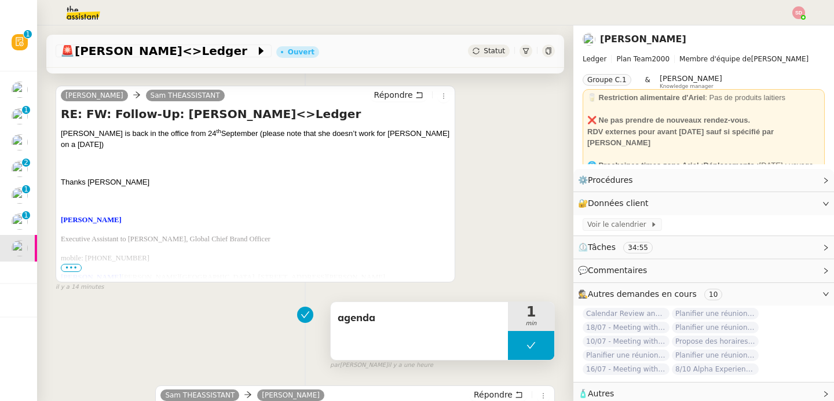
click at [508, 351] on button at bounding box center [531, 345] width 46 height 29
click at [508, 351] on div at bounding box center [519, 345] width 23 height 29
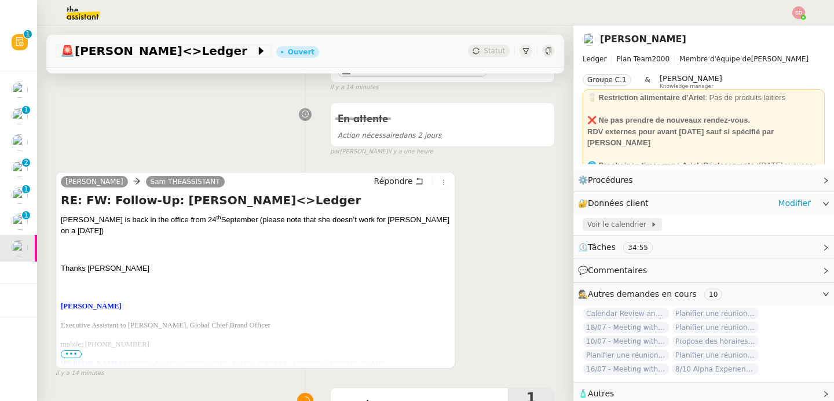
click at [607, 223] on span "Voir le calendrier" at bounding box center [618, 225] width 63 height 12
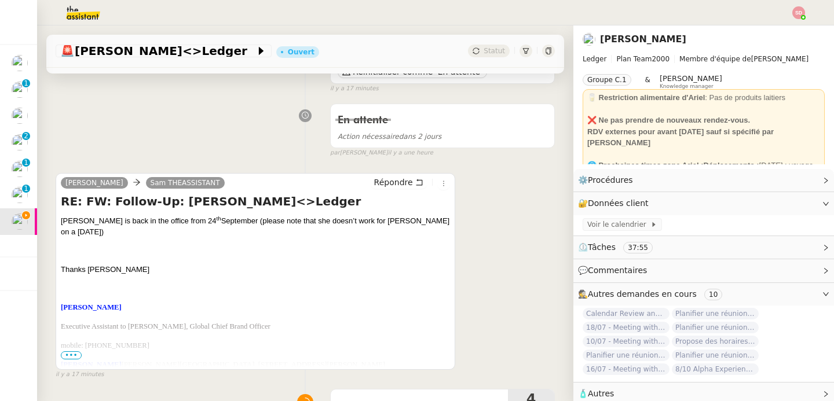
scroll to position [157, 0]
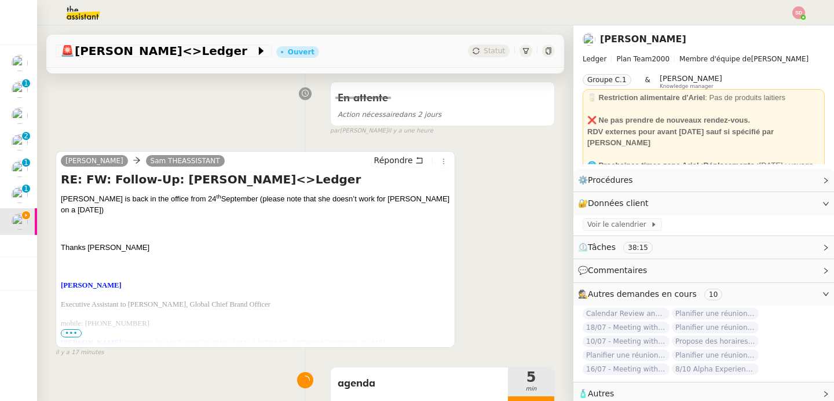
click at [398, 152] on div "Calvert, Liza Sam THEASSISTANT Répondre RE: FW: Follow-Up: Edelman<>Ledger Jack…" at bounding box center [255, 249] width 399 height 197
click at [397, 159] on span "Répondre" at bounding box center [393, 161] width 39 height 12
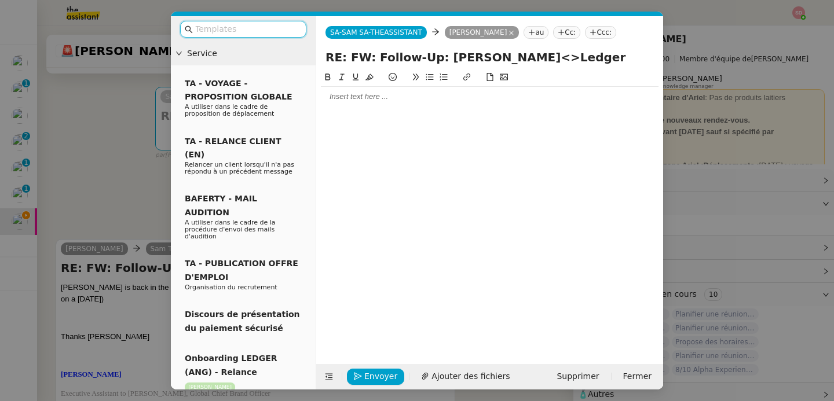
click at [380, 102] on div at bounding box center [490, 96] width 338 height 10
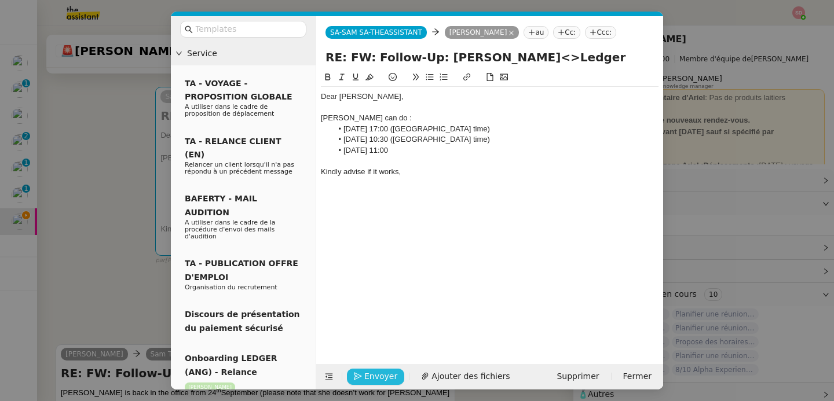
click at [362, 375] on button "Envoyer" at bounding box center [375, 377] width 57 height 16
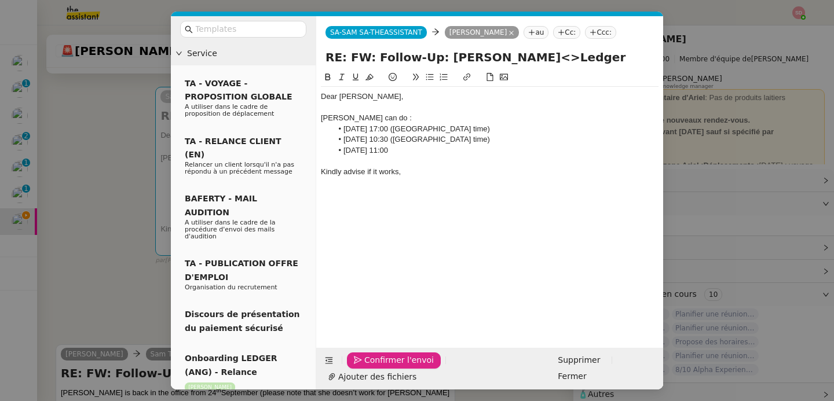
click at [362, 369] on button "Confirmer l'envoi" at bounding box center [394, 361] width 94 height 16
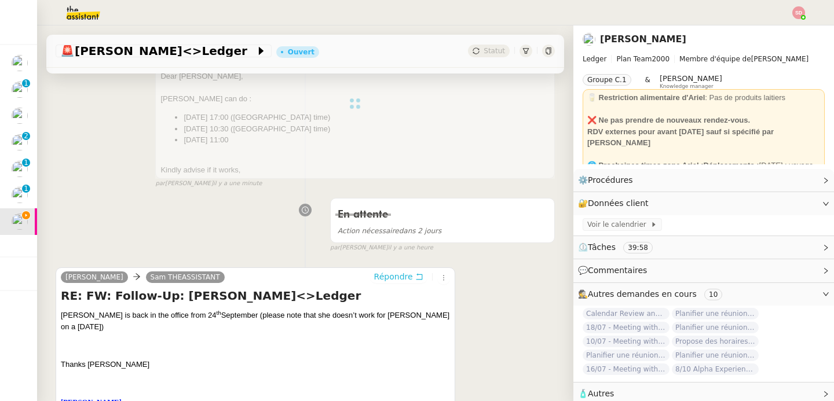
scroll to position [583, 0]
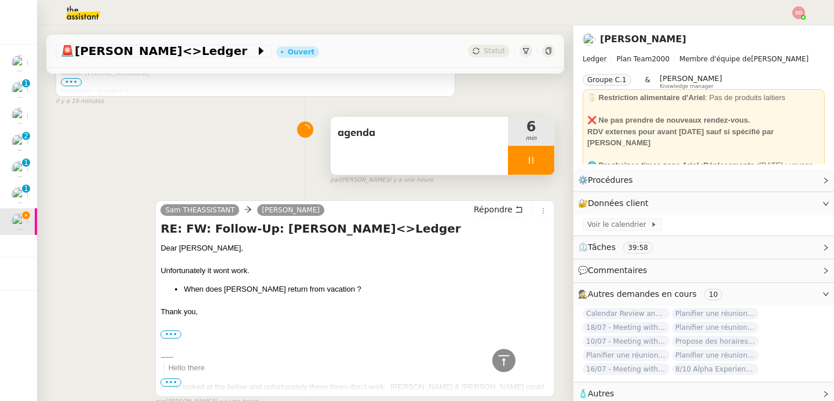
click at [537, 153] on div at bounding box center [531, 160] width 46 height 29
click at [537, 153] on button at bounding box center [542, 160] width 23 height 29
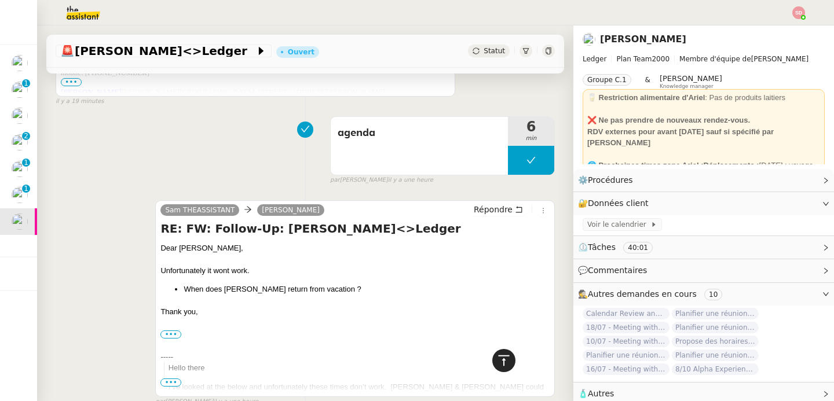
click at [500, 355] on icon at bounding box center [504, 361] width 14 height 14
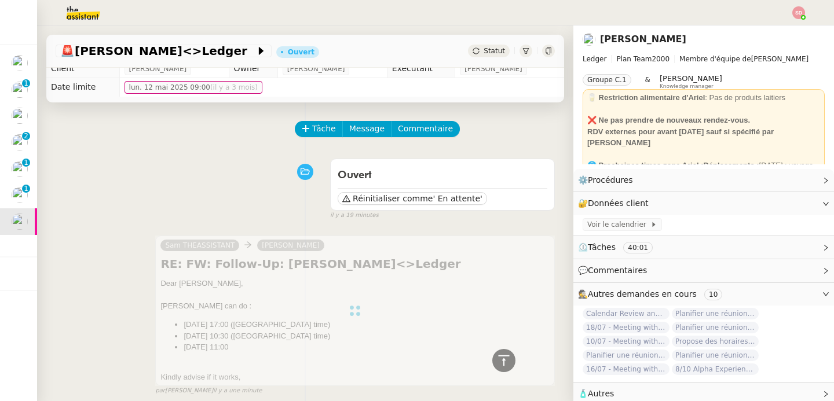
scroll to position [0, 0]
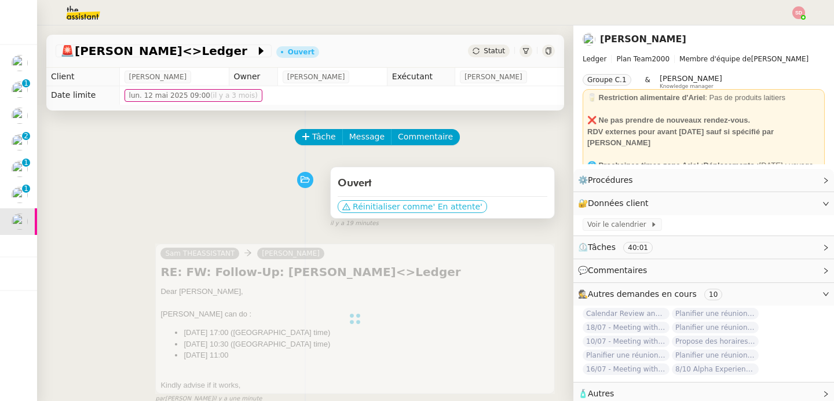
click at [398, 207] on span "Réinitialiser comme" at bounding box center [393, 207] width 80 height 12
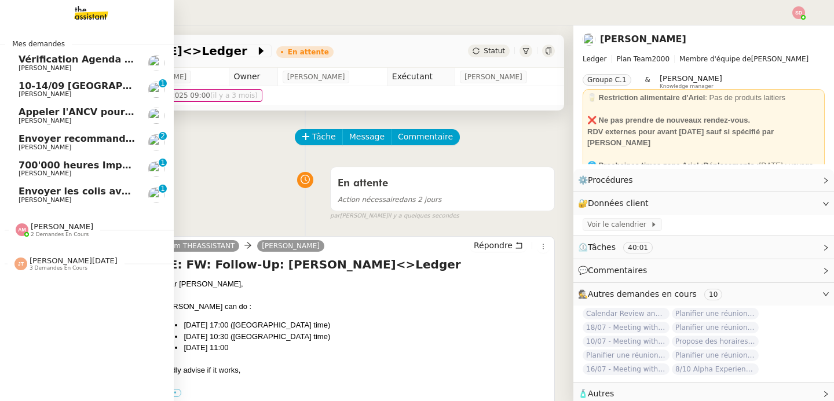
click at [82, 267] on div "Jean-Noël De Tinguy 3 demandes en cours" at bounding box center [74, 263] width 88 height 15
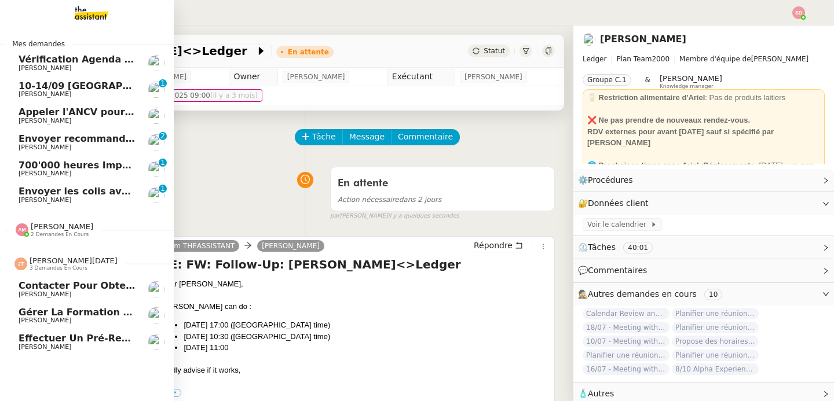
click at [82, 267] on div "Jean-Noël De Tinguy 3 demandes en cours" at bounding box center [74, 263] width 88 height 15
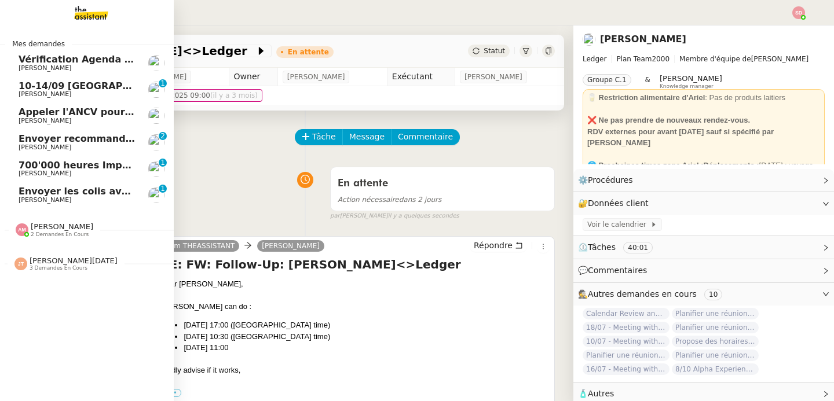
click at [116, 190] on span "Envoyer les colis avec étiquettes" at bounding box center [105, 191] width 172 height 11
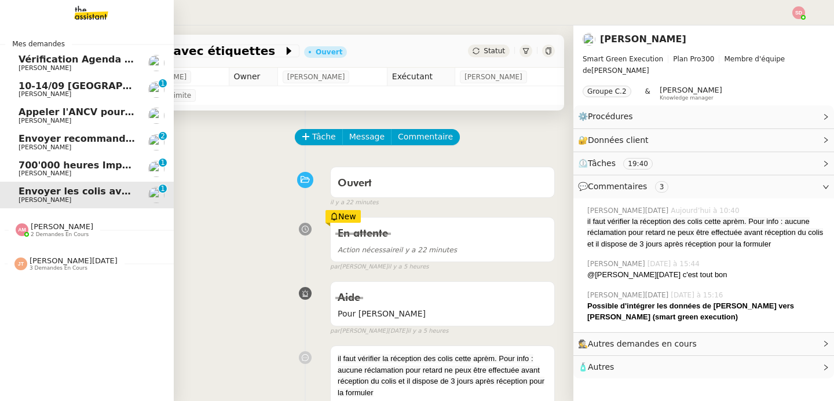
click at [148, 162] on div at bounding box center [156, 169] width 16 height 16
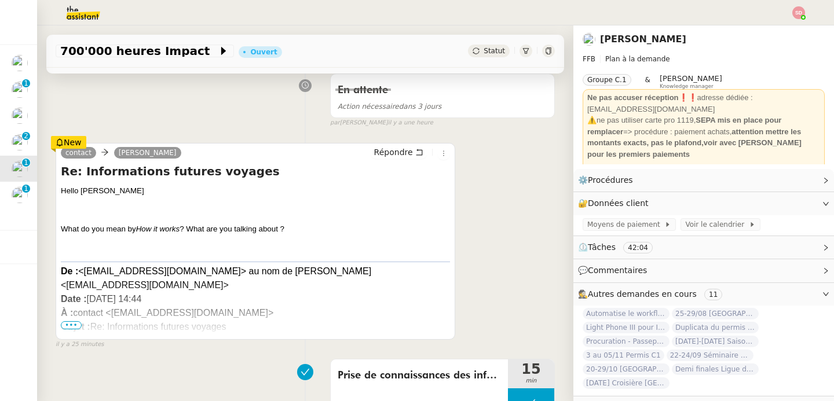
scroll to position [338, 0]
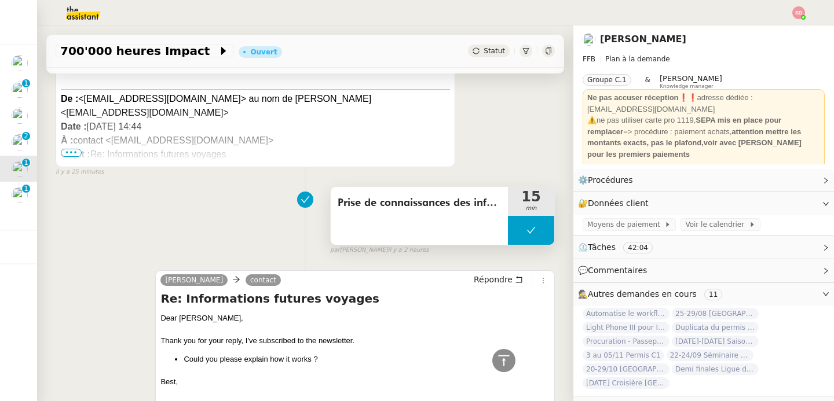
click at [508, 228] on button at bounding box center [531, 230] width 46 height 29
click at [515, 228] on icon at bounding box center [519, 230] width 9 height 9
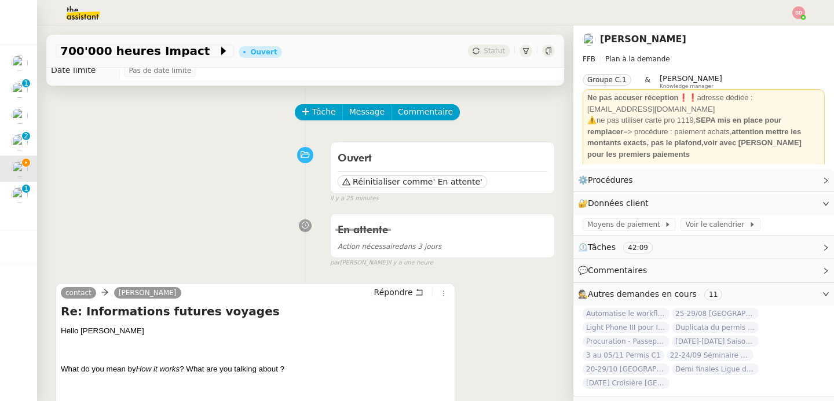
scroll to position [83, 0]
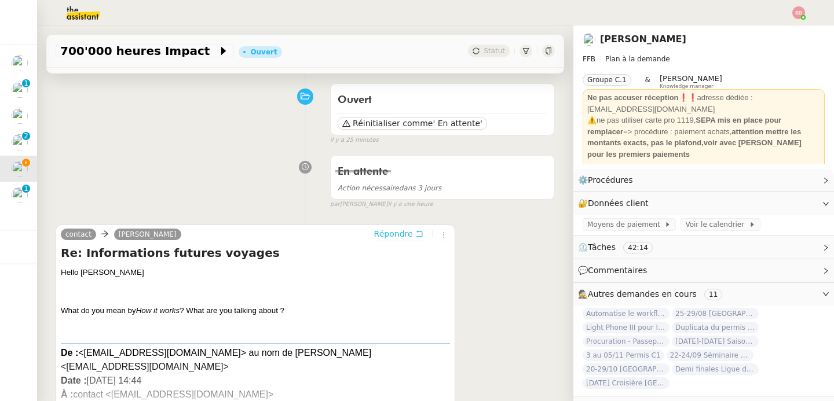
click at [395, 229] on span "Répondre" at bounding box center [393, 234] width 39 height 12
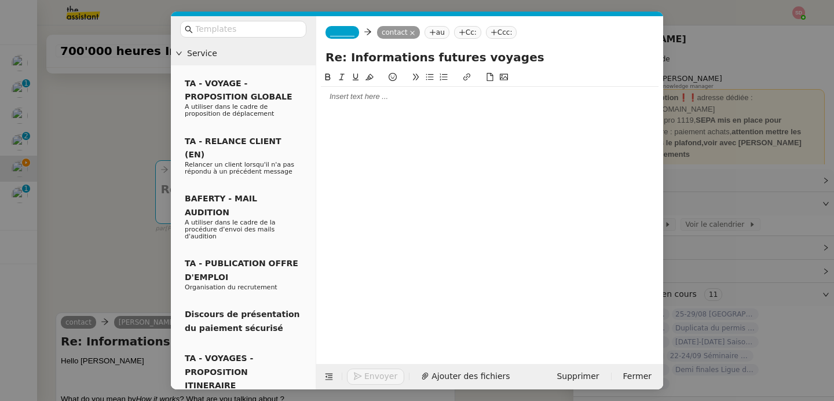
click at [351, 38] on nz-tag "_______" at bounding box center [342, 32] width 34 height 13
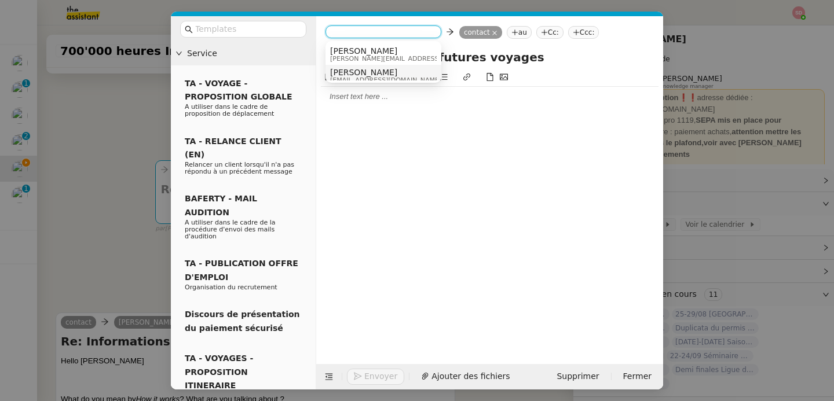
click at [353, 71] on span "Camille" at bounding box center [385, 72] width 111 height 9
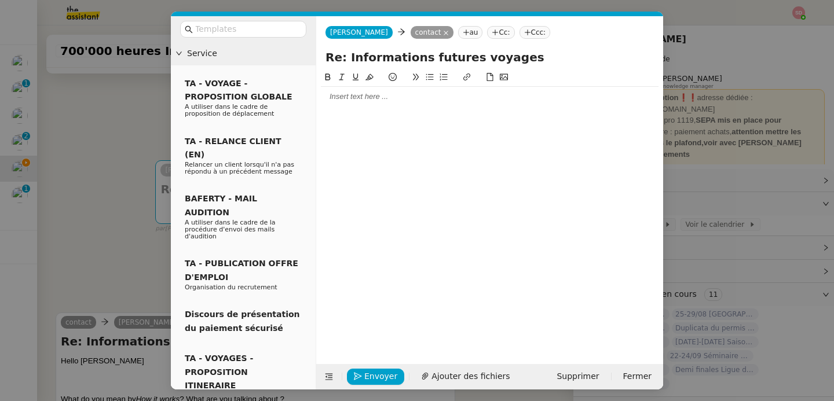
click at [446, 96] on div at bounding box center [490, 96] width 338 height 10
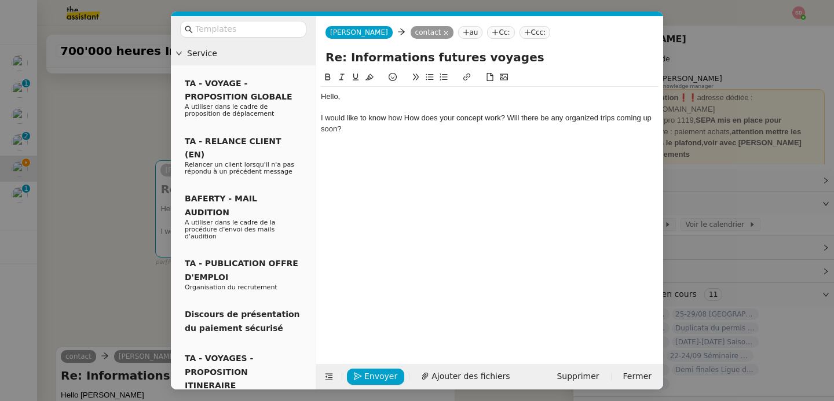
scroll to position [0, 0]
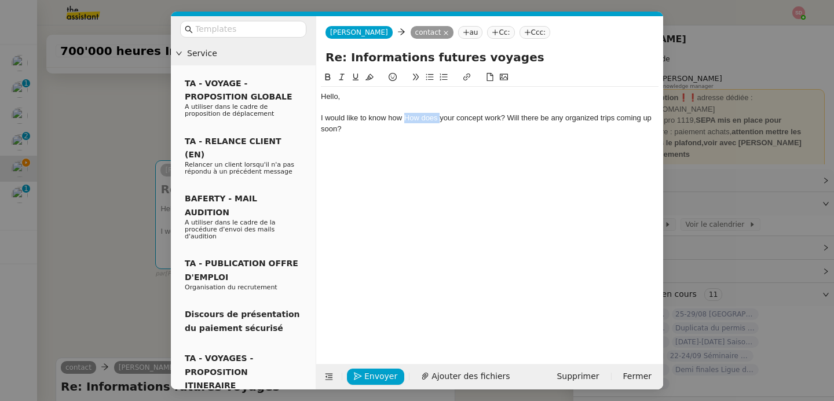
drag, startPoint x: 405, startPoint y: 119, endPoint x: 440, endPoint y: 119, distance: 34.7
click at [440, 119] on div "I would like to know how How does your concept work? Will there be any organize…" at bounding box center [490, 123] width 338 height 21
click at [466, 119] on div "I would like to know how your concept work? Will there be any organized trips c…" at bounding box center [490, 118] width 338 height 10
click at [473, 120] on div "I would like to know how your concept works? Will there be any organized trips …" at bounding box center [490, 118] width 338 height 10
click at [651, 117] on div "I would like to know how your concept works, will there be any organized trips …" at bounding box center [490, 118] width 338 height 10
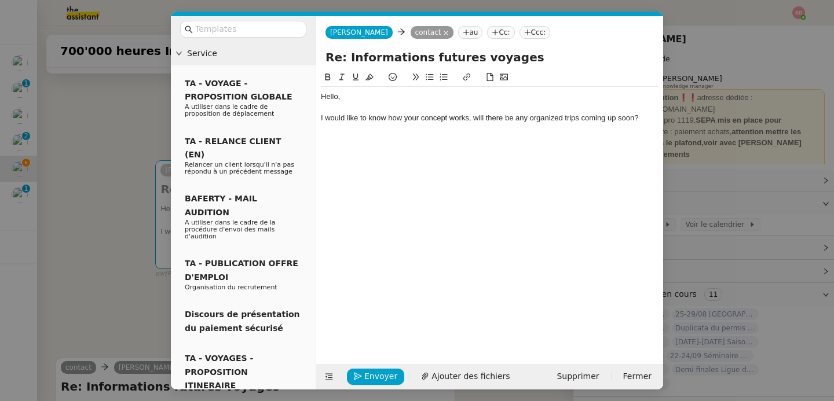
click at [549, 119] on div "I would like to know how your concept works, will there be any organized trips …" at bounding box center [490, 118] width 338 height 10
click at [618, 118] on div "I would like to know how your concept works, will there be any trips coming up …" at bounding box center [490, 118] width 338 height 10
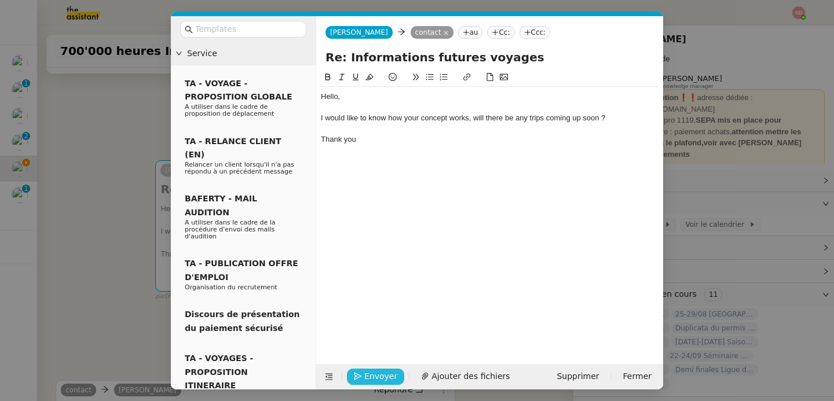
click at [368, 377] on span "Envoyer" at bounding box center [380, 376] width 33 height 13
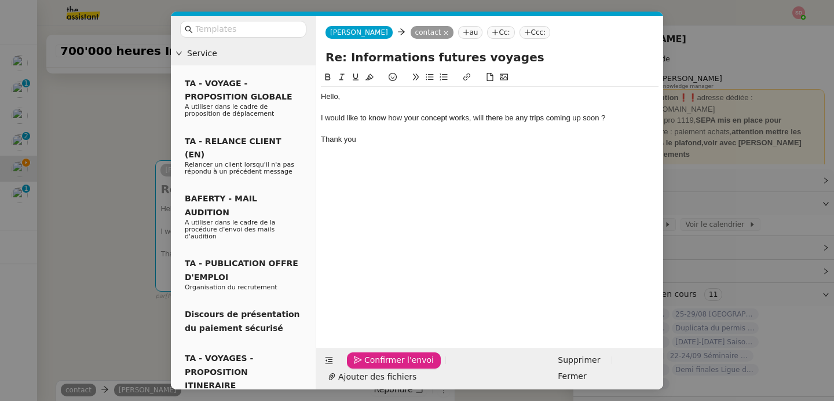
click at [368, 367] on span "Confirmer l'envoi" at bounding box center [398, 360] width 69 height 13
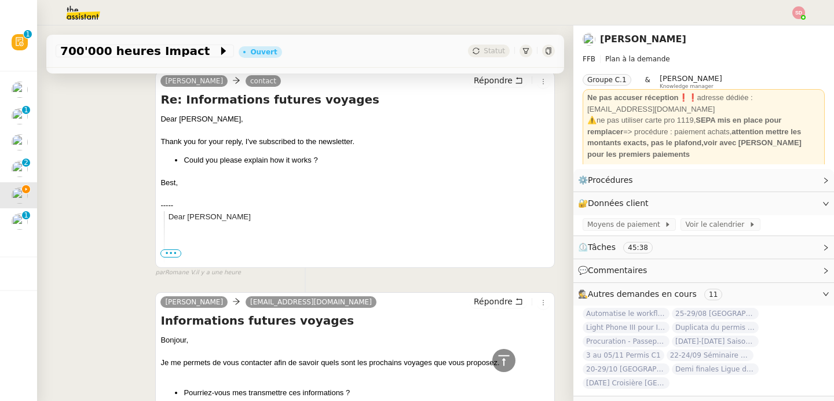
scroll to position [478, 0]
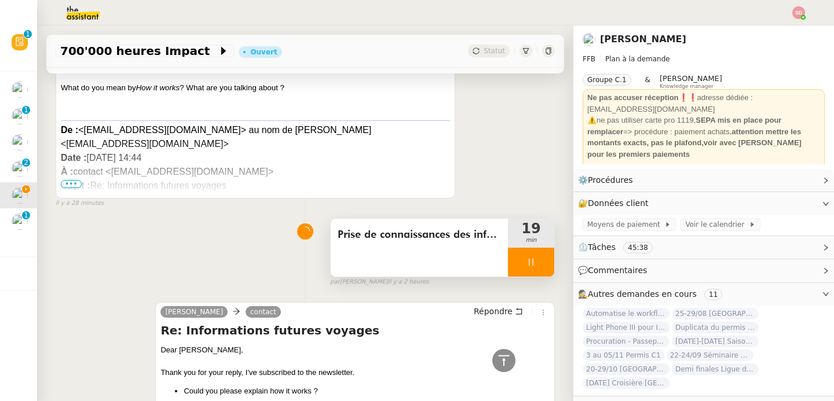
click at [526, 263] on icon at bounding box center [530, 262] width 9 height 9
click at [531, 263] on button at bounding box center [542, 262] width 23 height 29
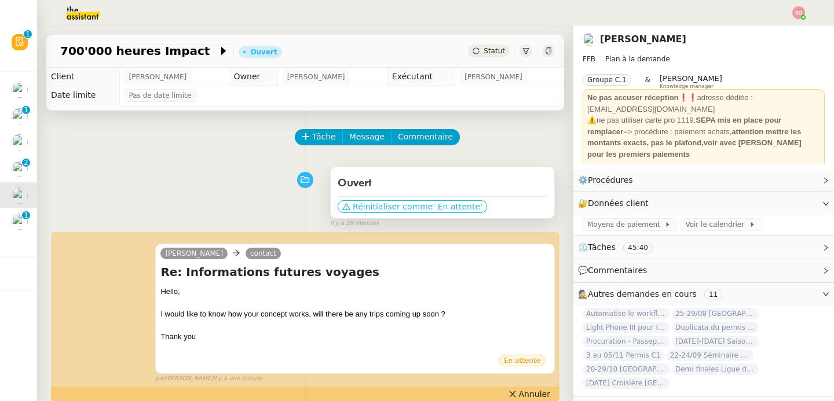
click at [445, 201] on span "' En attente'" at bounding box center [456, 207] width 49 height 12
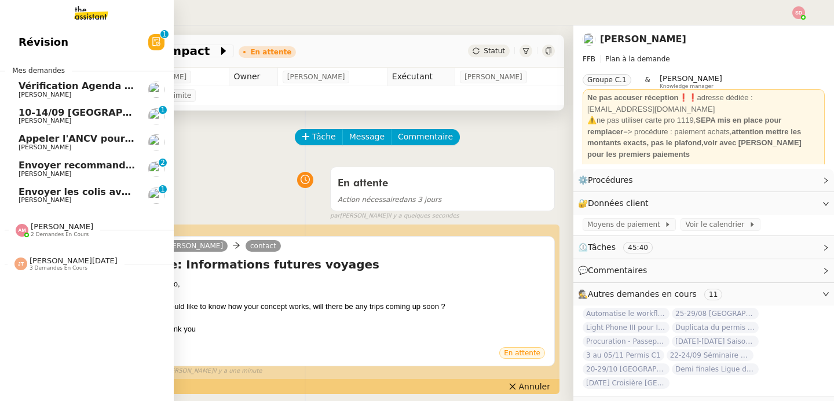
click at [32, 167] on span "Envoyer recommandé à Samsic" at bounding box center [136, 165] width 234 height 11
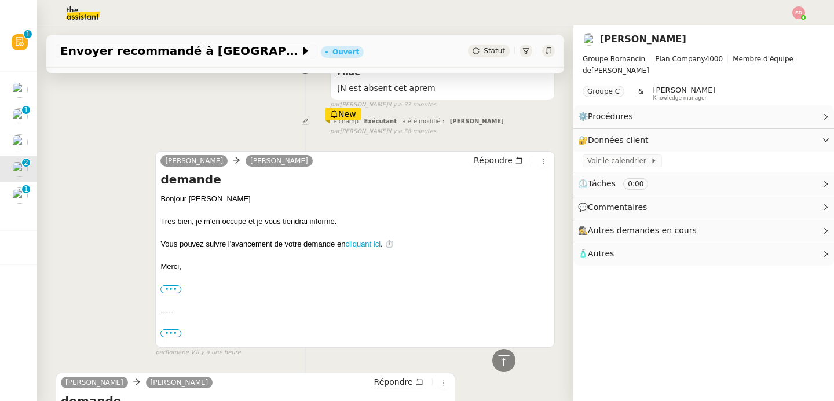
scroll to position [656, 0]
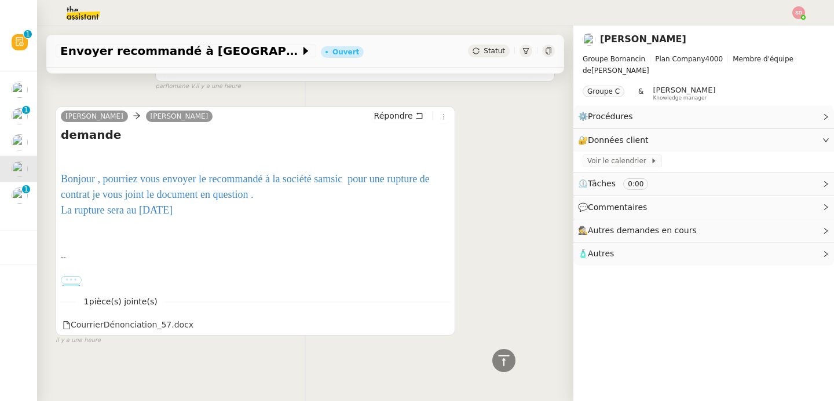
click at [75, 276] on label "•••" at bounding box center [71, 280] width 21 height 8
click at [0, 0] on input "•••" at bounding box center [0, 0] width 0 height 0
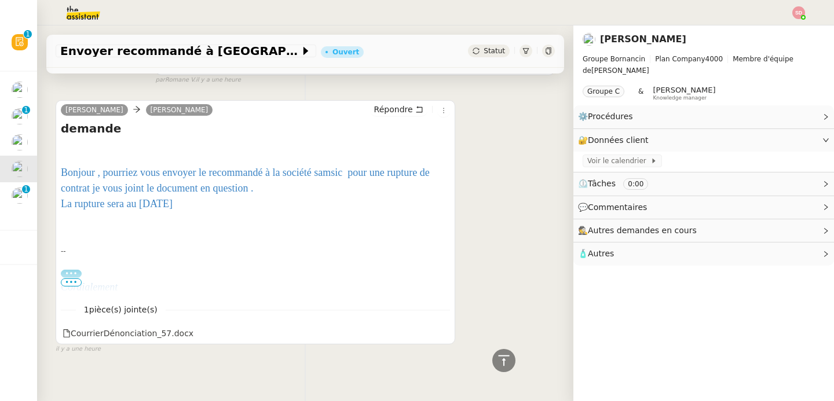
click at [73, 286] on span "•••" at bounding box center [71, 282] width 21 height 8
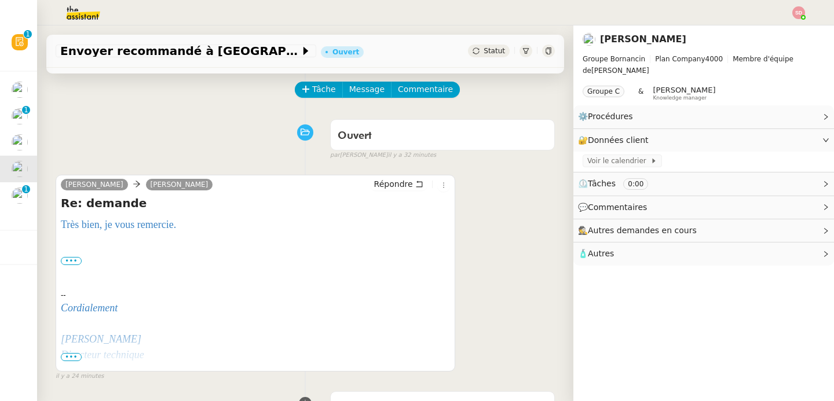
scroll to position [0, 0]
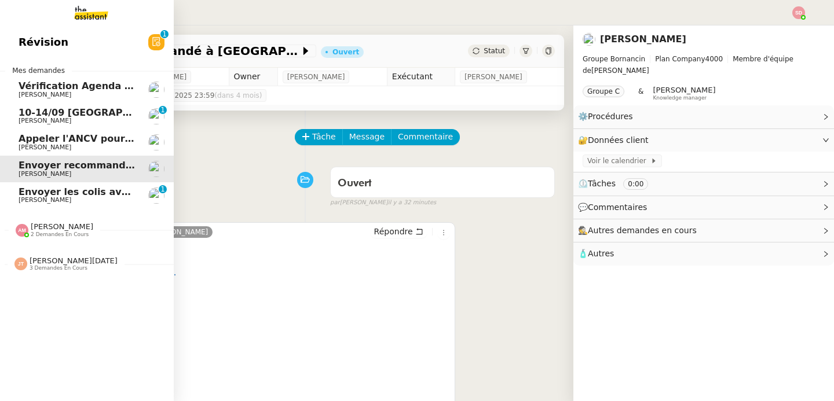
click at [19, 138] on span "Appeler l'ANCV pour suivi des chèques vacances" at bounding box center [146, 138] width 254 height 11
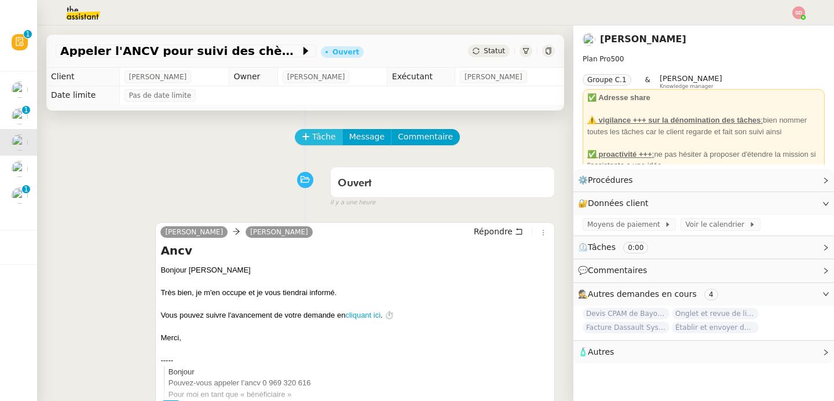
click at [314, 131] on span "Tâche" at bounding box center [324, 136] width 24 height 13
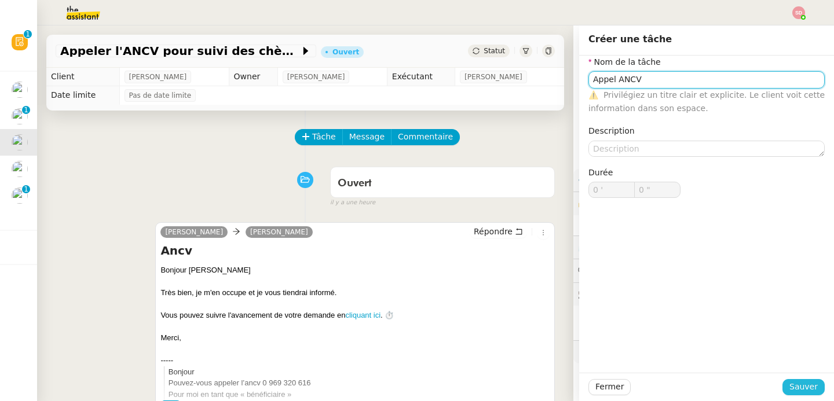
type input "Appel ANCV"
click at [804, 390] on span "Sauver" at bounding box center [803, 386] width 28 height 13
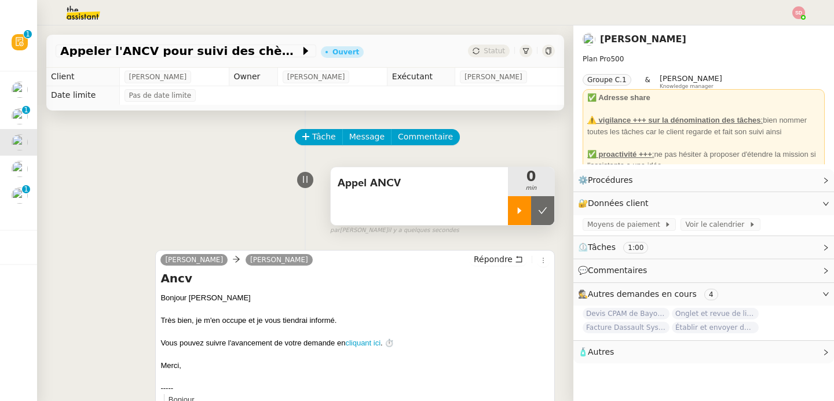
click at [508, 221] on div at bounding box center [519, 210] width 23 height 29
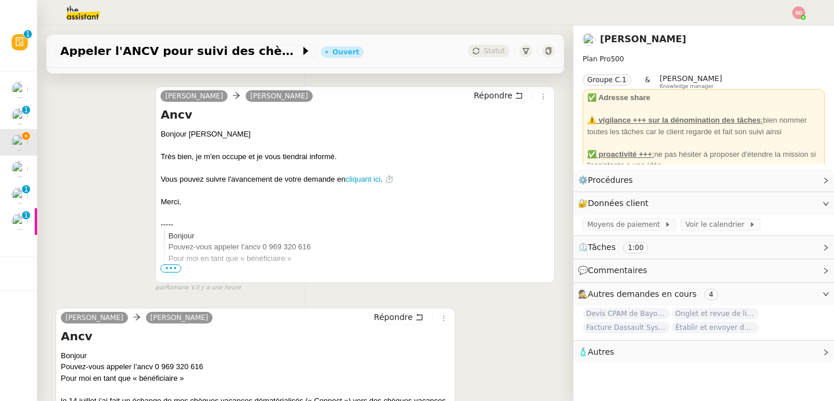
scroll to position [339, 0]
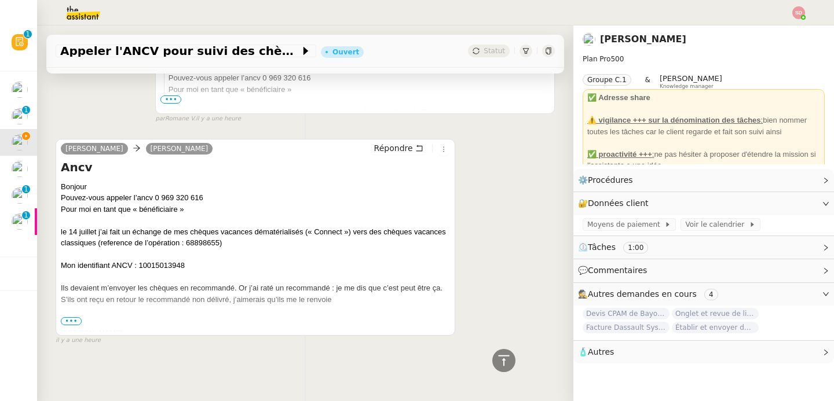
click at [74, 317] on span "•••" at bounding box center [71, 321] width 21 height 8
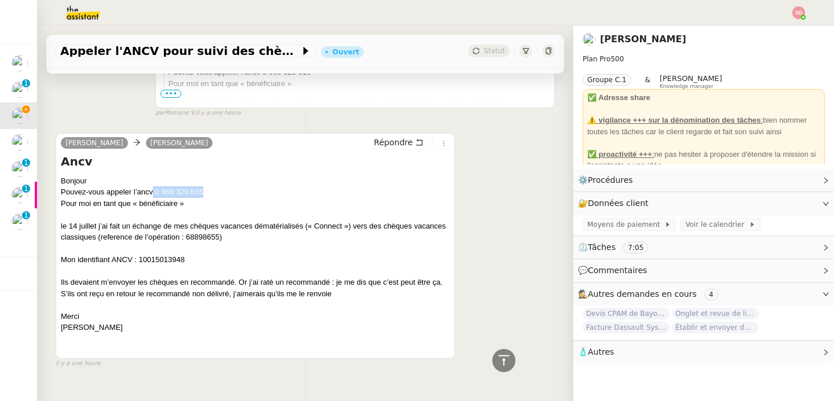
drag, startPoint x: 208, startPoint y: 192, endPoint x: 153, endPoint y: 192, distance: 55.0
click at [153, 192] on div "Bonjour Pouvez-vous appeler l’ancv 0 969 320 616 Pour moi en tant que « bénéfic…" at bounding box center [255, 265] width 389 height 181
copy div "0 969 320 616"
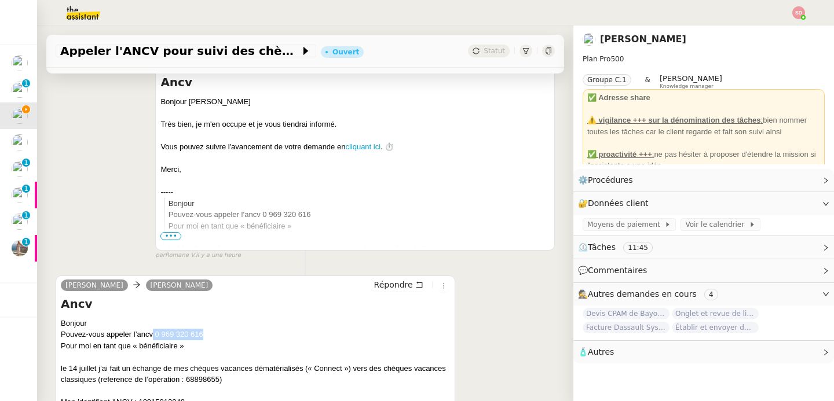
scroll to position [368, 0]
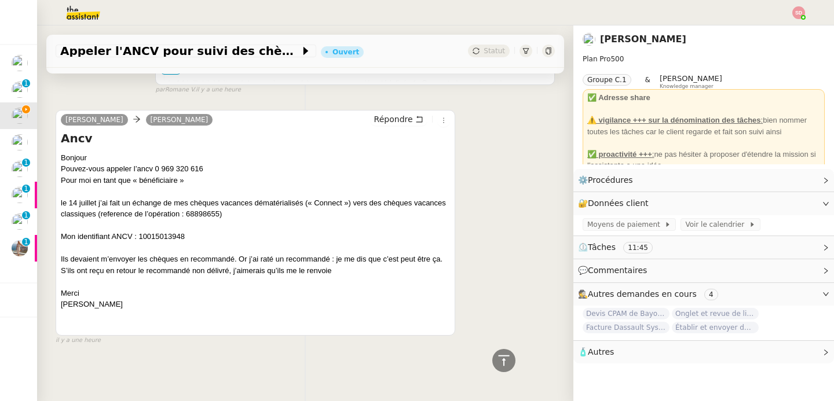
click at [348, 212] on div "Bonjour Pouvez-vous appeler l’ancv 0 969 320 616 Pour moi en tant que « bénéfic…" at bounding box center [255, 242] width 389 height 181
click at [782, 201] on link "Modifier" at bounding box center [794, 203] width 33 height 13
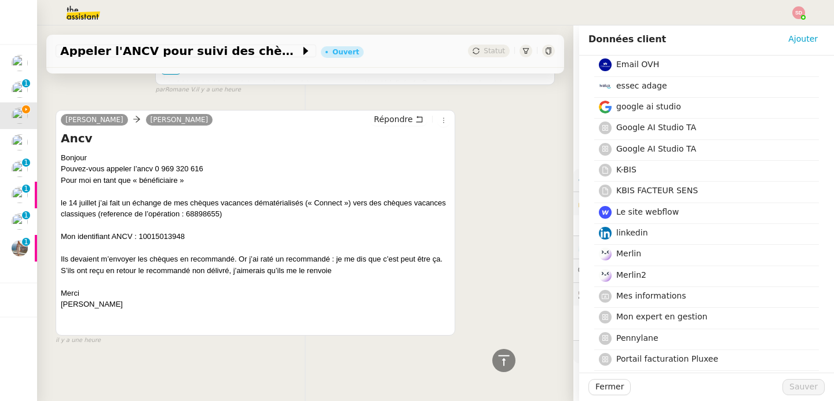
scroll to position [209, 0]
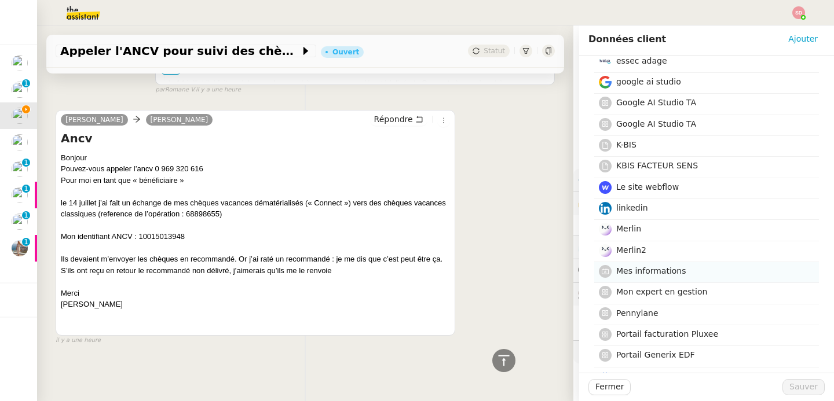
click at [659, 277] on h4 "Mes informations" at bounding box center [714, 271] width 196 height 13
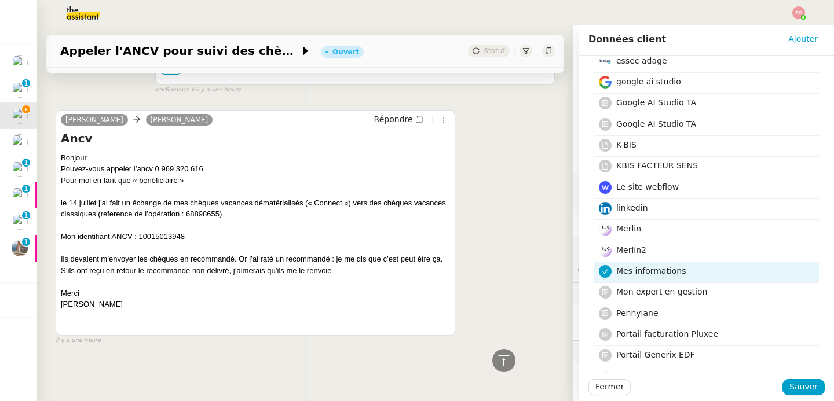
click at [797, 397] on div "Fermer Sauver" at bounding box center [706, 387] width 255 height 28
click at [796, 393] on span "Sauver" at bounding box center [803, 386] width 28 height 13
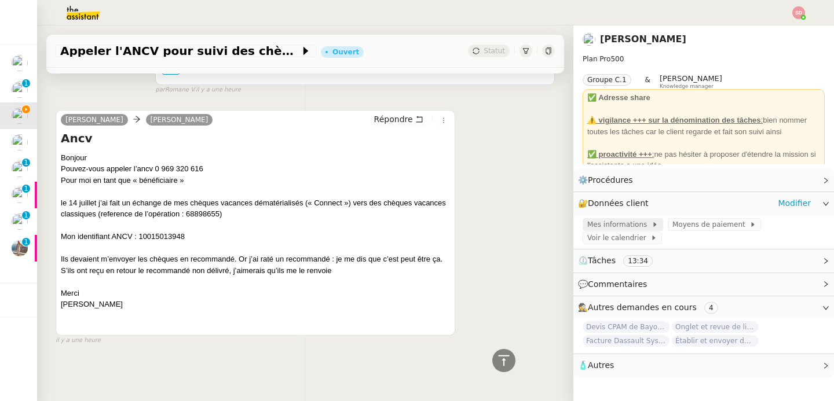
click at [602, 226] on span "Mes informations" at bounding box center [619, 225] width 64 height 12
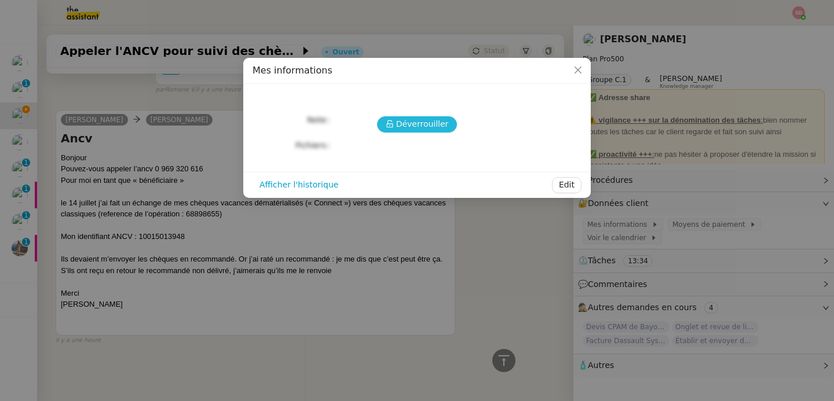
click at [383, 120] on button "Déverrouiller" at bounding box center [417, 124] width 80 height 16
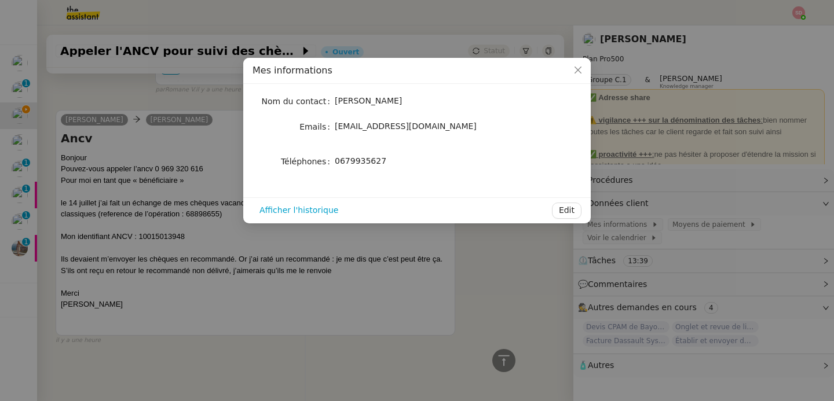
click at [368, 160] on span "0679935627" at bounding box center [361, 160] width 52 height 9
click at [485, 276] on nz-modal-container "Mes informations Nom du contact Jean-Baptiste Barfety Emails jbarfety@gmail.com…" at bounding box center [417, 200] width 834 height 401
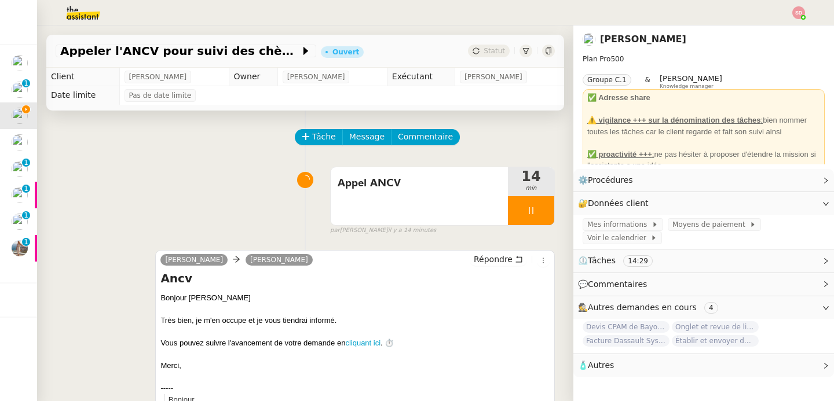
scroll to position [368, 0]
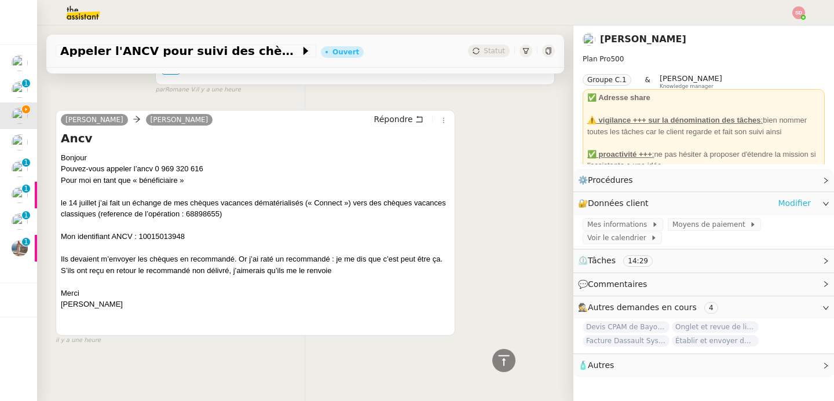
click at [783, 200] on link "Modifier" at bounding box center [794, 203] width 33 height 13
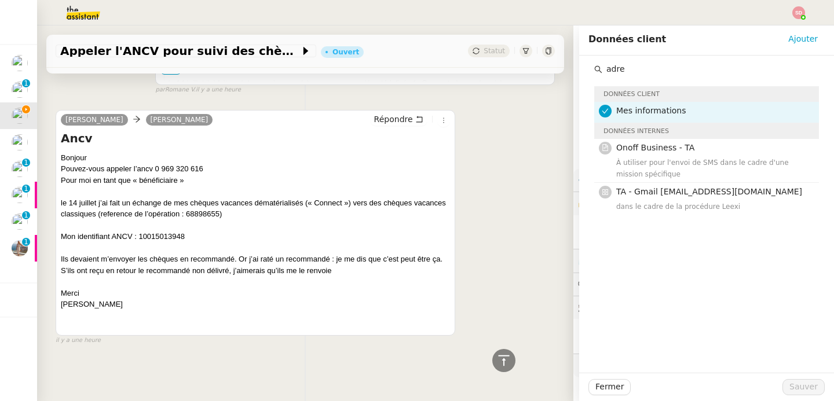
type input "adre"
click at [646, 77] on div "Données client Mes informations Données internes Onoff Business - TA À utiliser…" at bounding box center [706, 146] width 225 height 138
click at [648, 71] on input "adre" at bounding box center [710, 69] width 217 height 16
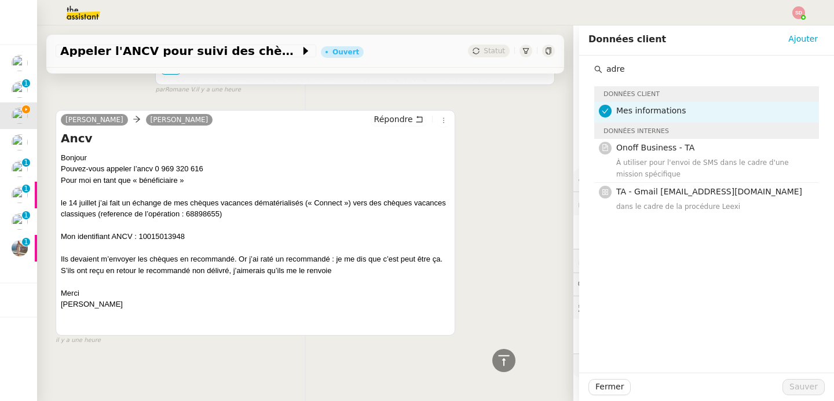
click at [648, 71] on input "adre" at bounding box center [710, 69] width 217 height 16
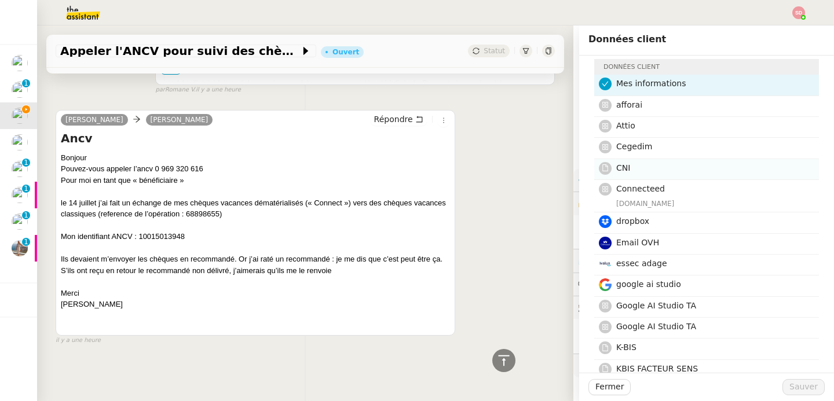
scroll to position [28, 0]
click at [684, 175] on div "CNI" at bounding box center [714, 169] width 196 height 16
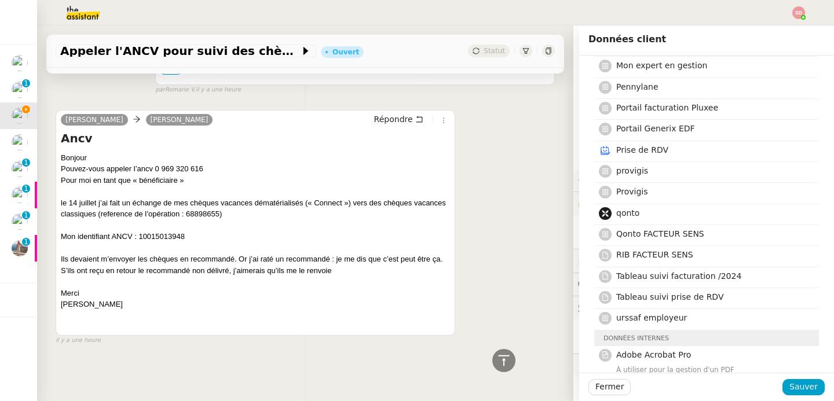
scroll to position [437, 0]
click at [687, 259] on h4 "RIB FACTEUR SENS" at bounding box center [714, 253] width 196 height 13
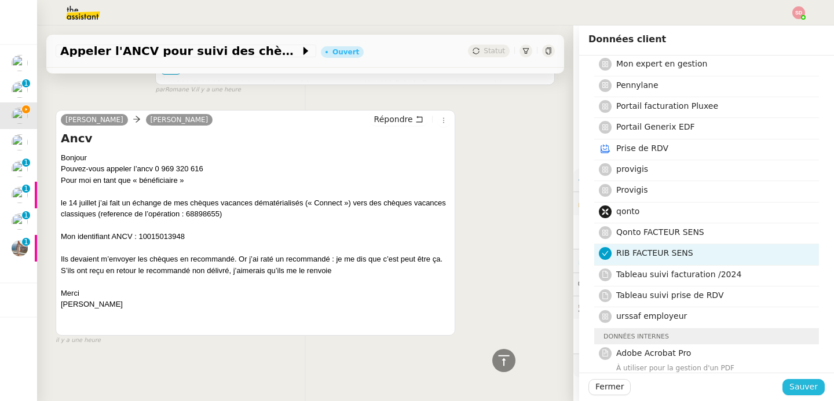
click at [789, 386] on span "Sauver" at bounding box center [803, 386] width 28 height 13
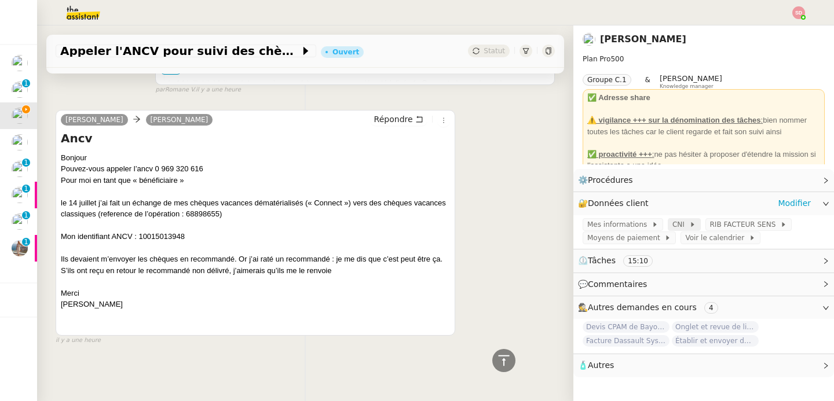
click at [684, 223] on span at bounding box center [686, 225] width 5 height 8
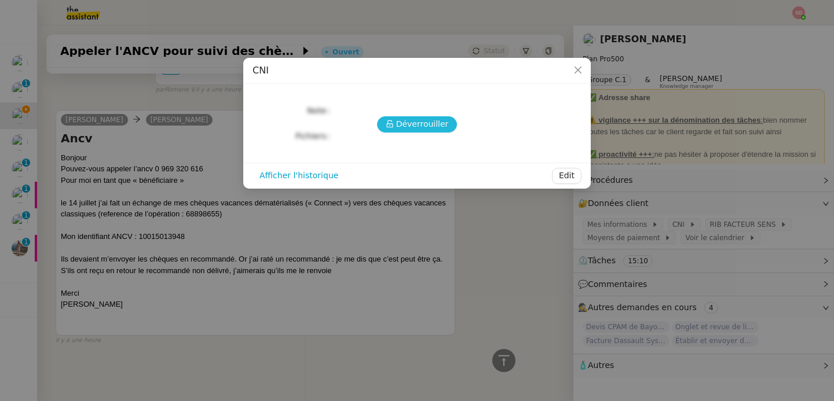
click at [401, 131] on button "Déverrouiller" at bounding box center [417, 124] width 80 height 16
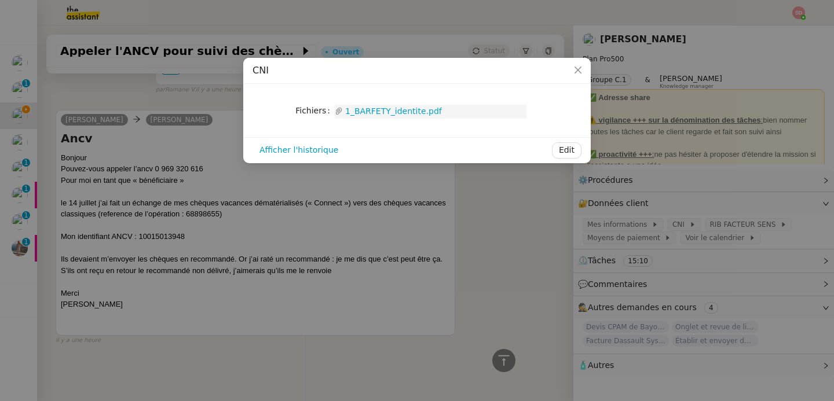
click at [398, 106] on link "1_BARFETY_identite.pdf" at bounding box center [435, 111] width 184 height 13
click at [795, 237] on nz-modal-container "CNI Fichiers Upload 1_BARFETY_identite.pdf Afficher l'historique Edit" at bounding box center [417, 200] width 834 height 401
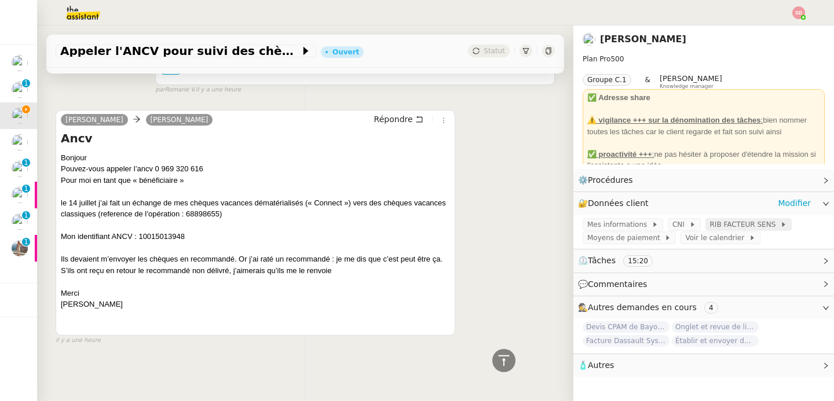
click at [750, 223] on span "RIB FACTEUR SENS" at bounding box center [745, 225] width 70 height 12
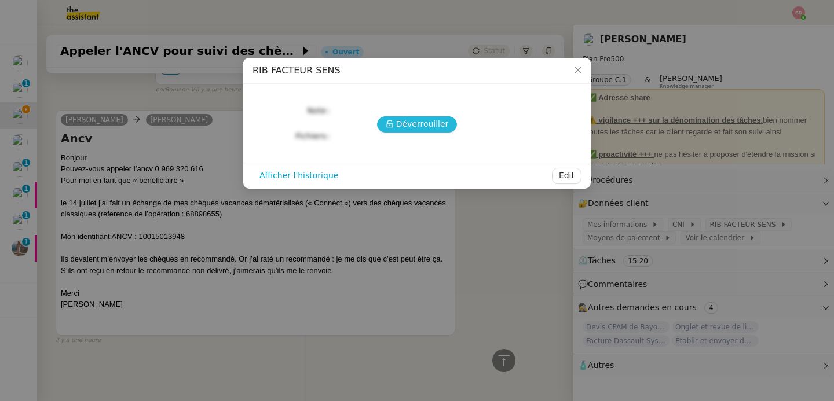
click at [426, 118] on span "Déverrouiller" at bounding box center [422, 124] width 53 height 13
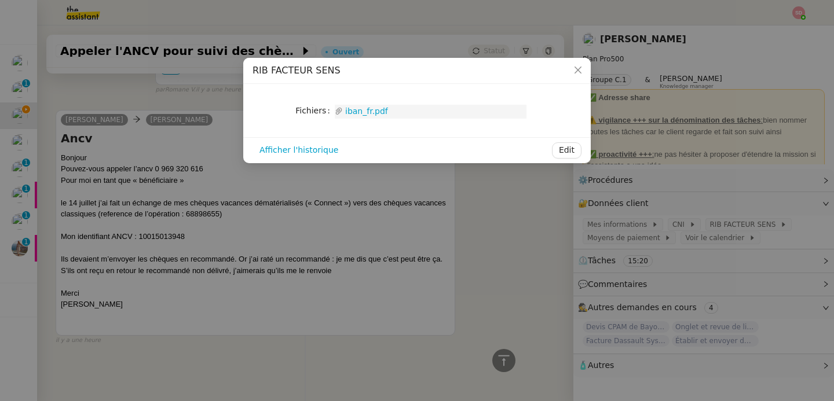
click at [380, 107] on link "iban_fr.pdf" at bounding box center [435, 111] width 184 height 13
click at [468, 263] on nz-modal-container "RIB FACTEUR SENS Fichiers Upload iban_fr.pdf Afficher l'historique Edit" at bounding box center [417, 200] width 834 height 401
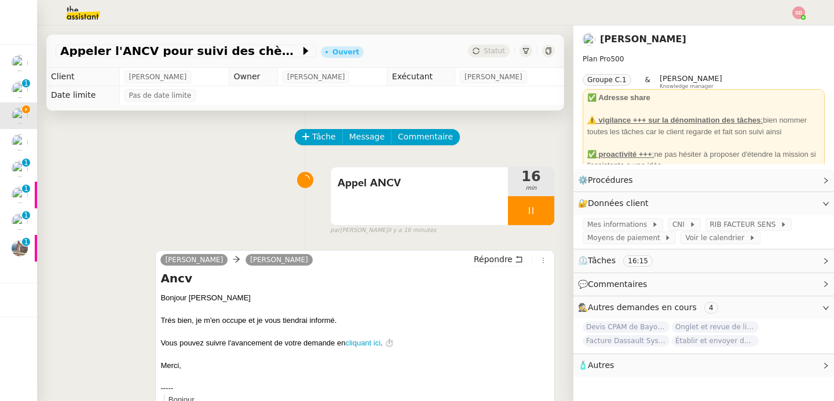
click at [77, 9] on img at bounding box center [74, 12] width 90 height 25
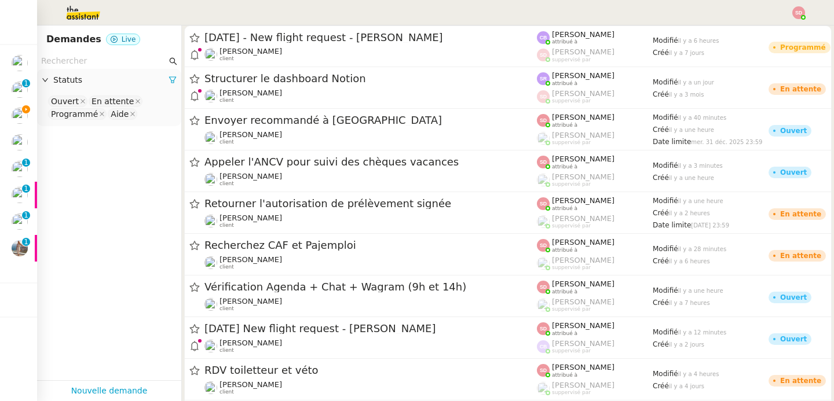
click at [100, 61] on input "text" at bounding box center [104, 60] width 126 height 13
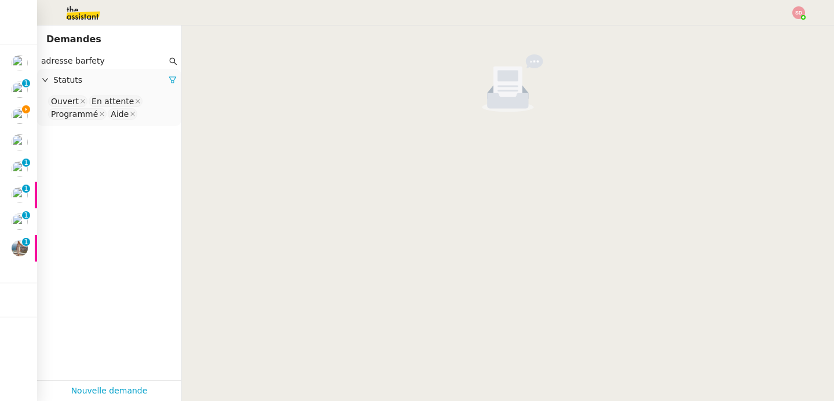
click at [151, 115] on nz-select-top-control "Ouvert En attente Programmé Aide" at bounding box center [109, 107] width 126 height 27
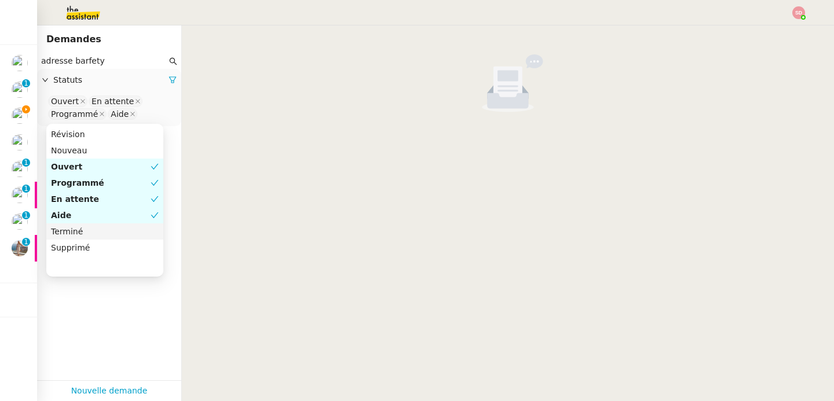
click at [124, 231] on div "Terminé" at bounding box center [105, 231] width 108 height 10
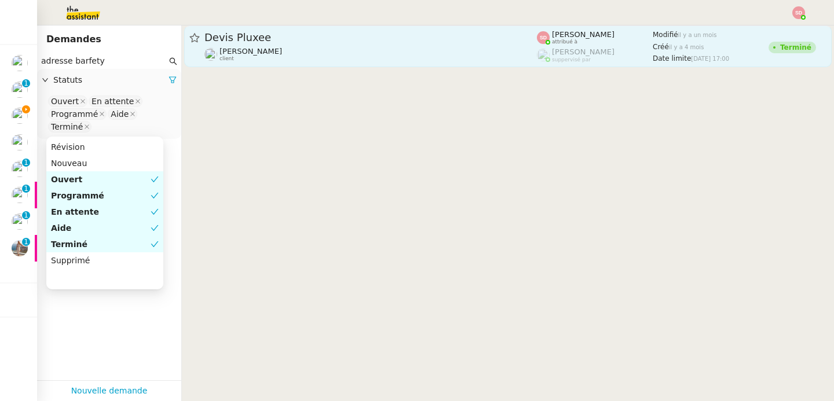
click at [362, 41] on span "Devis Pluxee" at bounding box center [370, 37] width 332 height 10
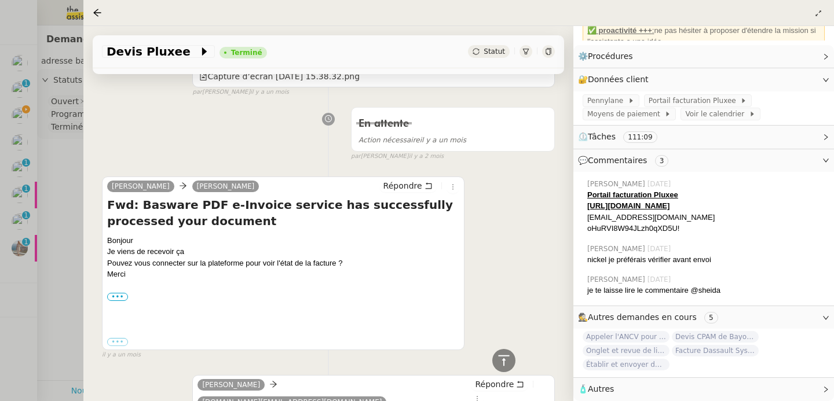
scroll to position [2569, 0]
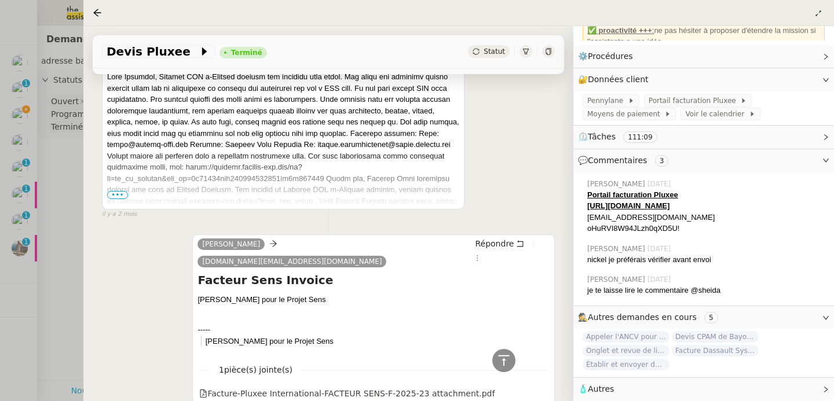
click at [59, 185] on div at bounding box center [417, 200] width 834 height 401
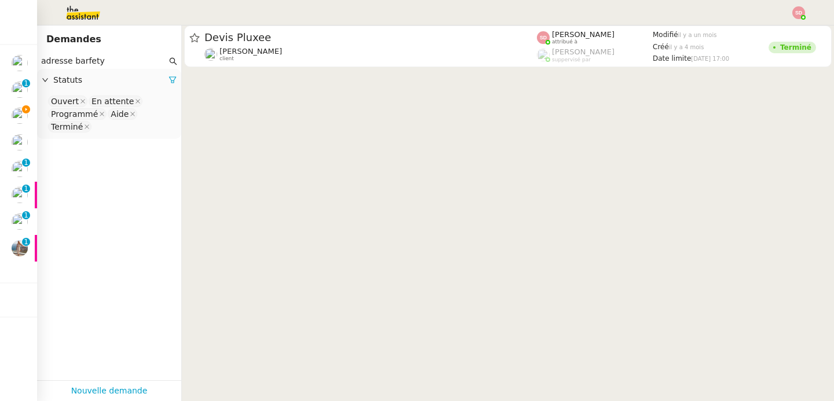
click at [107, 58] on input "adresse barfety" at bounding box center [104, 60] width 126 height 13
click at [64, 64] on input "adresse barfety" at bounding box center [104, 60] width 126 height 13
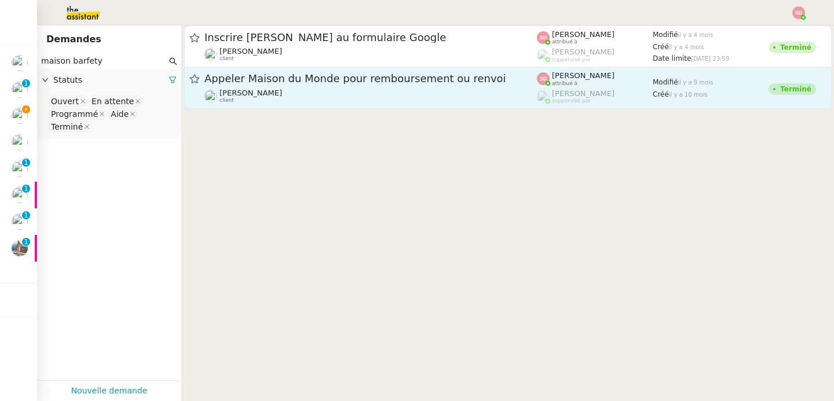
type input "maison barfety"
click at [294, 88] on body "Mes demandes Vérification Agenda + Chat + Wagram (9h et 14h) David Berrebi 10-1…" at bounding box center [417, 200] width 834 height 401
click at [456, 85] on div "Appeler Maison du Monde pour remboursement ou renvoi" at bounding box center [370, 79] width 332 height 14
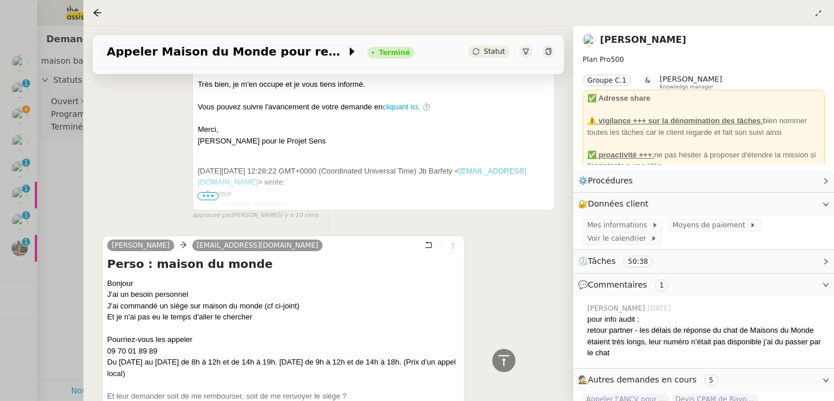
scroll to position [1290, 0]
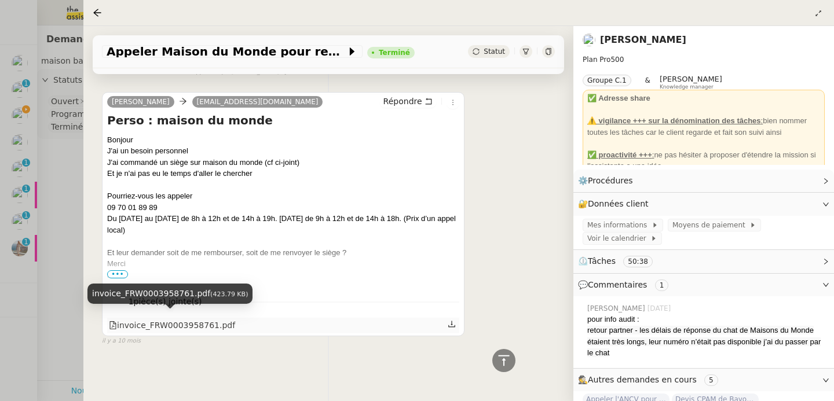
click at [189, 321] on div "invoice_FRW0003958761.pdf" at bounding box center [172, 325] width 126 height 13
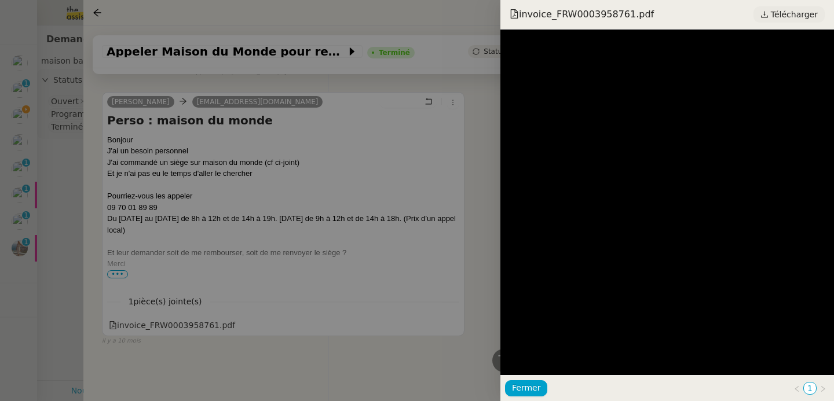
click at [812, 13] on span "Télécharger" at bounding box center [794, 14] width 47 height 15
click at [262, 222] on div at bounding box center [417, 200] width 834 height 401
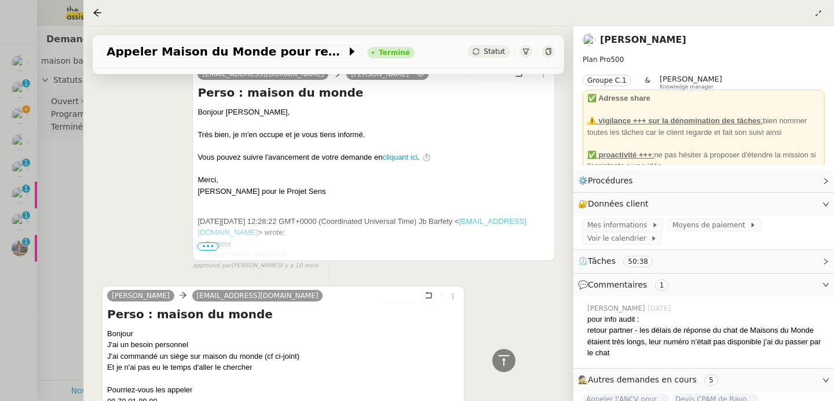
scroll to position [915, 0]
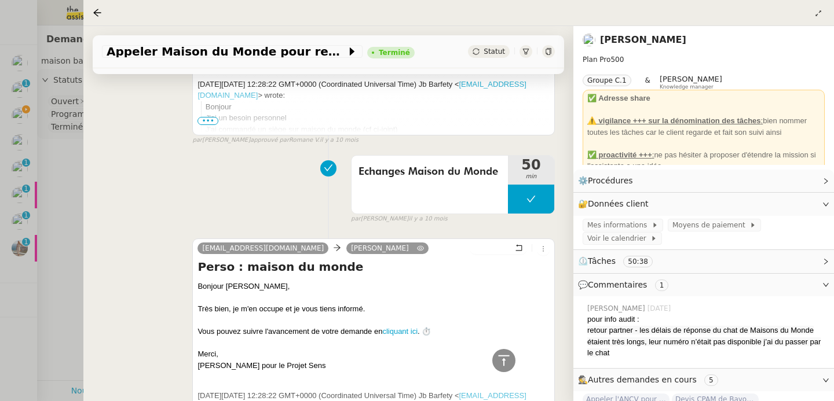
click at [39, 218] on div at bounding box center [417, 200] width 834 height 401
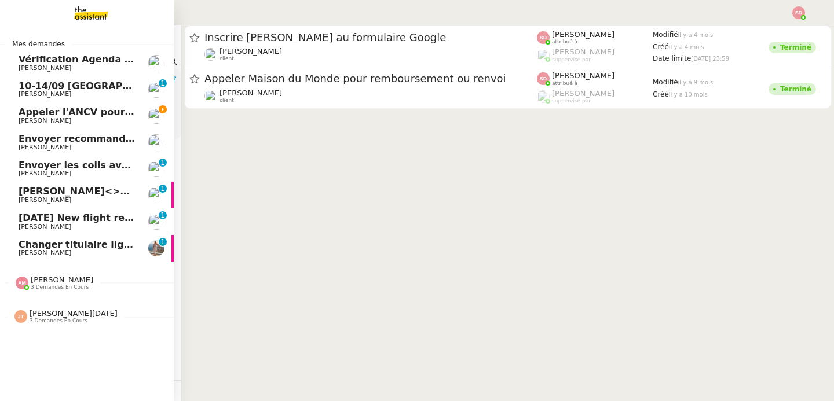
click at [10, 111] on link "Appeler l'ANCV pour suivi des chèques vacances Jean-Baptiste Barfety" at bounding box center [87, 115] width 174 height 27
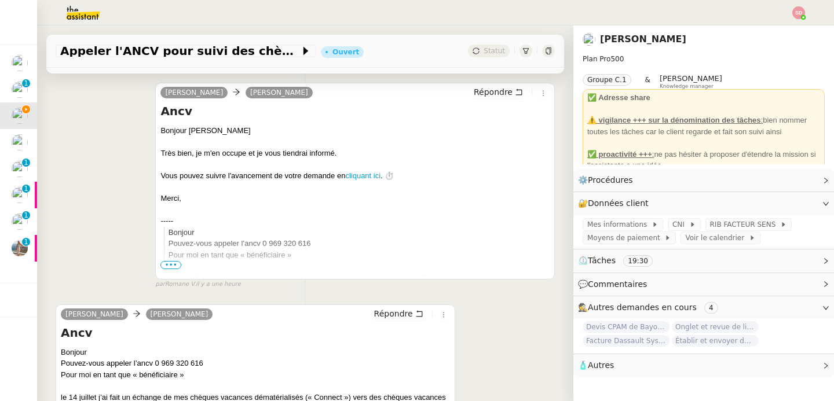
scroll to position [249, 0]
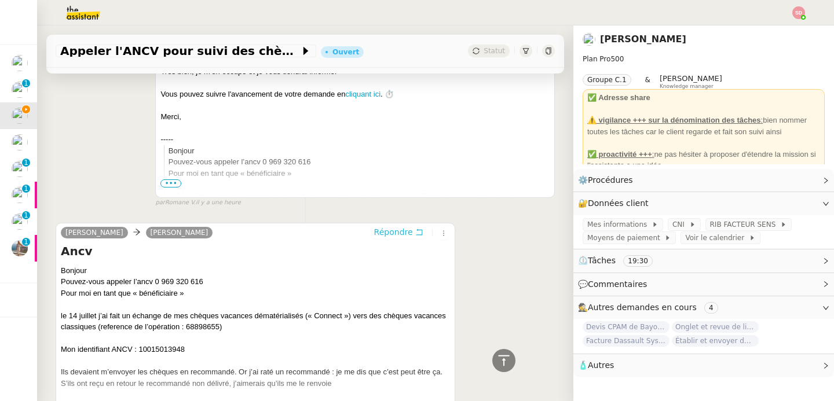
click at [396, 238] on span "Répondre" at bounding box center [393, 232] width 39 height 12
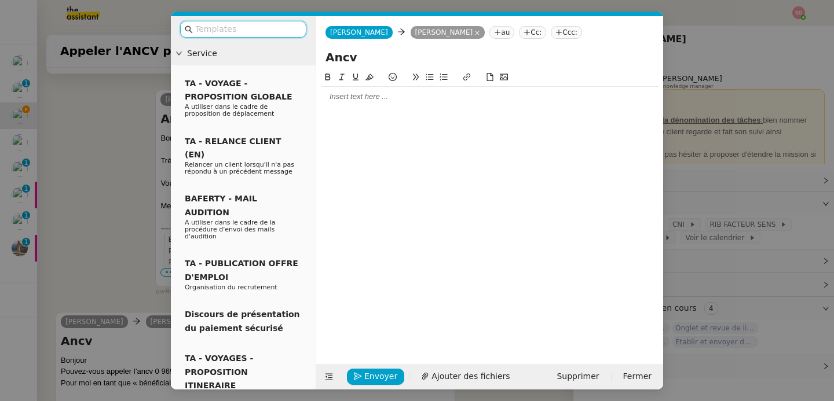
scroll to position [338, 0]
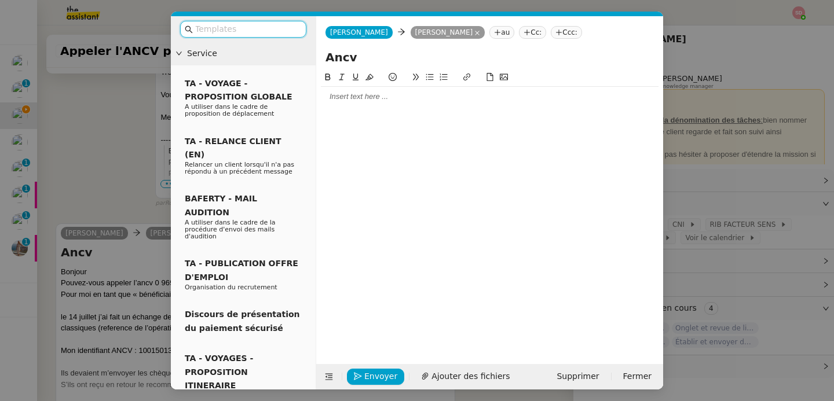
click at [382, 105] on div at bounding box center [490, 97] width 338 height 20
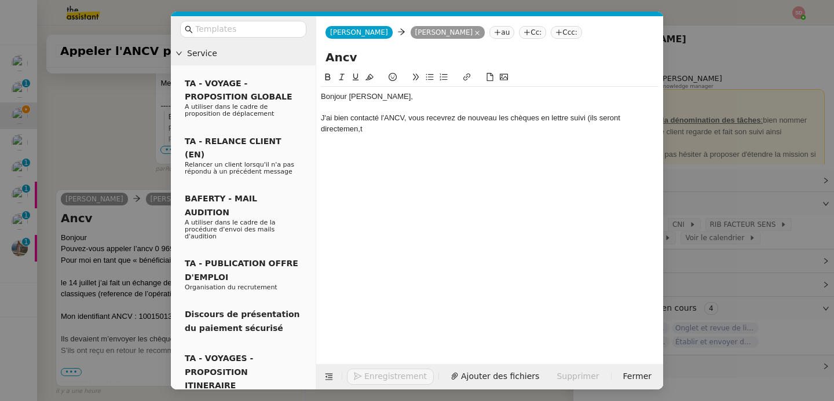
click at [153, 297] on nz-modal-container "Service TA - VOYAGE - PROPOSITION GLOBALE A utiliser dans le cadre de propositi…" at bounding box center [417, 200] width 834 height 401
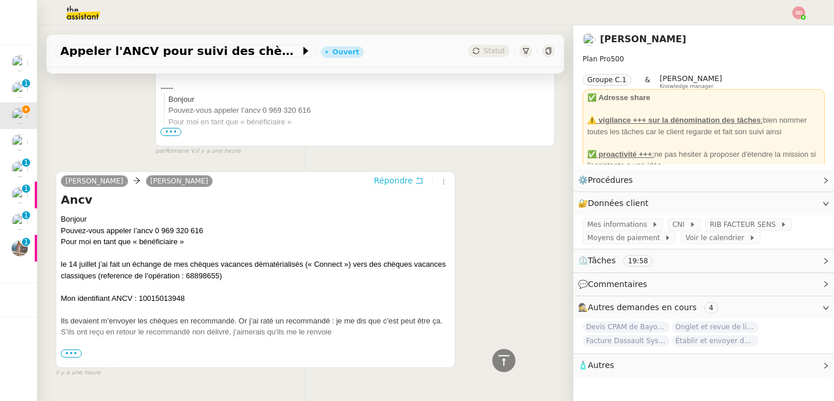
scroll to position [426, 0]
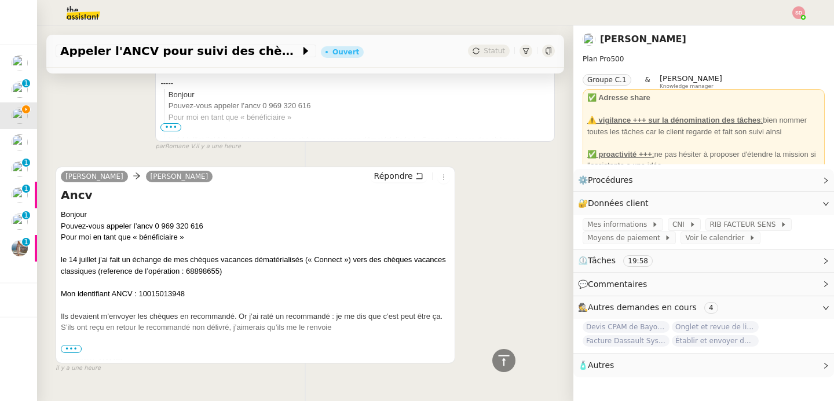
click at [75, 346] on span "•••" at bounding box center [71, 349] width 21 height 8
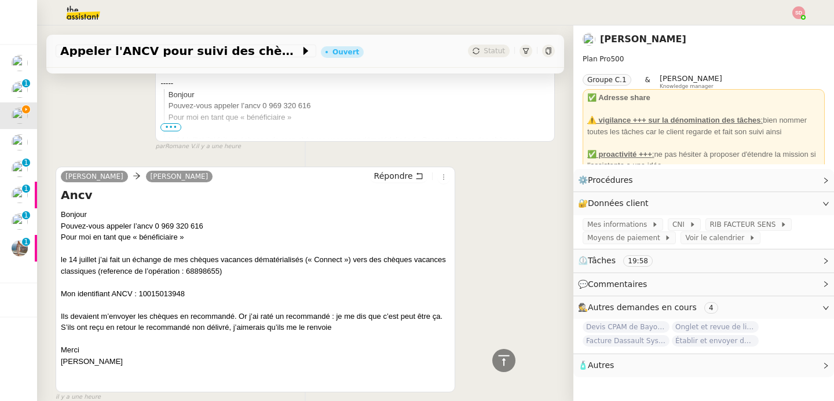
scroll to position [0, 0]
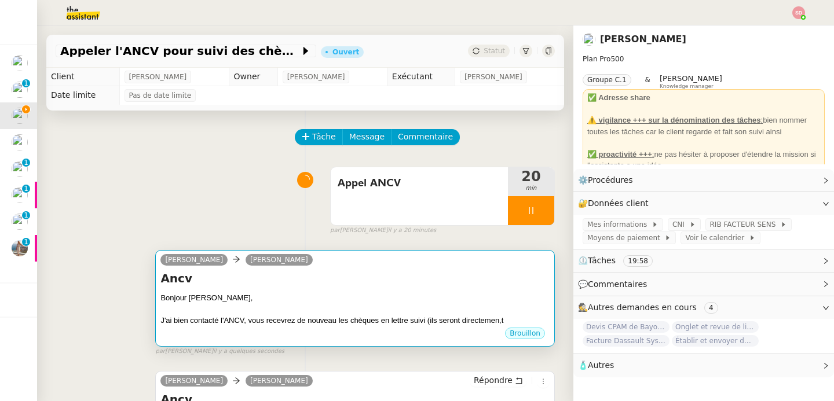
click at [366, 311] on div at bounding box center [354, 310] width 389 height 12
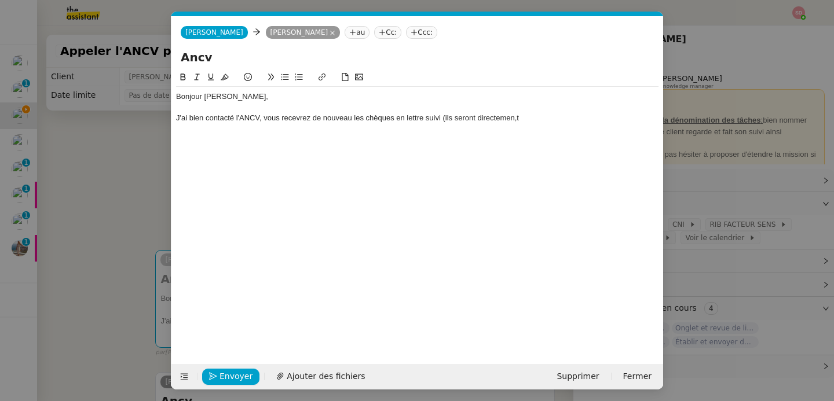
scroll to position [0, 24]
click at [557, 124] on div "Bonjour Jean-Baptiste, J'ai bien contacté l'ANCV, vous recevrez de nouveau les …" at bounding box center [417, 107] width 482 height 41
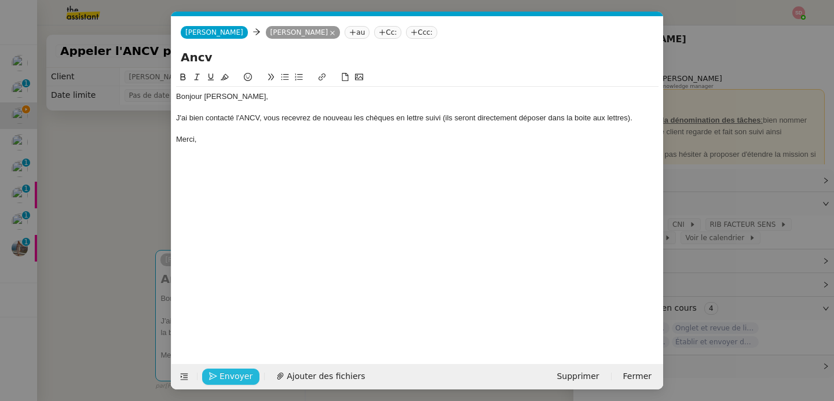
click at [226, 382] on span "Envoyer" at bounding box center [235, 376] width 33 height 13
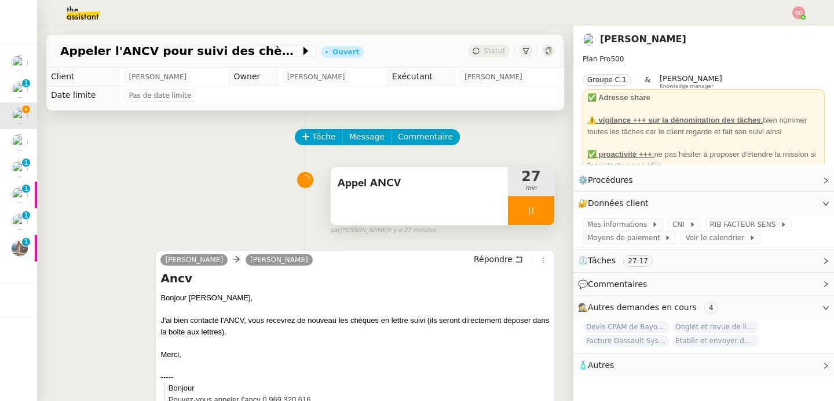
click at [511, 216] on div at bounding box center [531, 210] width 46 height 29
click at [511, 216] on div at bounding box center [519, 210] width 23 height 29
click at [526, 215] on icon at bounding box center [530, 210] width 9 height 9
click at [538, 213] on icon at bounding box center [542, 210] width 9 height 6
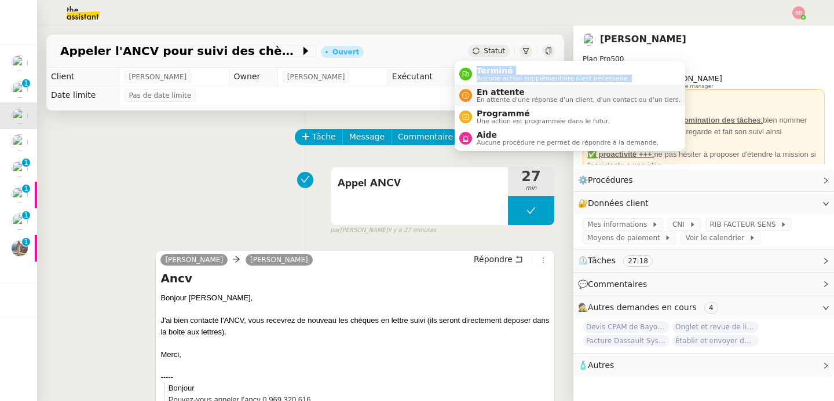
click at [468, 91] on ul "Terminé Aucune action supplémentaire n'est nécessaire. En attente En attente d'…" at bounding box center [569, 106] width 230 height 90
click at [468, 93] on icon at bounding box center [465, 95] width 7 height 7
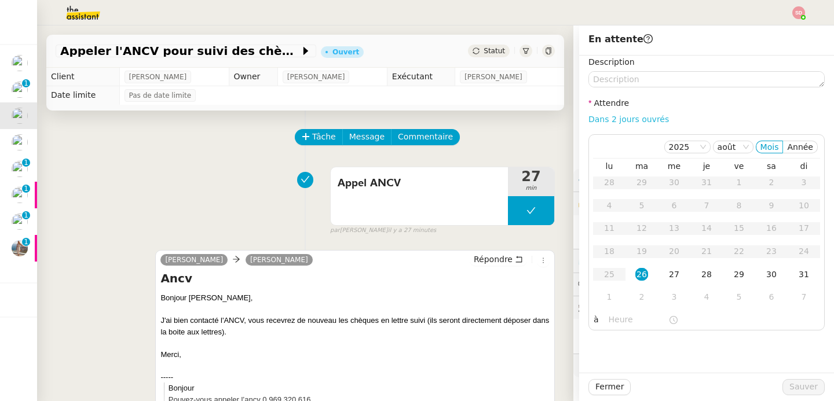
click at [628, 119] on link "Dans 2 jours ouvrés" at bounding box center [628, 119] width 80 height 9
type input "07:00"
click at [801, 395] on button "Sauver" at bounding box center [803, 387] width 42 height 16
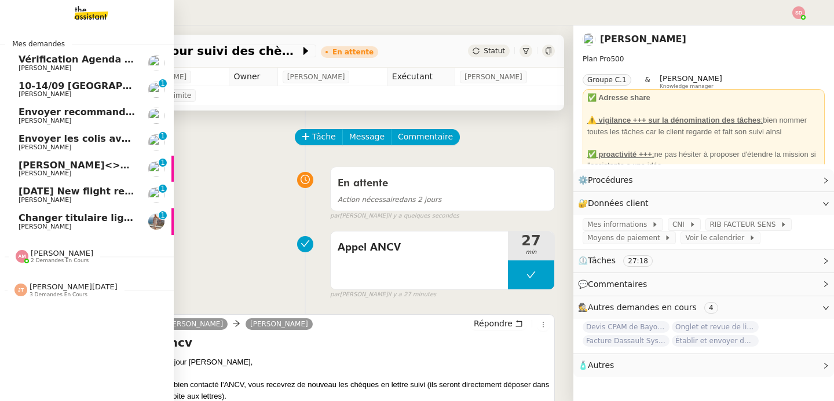
click at [62, 135] on span "Envoyer les colis avec étiquettes" at bounding box center [105, 138] width 172 height 11
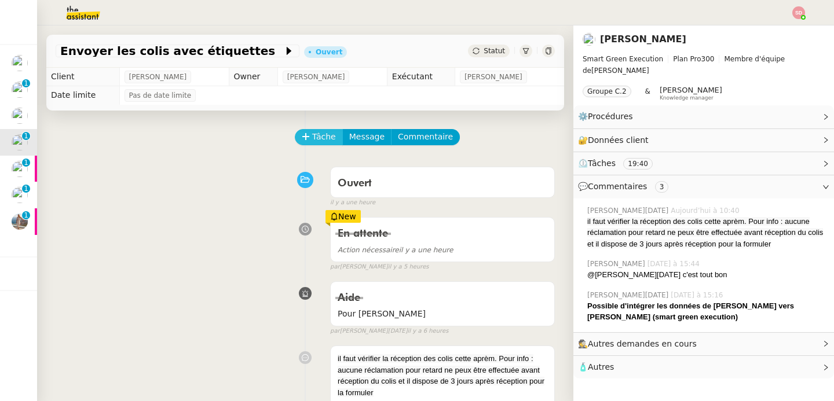
click at [302, 141] on icon at bounding box center [306, 137] width 8 height 8
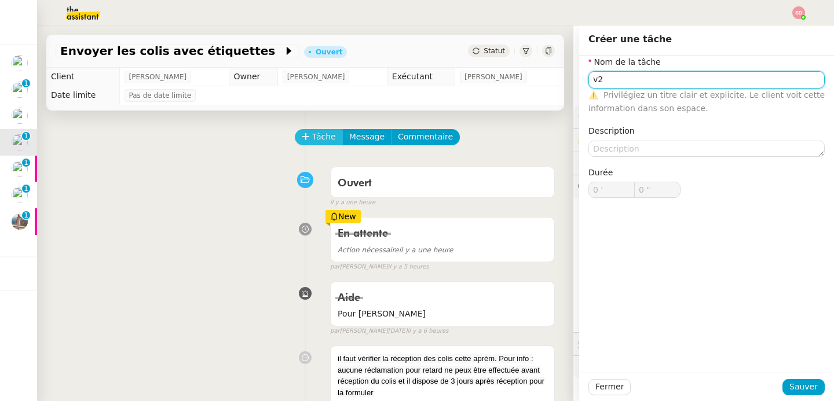
type input "v"
type input "Vérification"
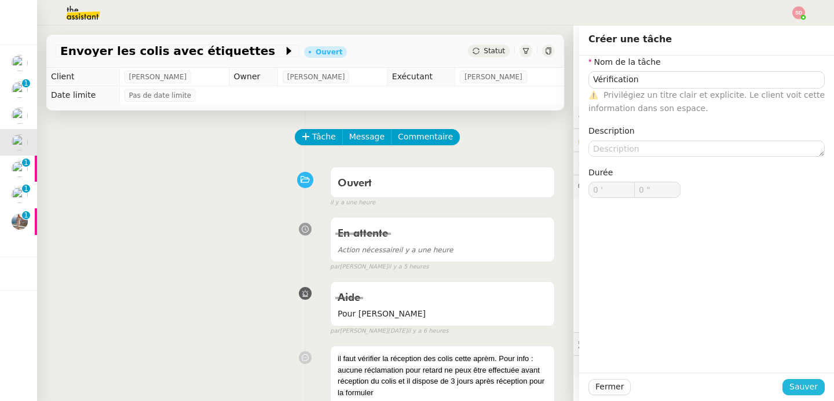
click at [789, 391] on span "Sauver" at bounding box center [803, 386] width 28 height 13
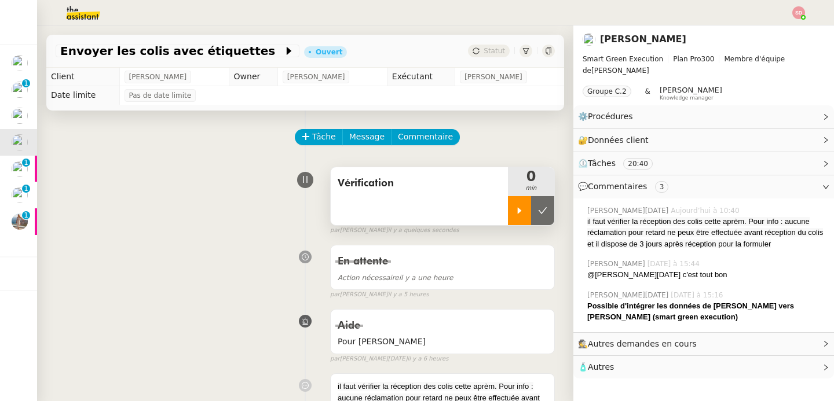
click at [509, 212] on div at bounding box center [519, 210] width 23 height 29
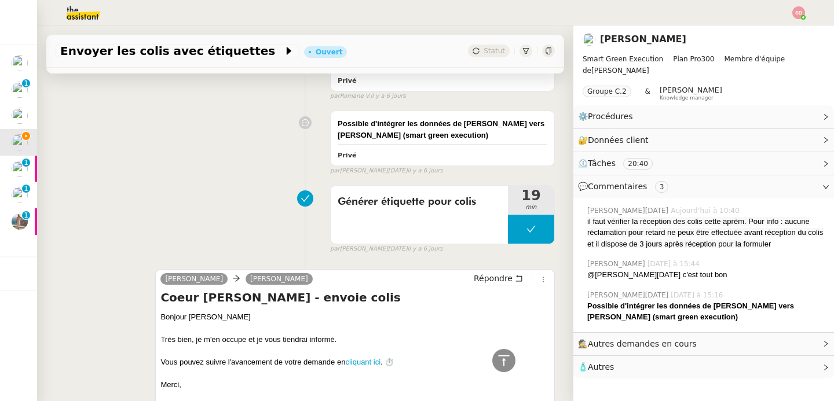
scroll to position [1774, 0]
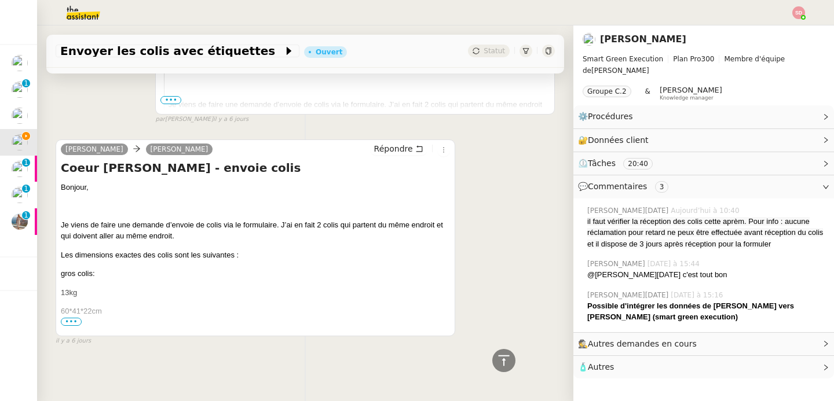
click at [72, 318] on span "•••" at bounding box center [71, 322] width 21 height 8
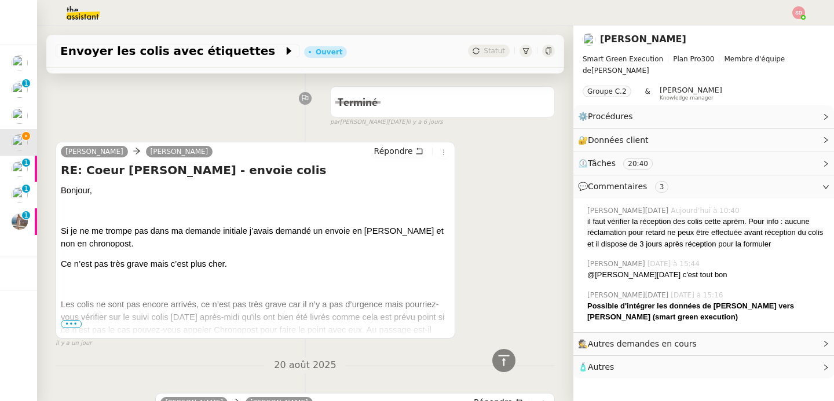
scroll to position [748, 0]
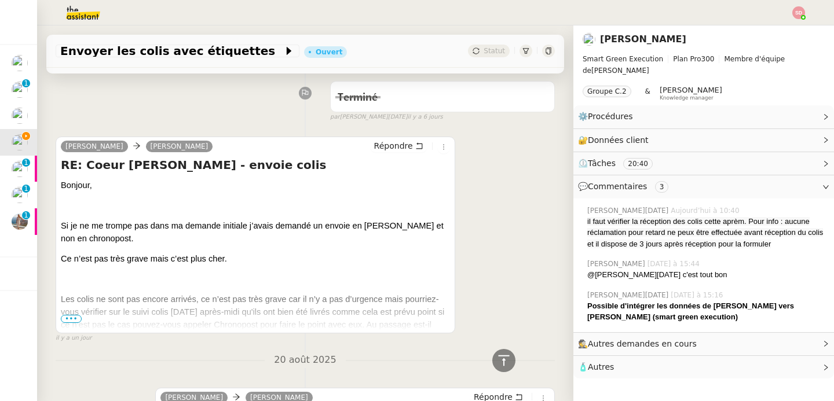
click at [72, 316] on span "•••" at bounding box center [71, 319] width 21 height 8
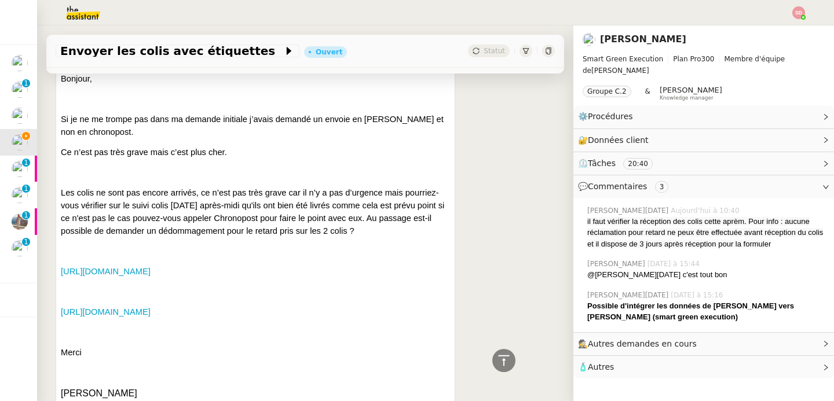
scroll to position [878, 0]
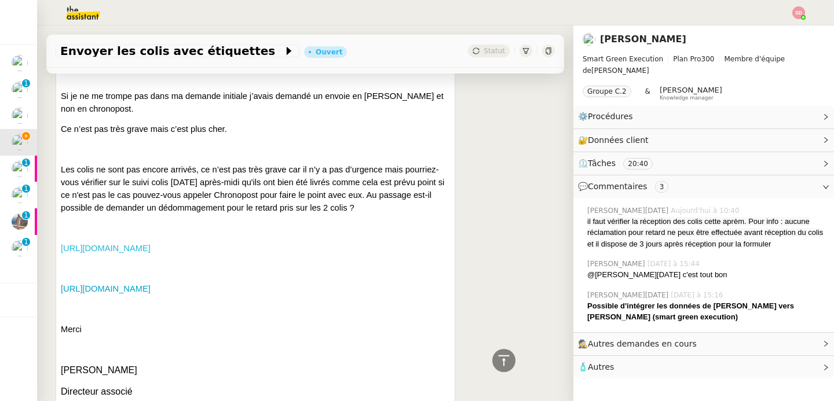
click at [151, 248] on link "https://www.chronopost.fr/tracking-no-cms/suivi-page?listeNumerosLT=XS362499363…" at bounding box center [106, 248] width 90 height 9
click at [151, 288] on link "https://www.chronopost.fr/tracking-no-cms/suivi-page?listeNumerosLT=XS362499394…" at bounding box center [106, 288] width 90 height 9
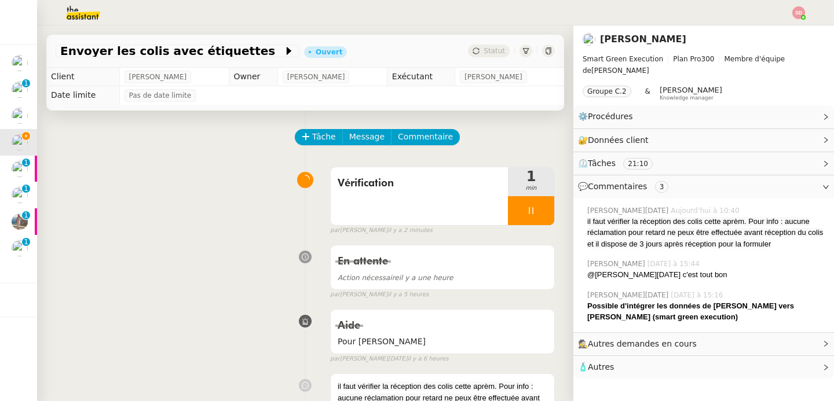
scroll to position [393, 0]
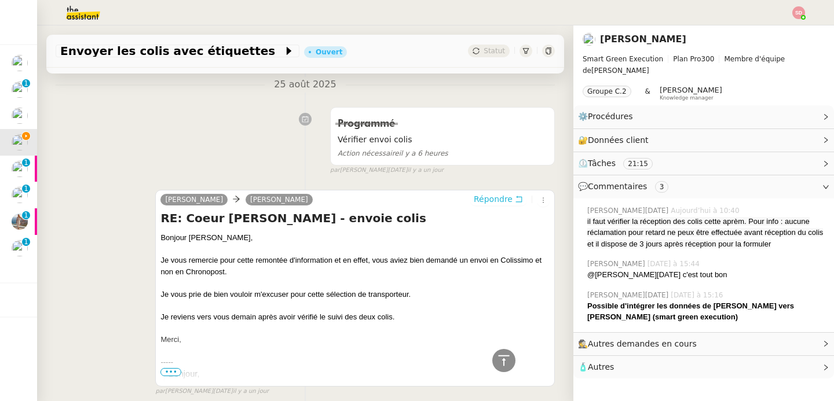
click at [474, 201] on span "Répondre" at bounding box center [493, 199] width 39 height 12
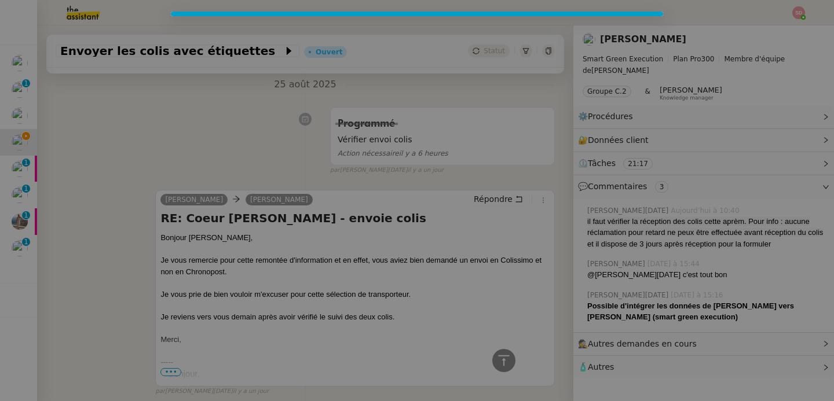
scroll to position [481, 0]
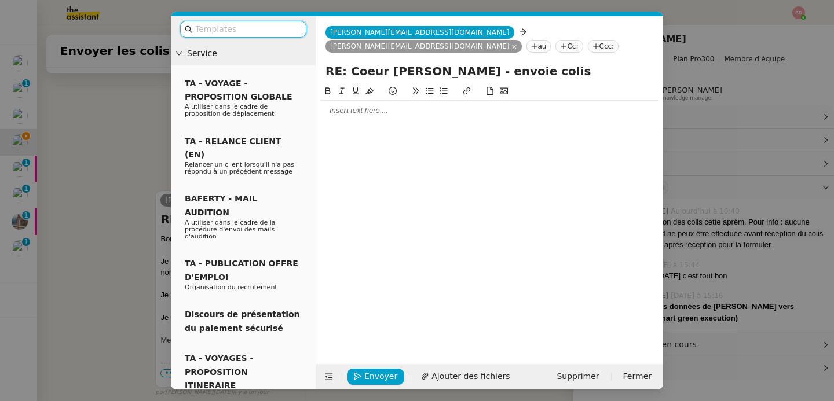
click at [137, 145] on nz-modal-container "Service TA - VOYAGE - PROPOSITION GLOBALE A utiliser dans le cadre de propositi…" at bounding box center [417, 200] width 834 height 401
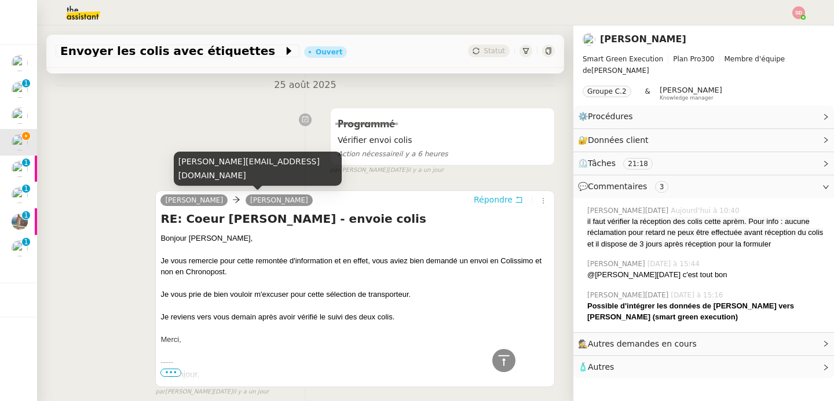
scroll to position [95, 0]
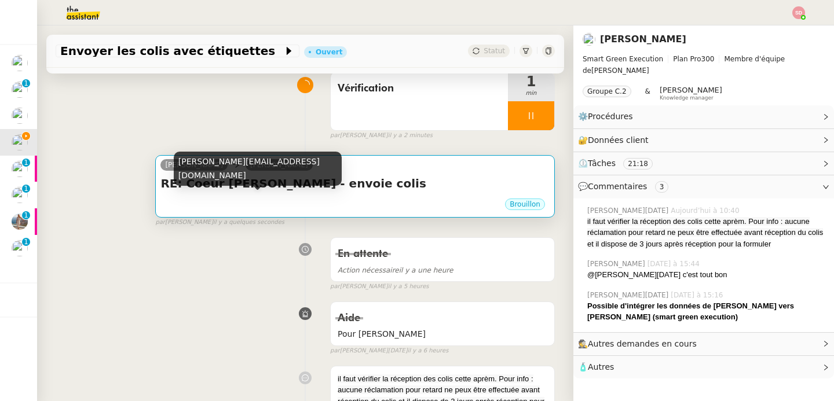
click at [355, 201] on div "Brouillon" at bounding box center [354, 205] width 389 height 17
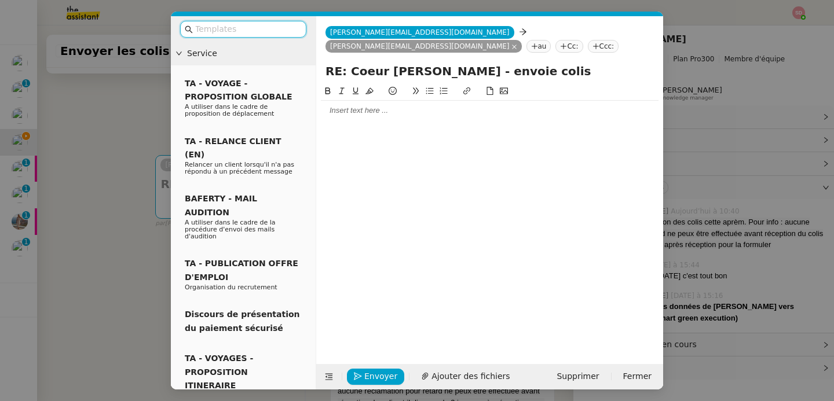
click at [347, 113] on div at bounding box center [490, 110] width 338 height 10
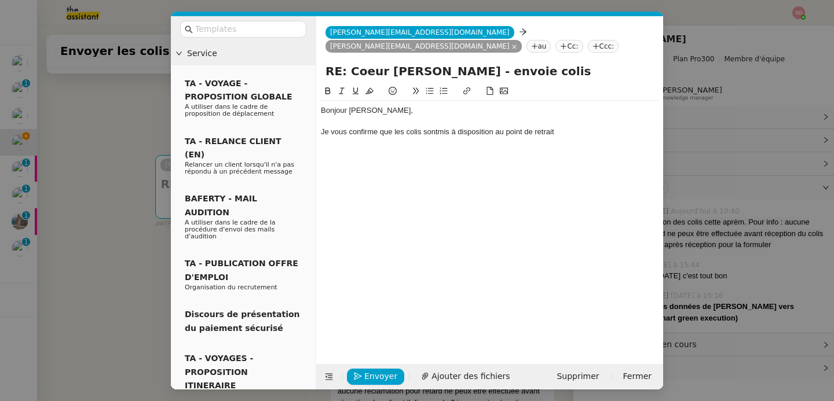
scroll to position [0, 0]
click at [443, 134] on span "mis à disposition au point de retrait" at bounding box center [496, 131] width 116 height 9
click at [438, 131] on div "Je vous confirme que les colis sont mis à disposition au point de retrait" at bounding box center [490, 132] width 338 height 10
click at [589, 137] on div "Je vous confirme que les colis sont bien mis à disposition au point de retrait" at bounding box center [490, 132] width 338 height 10
click at [117, 133] on nz-modal-container "Service TA - VOYAGE - PROPOSITION GLOBALE A utiliser dans le cadre de propositi…" at bounding box center [417, 200] width 834 height 401
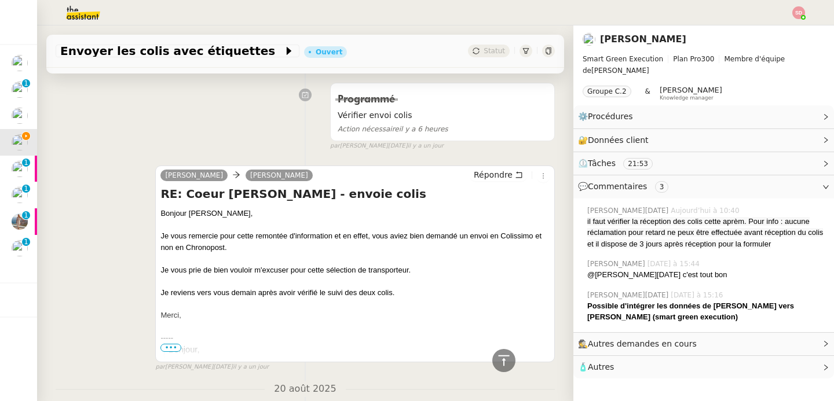
scroll to position [145, 0]
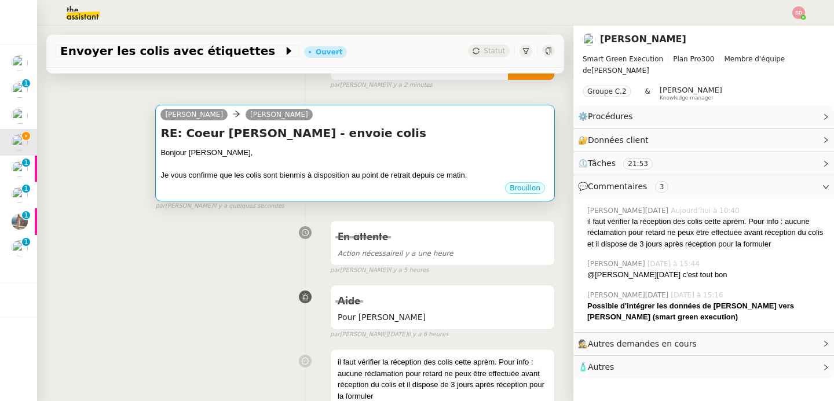
click at [449, 165] on div at bounding box center [354, 165] width 389 height 12
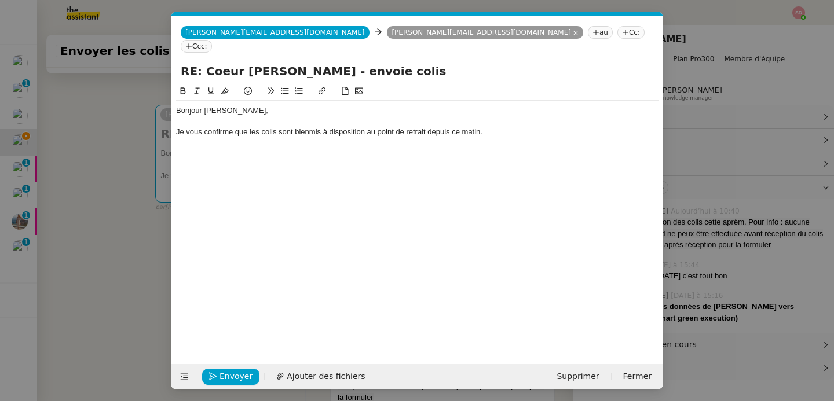
click at [518, 116] on div at bounding box center [417, 121] width 482 height 10
click at [516, 127] on div "Je vous confirme que les colis sont bien mis à disposition au point de retrait …" at bounding box center [417, 132] width 482 height 10
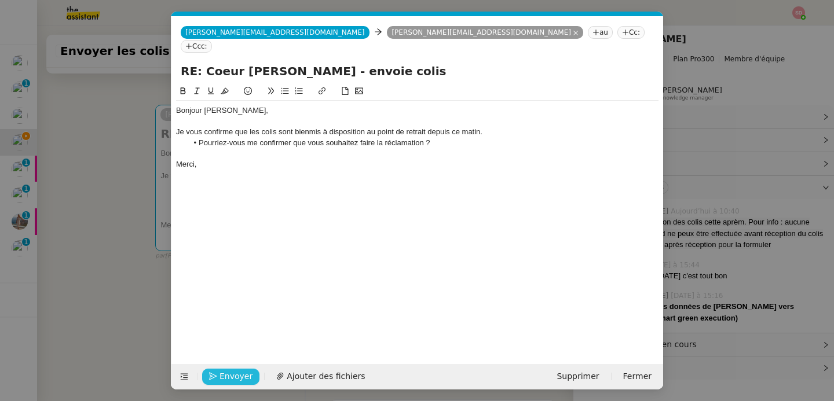
click at [224, 380] on span "Envoyer" at bounding box center [235, 376] width 33 height 13
click at [224, 380] on span "Confirmer l'envoi" at bounding box center [253, 376] width 69 height 13
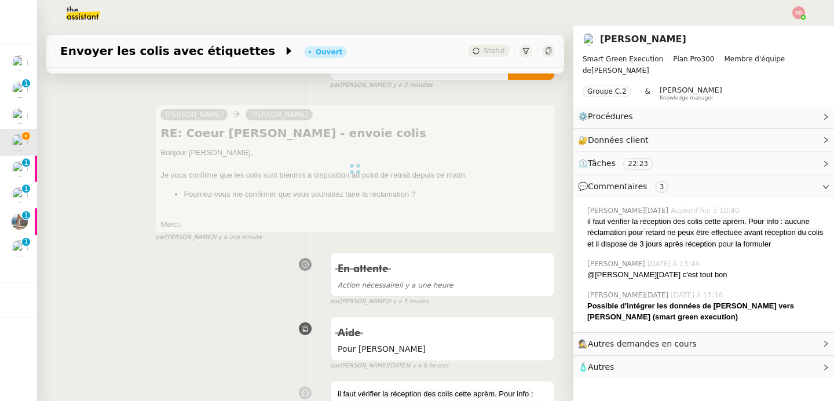
scroll to position [0, 0]
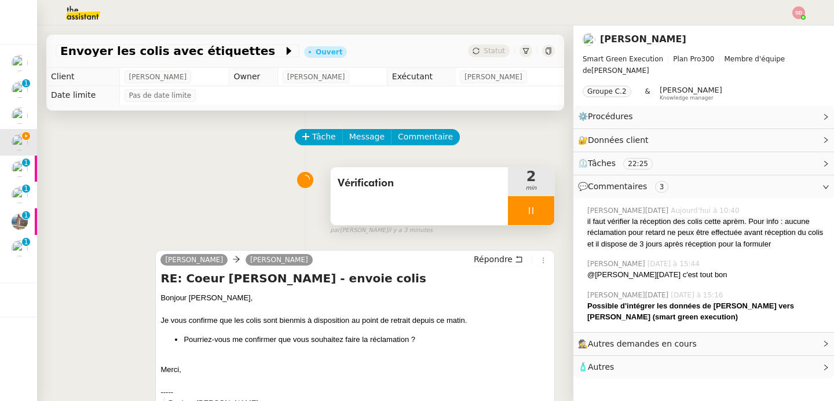
click at [527, 212] on div at bounding box center [531, 210] width 46 height 29
click at [538, 212] on icon at bounding box center [542, 210] width 9 height 6
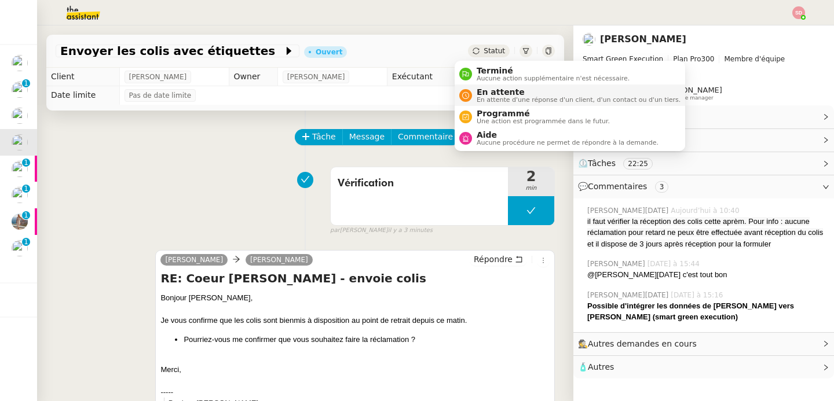
click at [468, 94] on icon at bounding box center [465, 95] width 7 height 7
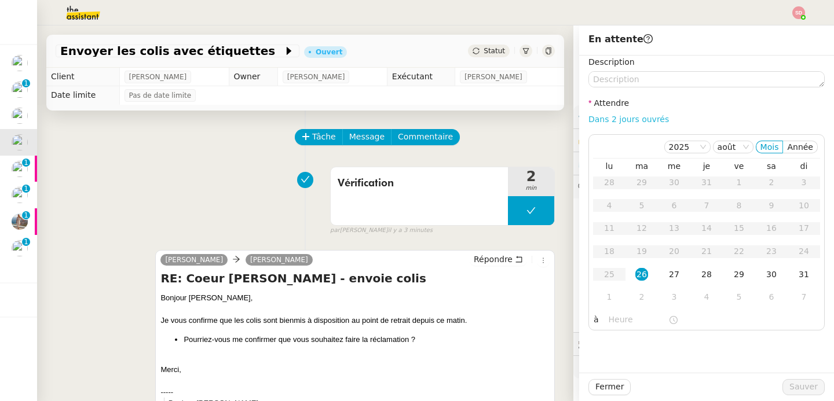
click at [608, 119] on link "Dans 2 jours ouvrés" at bounding box center [628, 119] width 80 height 9
type input "07:00"
click at [798, 388] on span "Sauver" at bounding box center [803, 386] width 28 height 13
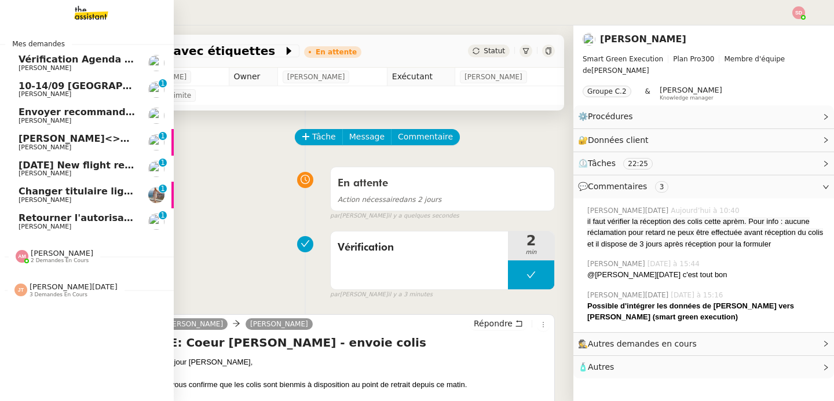
click at [36, 137] on span "Edelman<>Ledger" at bounding box center [88, 138] width 138 height 11
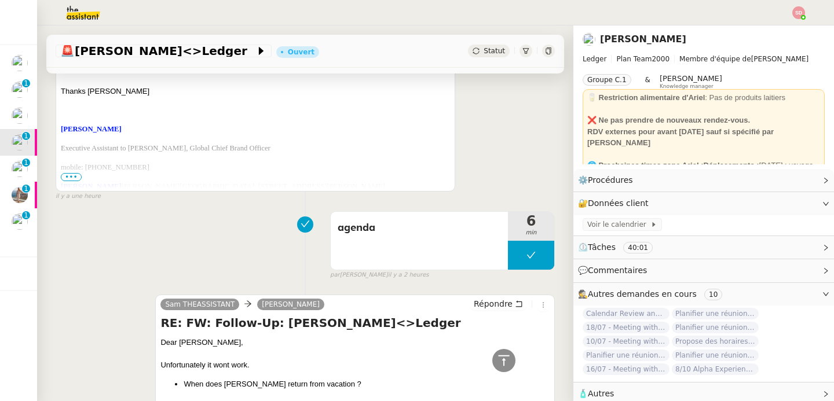
scroll to position [883, 0]
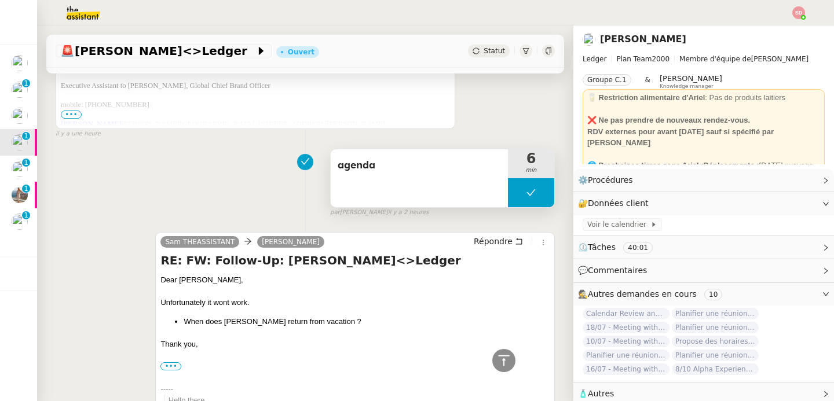
click at [508, 188] on button at bounding box center [531, 192] width 46 height 29
click at [515, 188] on icon at bounding box center [519, 192] width 9 height 9
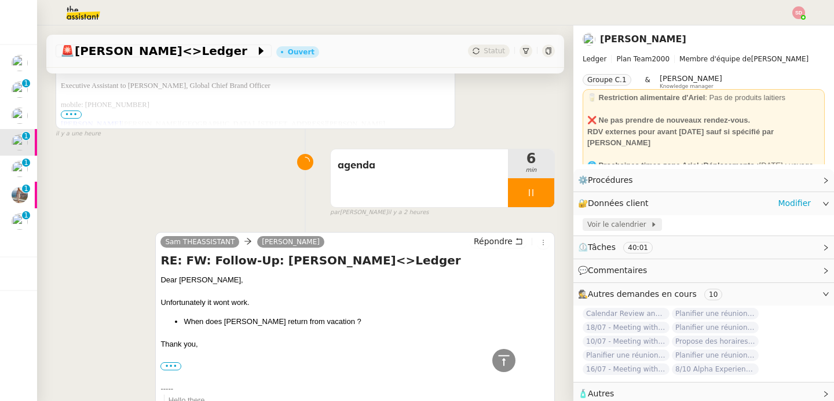
click at [607, 225] on span "Voir le calendrier" at bounding box center [618, 225] width 63 height 12
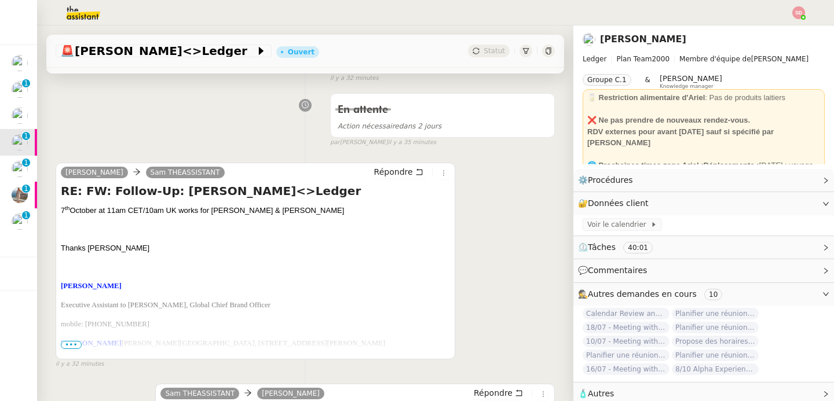
scroll to position [152, 0]
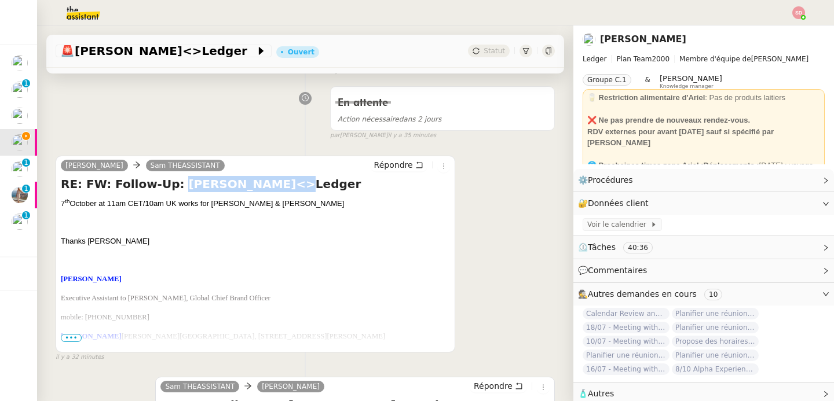
drag, startPoint x: 166, startPoint y: 183, endPoint x: 291, endPoint y: 184, distance: 125.6
click at [291, 184] on h4 "RE: FW: Follow-Up: Edelman<>Ledger" at bounding box center [255, 184] width 389 height 16
copy h4 "Edelman<>Ledger"
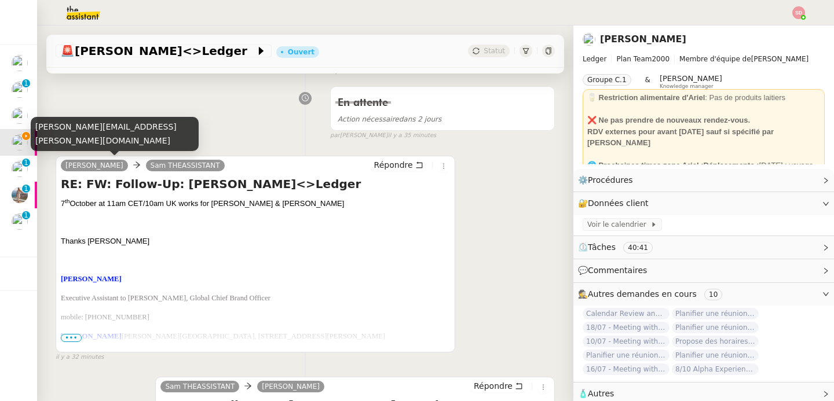
click at [85, 139] on div "Liza.Calvert@edelman.com" at bounding box center [115, 134] width 168 height 34
copy div "Liza.Calvert@edelman.com"
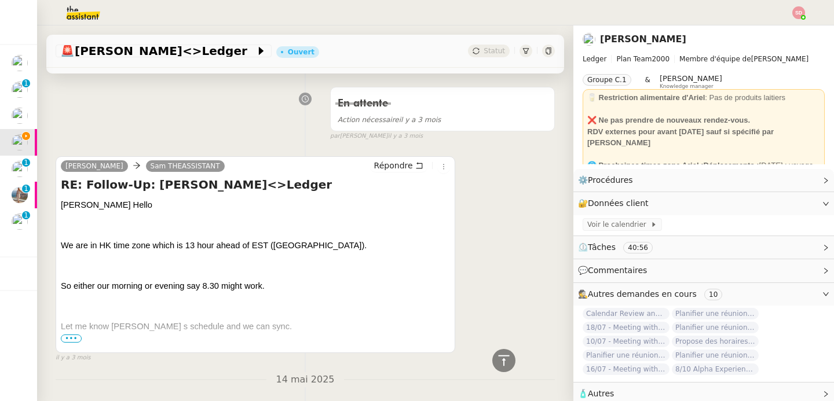
scroll to position [4222, 0]
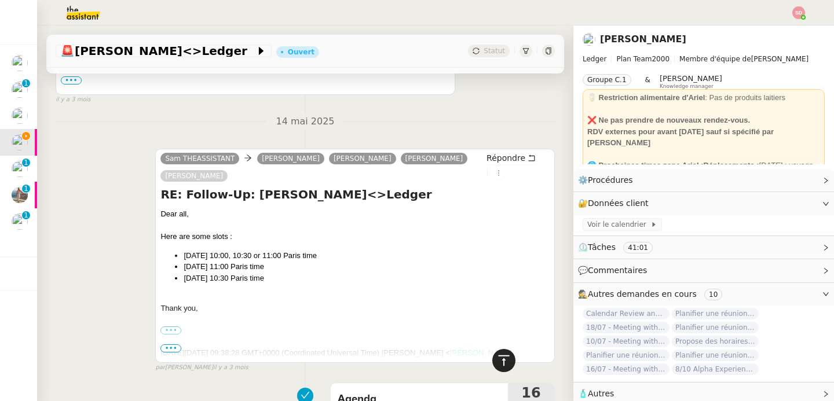
click at [497, 358] on icon at bounding box center [504, 361] width 14 height 14
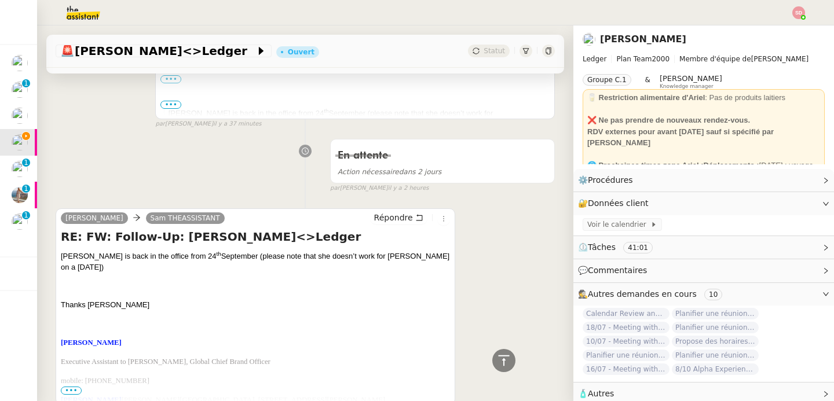
scroll to position [624, 0]
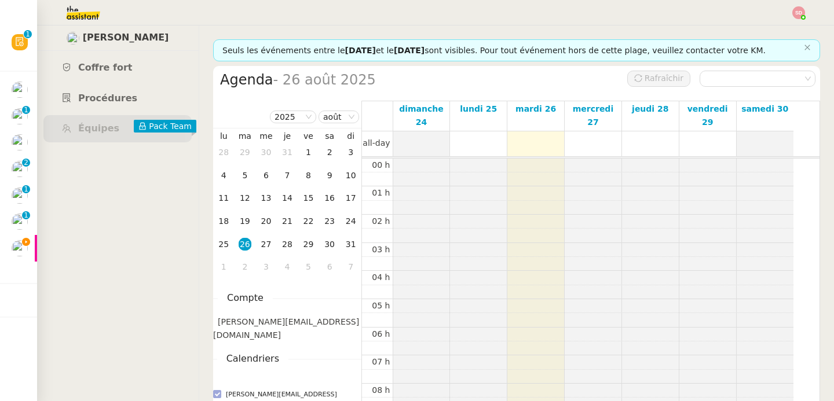
scroll to position [170, 0]
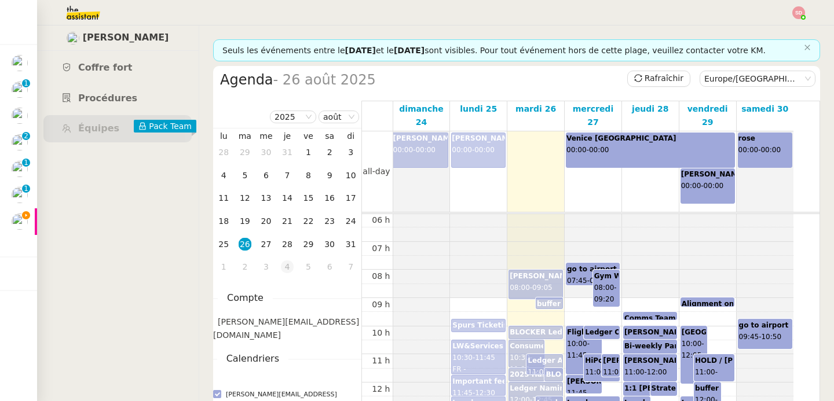
click at [295, 269] on td "4" at bounding box center [287, 267] width 21 height 23
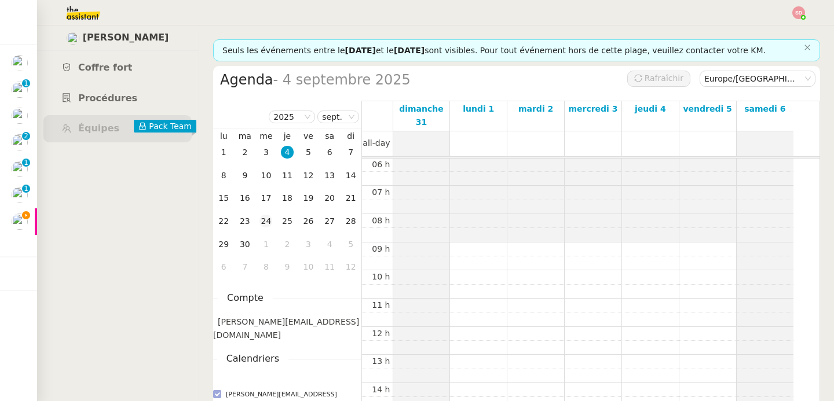
click at [267, 222] on div "24" at bounding box center [265, 221] width 13 height 13
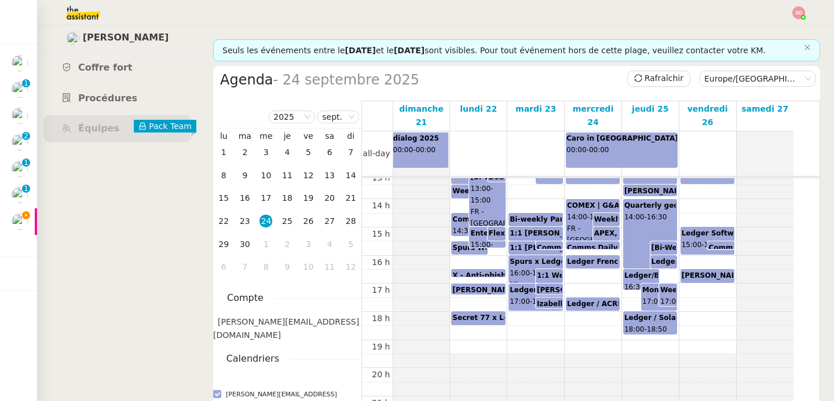
scroll to position [213, 0]
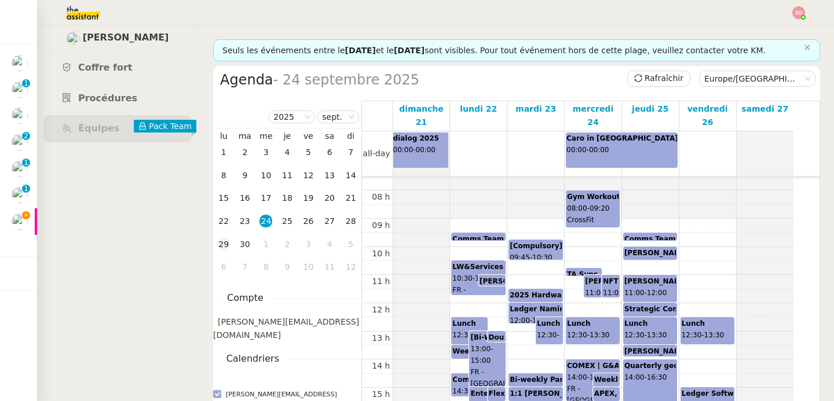
click at [221, 239] on div "29" at bounding box center [223, 244] width 13 height 13
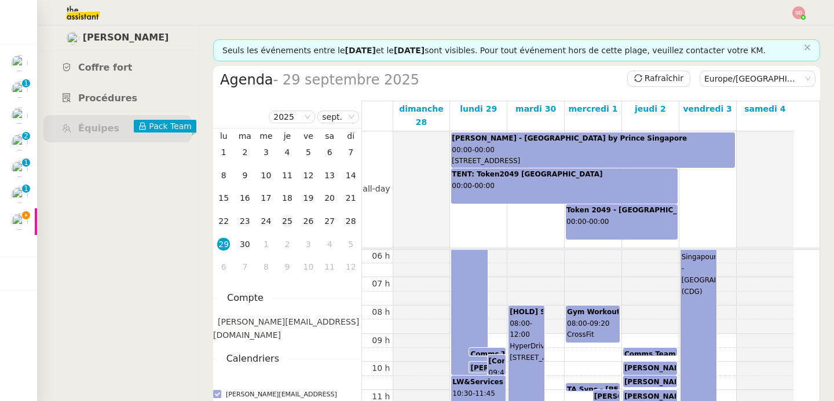
click at [288, 223] on div "25" at bounding box center [287, 221] width 13 height 13
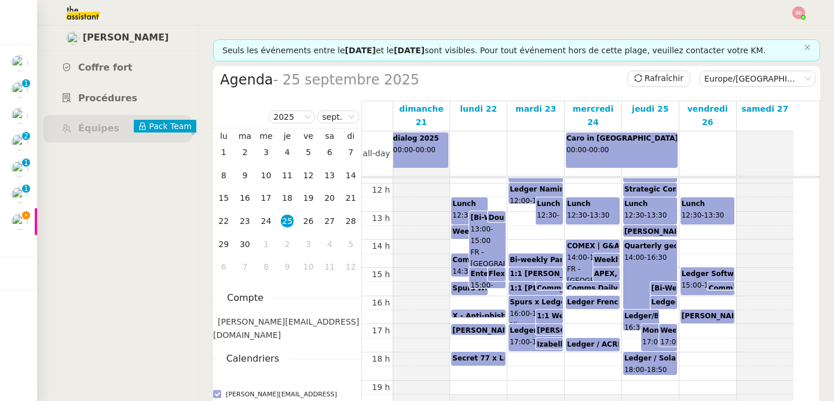
scroll to position [265, 0]
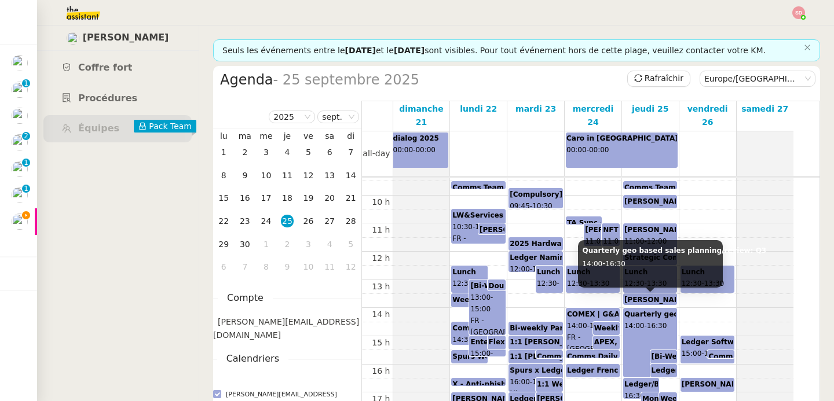
click at [648, 310] on b "Quarterly geo based sales planning/review: Q3" at bounding box center [716, 314] width 184 height 8
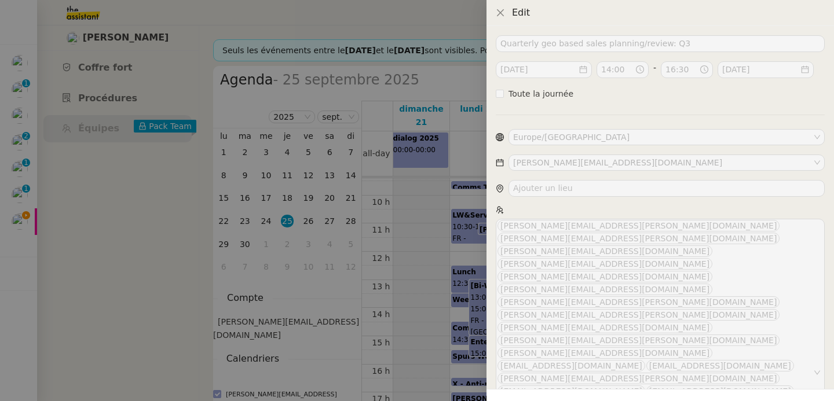
click at [449, 305] on div at bounding box center [417, 200] width 834 height 401
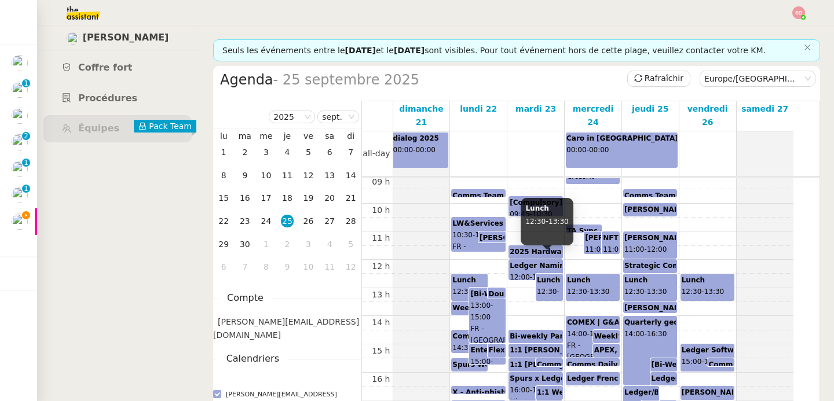
scroll to position [245, 0]
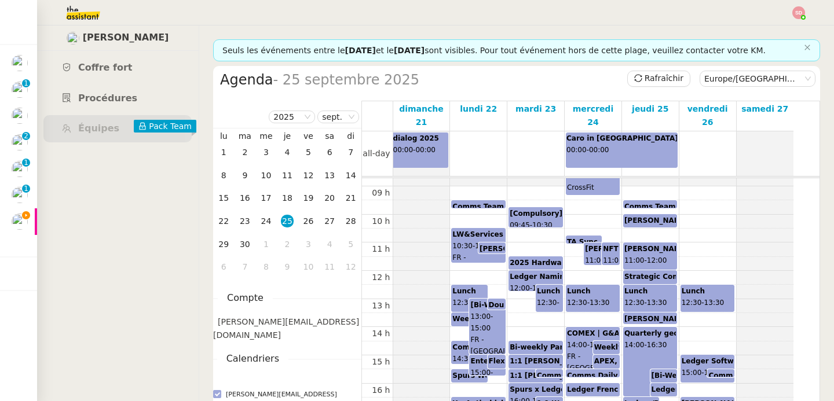
click at [665, 219] on div "00 h 01 h 02 h 03 h 04 h 05 h 06 h 07 h 08 h 09 h 10 h 11 h 12 h 13 h 14 h 15 h…" at bounding box center [577, 271] width 431 height 676
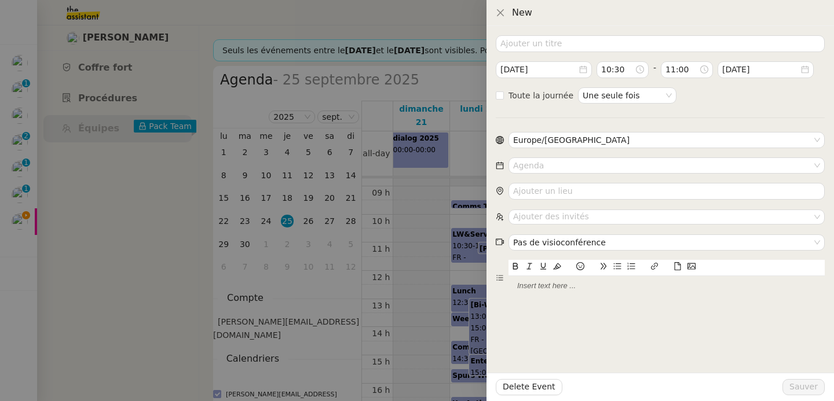
click at [280, 284] on div at bounding box center [417, 200] width 834 height 401
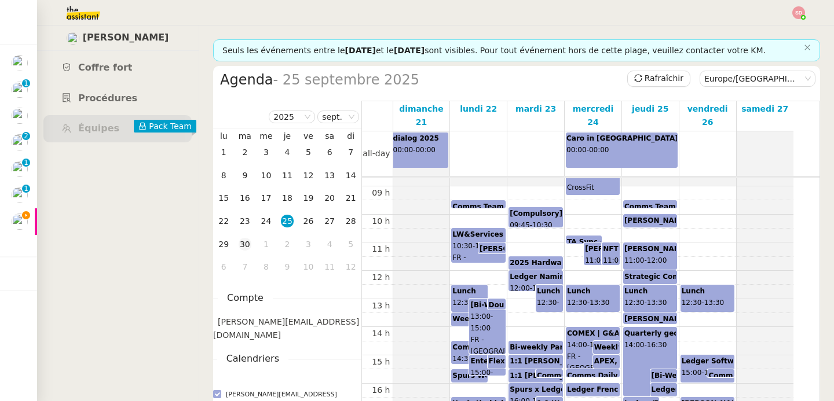
click at [243, 244] on div "30" at bounding box center [245, 244] width 13 height 13
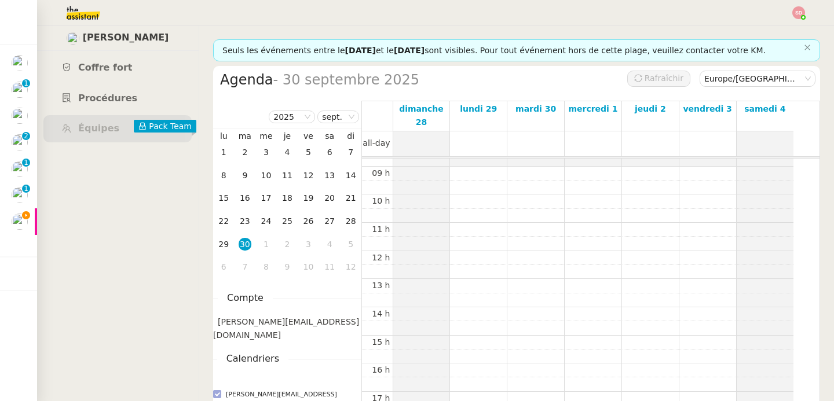
scroll to position [170, 0]
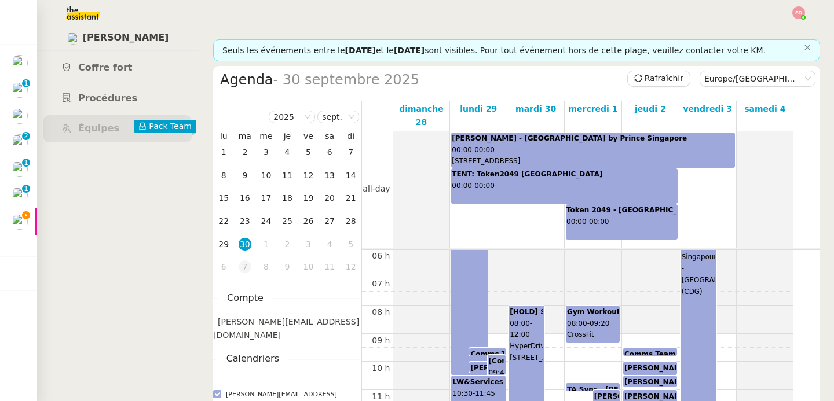
click at [243, 267] on div "7" at bounding box center [245, 267] width 13 height 13
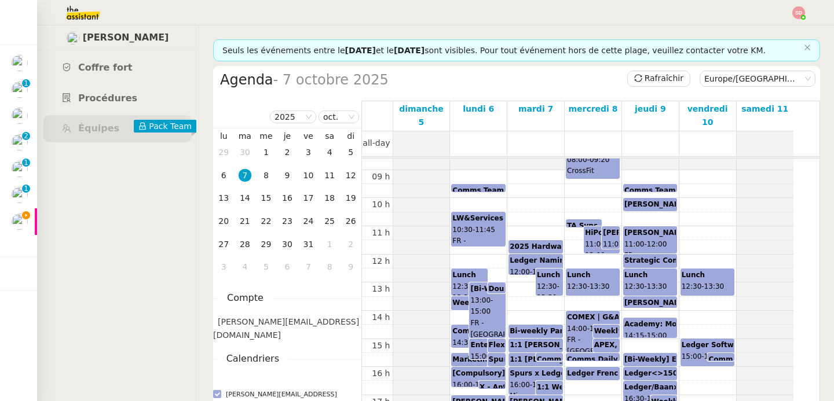
scroll to position [223, 0]
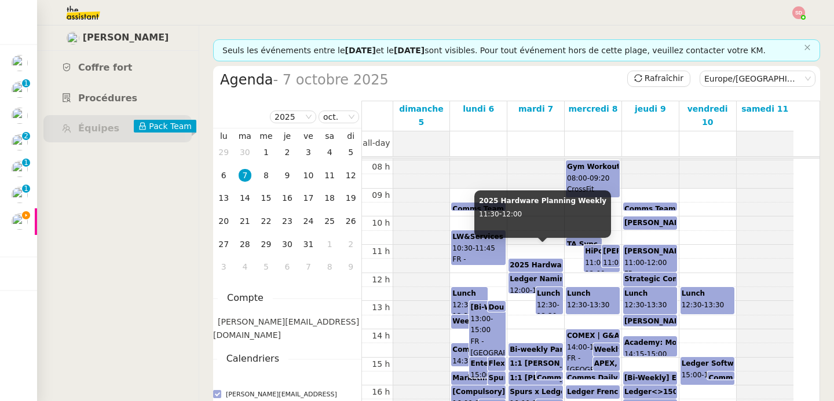
click at [535, 261] on b "2025 Hardware Planning Weekly" at bounding box center [572, 265] width 127 height 8
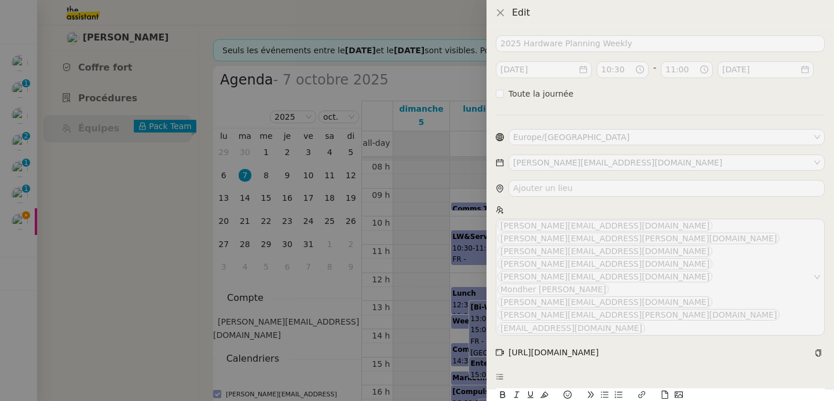
click at [409, 275] on div at bounding box center [417, 200] width 834 height 401
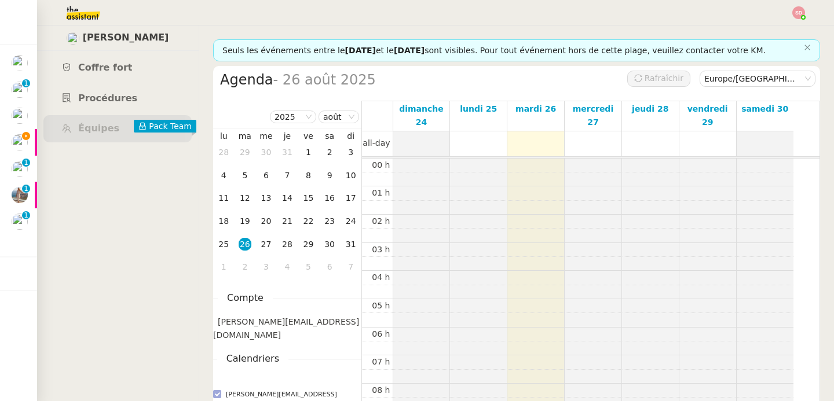
scroll to position [170, 0]
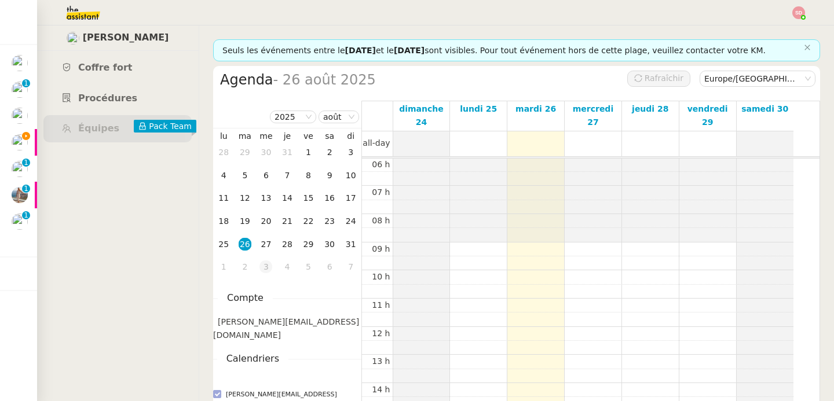
click at [266, 263] on div "3" at bounding box center [265, 267] width 13 height 13
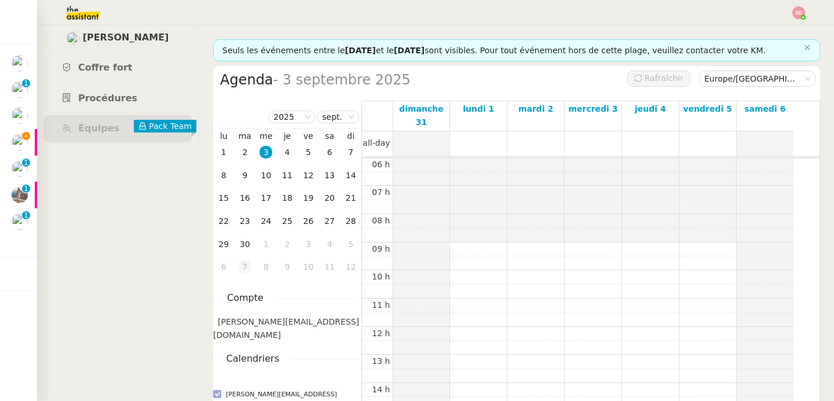
click at [240, 265] on div "7" at bounding box center [245, 267] width 13 height 13
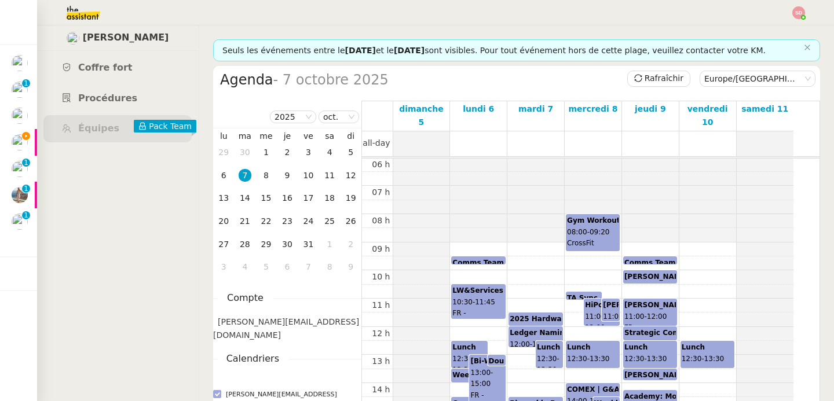
click at [546, 290] on div "00 h 01 h 02 h 03 h 04 h 05 h 06 h 07 h 08 h 09 h 10 h 11 h 12 h 13 h 14 h 15 h…" at bounding box center [577, 327] width 431 height 676
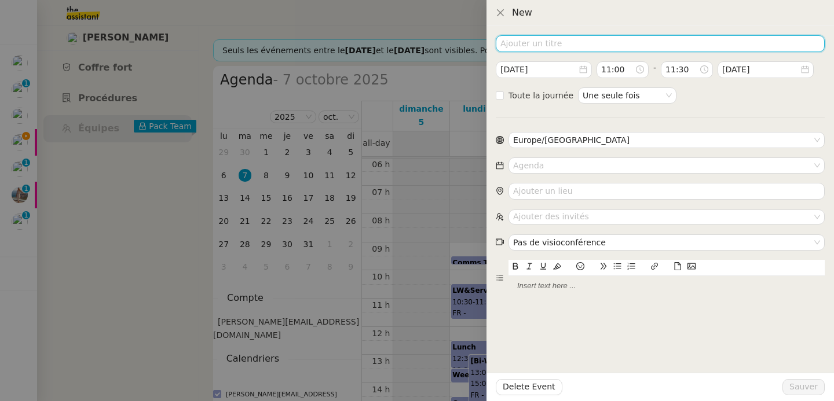
click at [583, 43] on input at bounding box center [660, 43] width 329 height 17
paste input "[PERSON_NAME]<>Ledger"
type input "[PERSON_NAME]<>Ledger"
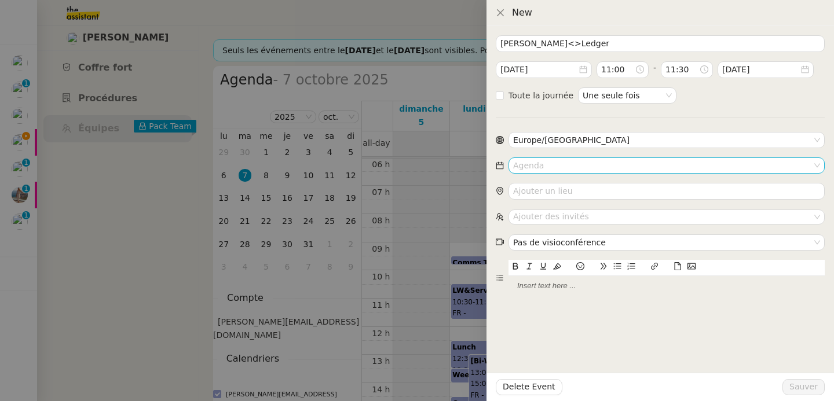
click at [531, 171] on input at bounding box center [662, 165] width 299 height 15
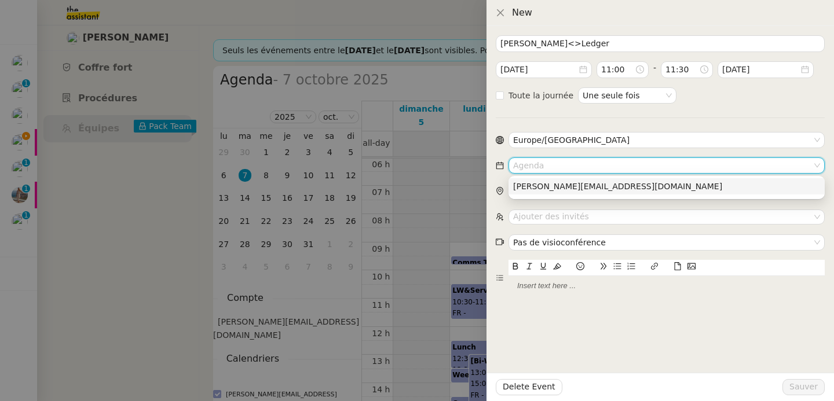
click at [533, 192] on nz-option-item "[PERSON_NAME][EMAIL_ADDRESS][DOMAIN_NAME]" at bounding box center [666, 186] width 316 height 16
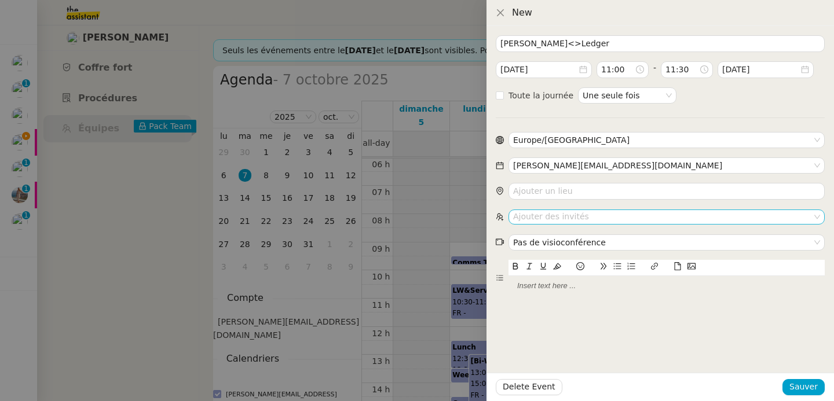
click at [568, 217] on nz-select-top-control "Ajouter des invités" at bounding box center [666, 217] width 316 height 14
paste input "[PERSON_NAME][EMAIL_ADDRESS][PERSON_NAME][PERSON_NAME][DOMAIN_NAME]"
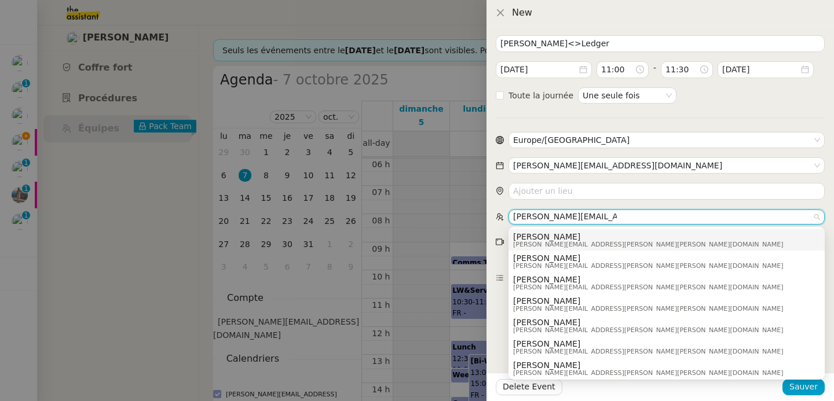
type input "[PERSON_NAME][EMAIL_ADDRESS][PERSON_NAME][PERSON_NAME][DOMAIN_NAME]"
click at [613, 239] on div "[PERSON_NAME] [PERSON_NAME][EMAIL_ADDRESS][PERSON_NAME][PERSON_NAME][DOMAIN_NAM…" at bounding box center [666, 240] width 307 height 16
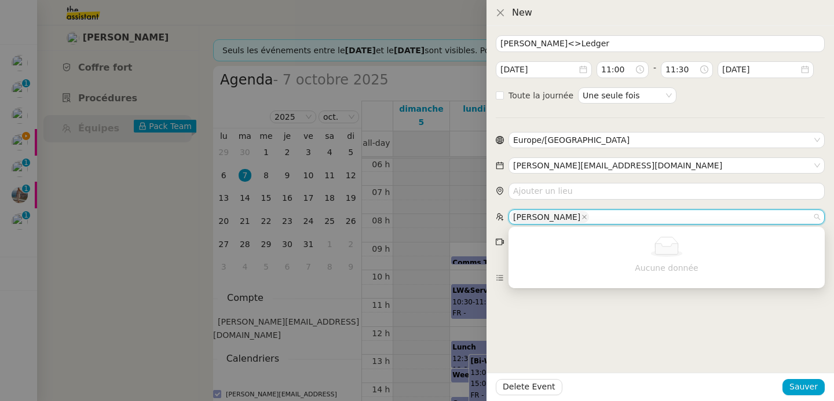
click at [578, 320] on div "[PERSON_NAME]<>Ledger [DATE] 11:00 - 11:30 [DATE] Toute la journée Une seule fo…" at bounding box center [659, 213] width 347 height 375
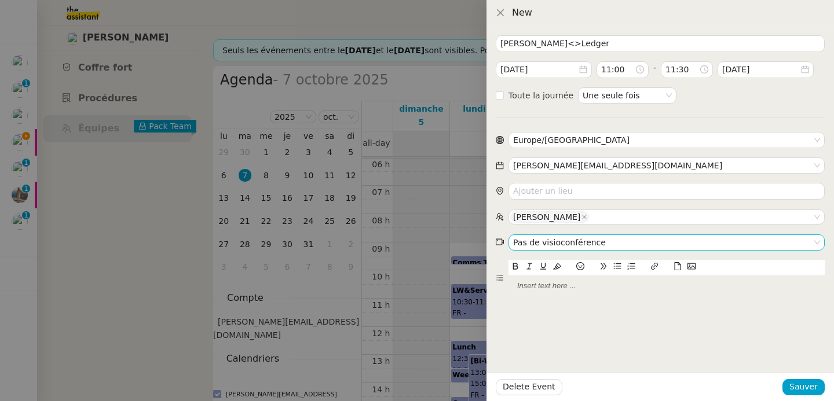
click at [588, 245] on nz-select-item "Pas de visioconférence" at bounding box center [666, 242] width 307 height 15
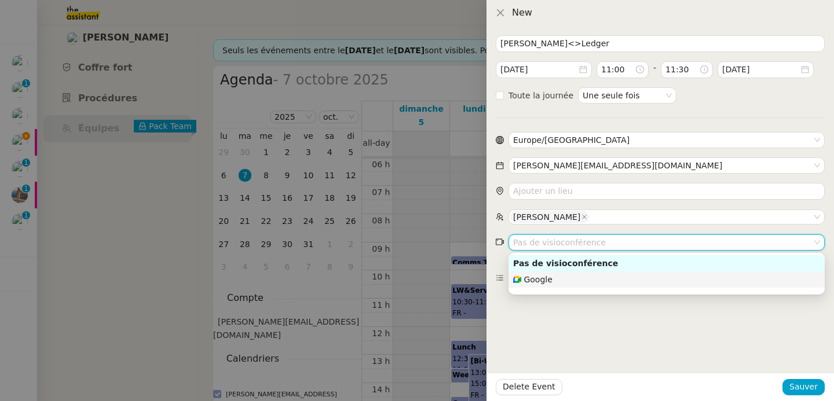
click at [572, 276] on div "Google" at bounding box center [666, 279] width 307 height 10
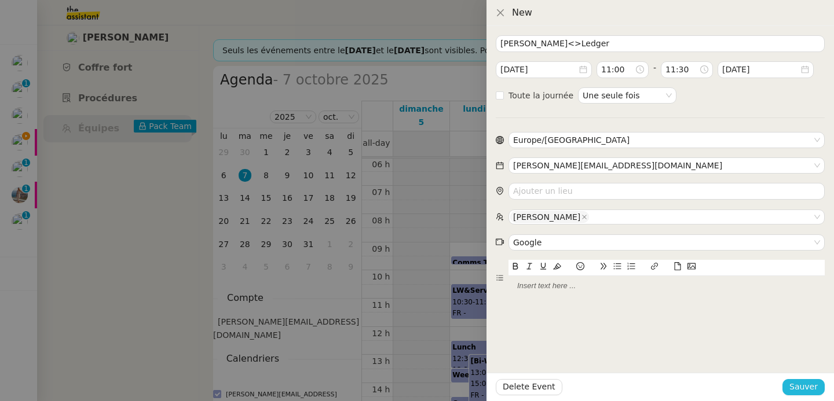
click at [802, 384] on span "Sauver" at bounding box center [803, 386] width 28 height 13
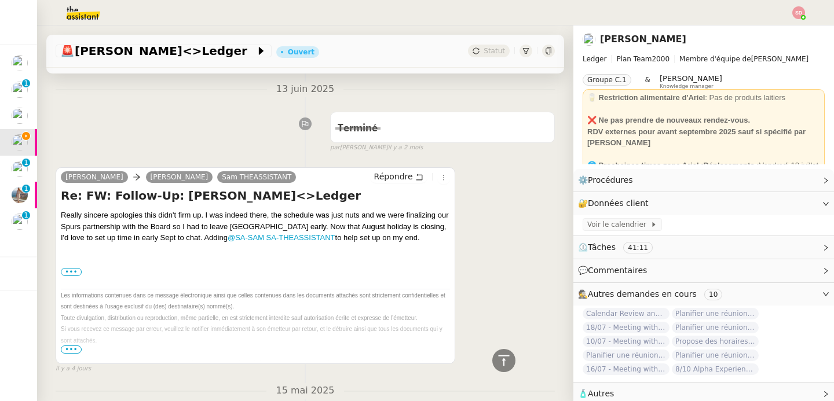
scroll to position [2788, 0]
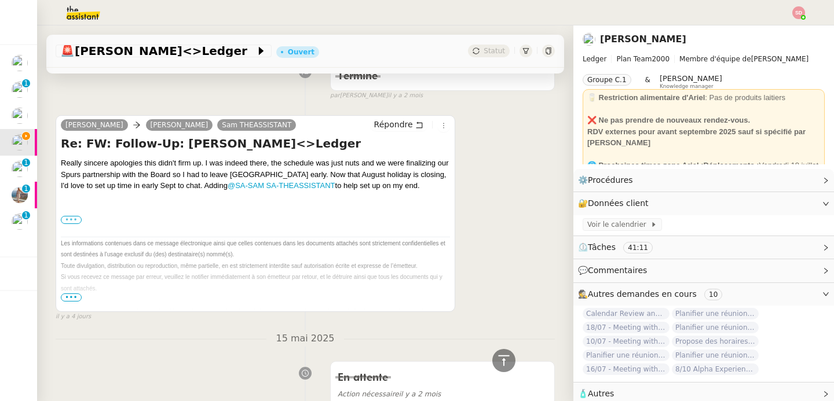
click at [73, 221] on label "•••" at bounding box center [71, 220] width 21 height 8
click at [0, 0] on input "•••" at bounding box center [0, 0] width 0 height 0
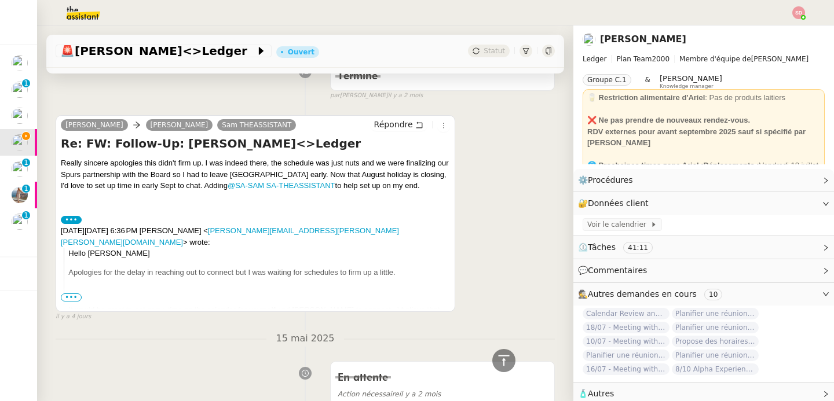
click at [69, 296] on span "•••" at bounding box center [71, 298] width 21 height 8
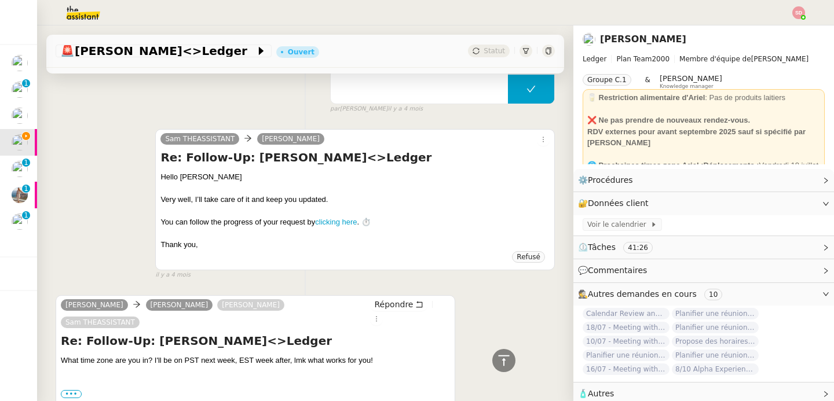
scroll to position [7328, 0]
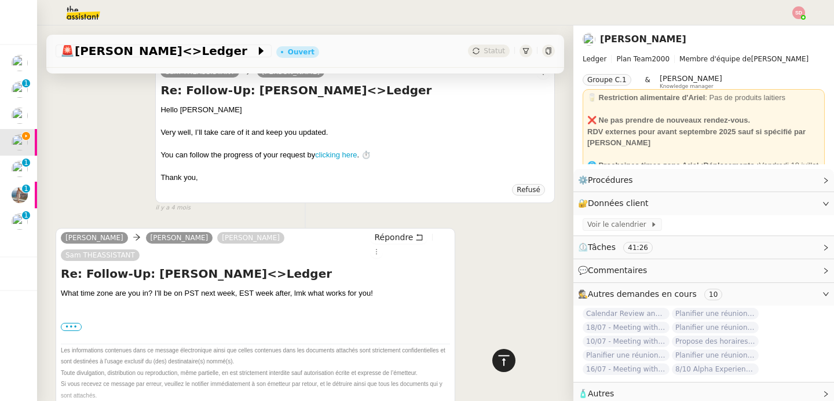
click at [499, 358] on icon at bounding box center [504, 361] width 14 height 14
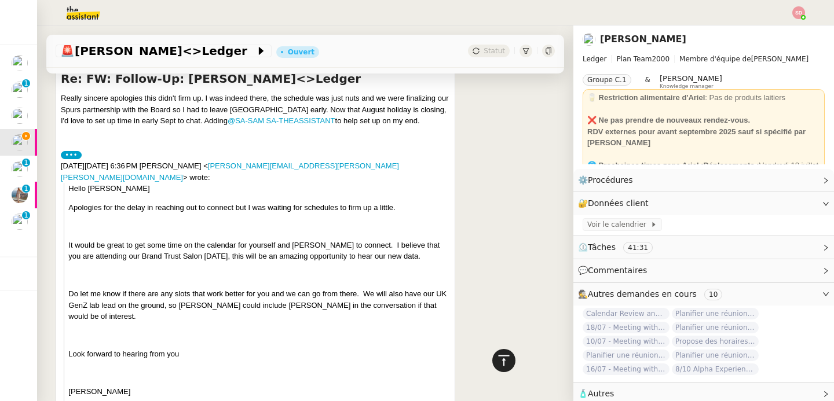
scroll to position [0, 0]
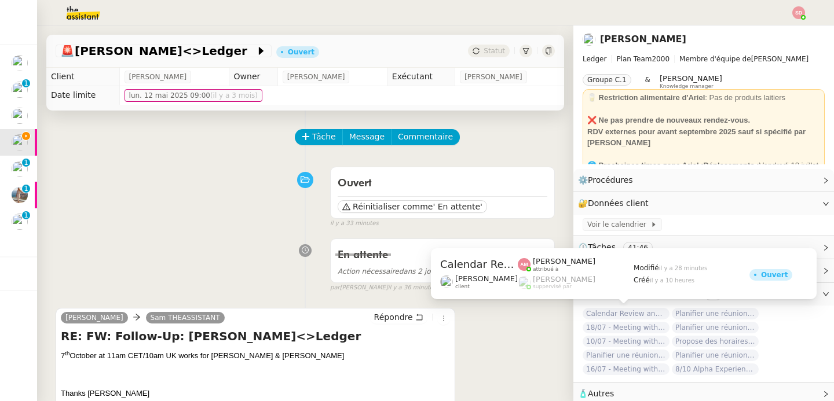
click at [591, 312] on span "Calendar Review and Appointment Confirmation - 26 août 2025" at bounding box center [625, 314] width 87 height 12
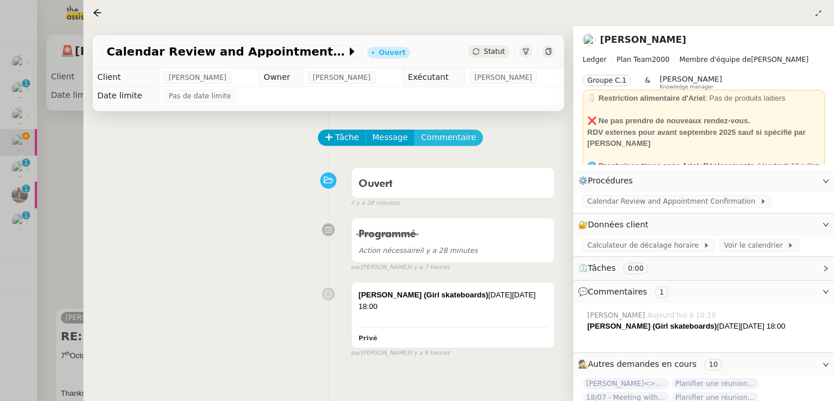
click at [446, 139] on span "Commentaire" at bounding box center [448, 137] width 55 height 13
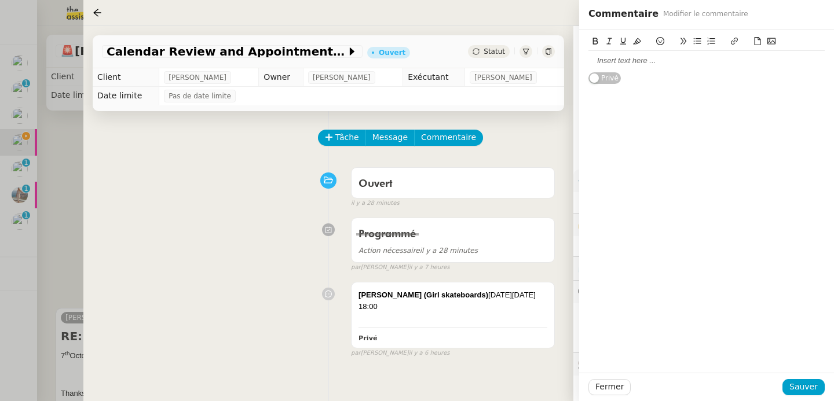
click at [725, 56] on div at bounding box center [706, 61] width 236 height 10
click at [806, 387] on span "Sauver" at bounding box center [803, 386] width 28 height 13
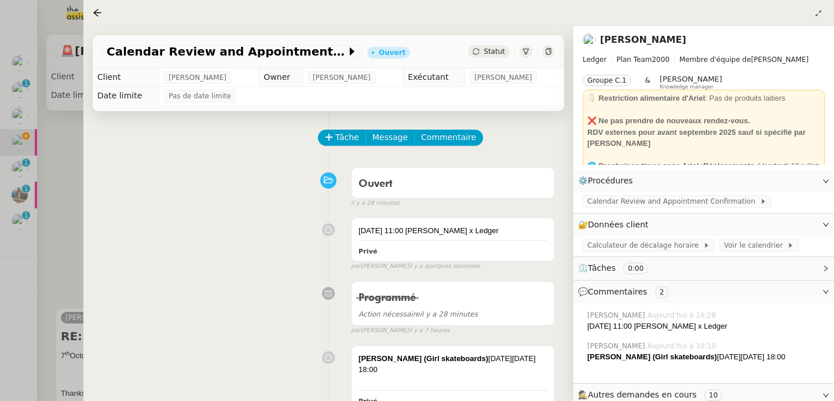
click at [50, 188] on div at bounding box center [417, 200] width 834 height 401
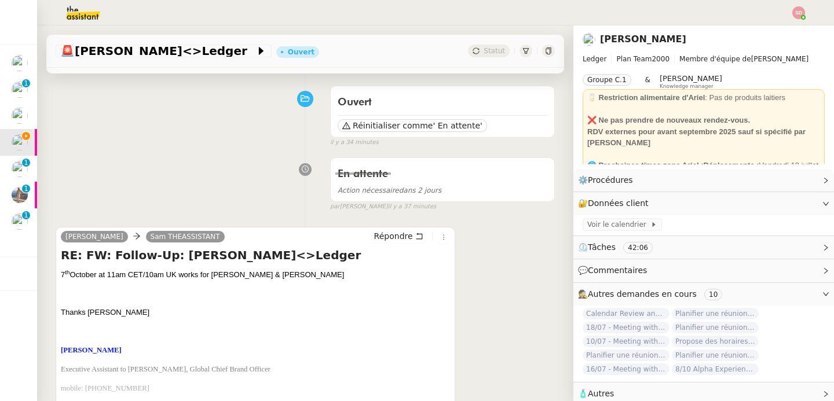
scroll to position [199, 0]
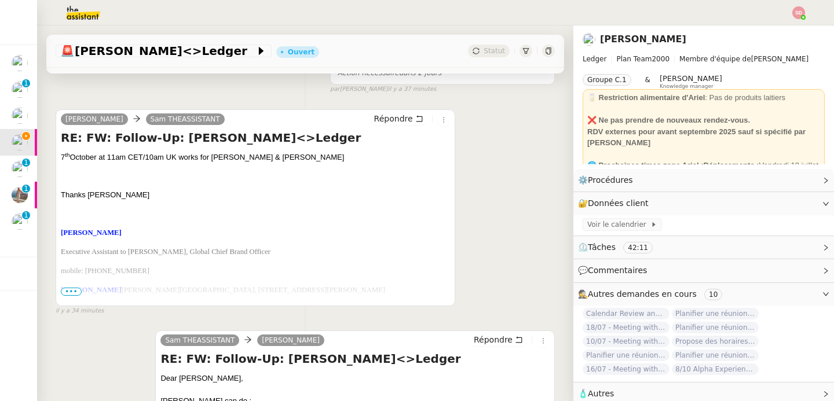
click at [375, 110] on div "Calvert, Liza Sam THEASSISTANT Répondre RE: FW: Follow-Up: Edelman<>Ledger 7 th…" at bounding box center [255, 207] width 399 height 197
click at [378, 118] on span "Répondre" at bounding box center [393, 119] width 39 height 12
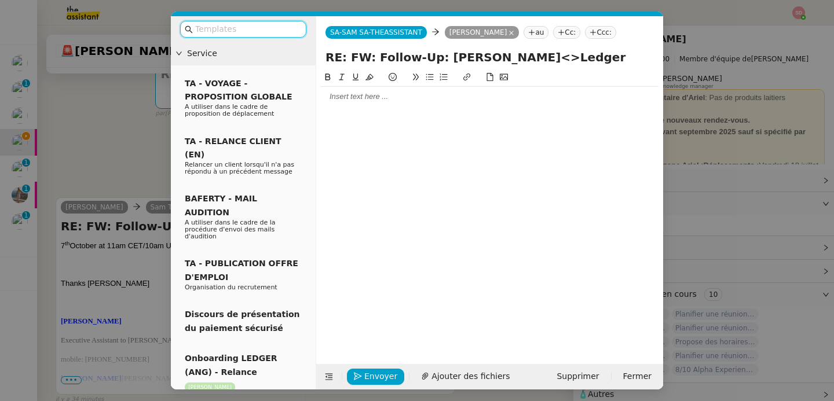
click at [359, 90] on div at bounding box center [490, 97] width 338 height 20
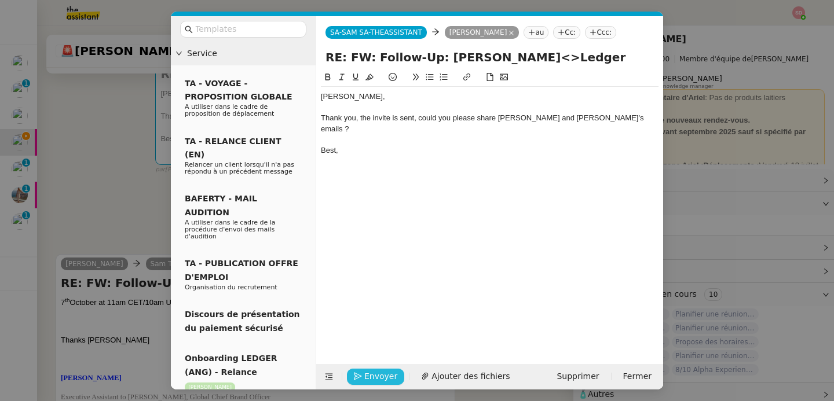
click at [383, 374] on span "Envoyer" at bounding box center [380, 376] width 33 height 13
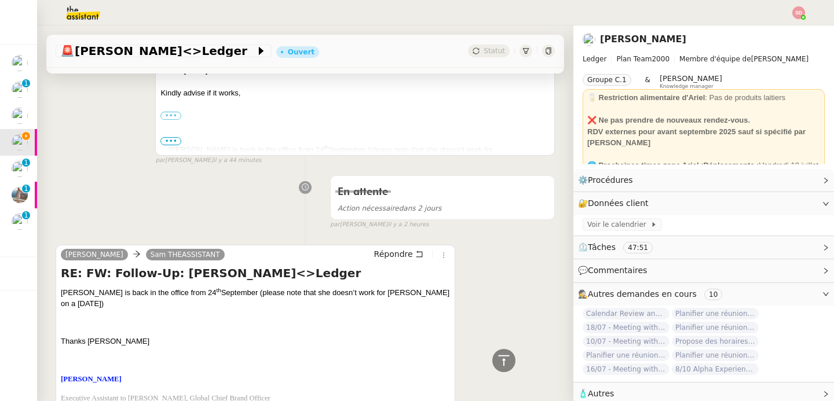
scroll to position [1168, 0]
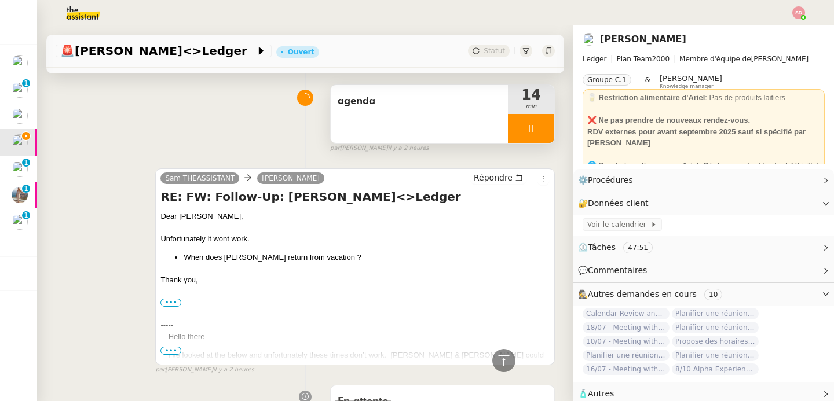
click at [526, 137] on div at bounding box center [531, 128] width 46 height 29
click at [531, 137] on button at bounding box center [542, 128] width 23 height 29
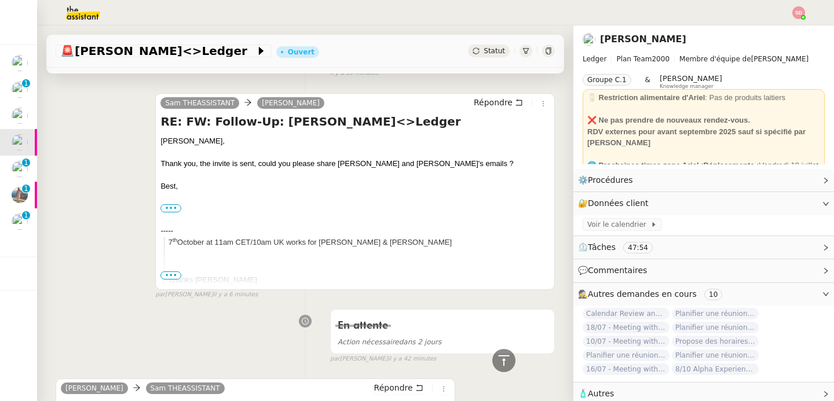
scroll to position [0, 0]
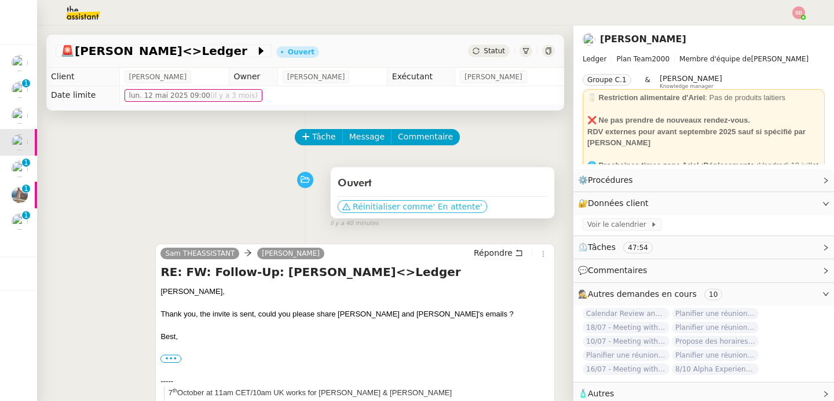
click at [439, 203] on span "' En attente'" at bounding box center [456, 207] width 49 height 12
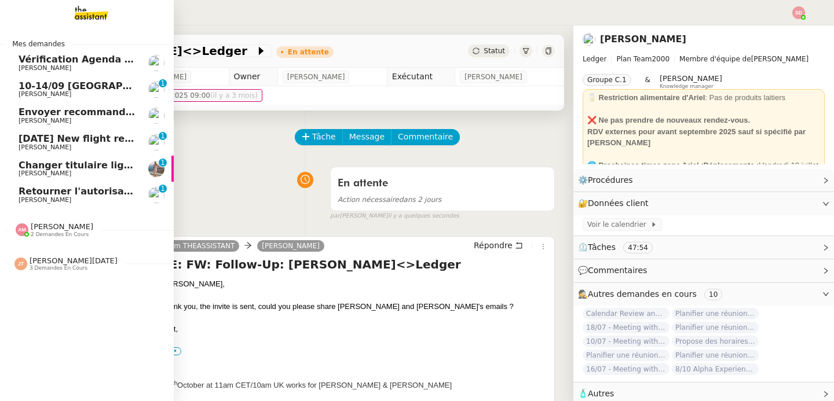
click at [61, 159] on link "Changer titulaire ligne EDF Laura Gauthier 0 1 2 3 4 5 6 7 8 9" at bounding box center [87, 169] width 174 height 27
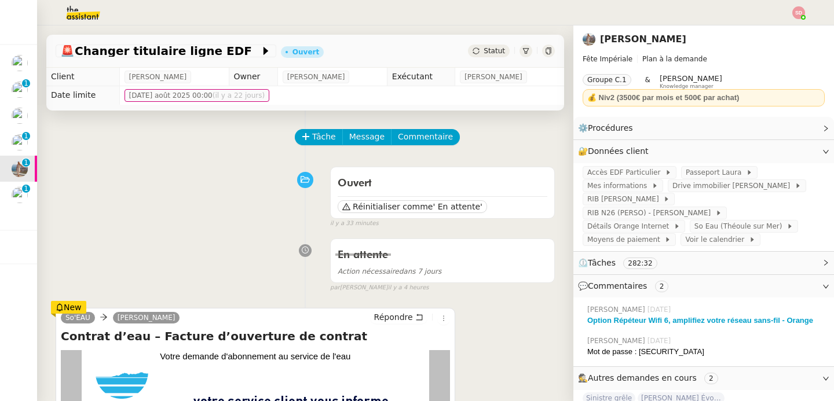
scroll to position [197, 0]
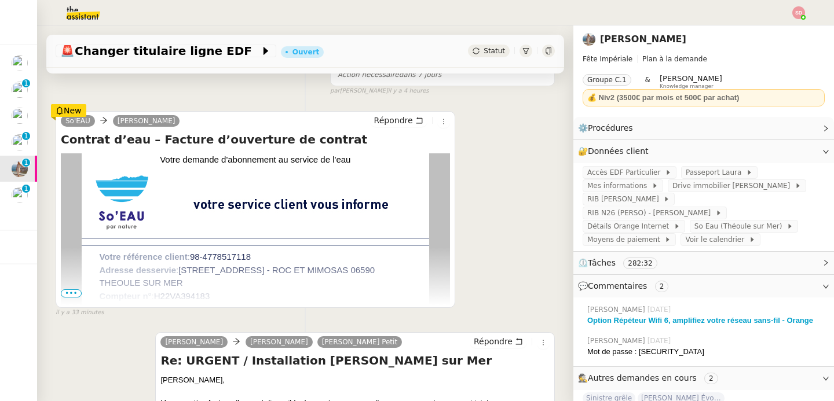
click at [72, 294] on span "•••" at bounding box center [71, 293] width 21 height 8
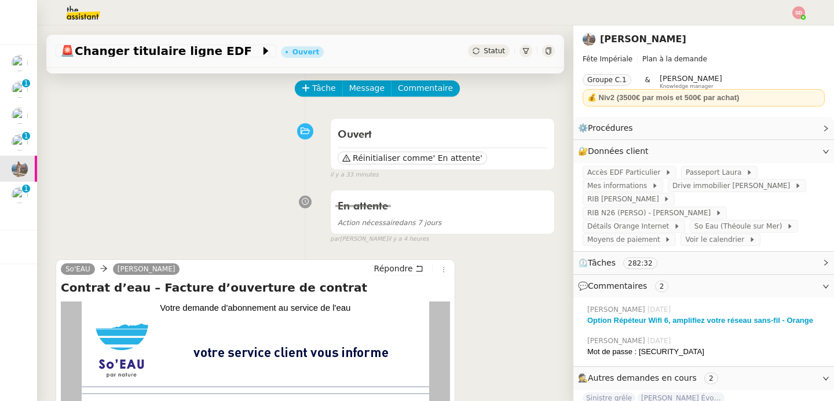
scroll to position [0, 0]
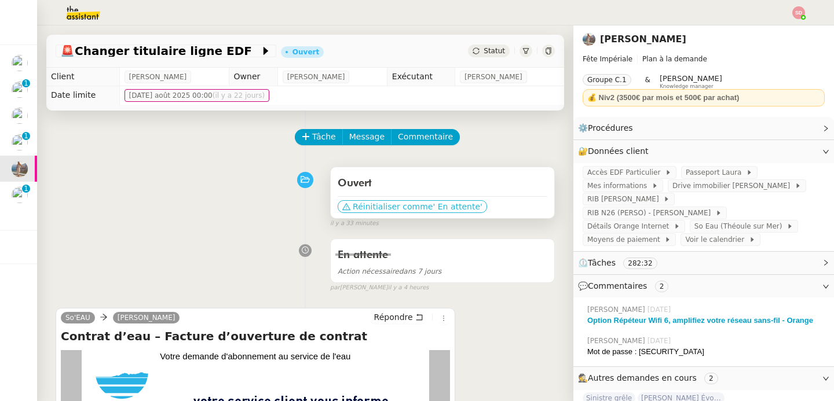
click at [400, 204] on span "Réinitialiser comme" at bounding box center [393, 207] width 80 height 12
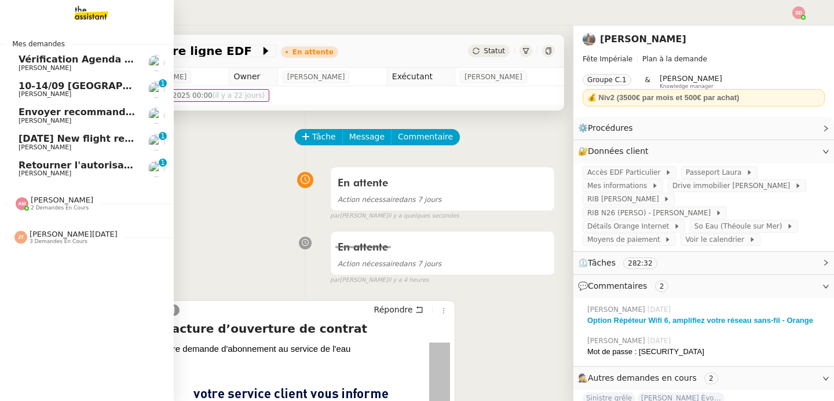
click at [53, 141] on span "30th October 2025 New flight request - Mark Sutton" at bounding box center [135, 138] width 232 height 11
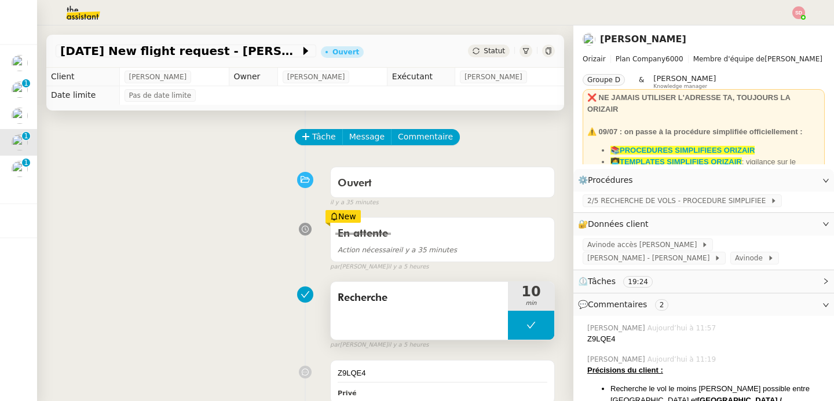
click at [508, 323] on button at bounding box center [531, 325] width 46 height 29
click at [515, 323] on icon at bounding box center [519, 325] width 9 height 9
click at [593, 337] on div "Z9LQE4" at bounding box center [705, 339] width 237 height 12
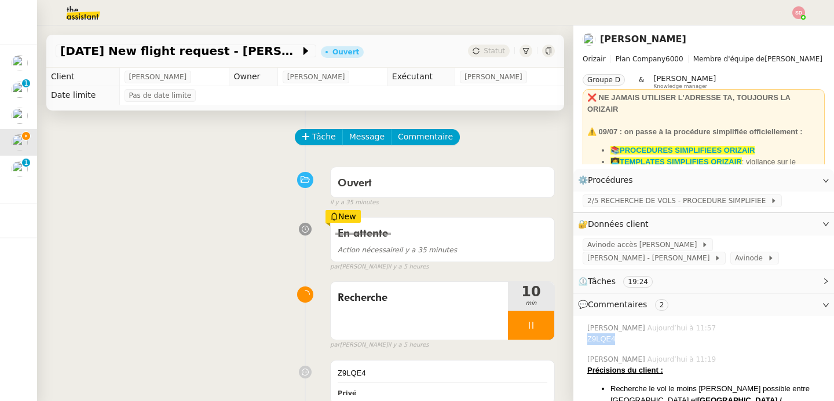
click at [593, 337] on div "Z9LQE4" at bounding box center [705, 339] width 237 height 12
click at [735, 263] on span "Avinode" at bounding box center [751, 258] width 32 height 12
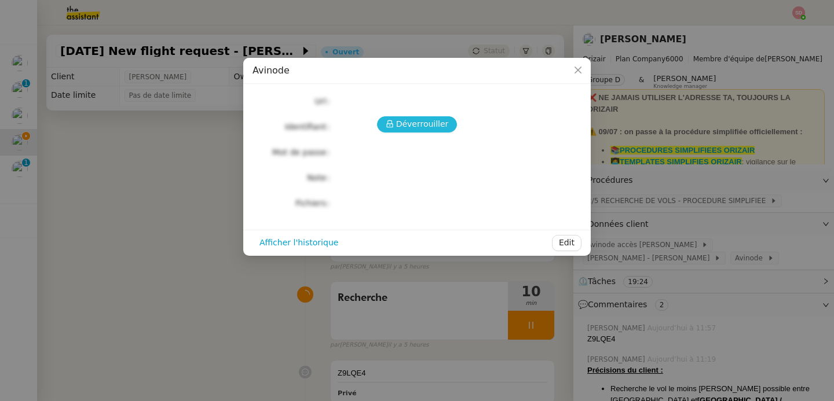
click at [417, 124] on span "Déverrouiller" at bounding box center [422, 124] width 53 height 13
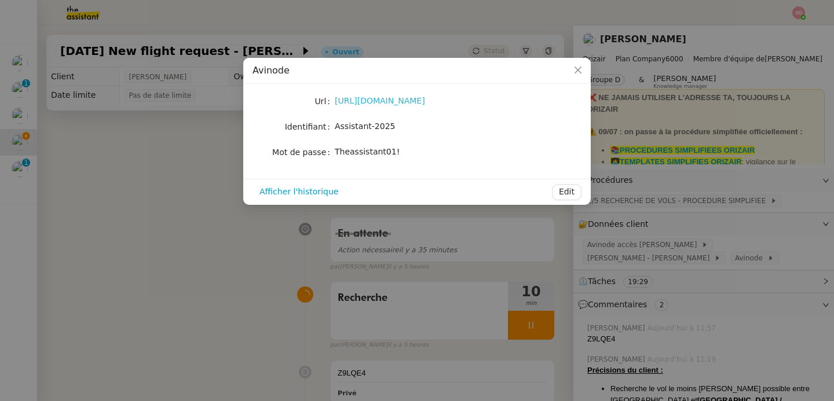
click at [425, 101] on link "https://marketplace.avinode.com/sso/mvc/login" at bounding box center [380, 100] width 90 height 9
click at [366, 158] on div "Theassistant01!" at bounding box center [431, 151] width 192 height 13
copy div "Theassistant01! Afficher l'historique Edit"
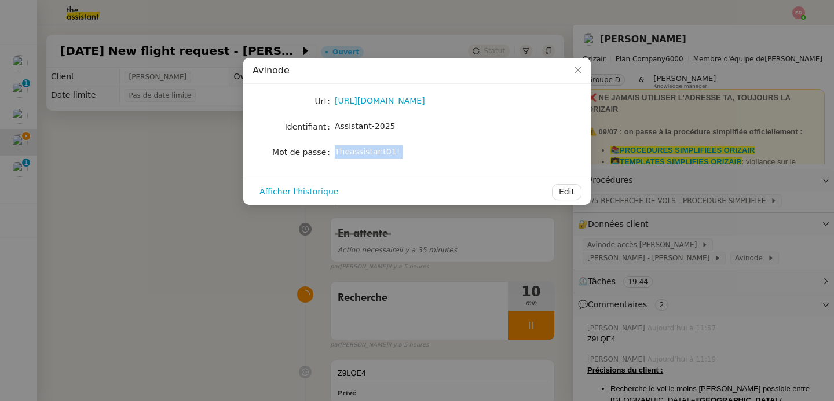
click at [173, 226] on nz-modal-container "Avinode Url https://marketplace.avinode.com/sso/mvc/login Identifiant Assistant…" at bounding box center [417, 200] width 834 height 401
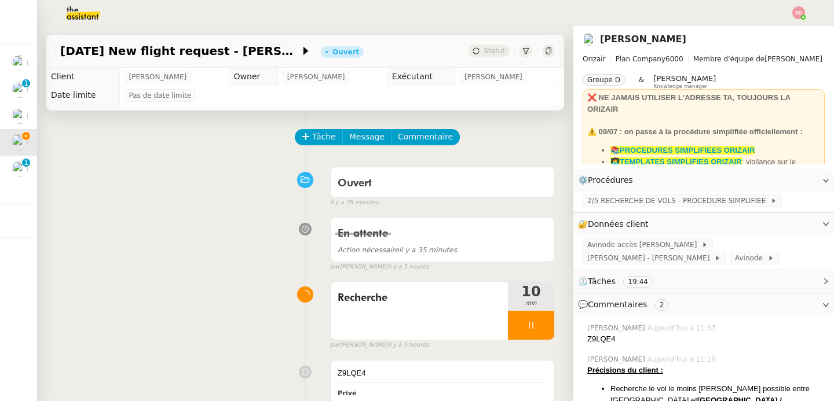
click at [599, 335] on div "Z9LQE4" at bounding box center [705, 339] width 237 height 12
copy div "Z9LQE4"
click at [739, 202] on span "2/5 RECHERCHE DE VOLS - PROCEDURE SIMPLIFIEE" at bounding box center [678, 201] width 183 height 12
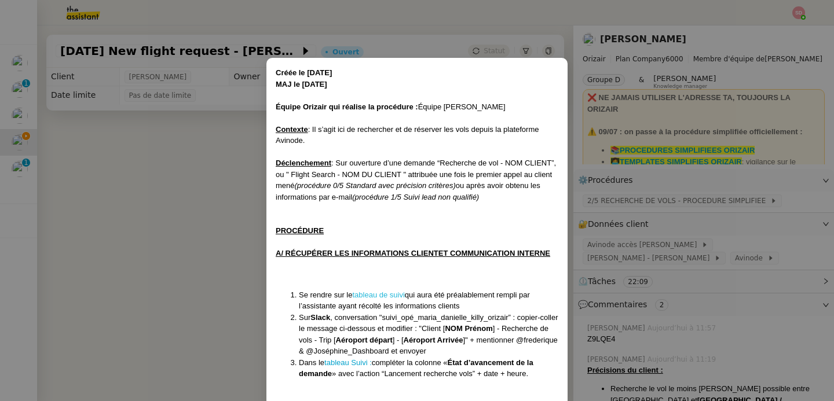
click at [384, 296] on link "tableau de suivi" at bounding box center [379, 295] width 52 height 9
click at [197, 207] on nz-modal-container "Créée le 01/04/25 MAJ le 09/07/2025 Équipe Orizair qui réalise la procédure : É…" at bounding box center [417, 200] width 834 height 401
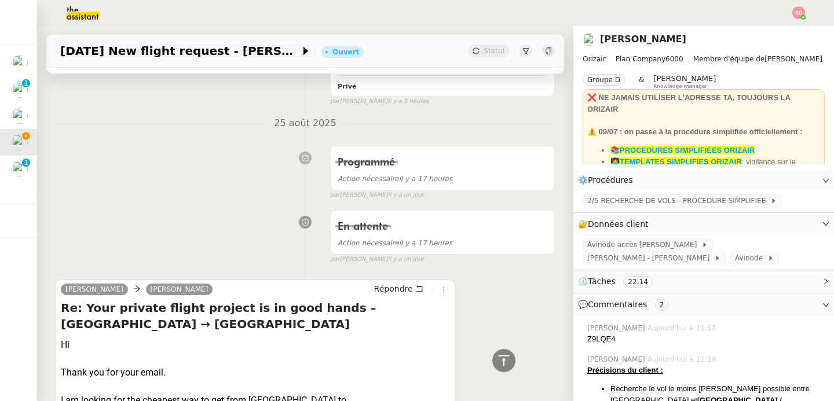
scroll to position [703, 0]
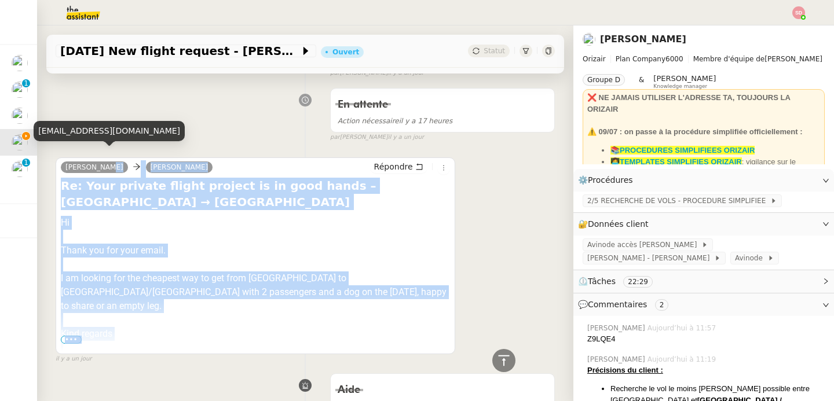
drag, startPoint x: 54, startPoint y: 154, endPoint x: 101, endPoint y: 160, distance: 47.3
click at [101, 160] on nz-ribbon "mark sutton Josephine Répondre Re: Your private flight project is in good hands…" at bounding box center [255, 255] width 399 height 197
click at [101, 121] on div "En attente Action nécessaire il y a 17 heures false par Frédérique A. il y a un…" at bounding box center [305, 113] width 499 height 60
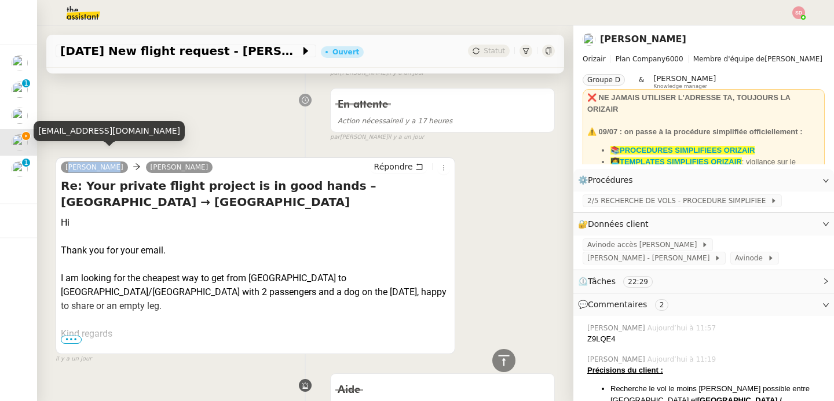
drag, startPoint x: 57, startPoint y: 153, endPoint x: 107, endPoint y: 155, distance: 49.8
click at [107, 157] on div "mark sutton Josephine Répondre Re: Your private flight project is in good hands…" at bounding box center [255, 255] width 399 height 197
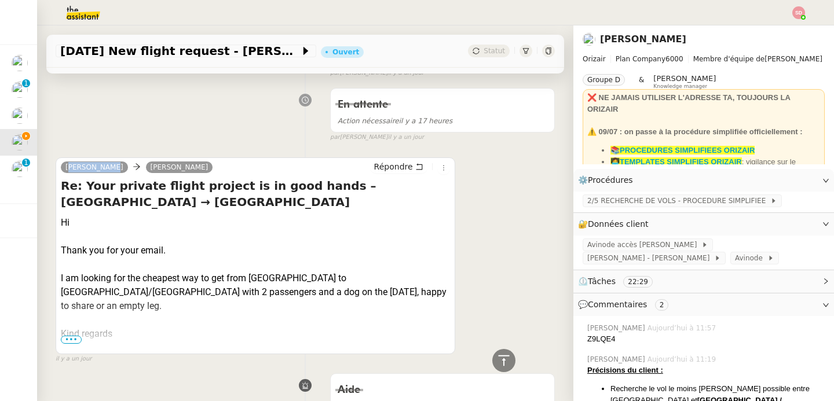
copy link "mark sutton"
click at [630, 197] on span "2/5 RECHERCHE DE VOLS - PROCEDURE SIMPLIFIEE" at bounding box center [678, 201] width 183 height 12
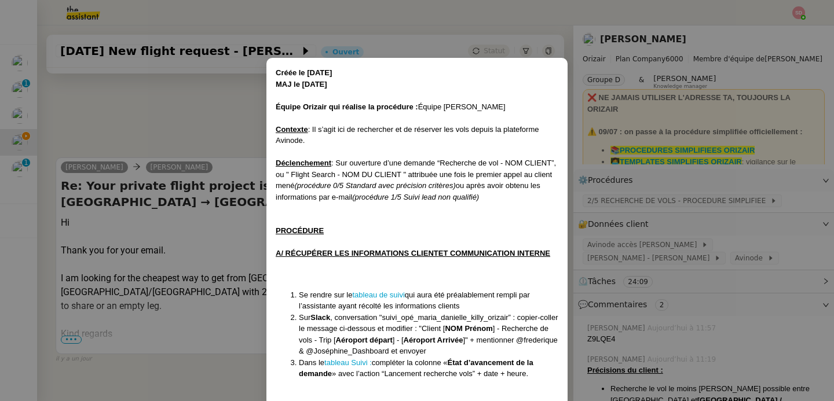
scroll to position [385, 0]
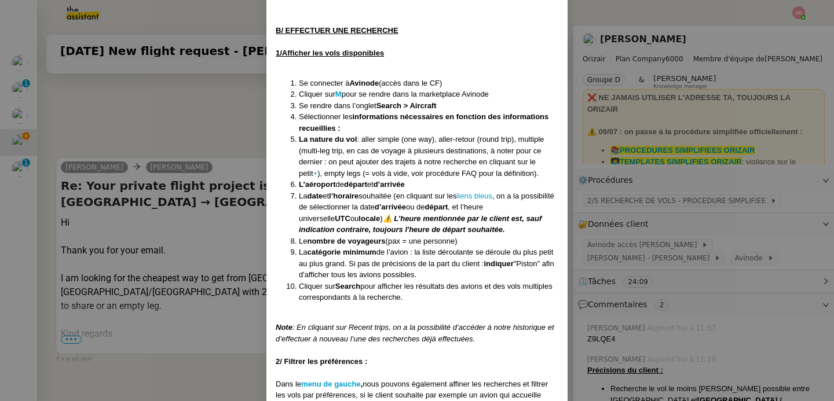
click at [676, 211] on nz-modal-container "Créée le 01/04/25 MAJ le 09/07/2025 Équipe Orizair qui réalise la procédure : É…" at bounding box center [417, 200] width 834 height 401
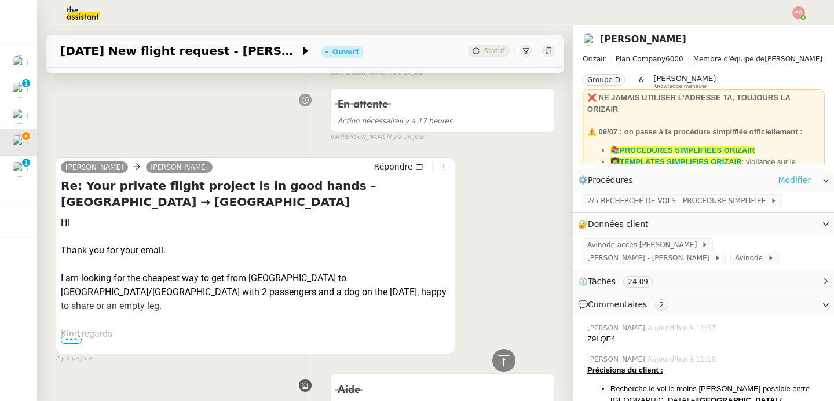
click at [784, 182] on link "Modifier" at bounding box center [794, 180] width 33 height 13
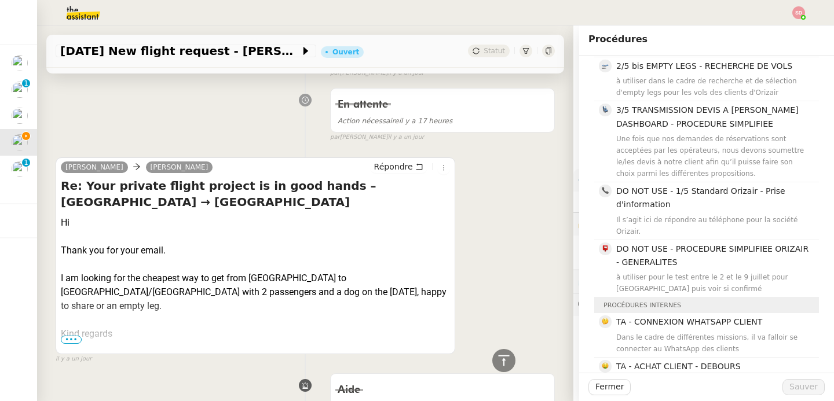
scroll to position [244, 0]
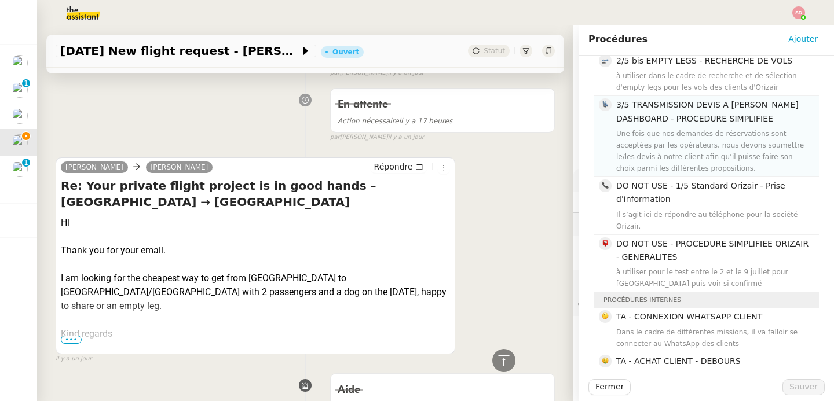
click at [753, 144] on div "Une fois que nos demandes de réservations sont acceptées par les opérateurs, no…" at bounding box center [714, 151] width 196 height 46
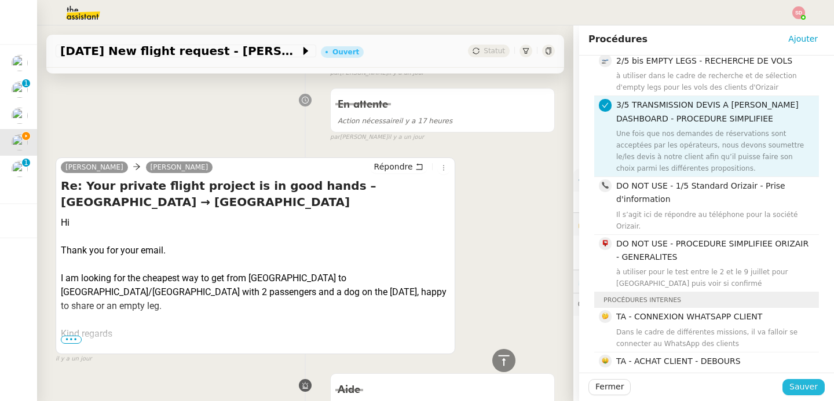
click at [782, 387] on button "Sauver" at bounding box center [803, 387] width 42 height 16
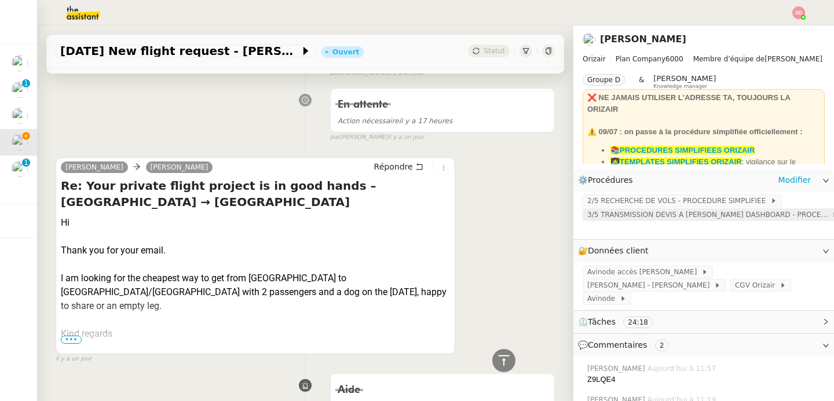
click at [594, 219] on span "3/5 TRANSMISSION DEVIS A JOSÉPHINE DASHBOARD - PROCEDURE SIMPLIFIEE" at bounding box center [709, 215] width 244 height 12
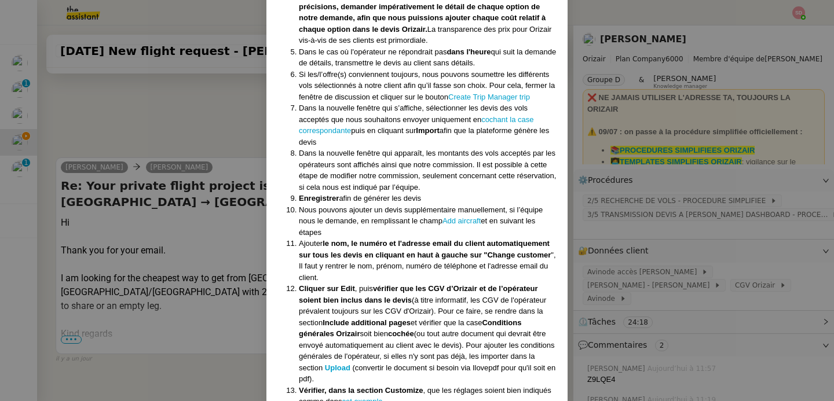
scroll to position [477, 0]
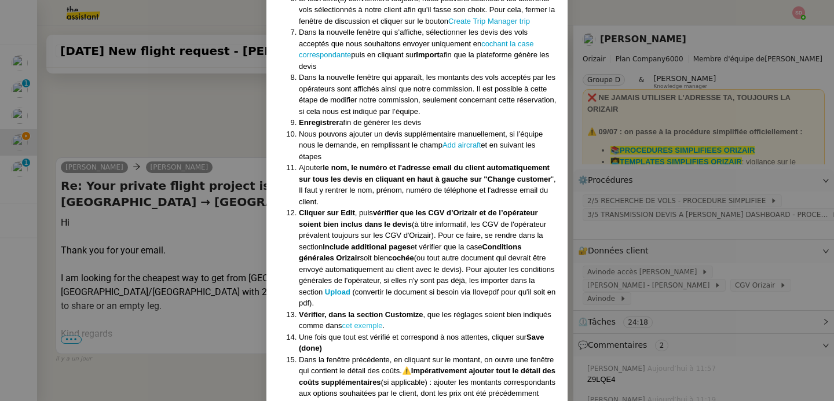
click at [358, 322] on link "cet exemple" at bounding box center [362, 325] width 41 height 9
click at [126, 84] on nz-modal-container "Créée le 07/04/2025 MAJ le 09/07/2025 Équipe Orizair qui réalise la procédure :…" at bounding box center [417, 200] width 834 height 401
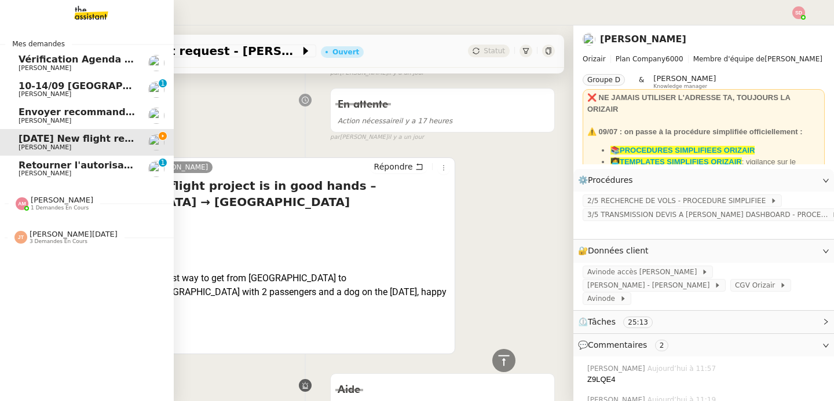
click at [20, 206] on div at bounding box center [22, 203] width 13 height 13
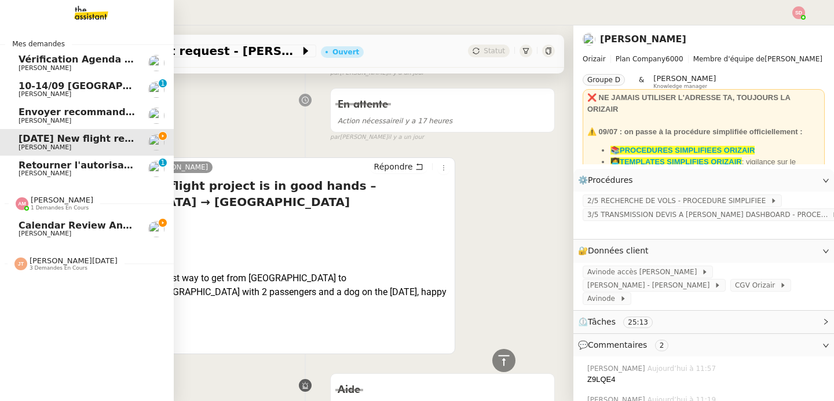
click at [20, 206] on div at bounding box center [22, 203] width 13 height 13
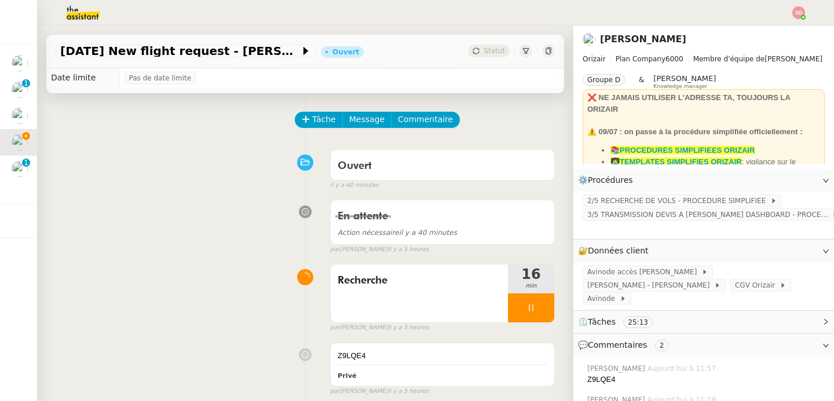
scroll to position [0, 0]
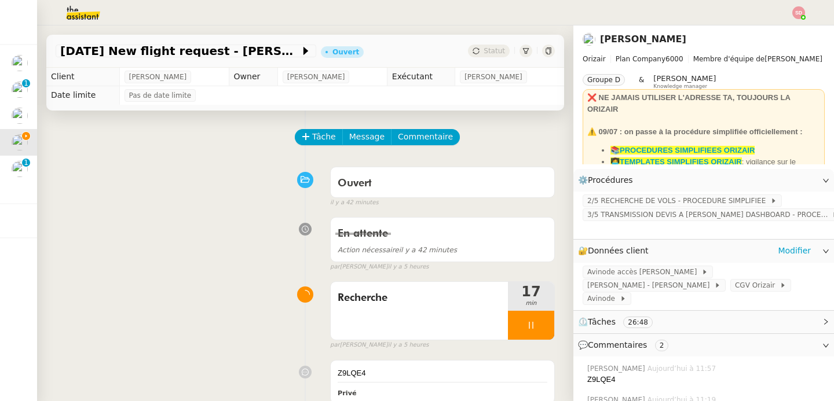
click at [655, 292] on div "Avinode accès Louis Raymond Joubaud - Accès Avinode CGV Orizair Avinode" at bounding box center [703, 286] width 261 height 47
click at [619, 293] on span "Avinode" at bounding box center [603, 299] width 32 height 12
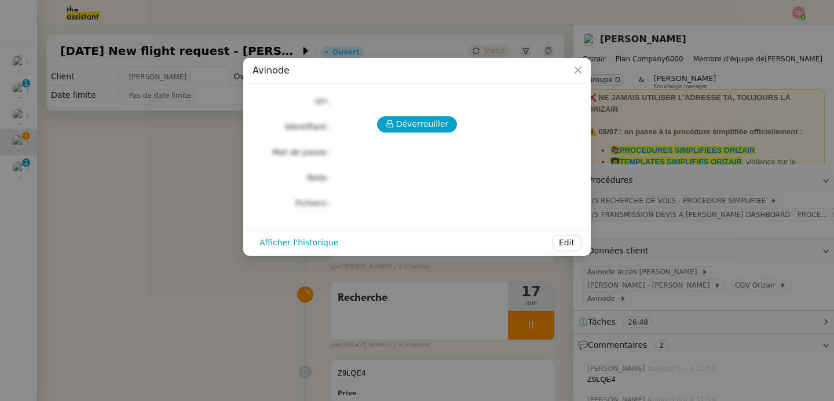
click at [379, 117] on div "Déverrouiller" at bounding box center [416, 124] width 329 height 16
click at [391, 123] on icon at bounding box center [390, 124] width 8 height 8
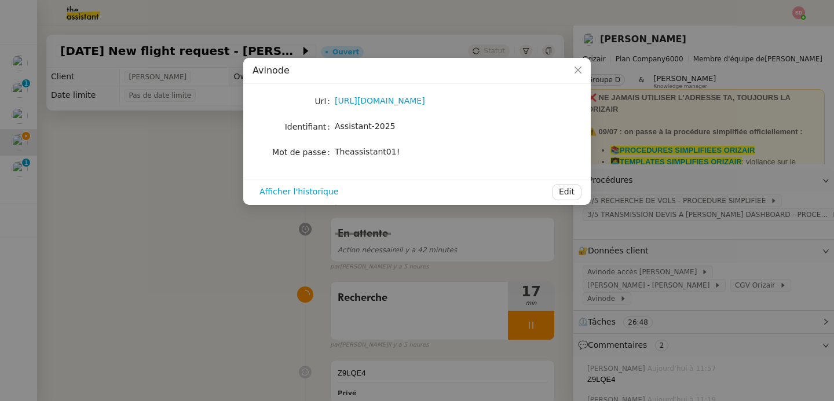
click at [372, 156] on span "Theassistant01!" at bounding box center [367, 151] width 65 height 9
copy div "Theassistant01! Afficher l'historique Edit"
click at [208, 232] on nz-modal-container "Avinode Url https://marketplace.avinode.com/sso/mvc/login Identifiant Assistant…" at bounding box center [417, 200] width 834 height 401
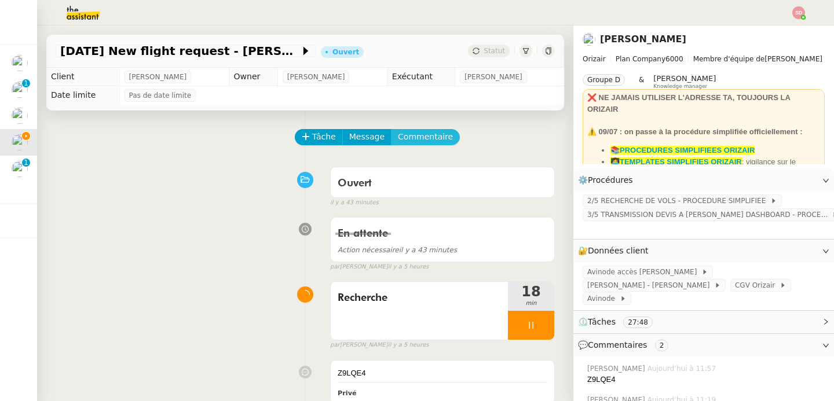
click at [434, 139] on span "Commentaire" at bounding box center [425, 136] width 55 height 13
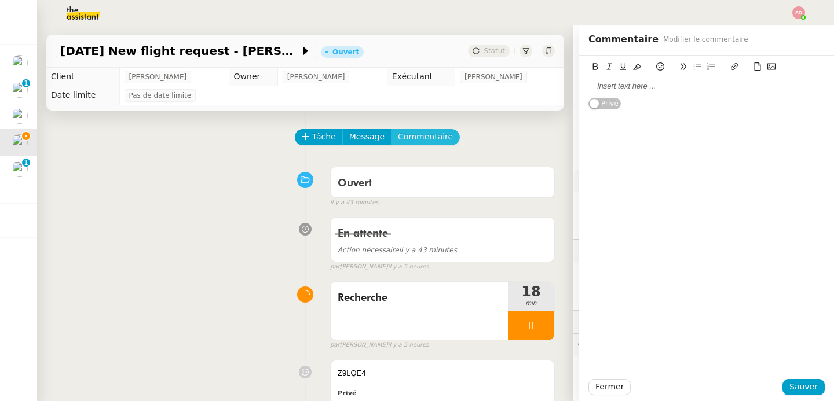
click at [391, 129] on button "Commentaire" at bounding box center [425, 137] width 69 height 16
click at [677, 84] on div at bounding box center [706, 86] width 236 height 10
click at [753, 69] on icon at bounding box center [757, 67] width 8 height 8
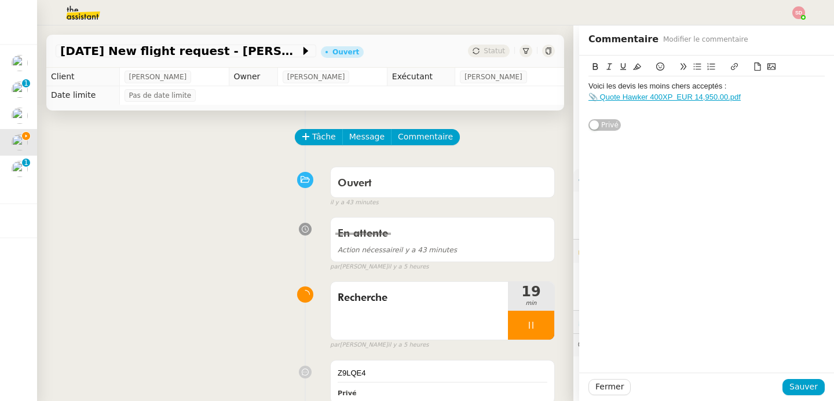
click at [753, 67] on icon at bounding box center [757, 67] width 8 height 8
click at [795, 389] on span "Sauver" at bounding box center [803, 386] width 28 height 13
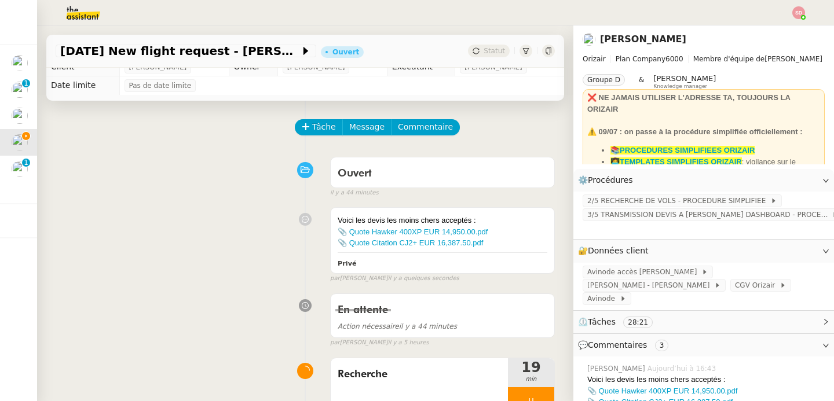
scroll to position [110, 0]
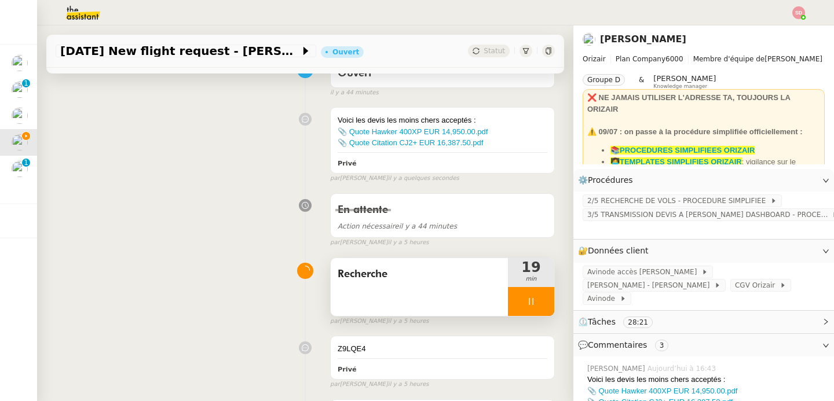
click at [534, 304] on div at bounding box center [531, 301] width 46 height 29
click at [534, 304] on button at bounding box center [542, 301] width 23 height 29
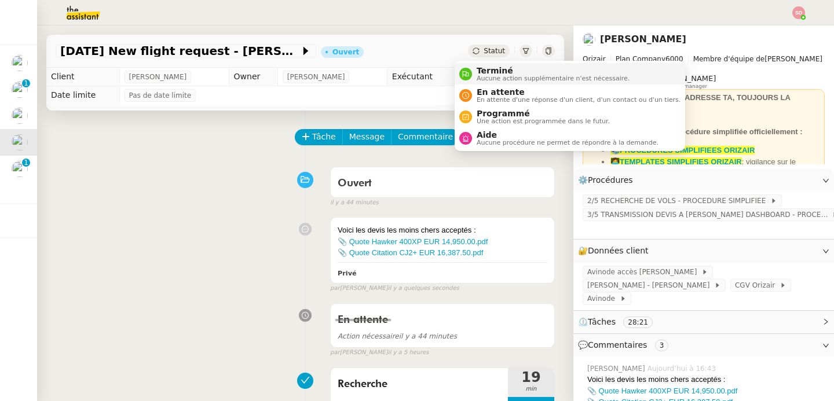
click at [483, 69] on span "Terminé" at bounding box center [552, 70] width 153 height 9
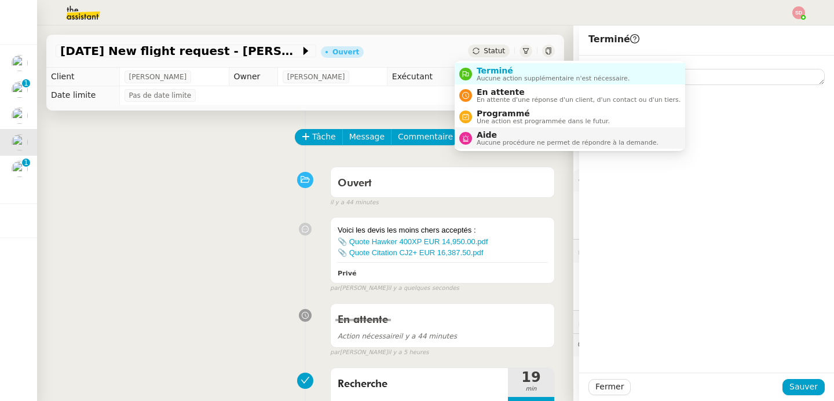
click at [475, 140] on div "Aide Aucune procédure ne permet de répondre à la demande." at bounding box center [565, 138] width 186 height 16
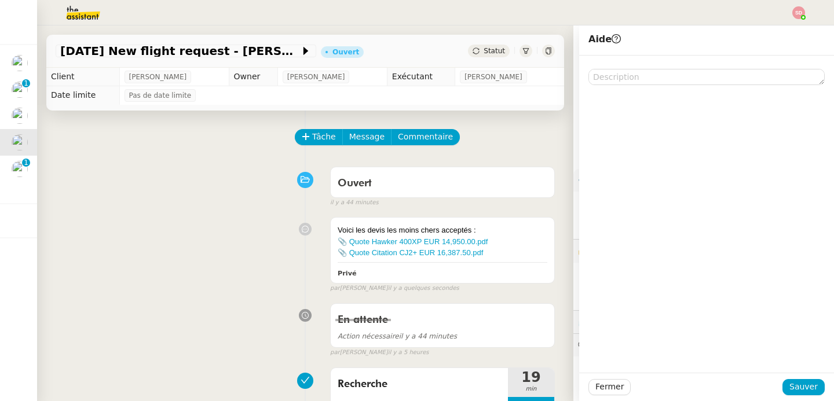
click at [619, 89] on div at bounding box center [706, 214] width 255 height 317
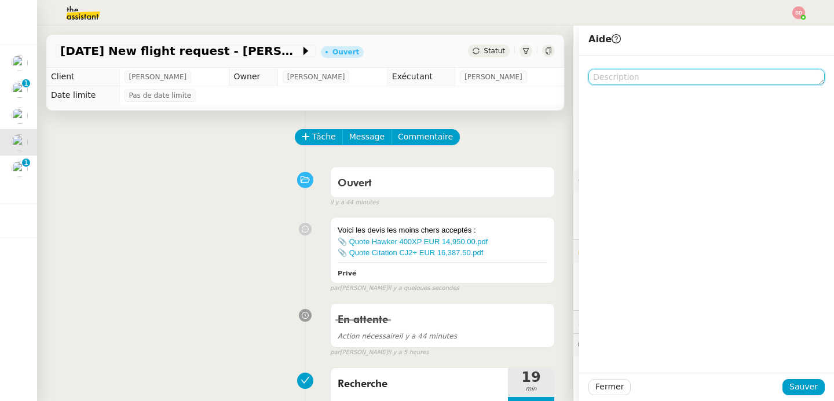
click at [621, 83] on textarea at bounding box center [706, 77] width 236 height 16
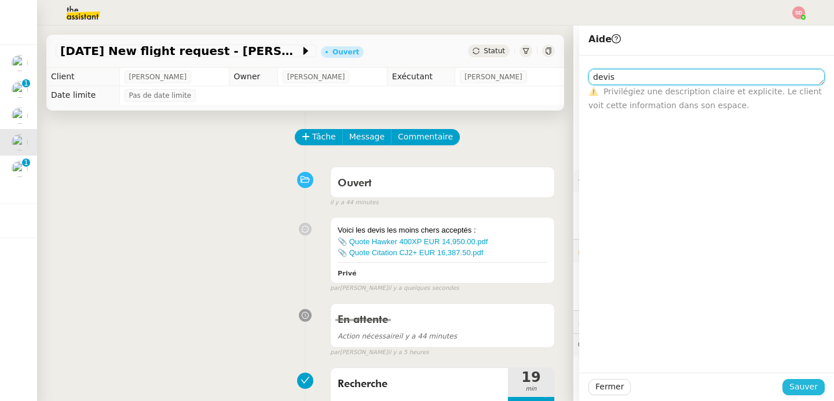
type textarea "devis"
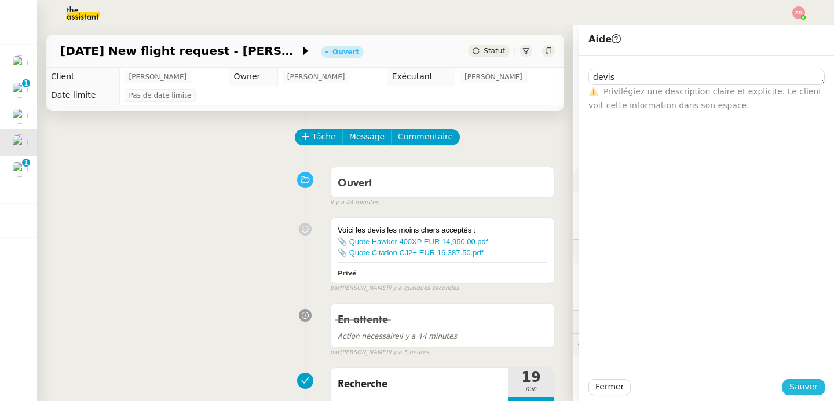
click at [789, 386] on span "Sauver" at bounding box center [803, 386] width 28 height 13
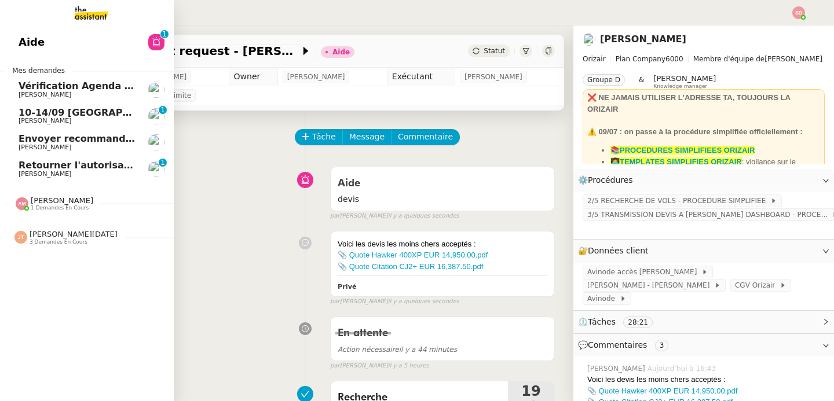
click at [84, 171] on span "Laurène Gauthier" at bounding box center [77, 174] width 117 height 7
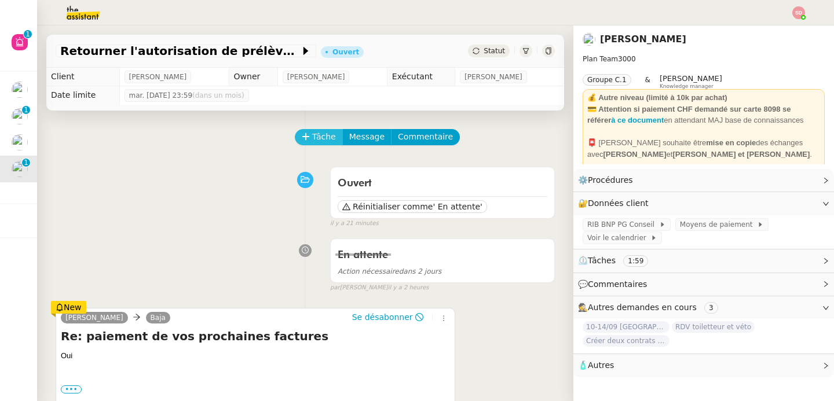
click at [312, 140] on span "Tâche" at bounding box center [324, 136] width 24 height 13
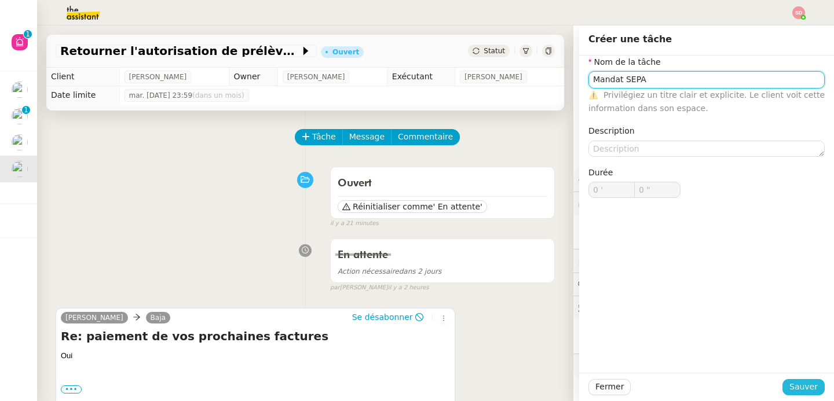
type input "Mandat SEPA"
click at [791, 390] on span "Sauver" at bounding box center [803, 386] width 28 height 13
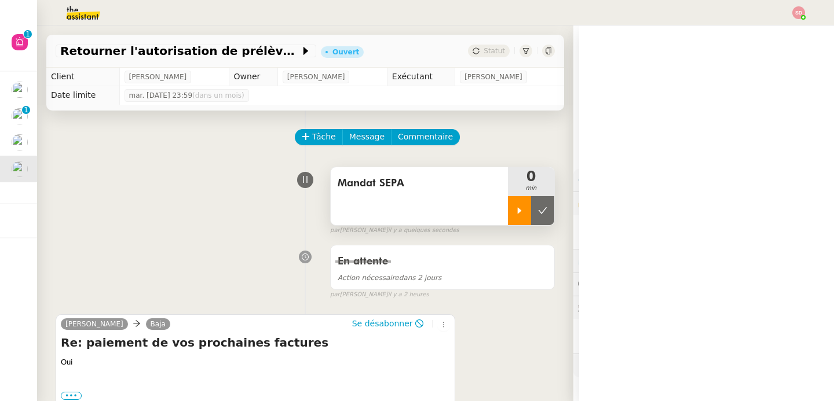
click at [508, 218] on div at bounding box center [519, 210] width 23 height 29
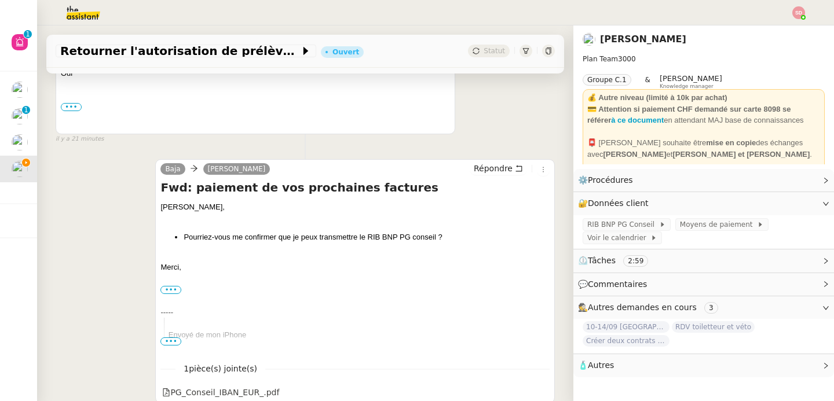
scroll to position [308, 0]
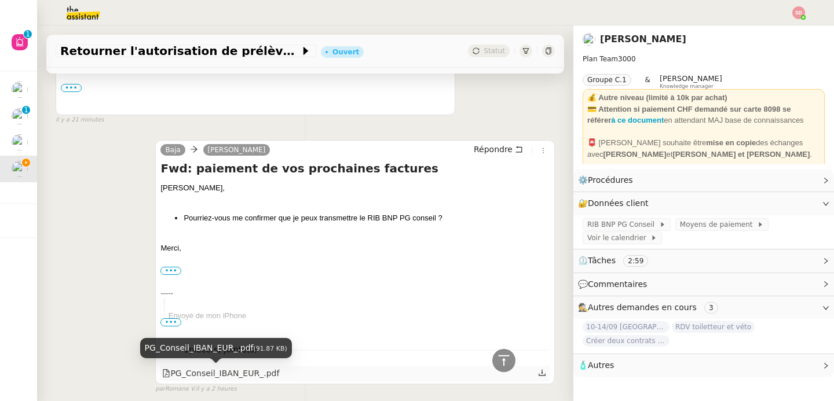
click at [246, 376] on div "PG_Conseil_IBAN_EUR_.pdf" at bounding box center [220, 373] width 117 height 13
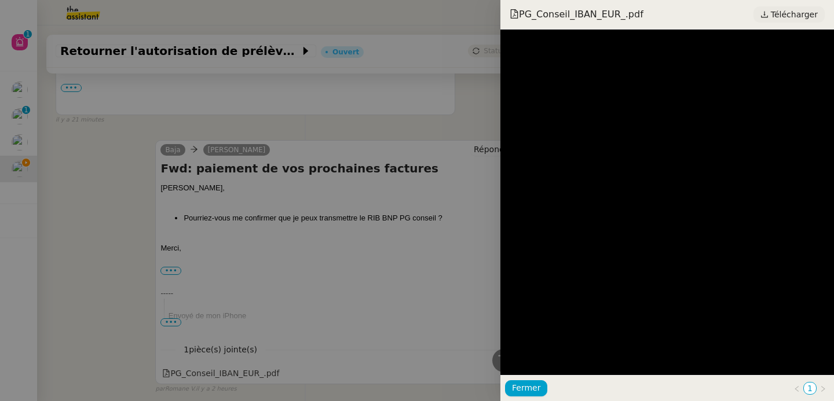
click at [797, 19] on span "Télécharger" at bounding box center [794, 14] width 47 height 15
click at [188, 239] on div at bounding box center [417, 200] width 834 height 401
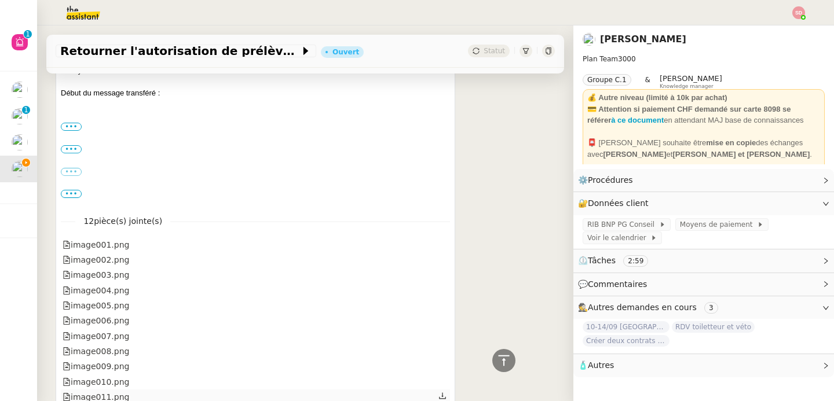
scroll to position [1099, 0]
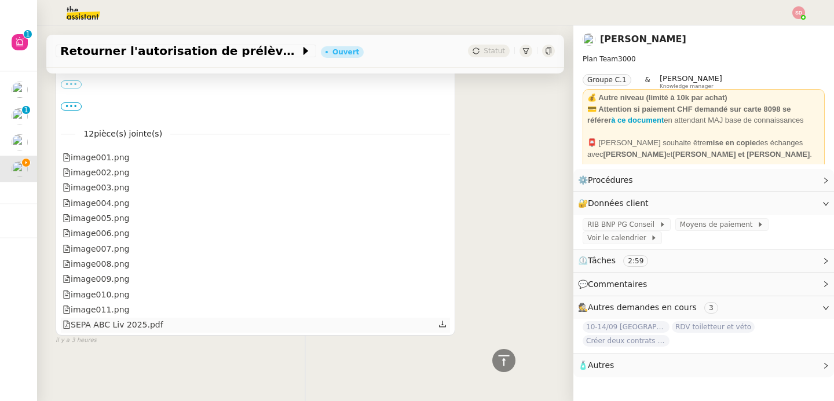
click at [132, 318] on div "SEPA ABC Liv 2025.pdf" at bounding box center [113, 324] width 101 height 13
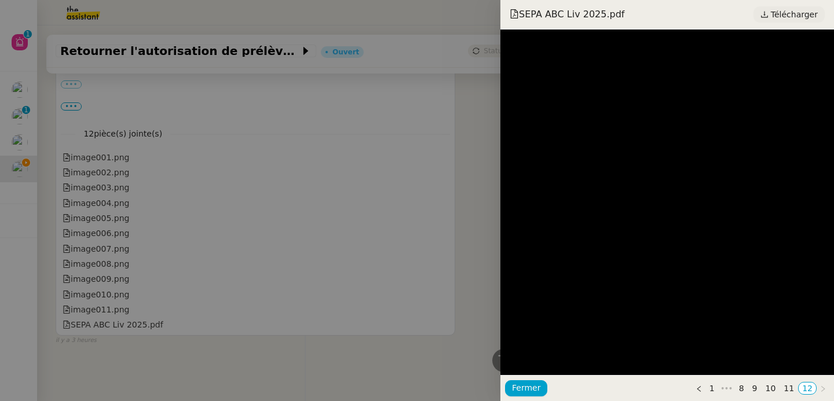
click at [777, 10] on span "Télécharger" at bounding box center [794, 14] width 47 height 15
click at [265, 191] on div at bounding box center [417, 200] width 834 height 401
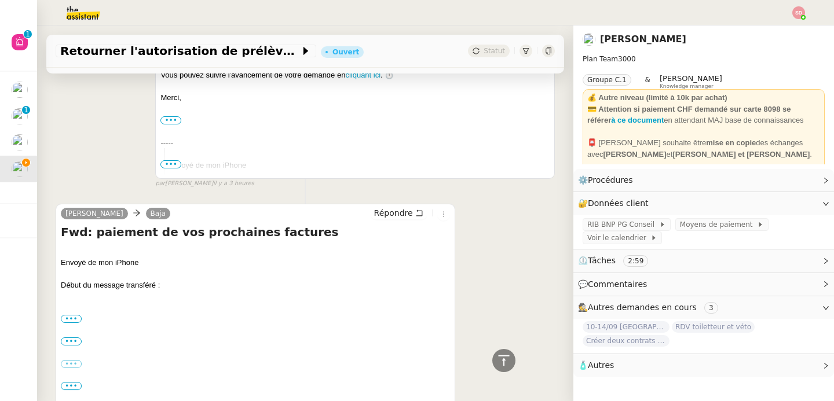
scroll to position [827, 0]
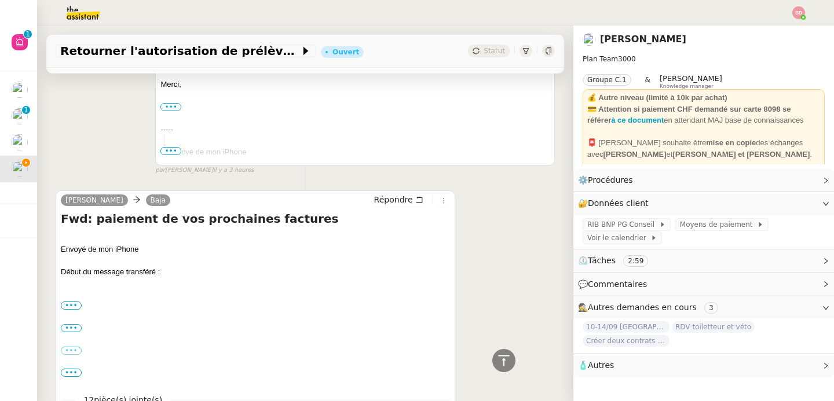
click at [70, 309] on label "•••" at bounding box center [71, 306] width 21 height 8
click at [0, 0] on input "•••" at bounding box center [0, 0] width 0 height 0
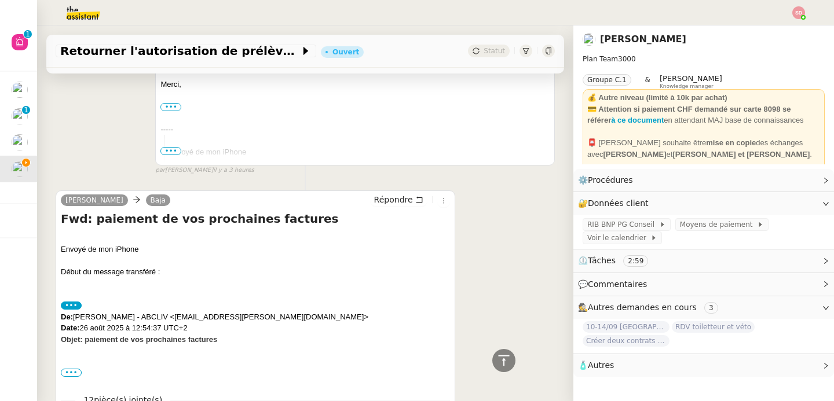
click at [74, 373] on span "•••" at bounding box center [71, 373] width 21 height 8
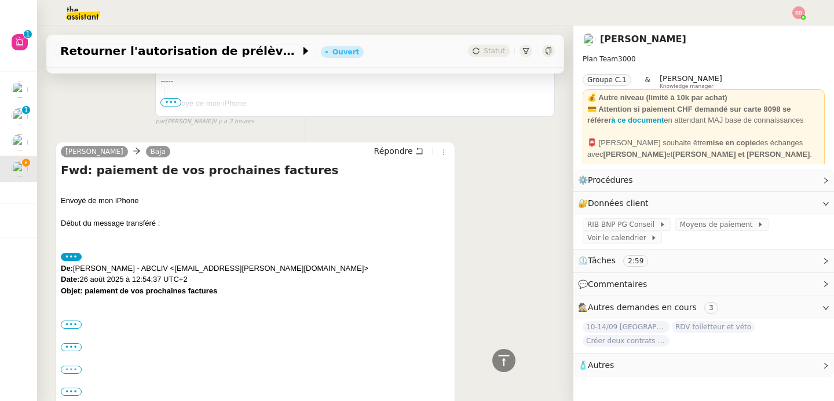
scroll to position [922, 0]
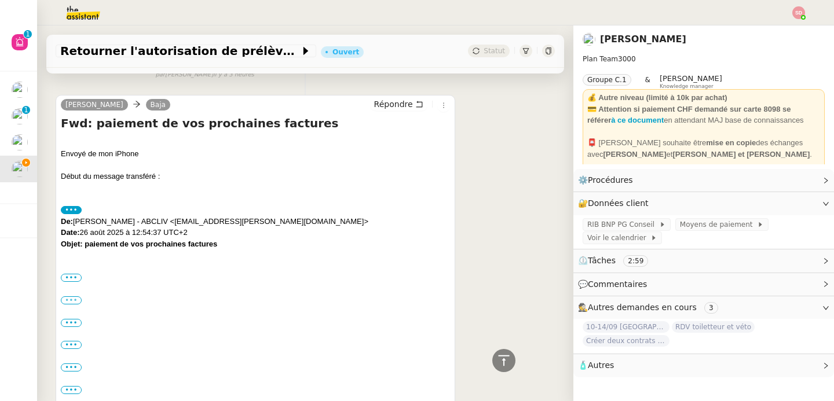
click at [69, 301] on label "•••" at bounding box center [71, 300] width 21 height 8
click at [0, 0] on input "•••" at bounding box center [0, 0] width 0 height 0
click at [71, 277] on label "•••" at bounding box center [71, 278] width 21 height 8
click at [0, 0] on input "•••" at bounding box center [0, 0] width 0 height 0
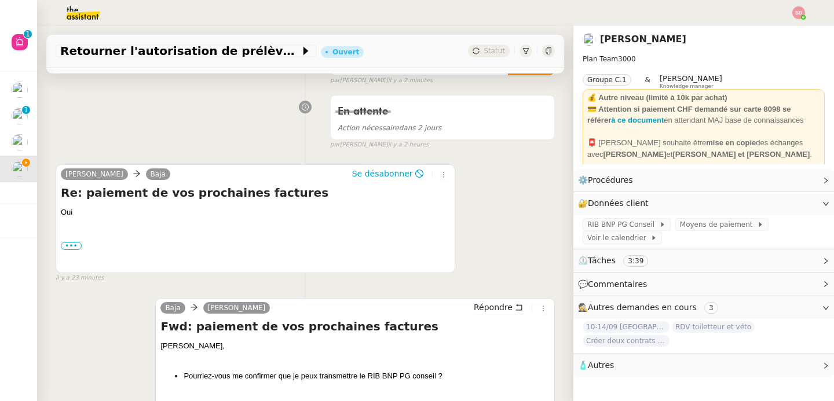
scroll to position [189, 0]
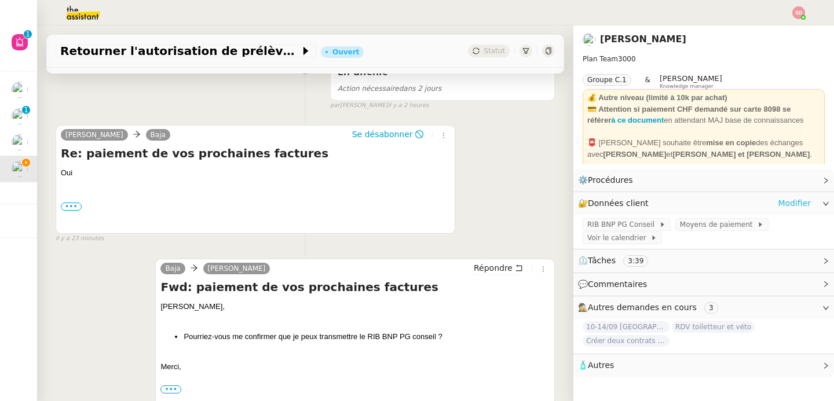
click at [793, 201] on link "Modifier" at bounding box center [794, 203] width 33 height 13
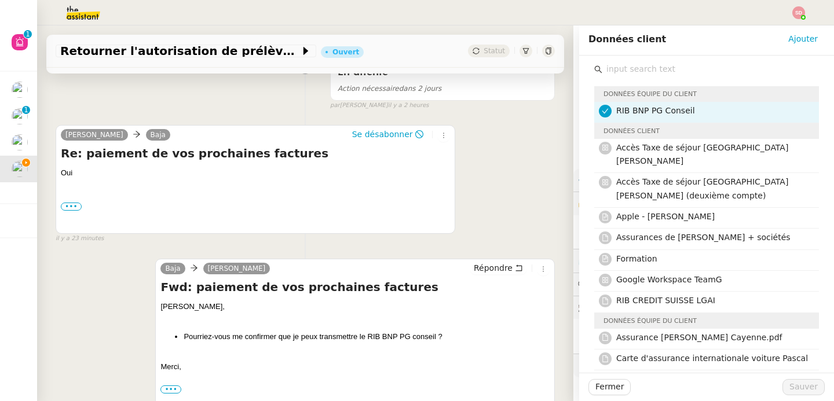
click at [695, 63] on input "text" at bounding box center [710, 69] width 217 height 16
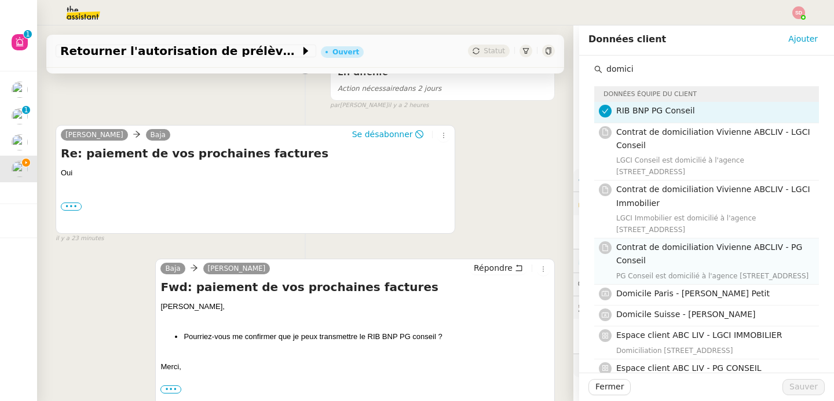
type input "domici"
click at [719, 282] on div "PG Conseil est domicilié à l'agence 12 rue Vivienne - Lot 3 - 75002 PARIS" at bounding box center [714, 276] width 196 height 12
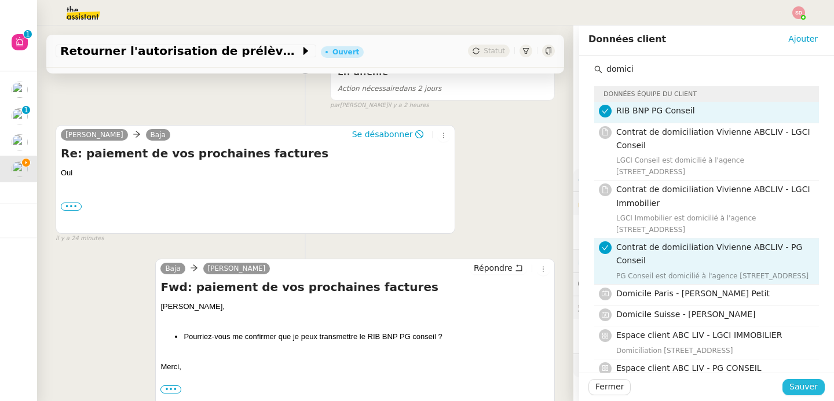
click at [795, 385] on span "Sauver" at bounding box center [803, 386] width 28 height 13
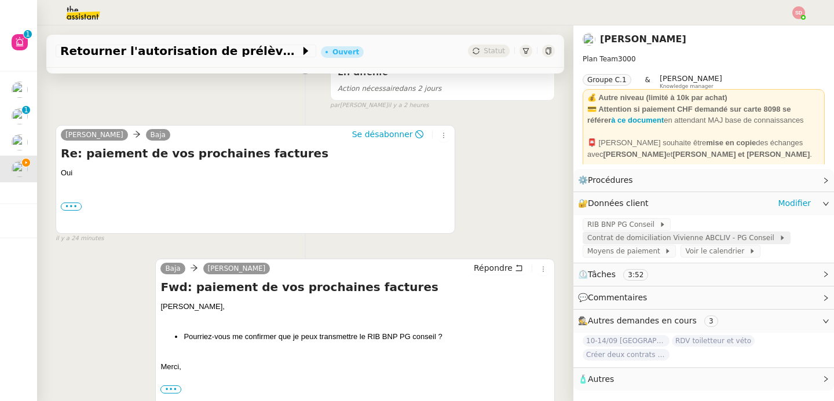
click at [658, 243] on span "Contrat de domiciliation Vivienne ABCLIV - PG Conseil" at bounding box center [683, 238] width 192 height 12
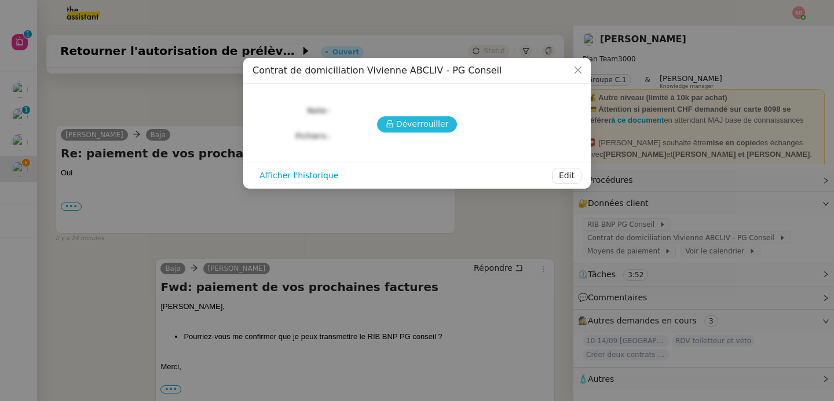
click at [421, 124] on span "Déverrouiller" at bounding box center [422, 124] width 53 height 13
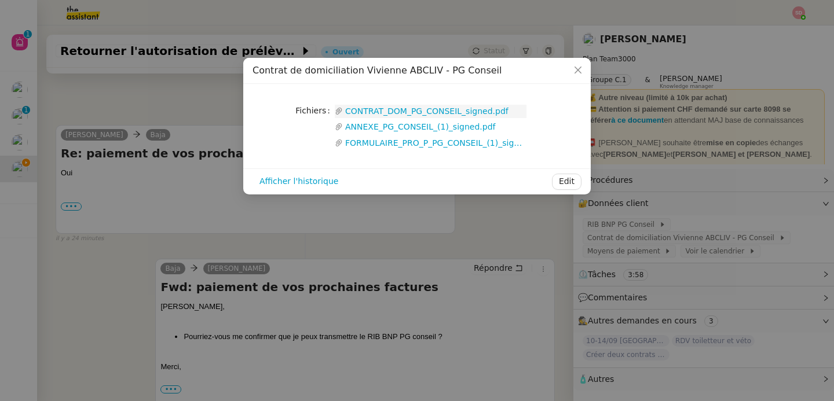
click at [447, 110] on link "CONTRAT_DOM_PG_CONSEIL_signed.pdf" at bounding box center [435, 111] width 184 height 13
click at [688, 175] on nz-modal-container "Contrat de domiciliation Vivienne ABCLIV - PG Conseil Fichiers Upload CONTRAT_D…" at bounding box center [417, 200] width 834 height 401
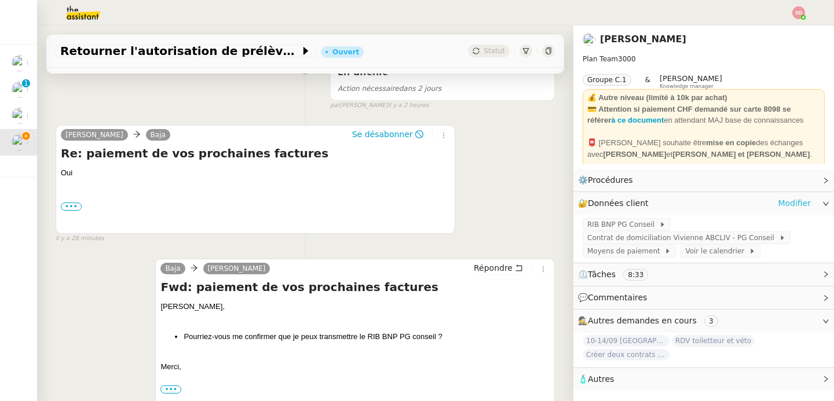
click at [778, 203] on link "Modifier" at bounding box center [794, 203] width 33 height 13
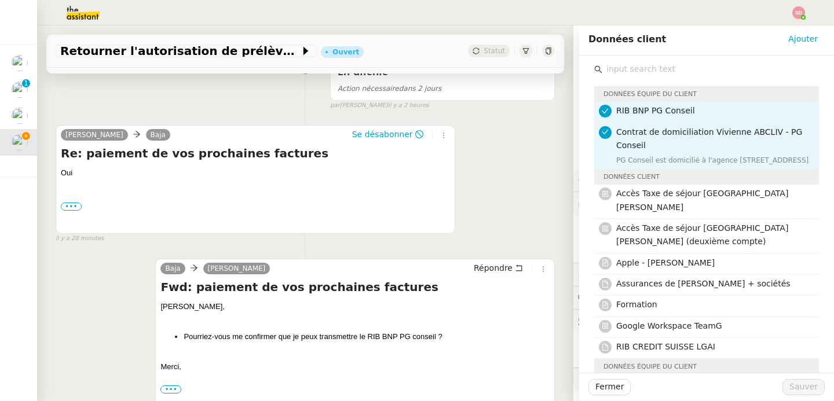
click at [635, 69] on input "text" at bounding box center [710, 69] width 217 height 16
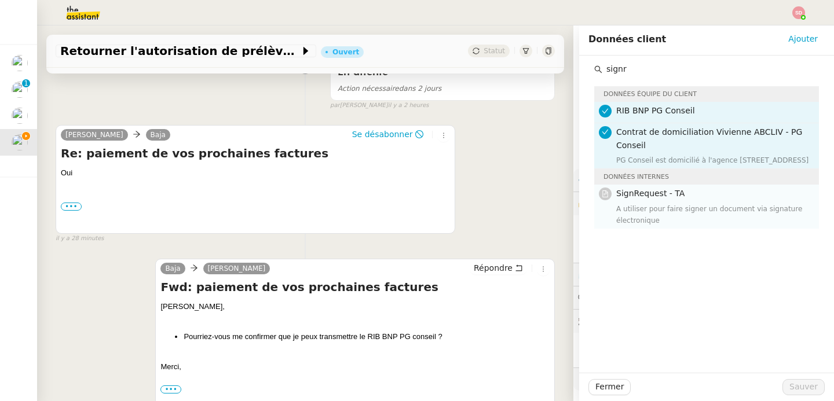
type input "signr"
click at [677, 200] on h4 "SignRequest - TA" at bounding box center [714, 193] width 196 height 13
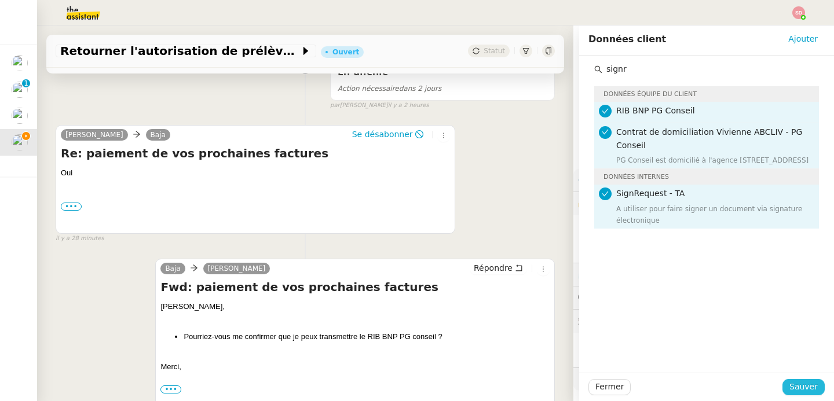
click at [802, 383] on span "Sauver" at bounding box center [803, 386] width 28 height 13
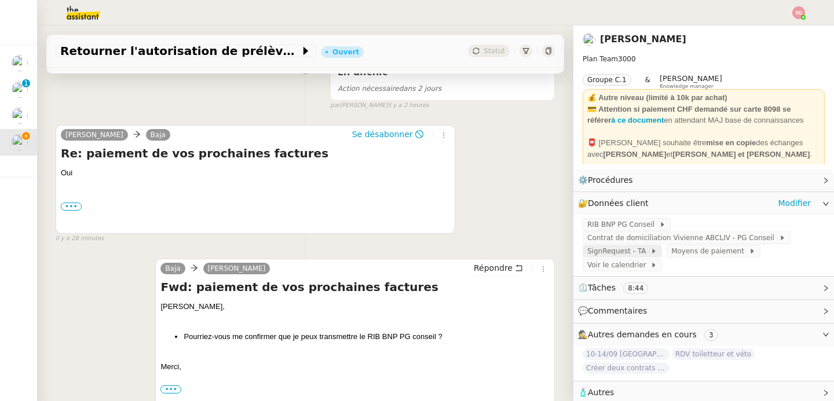
click at [622, 252] on span "SignRequest - TA" at bounding box center [618, 251] width 63 height 12
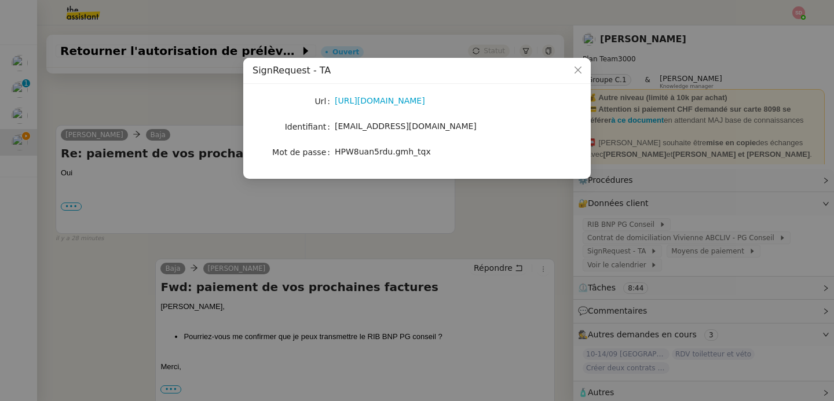
click at [352, 154] on span "HPW8uan5rdu.gmh_tqx" at bounding box center [383, 151] width 96 height 9
copy span "HPW8uan5rdu.gmh_tqx"
click at [191, 160] on nz-modal-container "SignRequest - TA Url https://signrequest.com/#/ Identifiant account@team.theass…" at bounding box center [417, 200] width 834 height 401
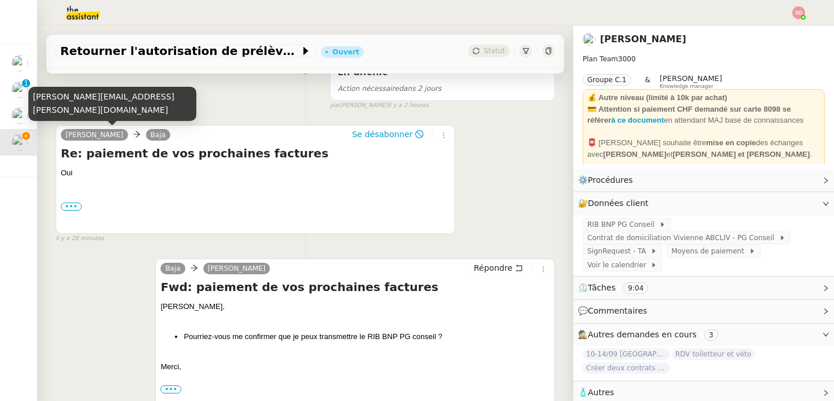
click at [103, 117] on div "laurene.gauthier.lgci@gmail.com" at bounding box center [112, 104] width 168 height 34
copy div "laurene.gauthier.lgci@gmail.com"
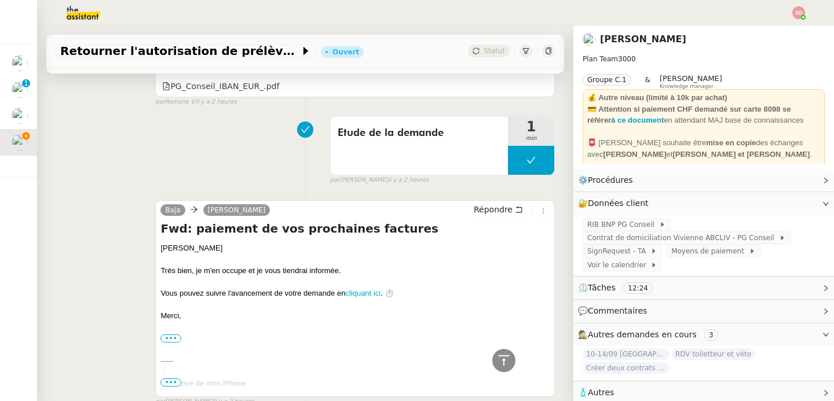
scroll to position [804, 0]
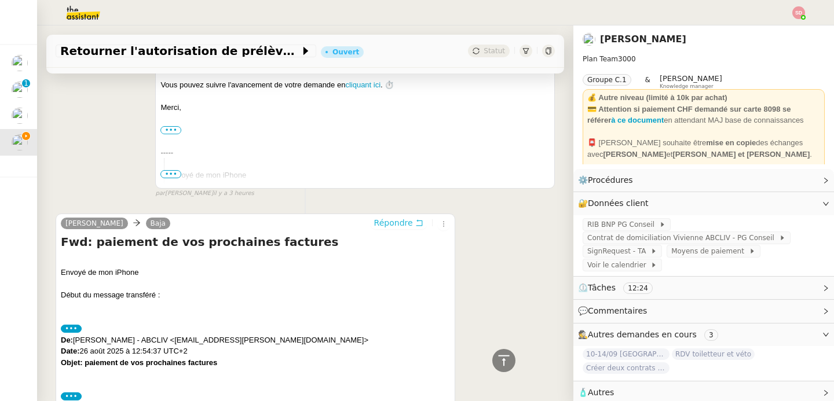
click at [398, 221] on span "Répondre" at bounding box center [393, 223] width 39 height 12
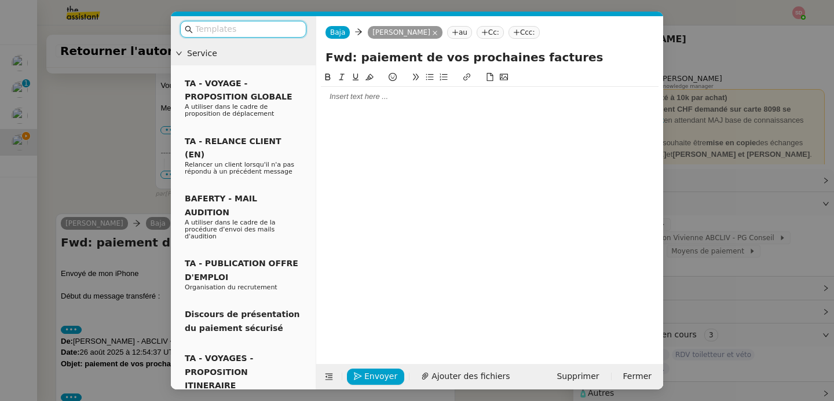
scroll to position [894, 0]
click at [406, 96] on div at bounding box center [490, 96] width 338 height 10
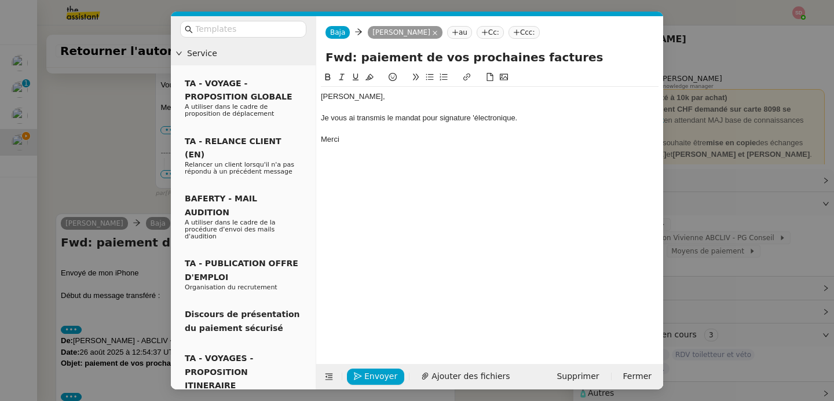
scroll to position [950, 0]
click at [475, 118] on div "Je vous ai transmis le mandat pour signature 'électronique." at bounding box center [490, 118] width 338 height 10
click at [383, 373] on span "Envoyer" at bounding box center [380, 376] width 33 height 13
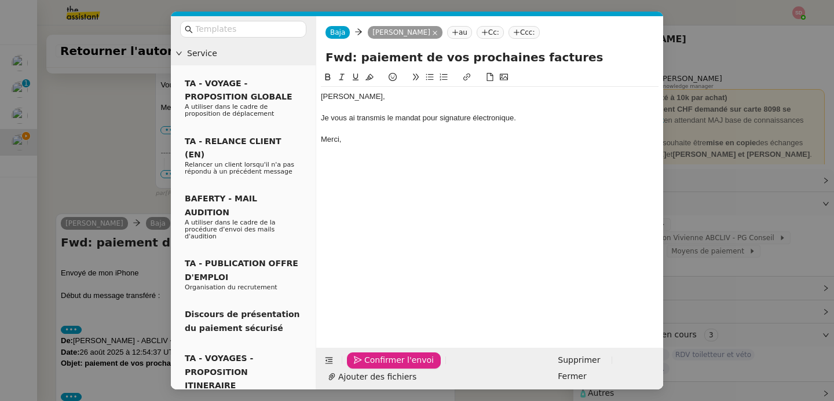
click at [383, 367] on span "Confirmer l'envoi" at bounding box center [398, 360] width 69 height 13
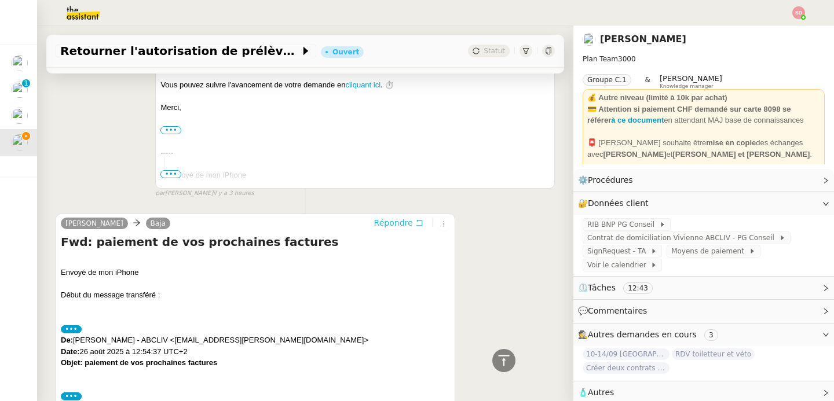
scroll to position [930, 0]
click at [500, 362] on icon at bounding box center [504, 361] width 14 height 14
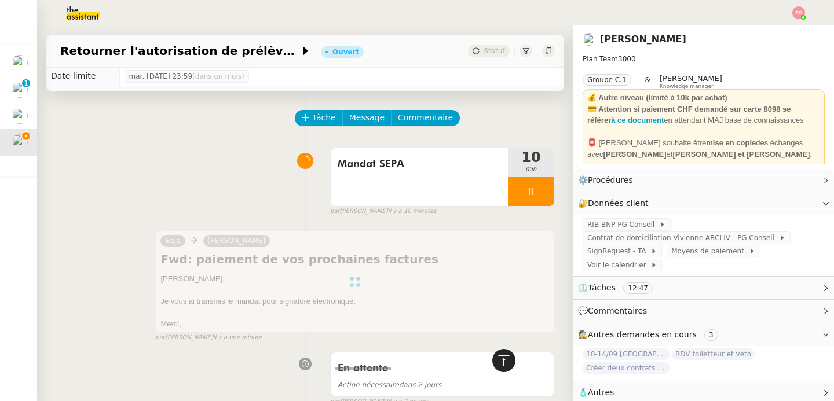
scroll to position [0, 0]
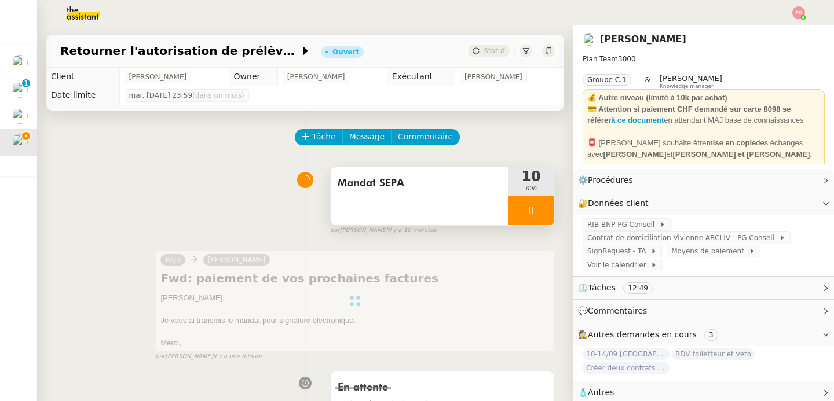
click at [533, 210] on div at bounding box center [531, 210] width 46 height 29
click at [533, 210] on button at bounding box center [542, 210] width 23 height 29
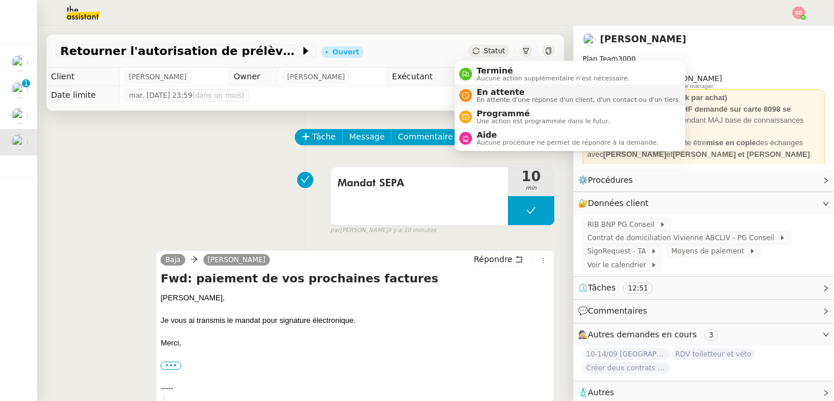
click at [464, 94] on icon at bounding box center [465, 95] width 7 height 7
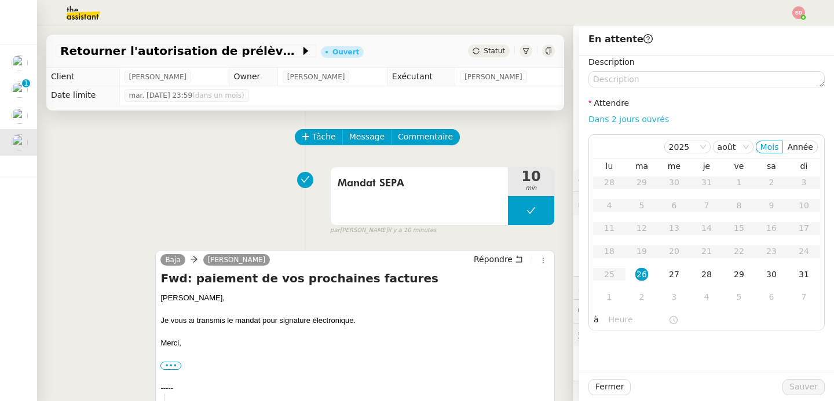
click at [615, 119] on link "Dans 2 jours ouvrés" at bounding box center [628, 119] width 80 height 9
type input "07:00"
click at [668, 272] on div "27" at bounding box center [674, 274] width 13 height 13
click at [795, 384] on span "Sauver" at bounding box center [803, 386] width 28 height 13
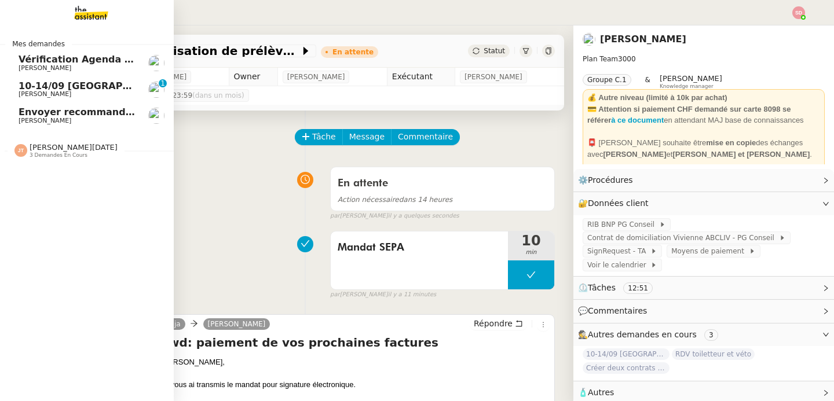
click at [19, 114] on span "Envoyer recommandé à Samsic" at bounding box center [136, 112] width 234 height 11
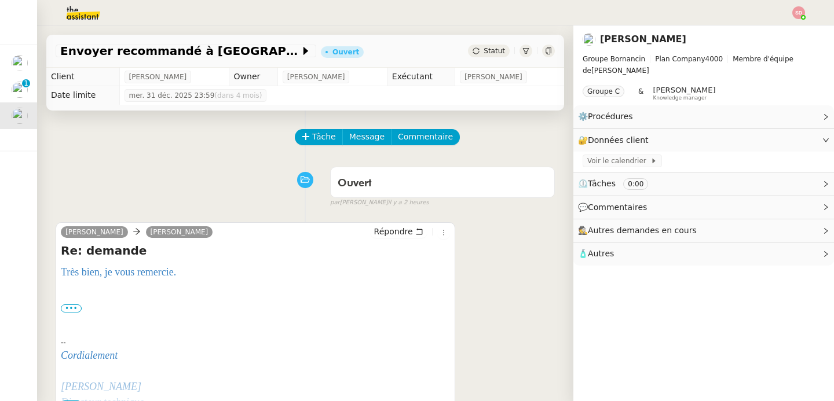
click at [284, 137] on div "Tâche Message Commentaire" at bounding box center [305, 143] width 499 height 28
click at [295, 136] on button "Tâche" at bounding box center [319, 137] width 48 height 16
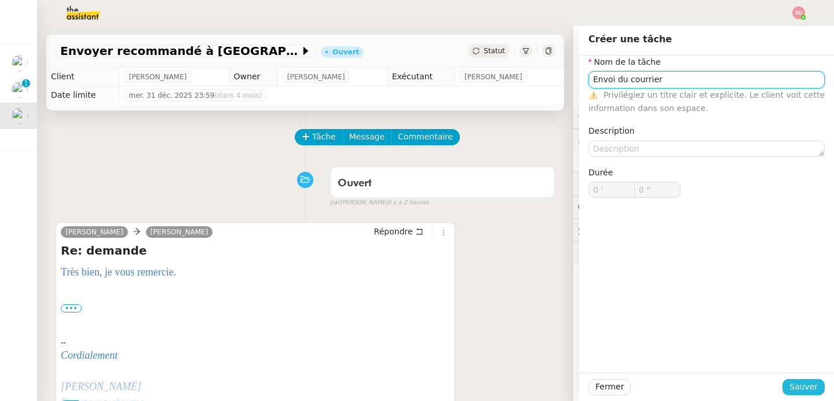
type input "Envoi du courrier"
click at [799, 393] on span "Sauver" at bounding box center [803, 386] width 28 height 13
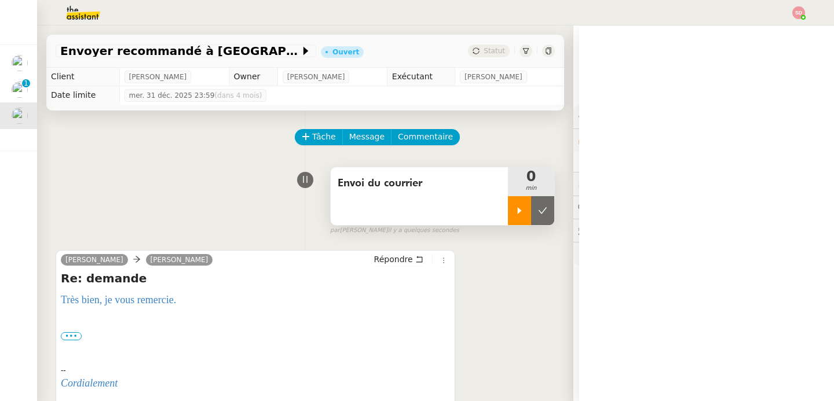
click at [508, 200] on div at bounding box center [519, 210] width 23 height 29
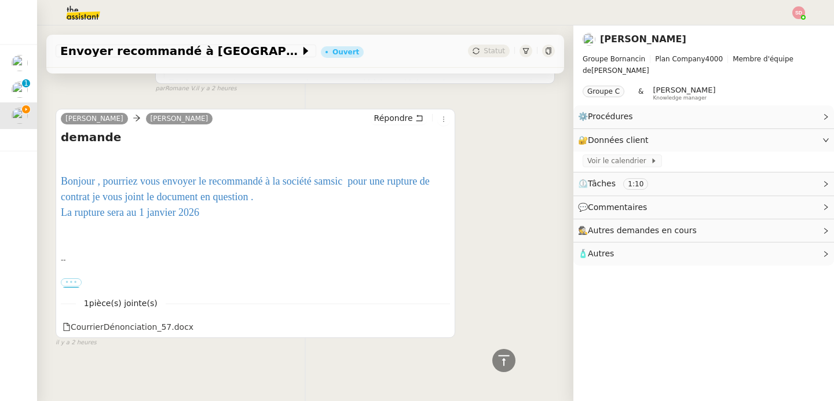
scroll to position [657, 0]
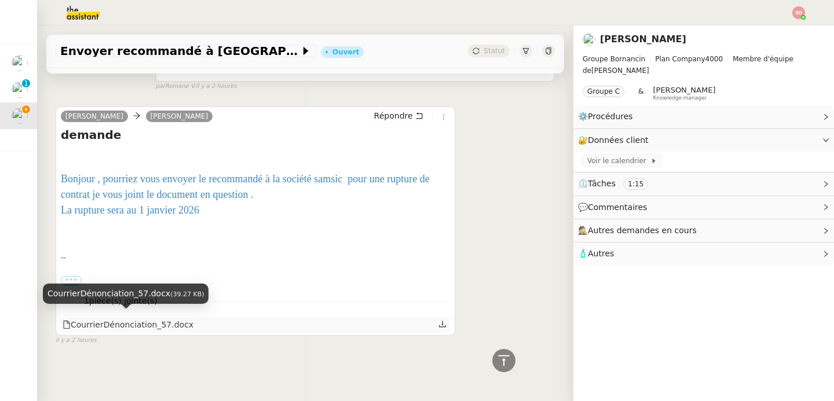
click at [113, 325] on div "CourrierDénonciation_57.docx" at bounding box center [128, 324] width 131 height 13
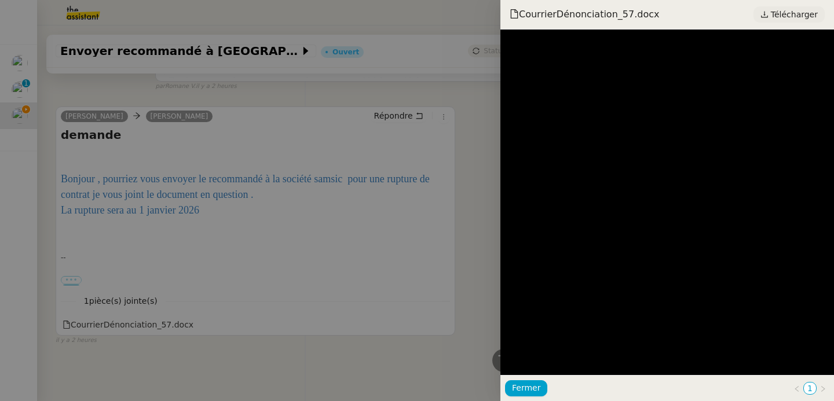
click at [798, 16] on span "Télécharger" at bounding box center [794, 14] width 47 height 15
click at [150, 210] on div at bounding box center [417, 200] width 834 height 401
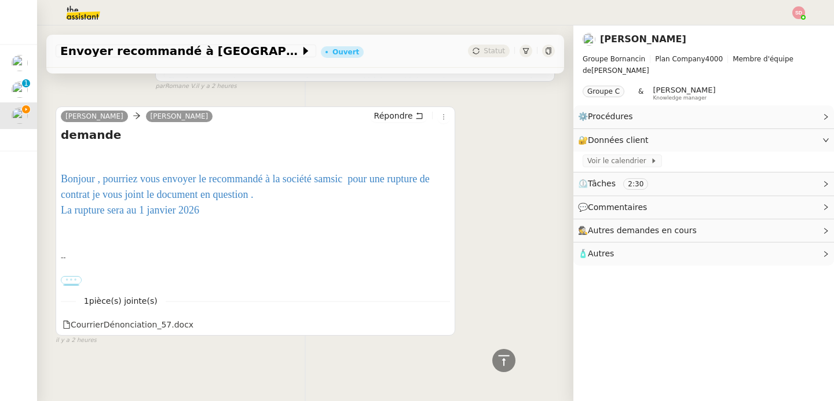
click at [77, 276] on label "•••" at bounding box center [71, 280] width 21 height 8
click at [0, 0] on input "•••" at bounding box center [0, 0] width 0 height 0
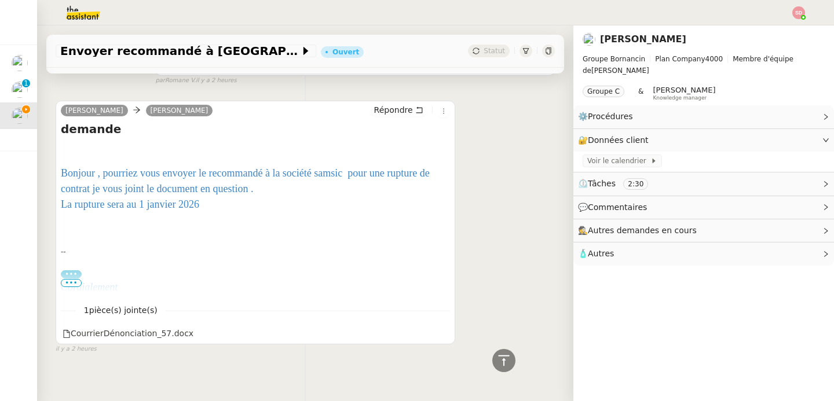
click at [76, 284] on span "•••" at bounding box center [71, 283] width 21 height 8
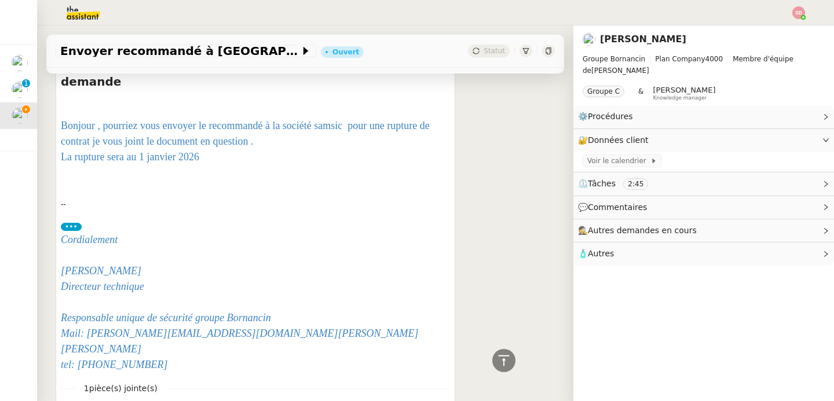
scroll to position [782, 0]
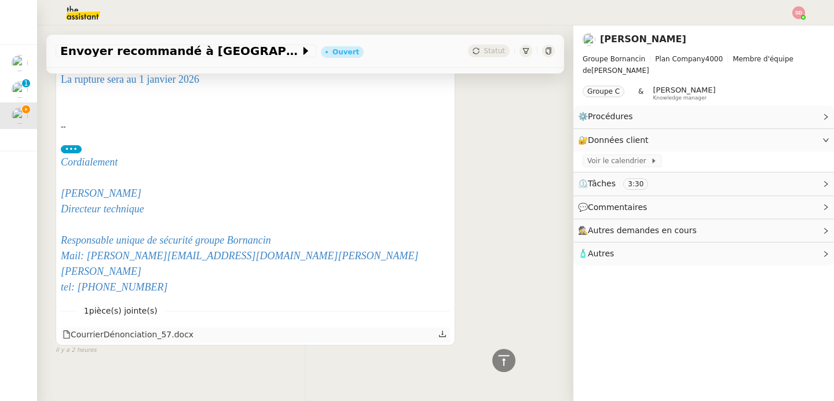
click at [100, 328] on div "CourrierDénonciation_57.docx" at bounding box center [128, 334] width 131 height 13
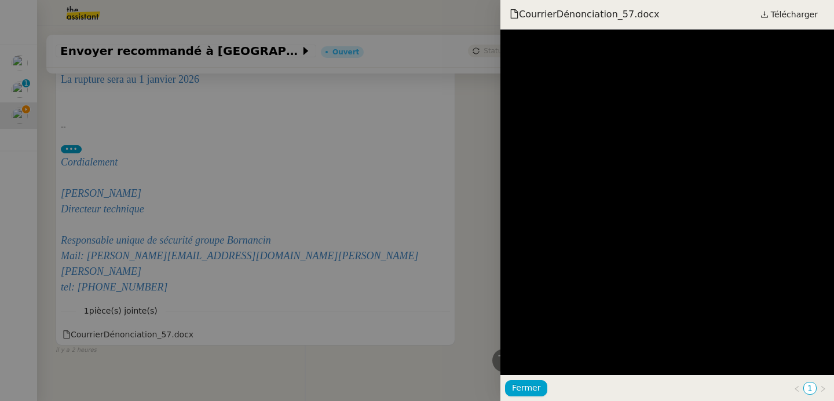
click at [461, 357] on div at bounding box center [417, 200] width 834 height 401
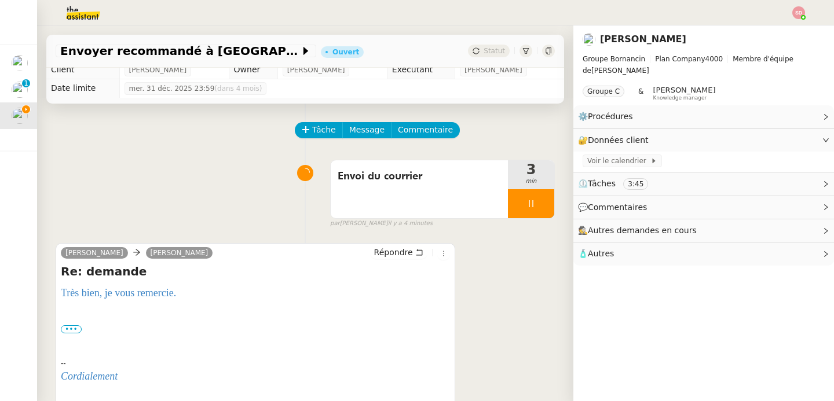
scroll to position [0, 0]
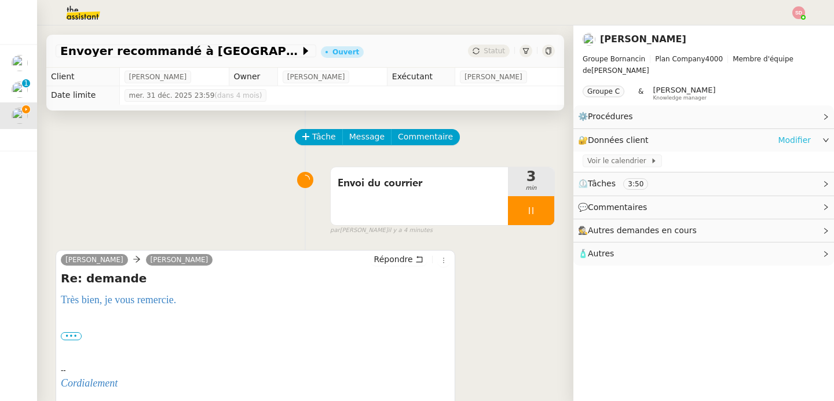
click at [790, 140] on link "Modifier" at bounding box center [794, 140] width 33 height 13
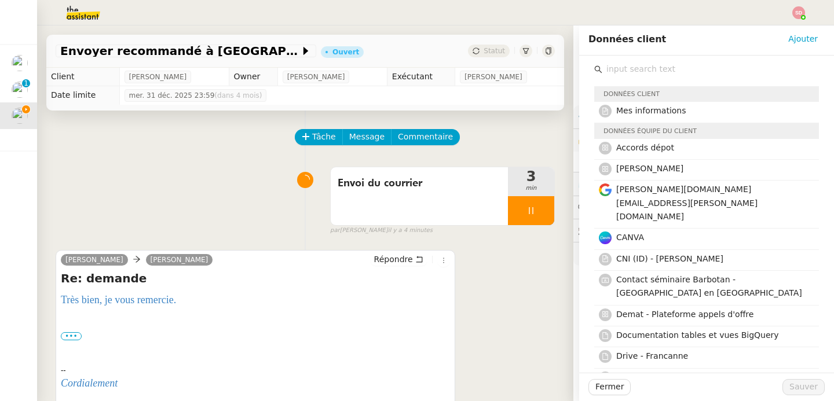
click at [650, 71] on input "text" at bounding box center [710, 69] width 217 height 16
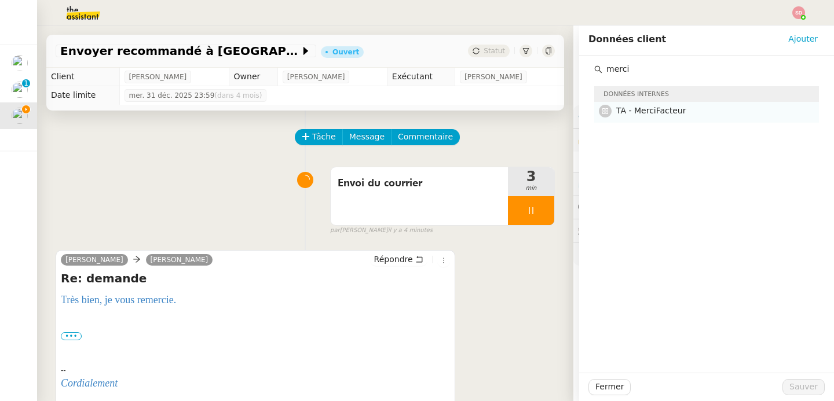
type input "merci"
click at [658, 116] on h4 "TA - MerciFacteur" at bounding box center [714, 110] width 196 height 13
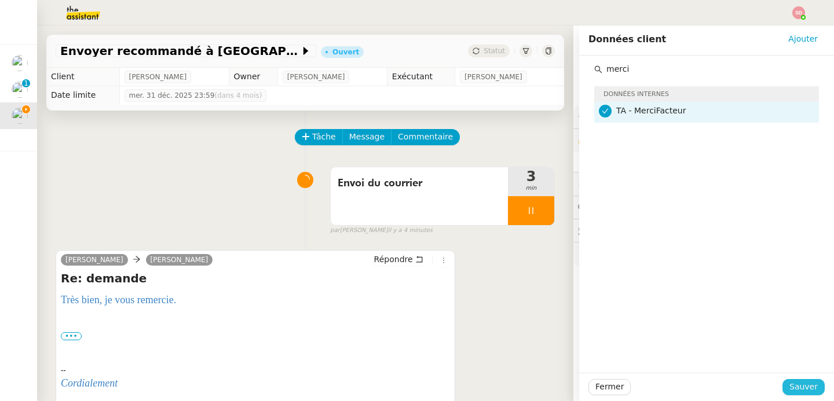
click at [803, 386] on span "Sauver" at bounding box center [803, 386] width 28 height 13
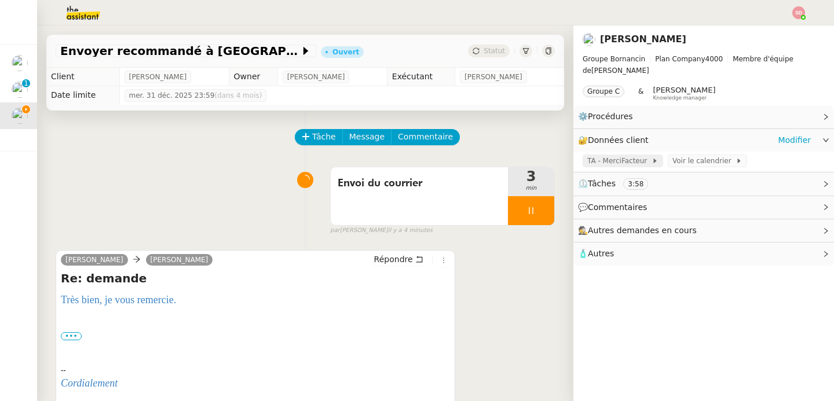
click at [607, 164] on span "TA - MerciFacteur" at bounding box center [619, 161] width 64 height 12
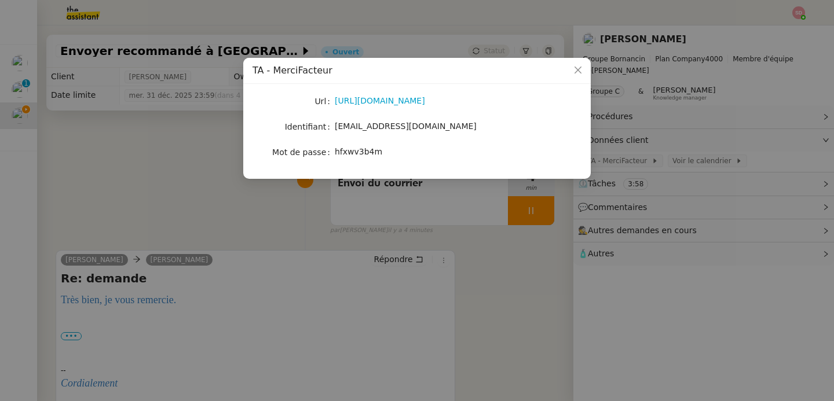
click at [376, 123] on span "groupe.freelances@team.theassistant.com" at bounding box center [406, 126] width 142 height 9
copy span "groupe.freelances@team.theassistant.com"
click at [382, 102] on link "https://www.merci-facteur.com/pro/" at bounding box center [380, 100] width 90 height 9
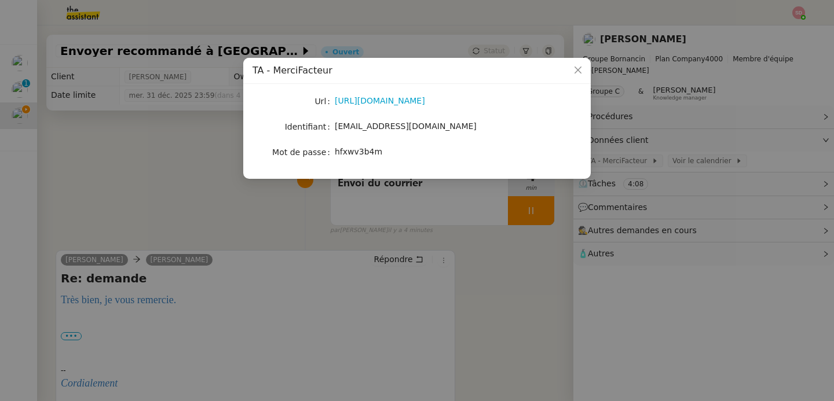
click at [350, 156] on span "hfxwv3b4m" at bounding box center [358, 151] width 47 height 9
copy span "hfxwv3b4m"
click at [118, 151] on nz-modal-container "TA - MerciFacteur Url https://www.merci-facteur.com/pro/ Identifiant groupe.fre…" at bounding box center [417, 200] width 834 height 401
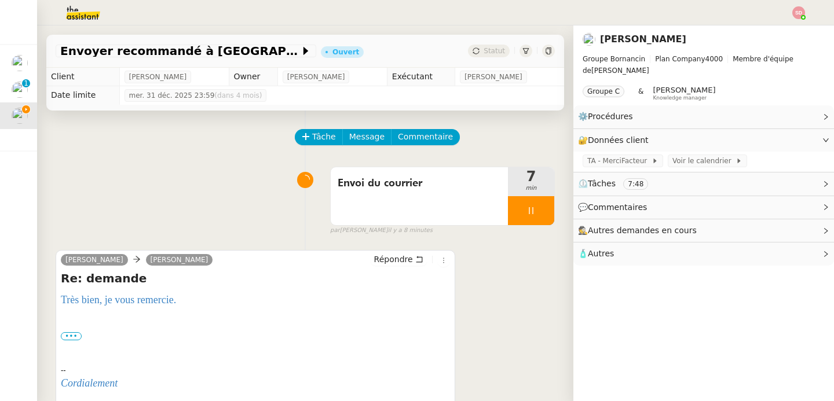
click at [148, 82] on span "Nicolas Clavé" at bounding box center [158, 77] width 58 height 12
copy span "Nicolas Clavé"
click at [392, 263] on span "Répondre" at bounding box center [393, 260] width 39 height 12
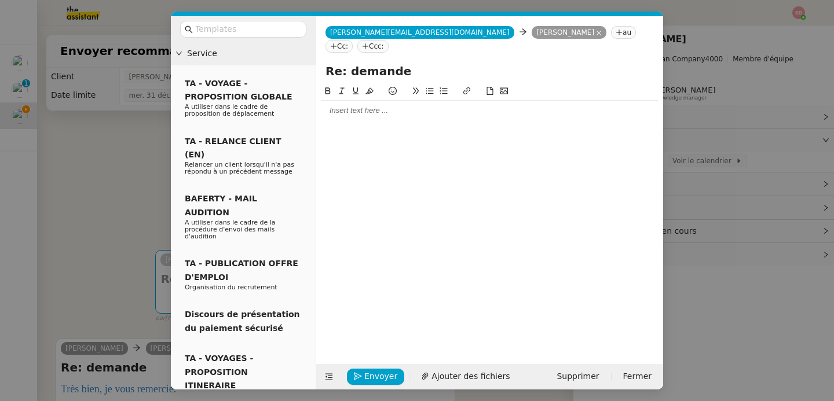
click at [351, 102] on div at bounding box center [490, 111] width 338 height 20
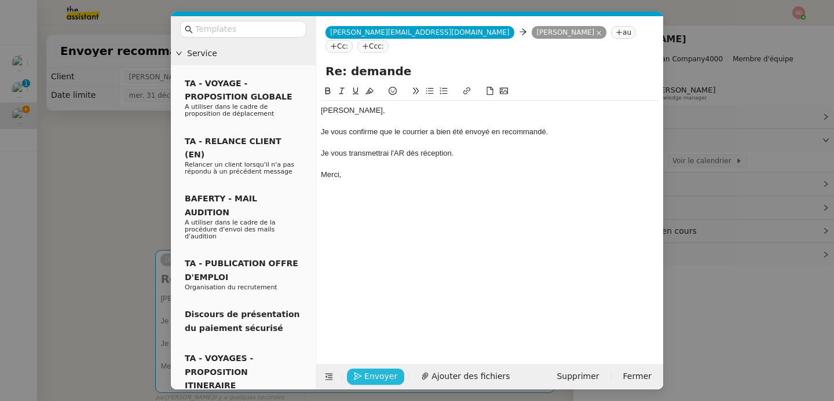
click at [383, 377] on span "Envoyer" at bounding box center [380, 376] width 33 height 13
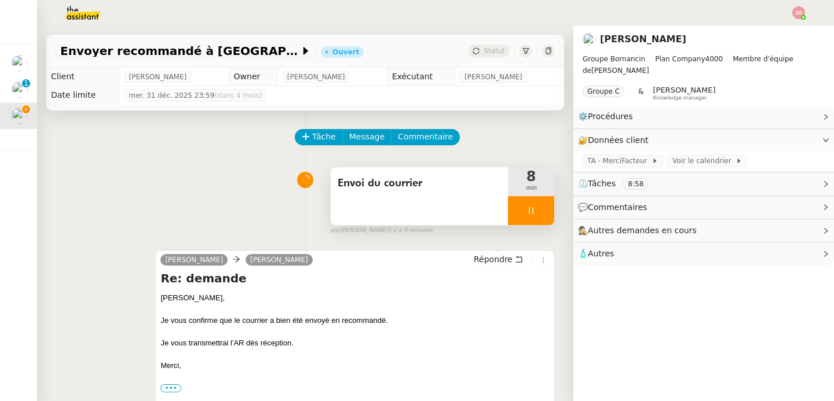
click at [533, 214] on div at bounding box center [531, 210] width 46 height 29
click at [533, 214] on button at bounding box center [542, 210] width 23 height 29
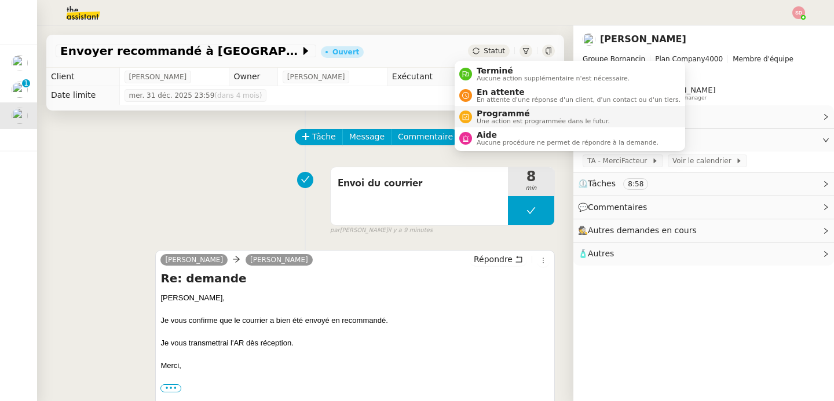
click at [479, 106] on li "Programmé Une action est programmée dans le futur." at bounding box center [569, 116] width 230 height 21
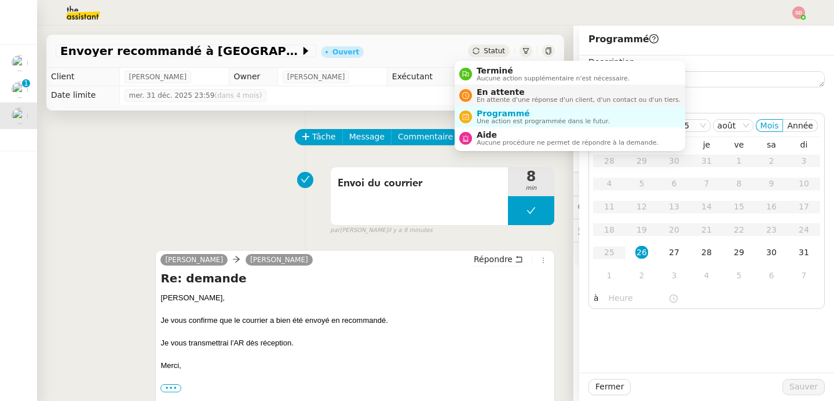
click at [481, 98] on span "En attente d'une réponse d'un client, d'un contact ou d'un tiers." at bounding box center [578, 100] width 204 height 6
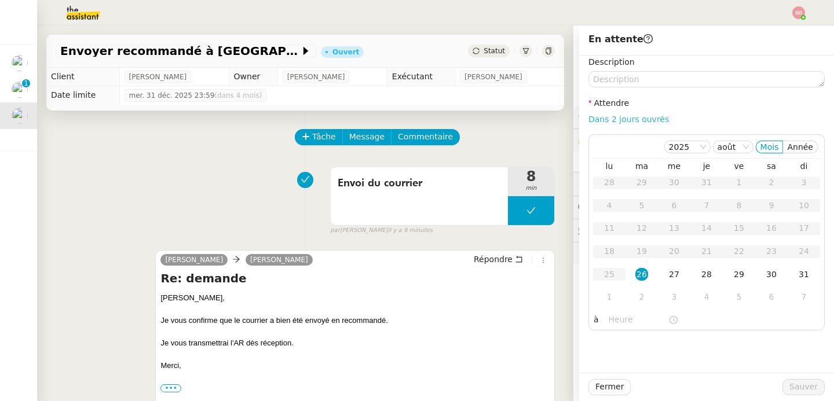
click at [644, 119] on link "Dans 2 jours ouvrés" at bounding box center [628, 119] width 80 height 9
click at [735, 276] on div "29" at bounding box center [738, 274] width 13 height 13
click at [608, 317] on input "07:00" at bounding box center [638, 319] width 60 height 13
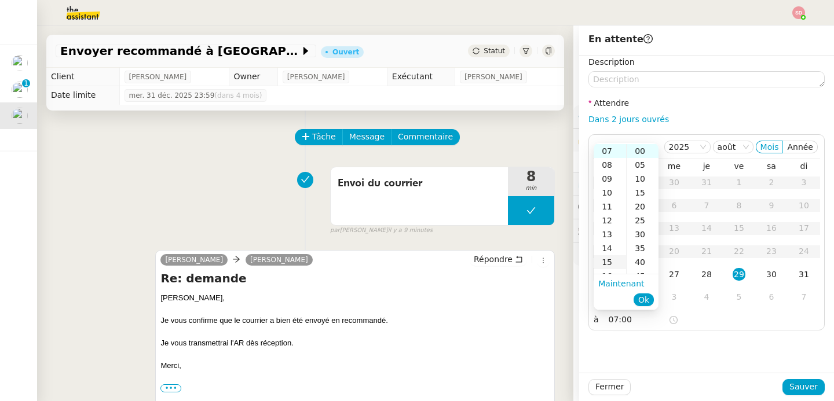
click at [613, 265] on div "15" at bounding box center [609, 262] width 32 height 14
type input "15:00"
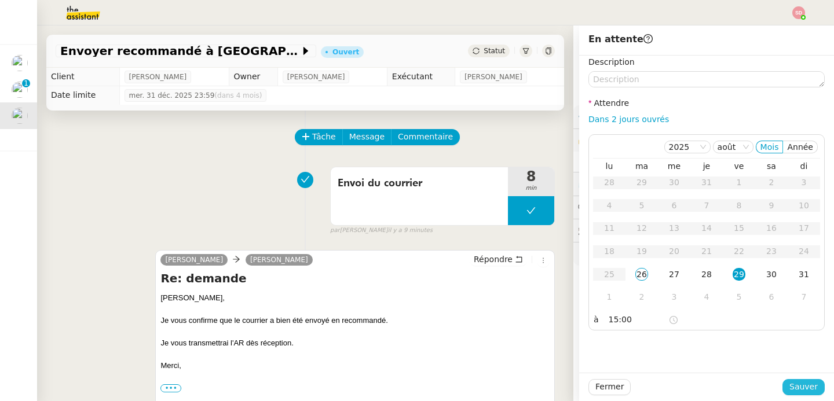
click at [796, 388] on span "Sauver" at bounding box center [803, 386] width 28 height 13
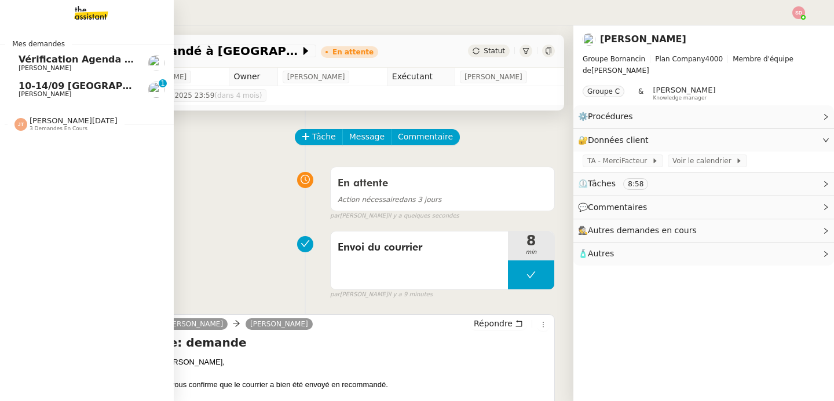
click at [34, 69] on span "David Berrebi" at bounding box center [45, 68] width 53 height 8
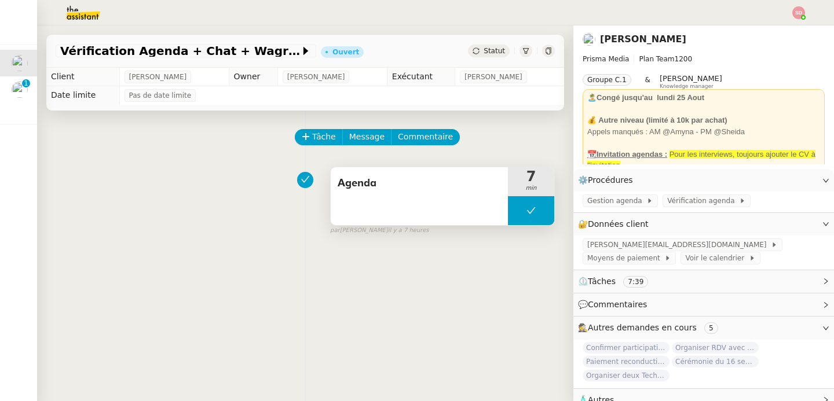
click at [508, 208] on button at bounding box center [531, 210] width 46 height 29
click at [515, 208] on icon at bounding box center [519, 210] width 9 height 9
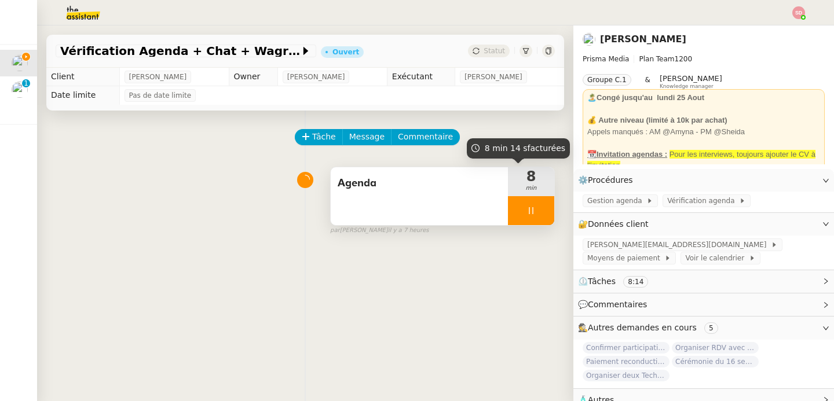
click at [533, 213] on div at bounding box center [531, 210] width 46 height 29
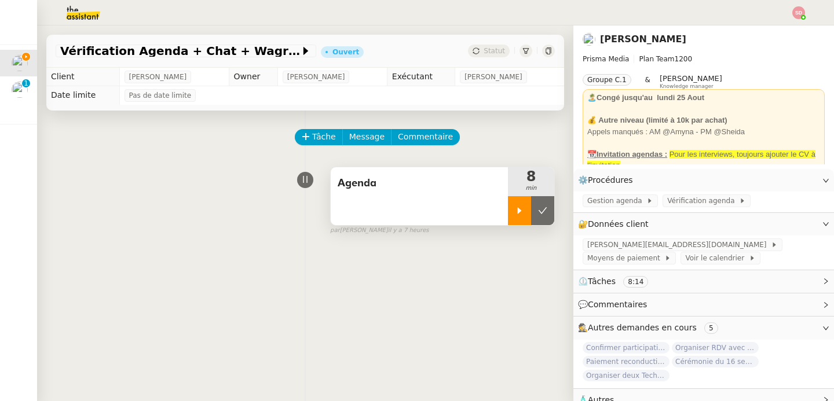
click at [533, 213] on button at bounding box center [542, 210] width 23 height 29
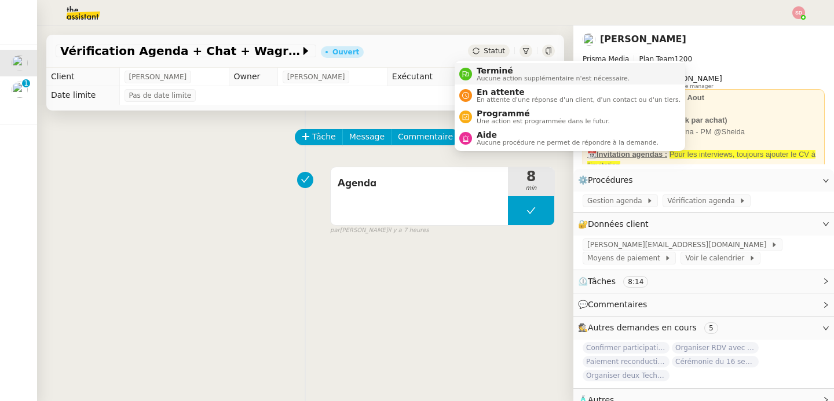
click at [470, 77] on nz-avatar at bounding box center [465, 74] width 13 height 13
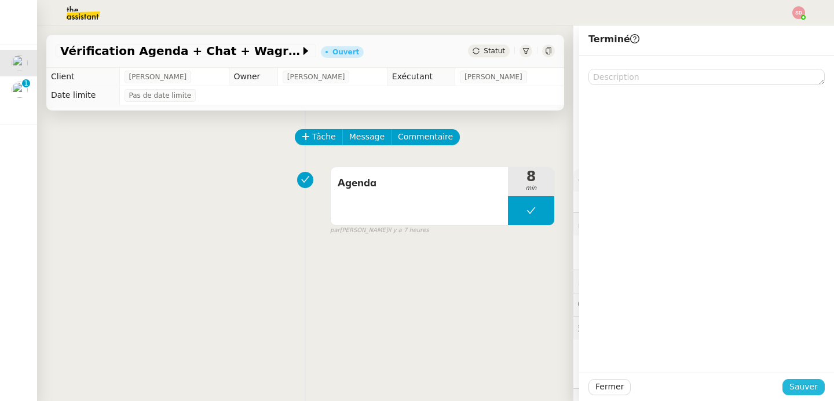
click at [789, 389] on span "Sauver" at bounding box center [803, 386] width 28 height 13
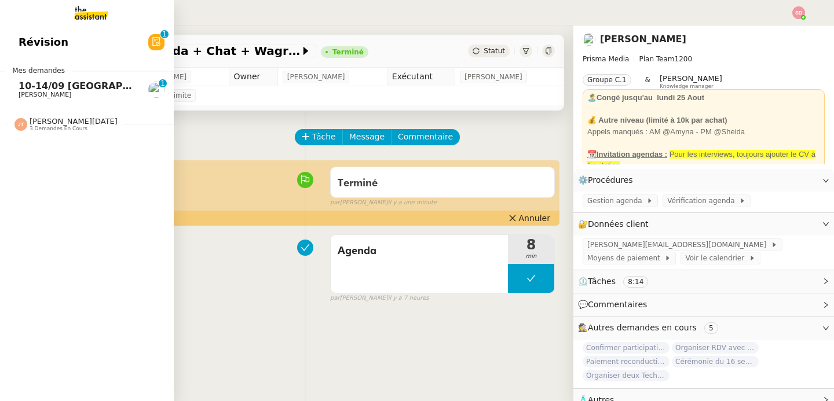
click at [45, 91] on span "Laurène Gauthier" at bounding box center [45, 95] width 53 height 8
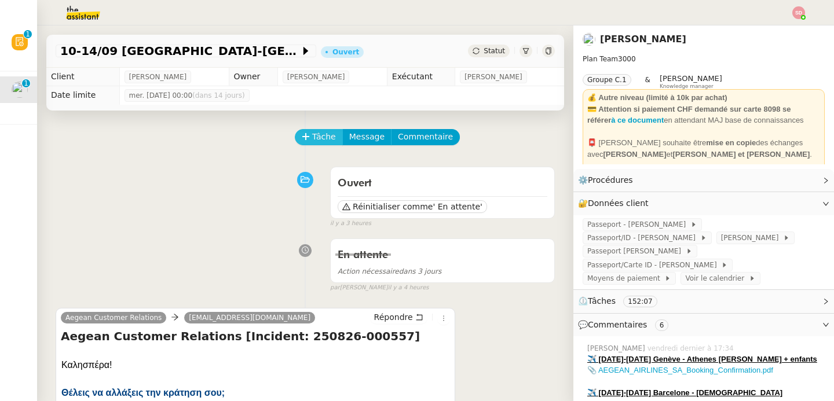
click at [302, 138] on icon at bounding box center [306, 137] width 8 height 8
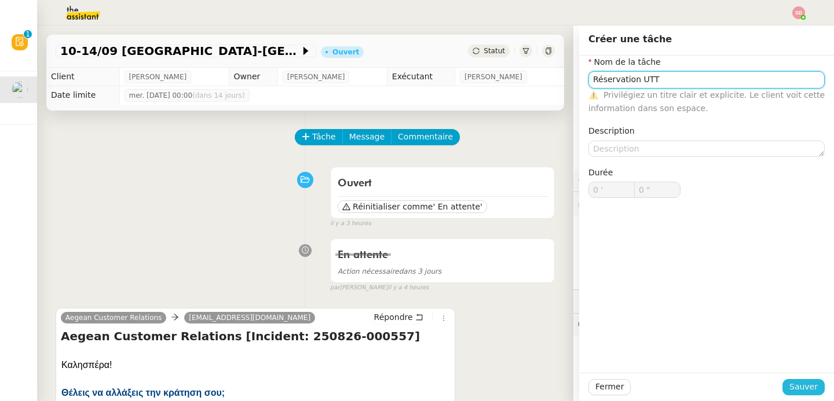
type input "Réservation UTT"
click at [790, 382] on span "Sauver" at bounding box center [803, 386] width 28 height 13
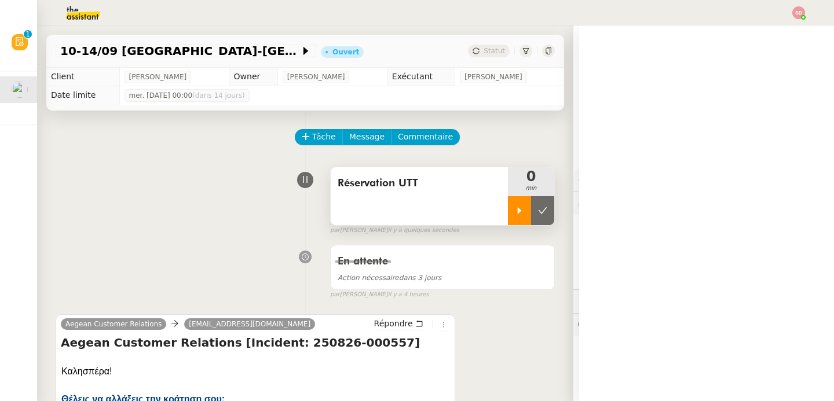
click at [515, 207] on icon at bounding box center [519, 210] width 9 height 9
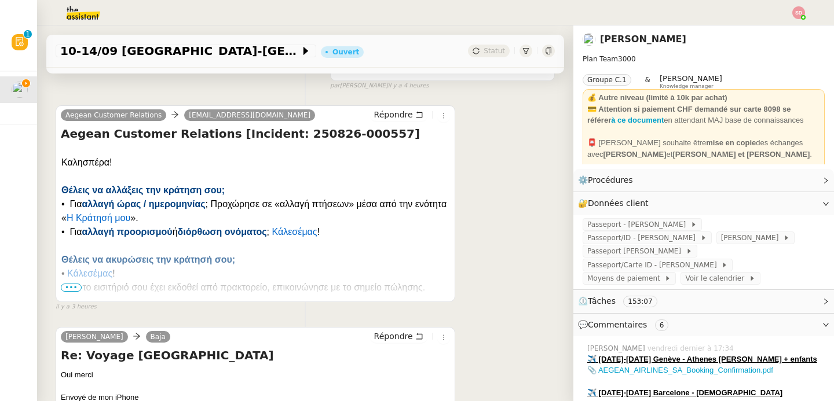
scroll to position [230, 0]
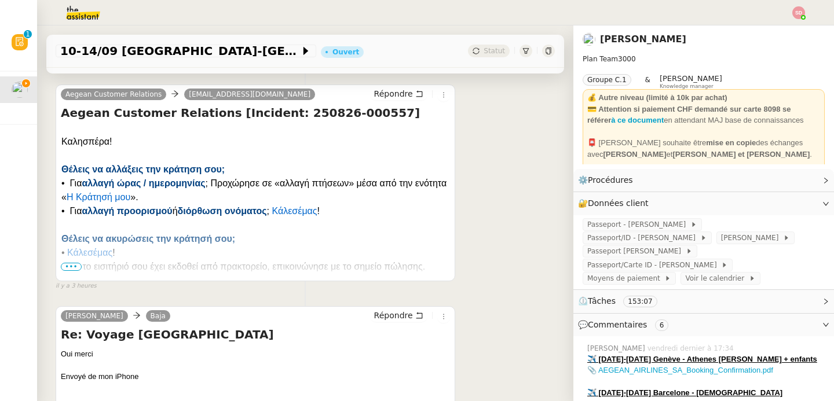
click at [72, 269] on span "•••" at bounding box center [71, 267] width 21 height 8
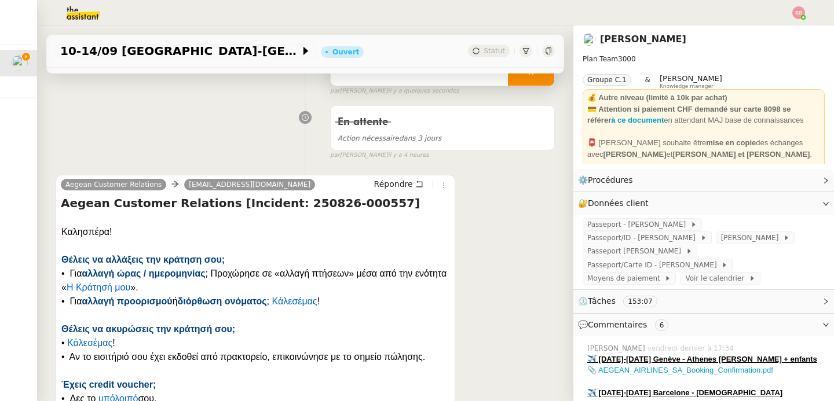
scroll to position [116, 0]
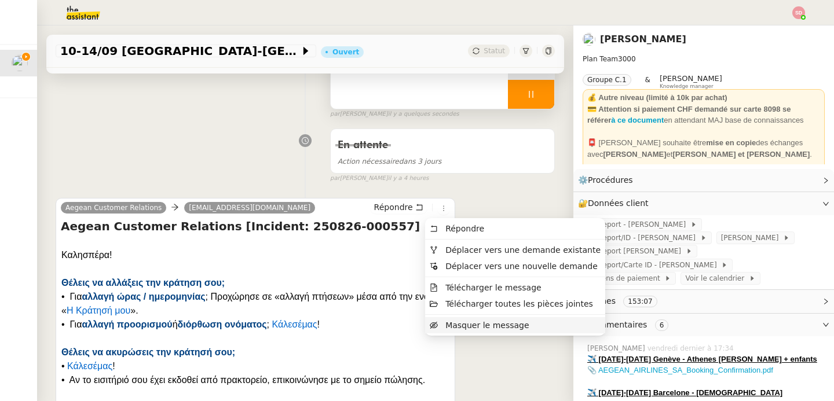
click at [441, 328] on span "Masquer le message" at bounding box center [480, 325] width 100 height 9
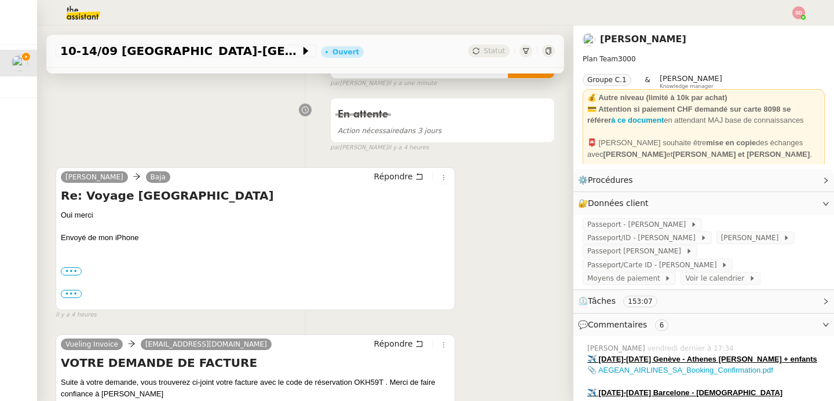
scroll to position [0, 0]
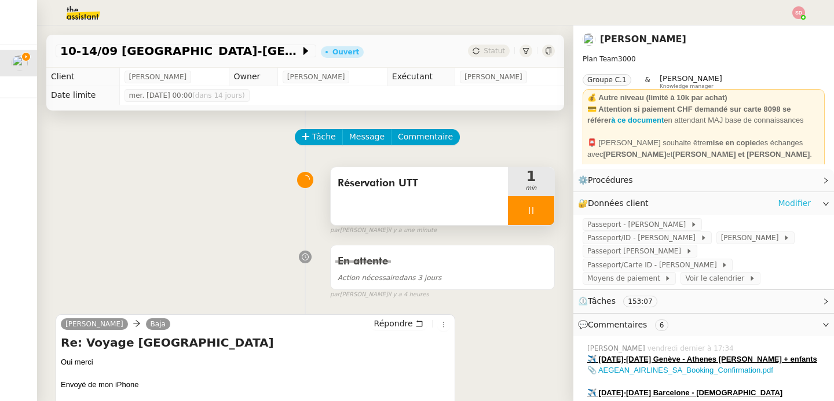
click at [789, 204] on link "Modifier" at bounding box center [794, 203] width 33 height 13
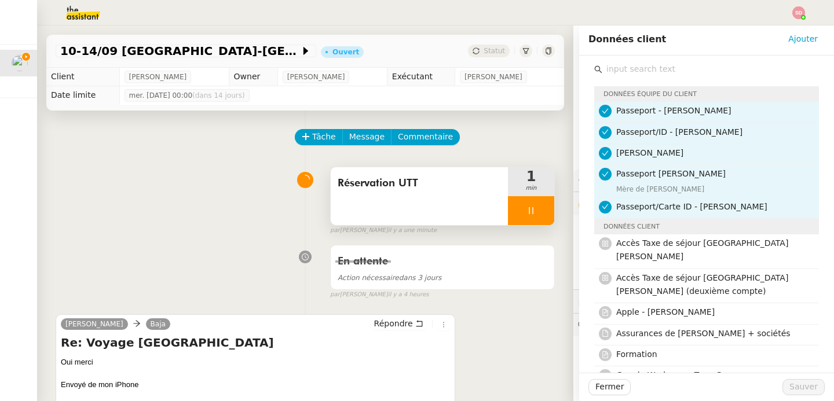
click at [647, 76] on input "text" at bounding box center [710, 69] width 217 height 16
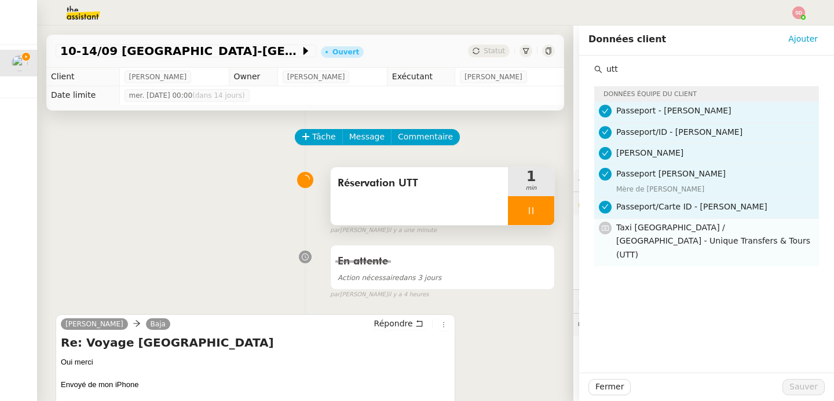
type input "utt"
click at [700, 235] on h4 "Taxi Grèce / Athenes - Unique Transfers & Tours (UTT)" at bounding box center [714, 241] width 196 height 41
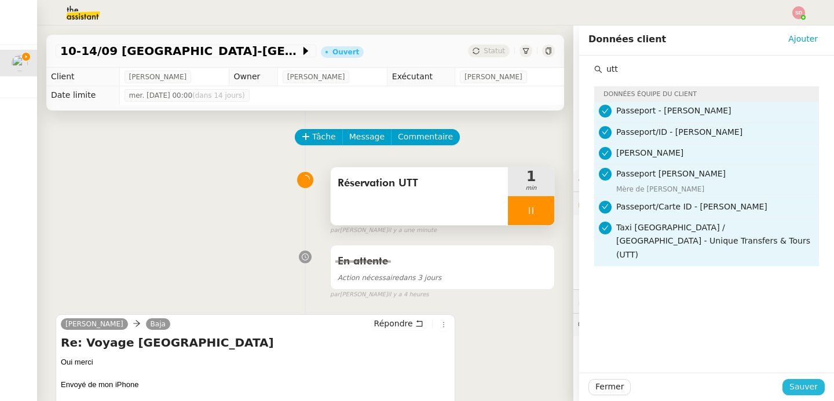
click at [790, 383] on span "Sauver" at bounding box center [803, 386] width 28 height 13
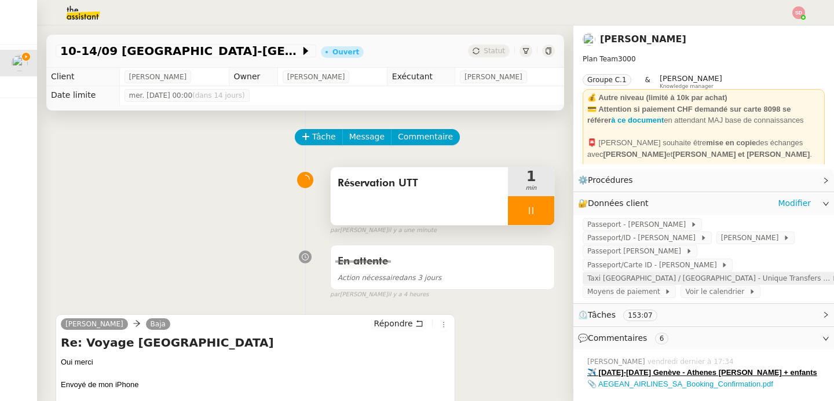
click at [618, 273] on span "Taxi Grèce / Athenes - Unique Transfers & Tours (UTT)" at bounding box center [709, 279] width 244 height 12
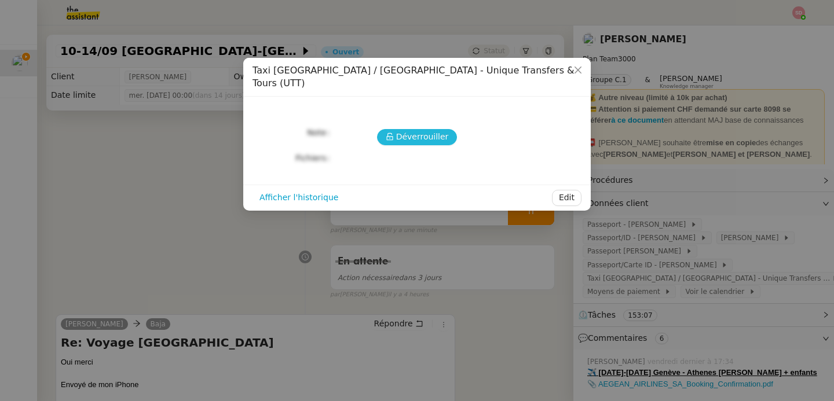
click at [394, 133] on icon at bounding box center [390, 137] width 8 height 8
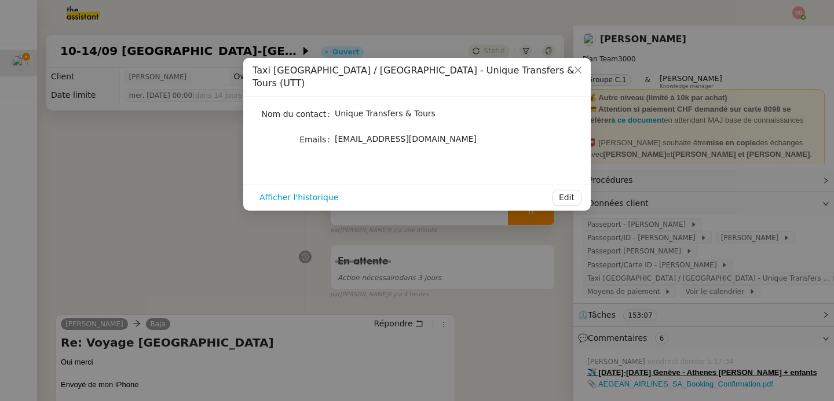
click at [360, 134] on span "info@utt.gr" at bounding box center [406, 138] width 142 height 9
copy div "info@utt.gr Afficher l'historique Edit"
click at [237, 253] on nz-modal-container "Taxi Grèce / Athenes - Unique Transfers & Tours (UTT) Nom du contact Unique Tra…" at bounding box center [417, 200] width 834 height 401
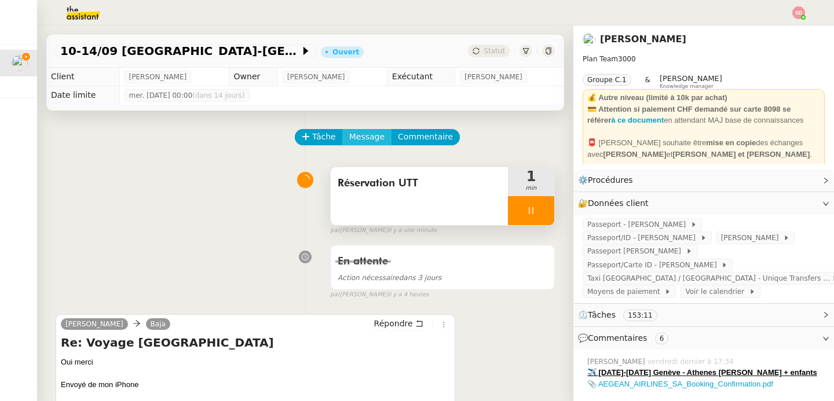
click at [364, 135] on span "Message" at bounding box center [366, 136] width 35 height 13
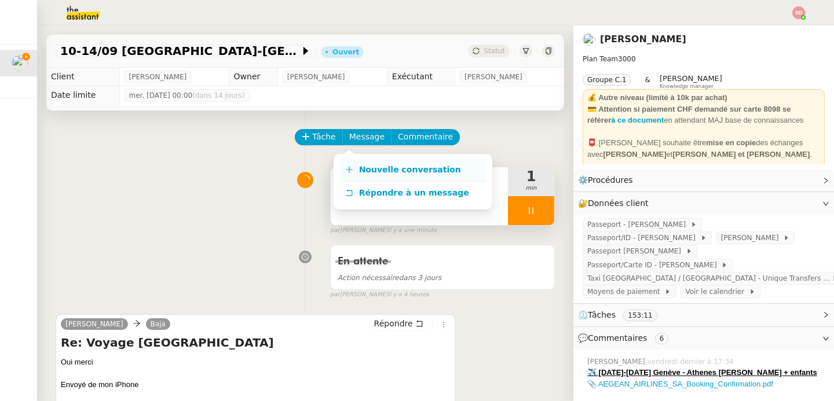
click at [369, 171] on span "Nouvelle conversation" at bounding box center [410, 169] width 102 height 9
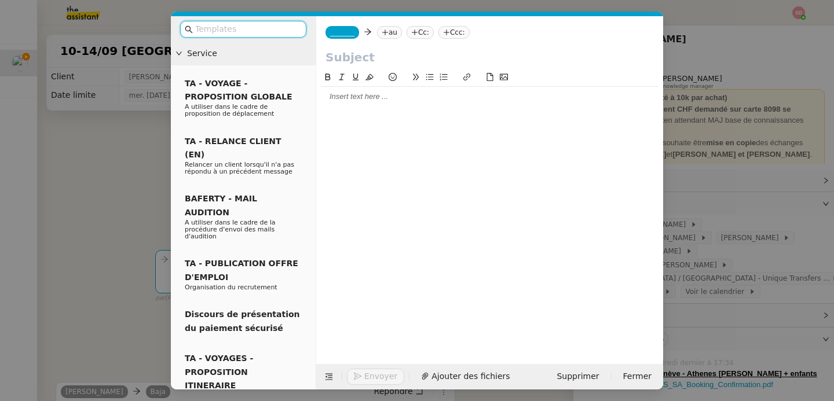
click at [339, 33] on span "_______" at bounding box center [342, 32] width 24 height 8
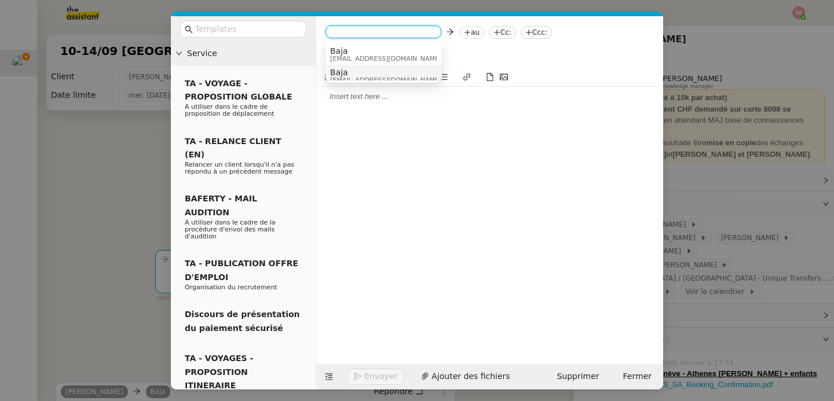
click at [346, 73] on span "Baja" at bounding box center [385, 72] width 111 height 9
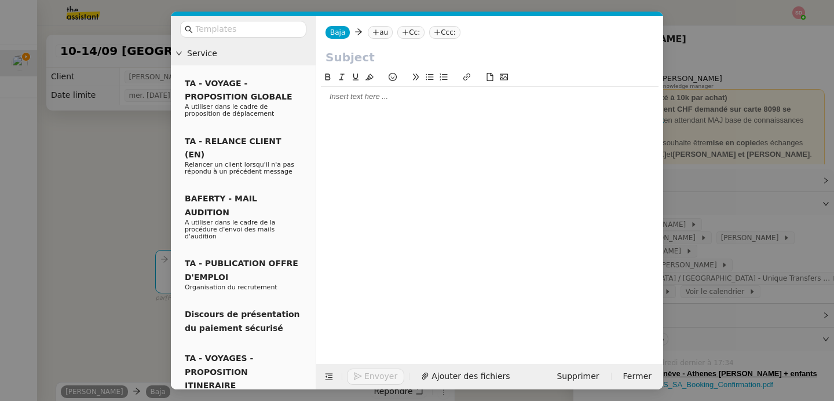
click at [379, 32] on nz-tag "au" at bounding box center [380, 32] width 25 height 13
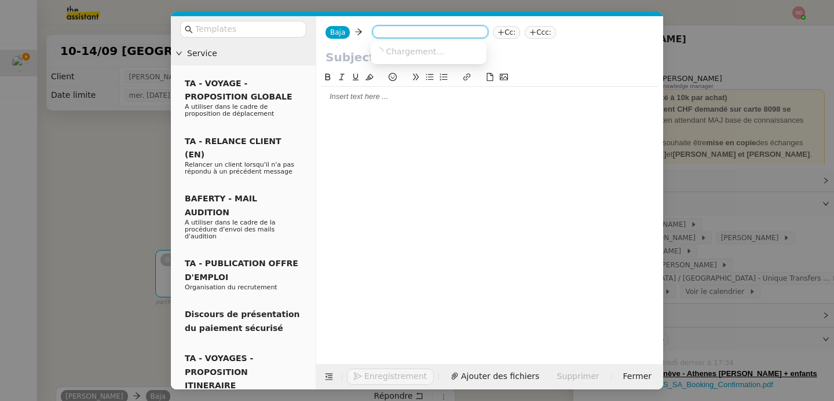
paste input "info@utt.gr"
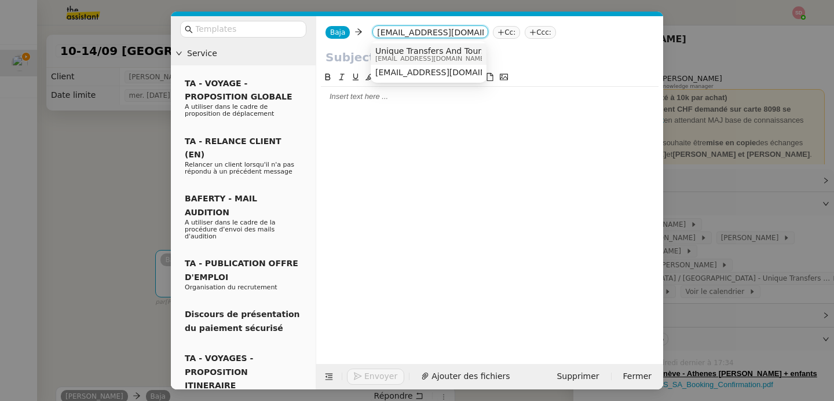
type input "info@utt.gr"
click at [411, 46] on span "Unique Transfers And Tours" at bounding box center [430, 50] width 111 height 9
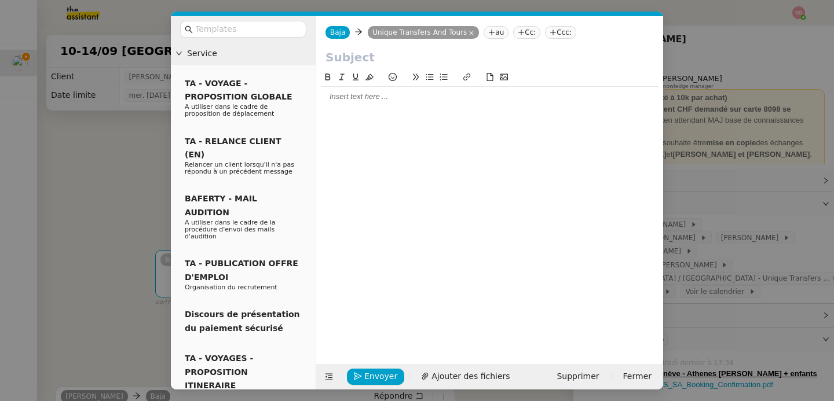
click at [401, 54] on input "text" at bounding box center [489, 57] width 328 height 17
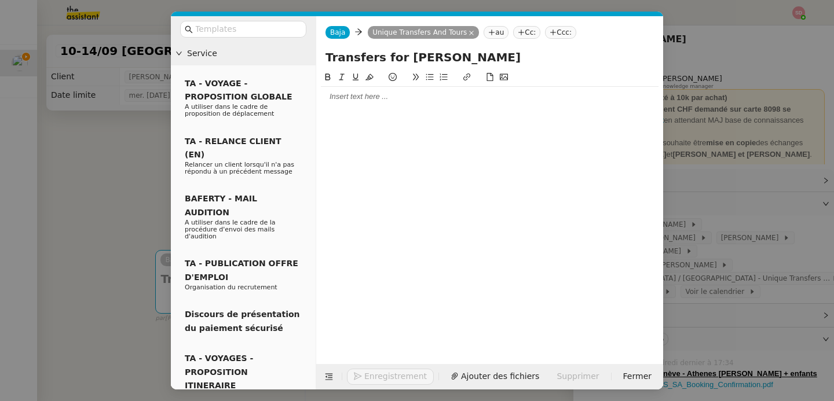
type input "Transfers for Mrs Gauthier"
click at [373, 97] on div at bounding box center [490, 96] width 338 height 10
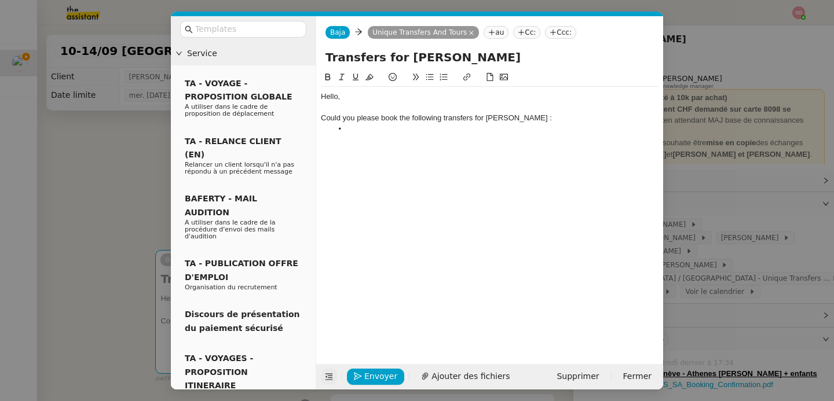
click at [328, 374] on icon at bounding box center [329, 377] width 8 height 6
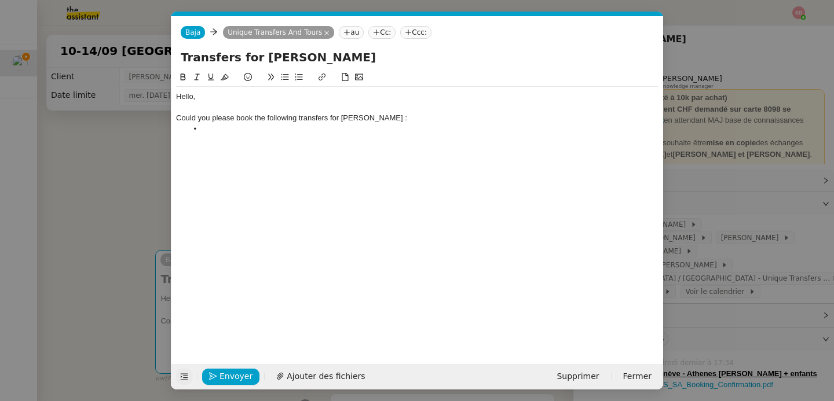
click at [241, 134] on li at bounding box center [423, 129] width 471 height 10
click at [107, 189] on nz-modal-container "Service TA - VOYAGE - PROPOSITION GLOBALE A utiliser dans le cadre de propositi…" at bounding box center [417, 200] width 834 height 401
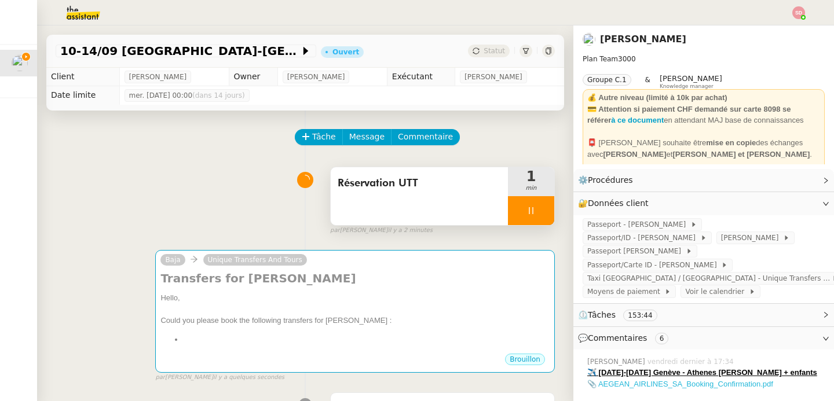
click at [632, 380] on link "📎 AEGEAN_AIRLINES_SA_Booking_Confirmation.pdf" at bounding box center [680, 384] width 186 height 9
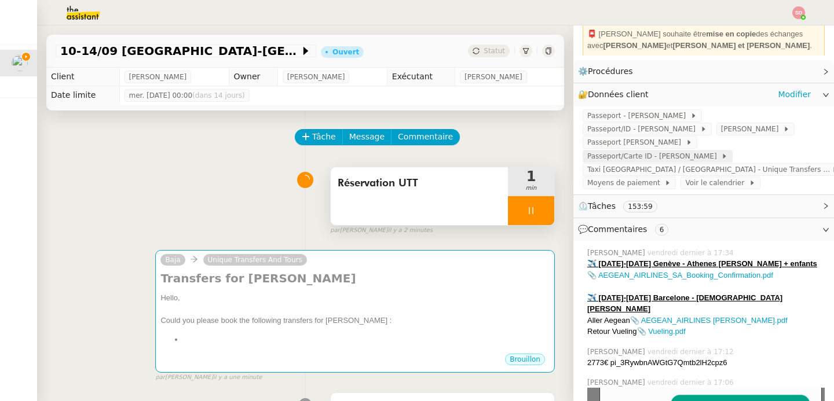
scroll to position [150, 0]
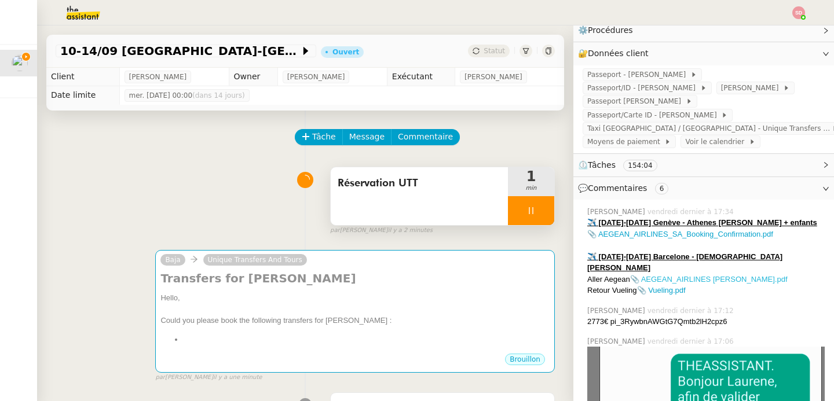
click at [683, 275] on link "📎 AEGEAN_AIRLINES Monique Gauthier.pdf" at bounding box center [708, 279] width 157 height 9
click at [778, 51] on link "Modifier" at bounding box center [794, 53] width 33 height 13
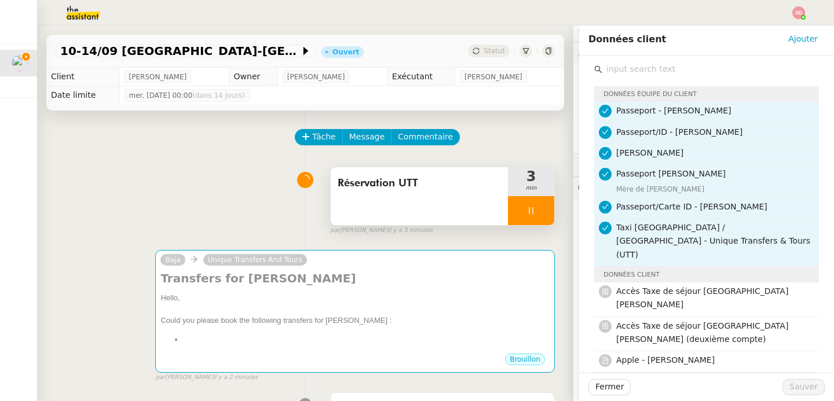
click at [663, 63] on input "text" at bounding box center [710, 69] width 217 height 16
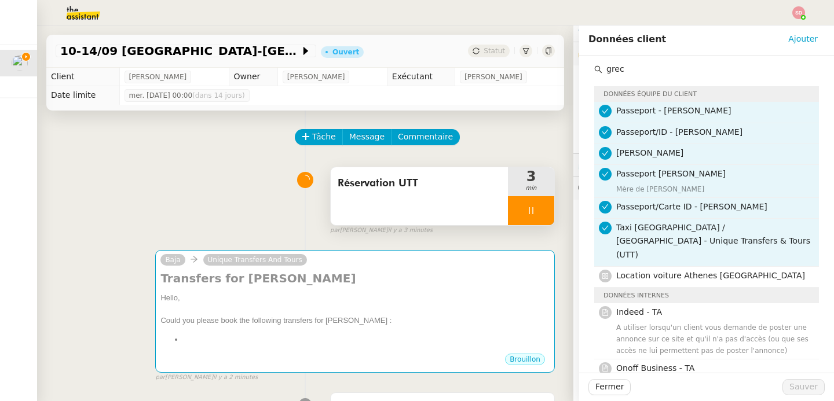
click at [625, 64] on input "grec" at bounding box center [710, 69] width 217 height 16
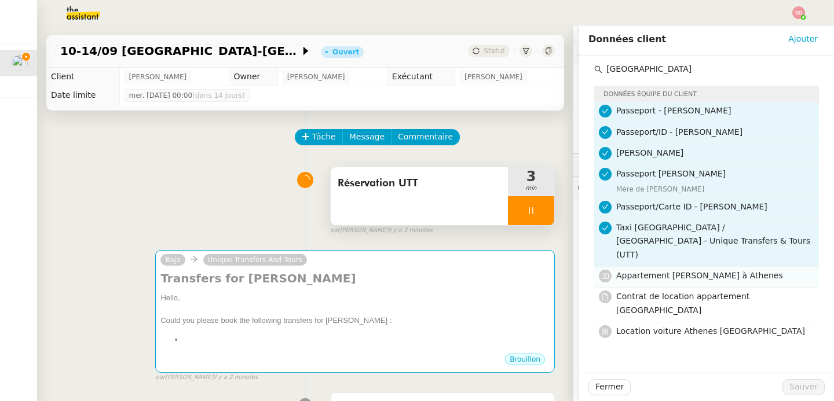
type input "athen"
click at [685, 269] on h4 "Appartement Laurene à Athenes" at bounding box center [714, 275] width 196 height 13
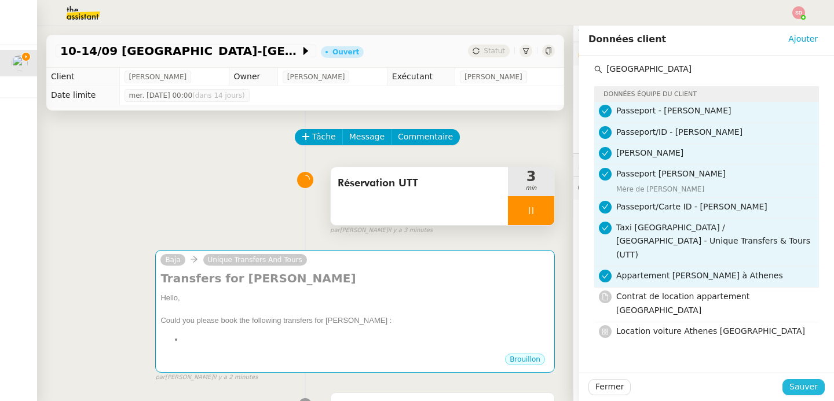
click at [791, 392] on span "Sauver" at bounding box center [803, 386] width 28 height 13
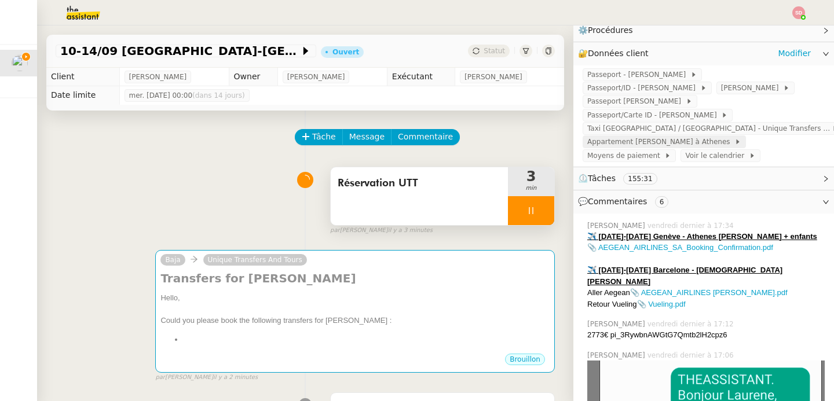
click at [674, 146] on span "Appartement Laurene à Athenes" at bounding box center [660, 142] width 147 height 12
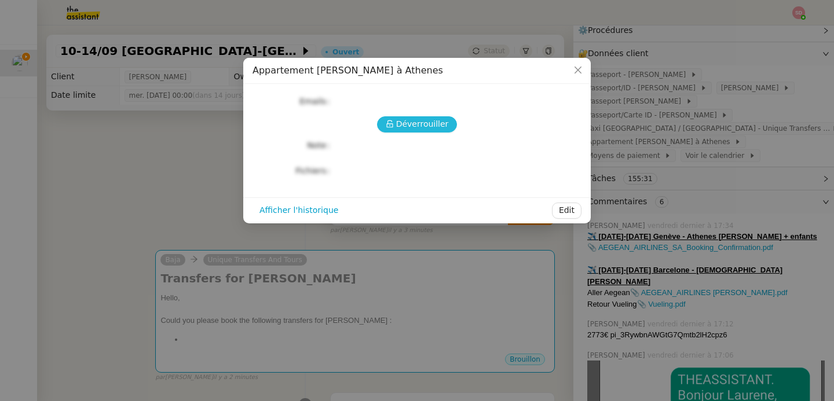
click at [393, 124] on icon at bounding box center [389, 124] width 6 height 8
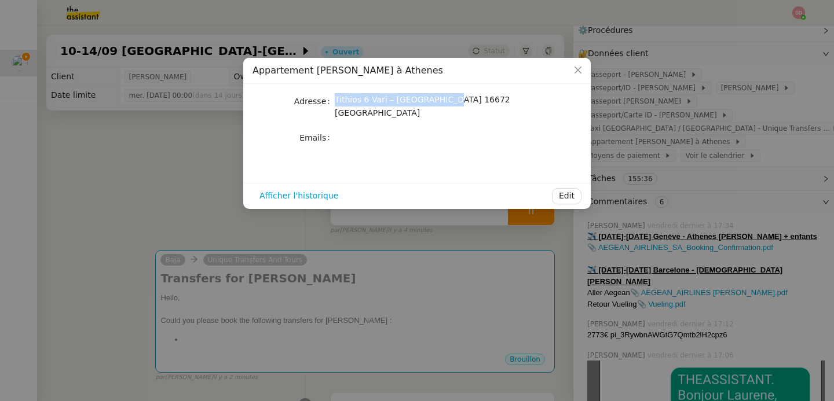
drag, startPoint x: 335, startPoint y: 100, endPoint x: 446, endPoint y: 100, distance: 111.7
click at [446, 100] on span "Tithios 6 Vari – Varkiza 16672 Greece" at bounding box center [422, 106] width 175 height 23
click at [387, 291] on nz-modal-container "Appartement Laurene à Athenes Adresse Tithios 6 Vari – Varkiza 16672 Greece Ema…" at bounding box center [417, 200] width 834 height 401
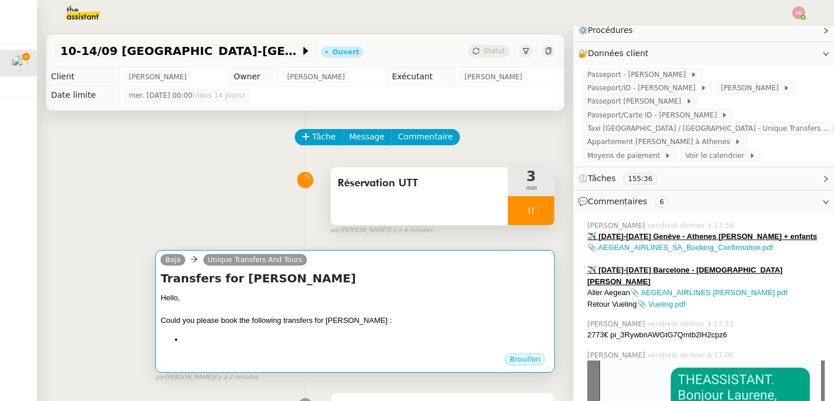
click at [371, 289] on div "Transfers for Mrs Gauthier Hello, Could you please book the following transfers…" at bounding box center [354, 311] width 389 height 82
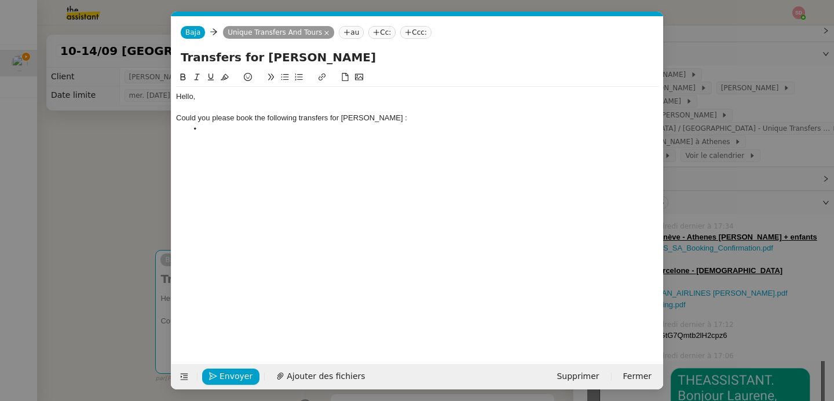
scroll to position [0, 24]
click at [271, 126] on li at bounding box center [423, 129] width 471 height 10
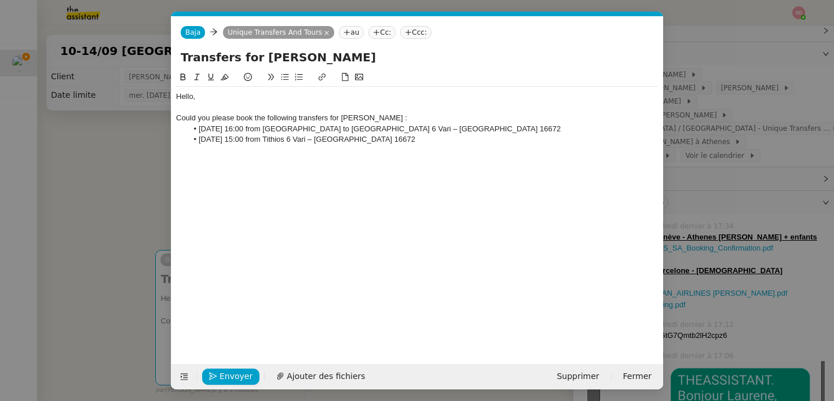
scroll to position [0, 0]
click at [702, 160] on nz-modal-container "Service TA - VOYAGE - PROPOSITION GLOBALE A utiliser dans le cadre de propositi…" at bounding box center [417, 200] width 834 height 401
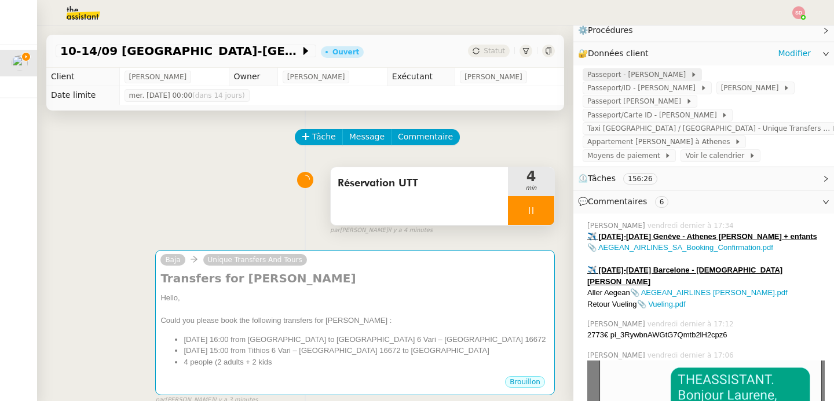
click at [652, 77] on span "Passeport - Aurélien Fabre" at bounding box center [638, 75] width 103 height 12
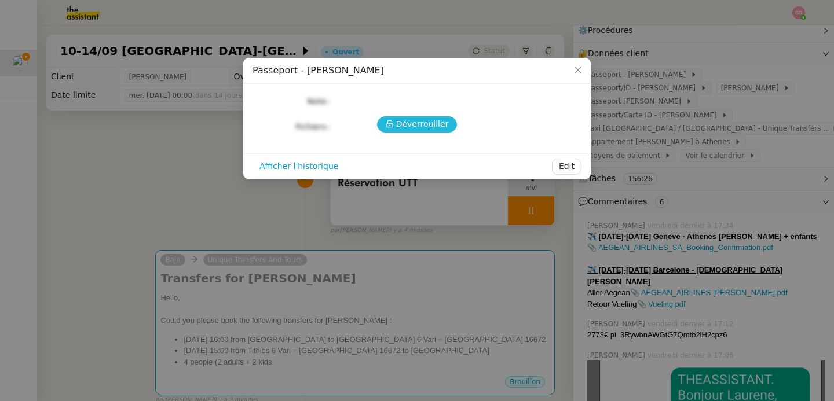
click at [387, 118] on button "Déverrouiller" at bounding box center [417, 124] width 80 height 16
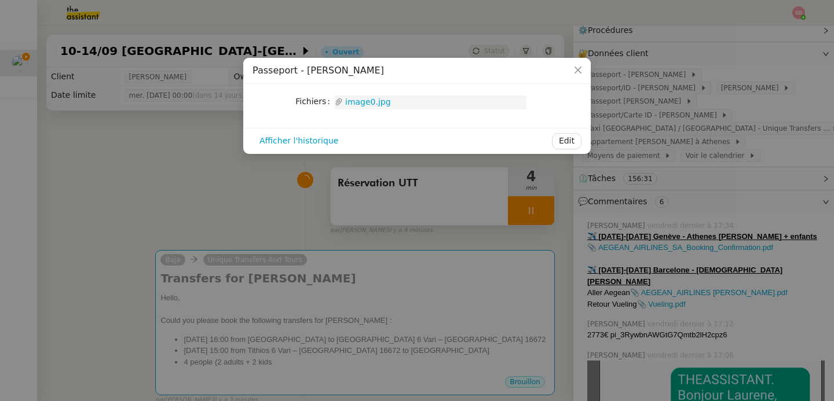
click at [386, 98] on link "image0.jpg" at bounding box center [435, 102] width 184 height 13
click at [154, 186] on nz-modal-container "Passeport - Aurélien Fabre Fichiers Upload image0.jpg Afficher l'historique Edit" at bounding box center [417, 200] width 834 height 401
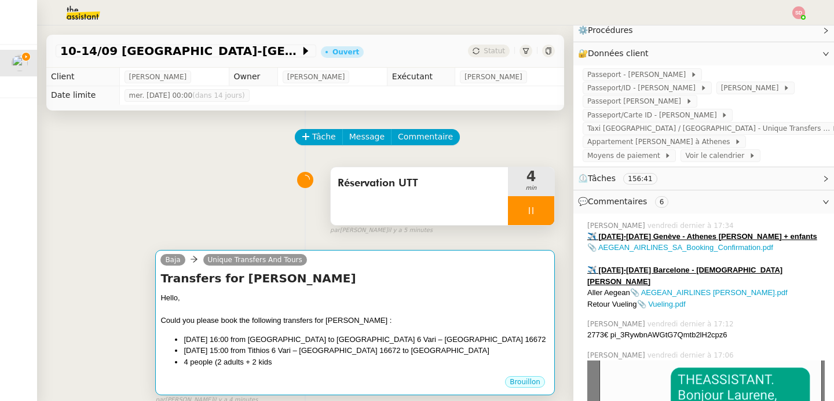
click at [391, 303] on div "Hello," at bounding box center [354, 298] width 389 height 12
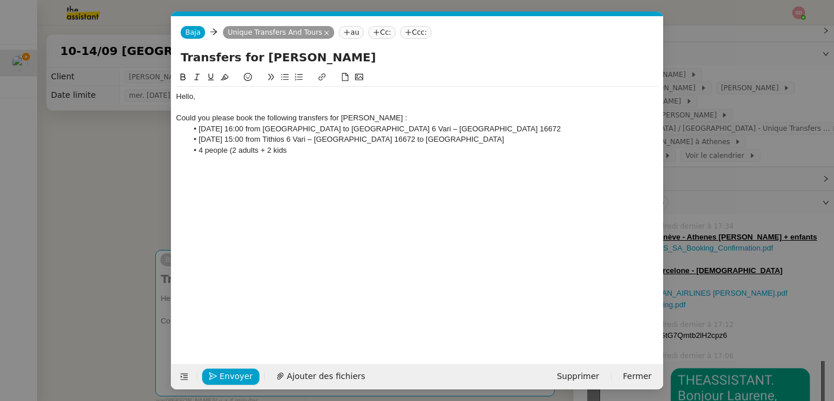
scroll to position [0, 24]
click at [316, 155] on li "4 people (2 adults + 2 kids" at bounding box center [423, 150] width 471 height 10
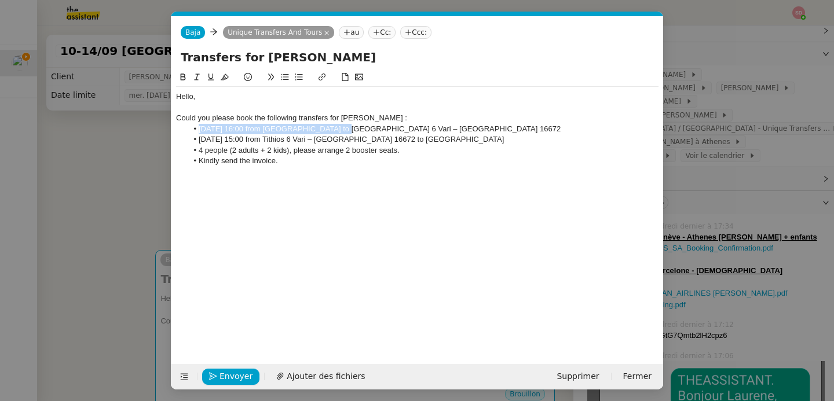
drag, startPoint x: 197, startPoint y: 131, endPoint x: 327, endPoint y: 130, distance: 130.3
click at [327, 130] on li "Sept 10th at 16:00 from Athens Airport to Tithios 6 Vari – Varkiza 16672" at bounding box center [423, 129] width 471 height 10
click at [183, 76] on icon at bounding box center [183, 77] width 8 height 8
drag, startPoint x: 198, startPoint y: 138, endPoint x: 321, endPoint y: 142, distance: 123.4
click at [321, 142] on li "Sept 14th at 15:00 from Tithios 6 Vari – Varkiza 16672 to Athens Airport" at bounding box center [423, 139] width 471 height 10
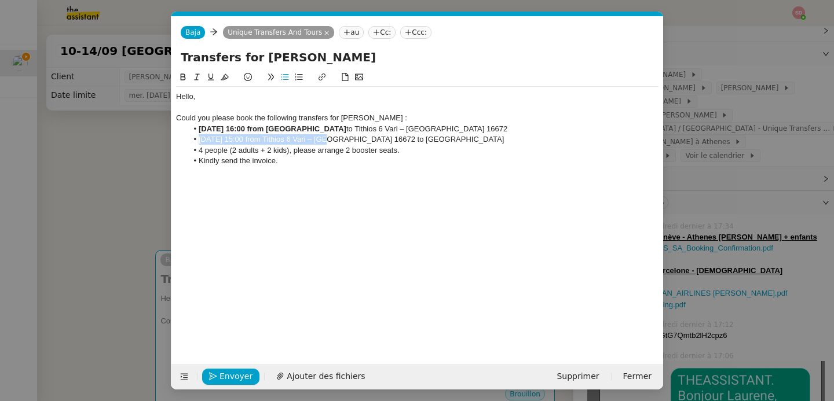
click at [186, 80] on icon at bounding box center [183, 77] width 8 height 8
click at [391, 163] on li "Kindly send the invoice." at bounding box center [423, 161] width 471 height 10
click at [112, 196] on nz-modal-container "Service TA - VOYAGE - PROPOSITION GLOBALE A utiliser dans le cadre de propositi…" at bounding box center [417, 200] width 834 height 401
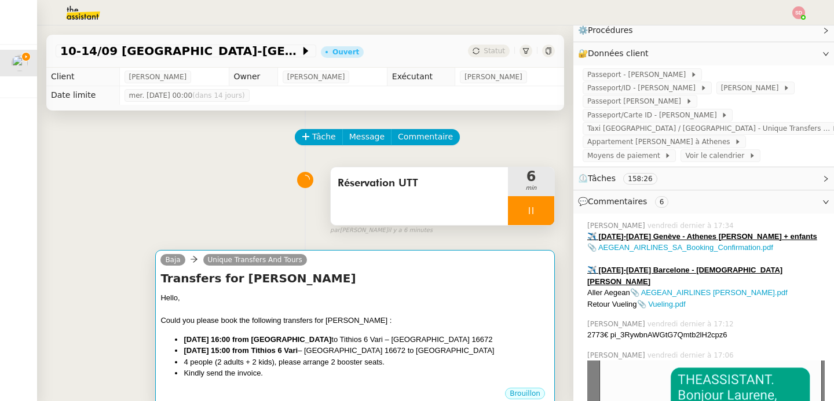
click at [420, 336] on li "Sept 10th at 16:00 from Athens Airport to Tithios 6 Vari – Varkiza 16672" at bounding box center [367, 340] width 366 height 12
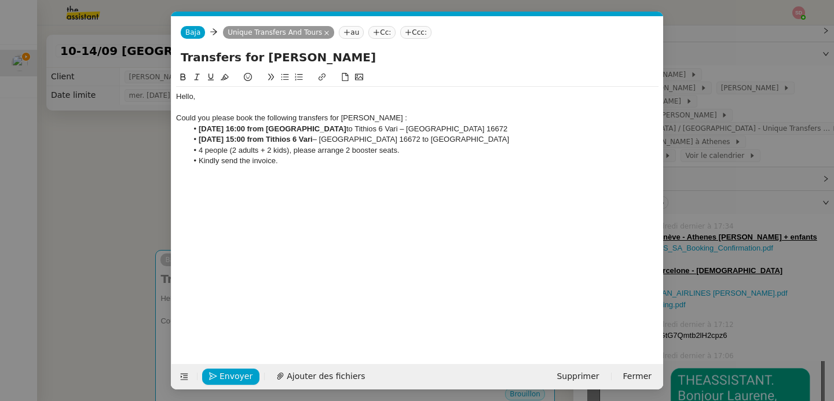
click at [484, 129] on li "Sept 10th at 16:00 from Athens Airport to Tithios 6 Vari – Varkiza 16672" at bounding box center [423, 129] width 471 height 10
click at [497, 152] on li "4 people (2 adults + 2 kids), please arrange 2 booster seats." at bounding box center [423, 150] width 471 height 10
click at [485, 167] on div "Hello, Could you please book the following transfers for Mrs Laurene Gauthier :…" at bounding box center [417, 129] width 482 height 84
click at [141, 211] on nz-modal-container "Service TA - VOYAGE - PROPOSITION GLOBALE A utiliser dans le cadre de propositi…" at bounding box center [417, 200] width 834 height 401
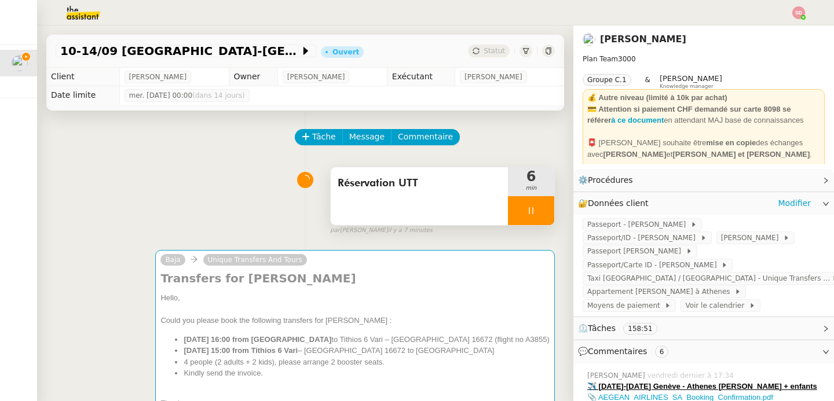
click at [663, 199] on div "🔐 Données client Modifier" at bounding box center [694, 203] width 233 height 13
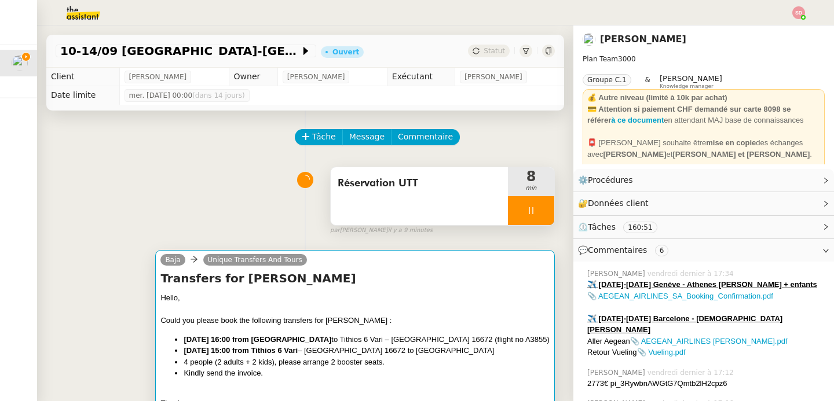
click at [417, 276] on h4 "Transfers for Mrs Gauthier" at bounding box center [354, 278] width 389 height 16
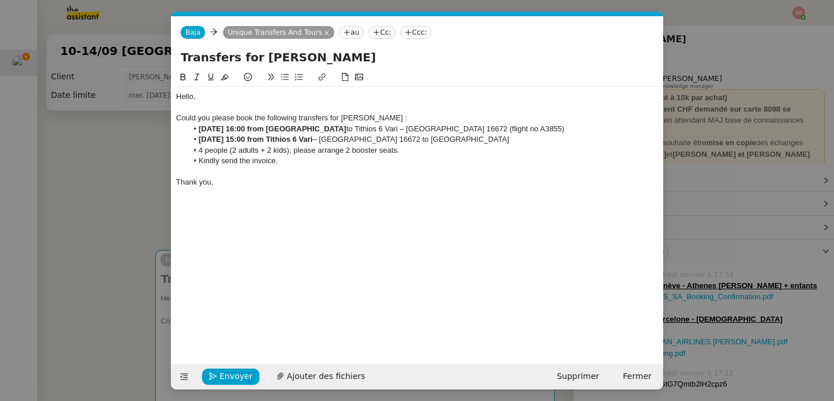
scroll to position [0, 24]
click at [237, 379] on span "Envoyer" at bounding box center [235, 376] width 33 height 13
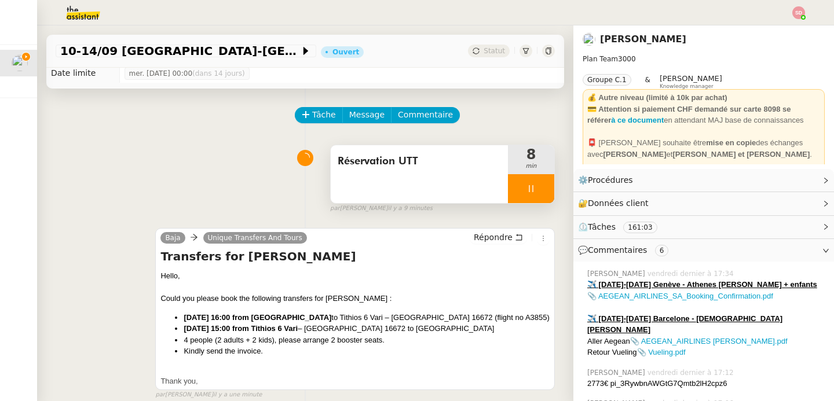
scroll to position [0, 0]
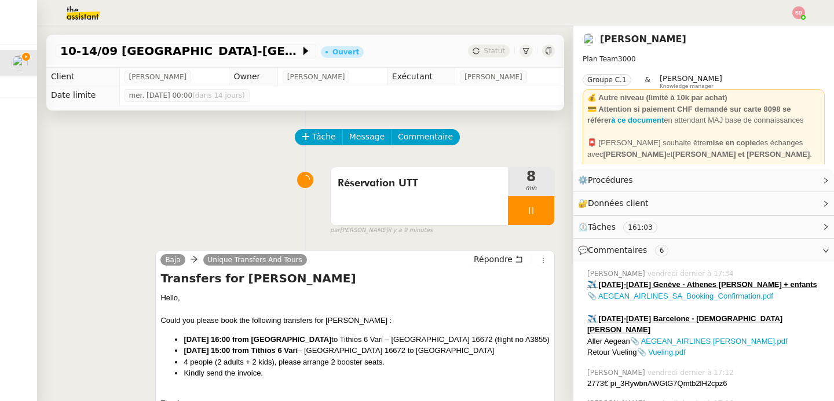
click at [529, 211] on div at bounding box center [531, 210] width 46 height 29
click at [538, 211] on icon at bounding box center [542, 210] width 9 height 9
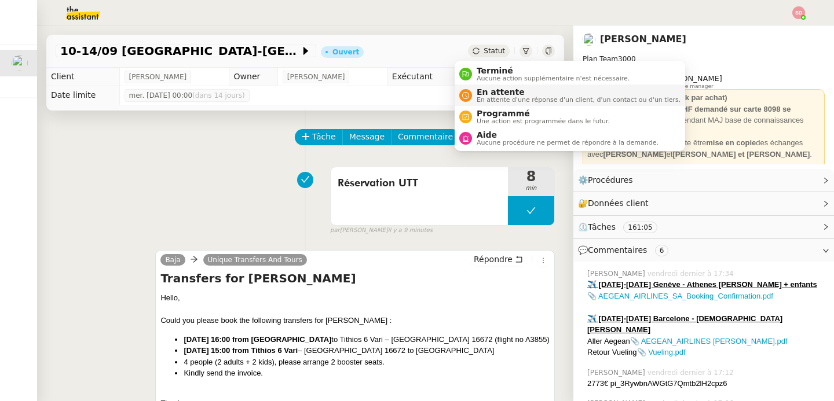
click at [471, 92] on div "En attente En attente d'une réponse d'un client, d'un contact ou d'un tiers." at bounding box center [569, 95] width 221 height 16
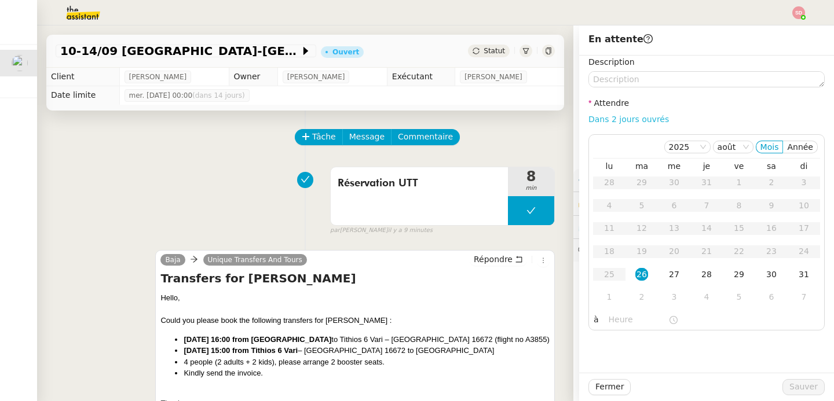
click at [625, 118] on link "Dans 2 jours ouvrés" at bounding box center [628, 119] width 80 height 9
type input "07:00"
click at [802, 382] on span "Sauver" at bounding box center [803, 386] width 28 height 13
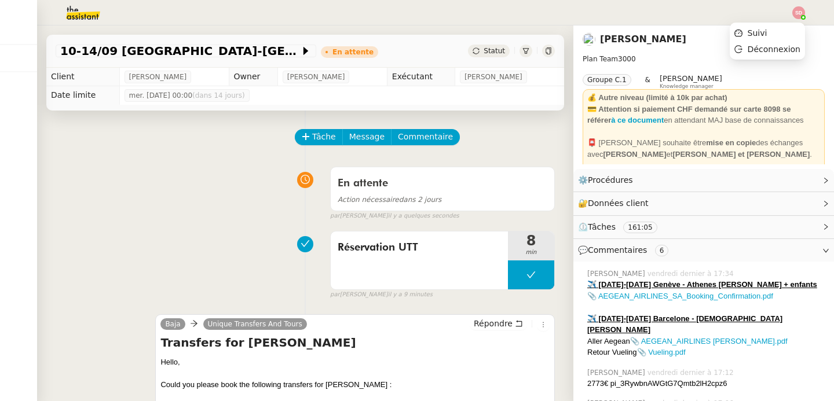
click at [791, 23] on ul "Suivi Déconnexion" at bounding box center [766, 41] width 75 height 37
click at [787, 32] on li "Suivi" at bounding box center [766, 33] width 75 height 16
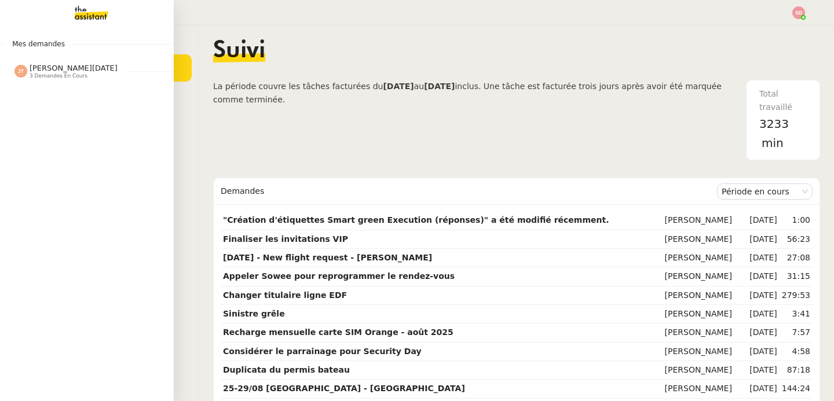
click at [30, 69] on span "Jean-Noël De Tinguy" at bounding box center [74, 68] width 88 height 9
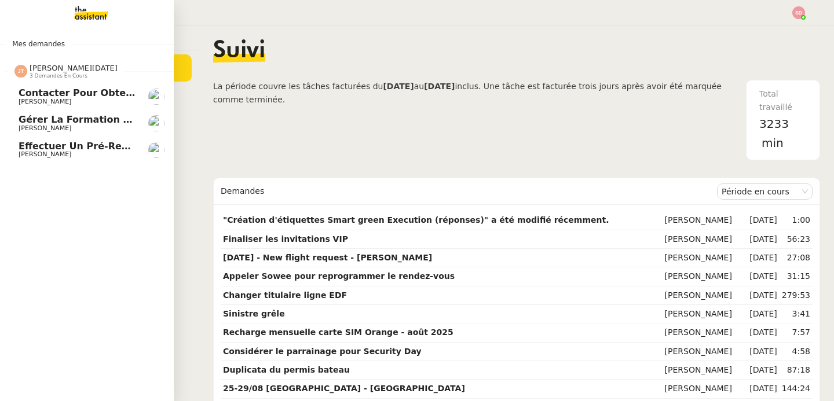
click at [30, 69] on span "Jean-Noël De Tinguy" at bounding box center [74, 68] width 88 height 9
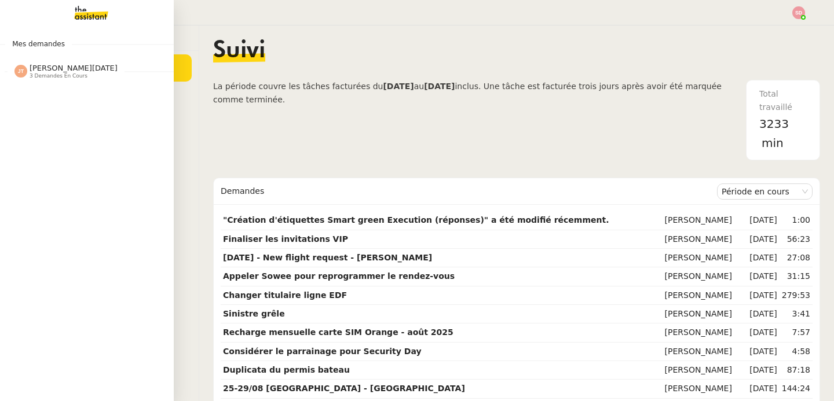
click at [31, 72] on span "Jean-Noël De Tinguy" at bounding box center [74, 68] width 88 height 9
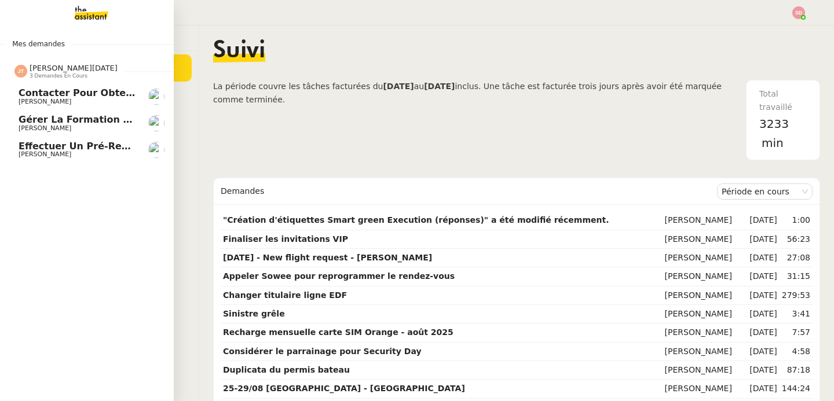
click at [31, 72] on span "Jean-Noël De Tinguy" at bounding box center [74, 68] width 88 height 9
